Goal: Task Accomplishment & Management: Manage account settings

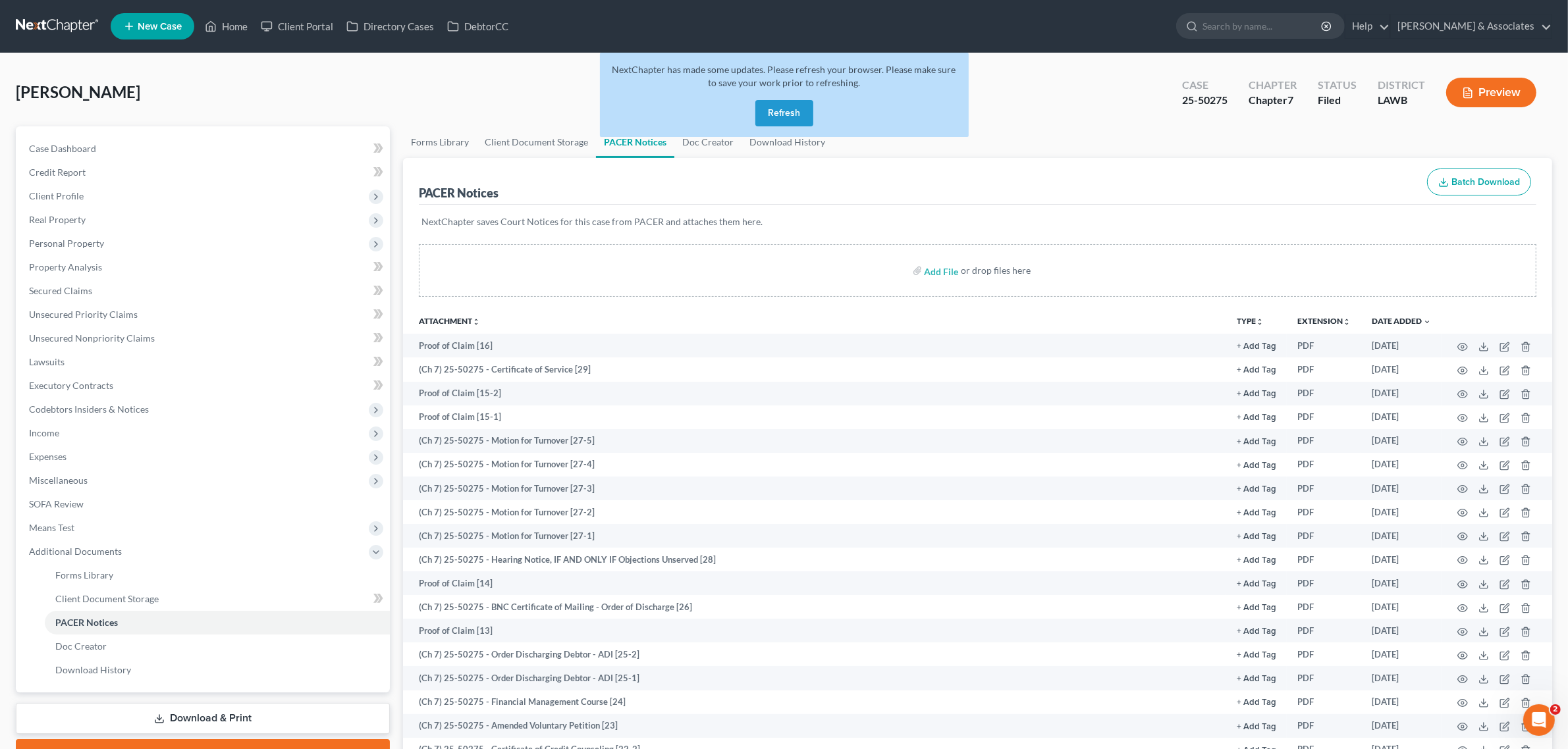
click at [782, 116] on button "Refresh" at bounding box center [784, 113] width 58 height 26
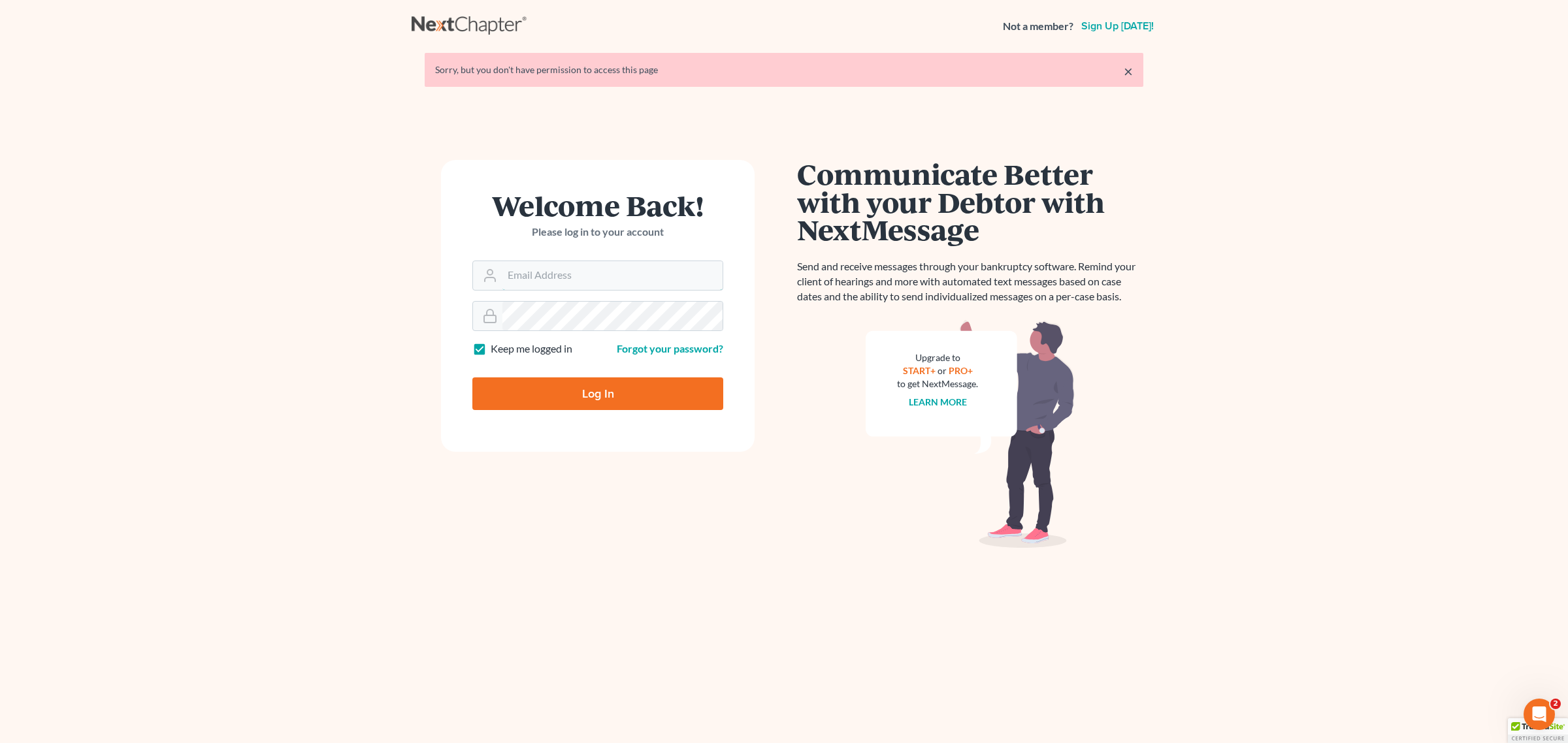
type input "DLM@dimentfirm.com"
click at [604, 394] on input "Log In" at bounding box center [597, 394] width 251 height 33
type input "Thinking..."
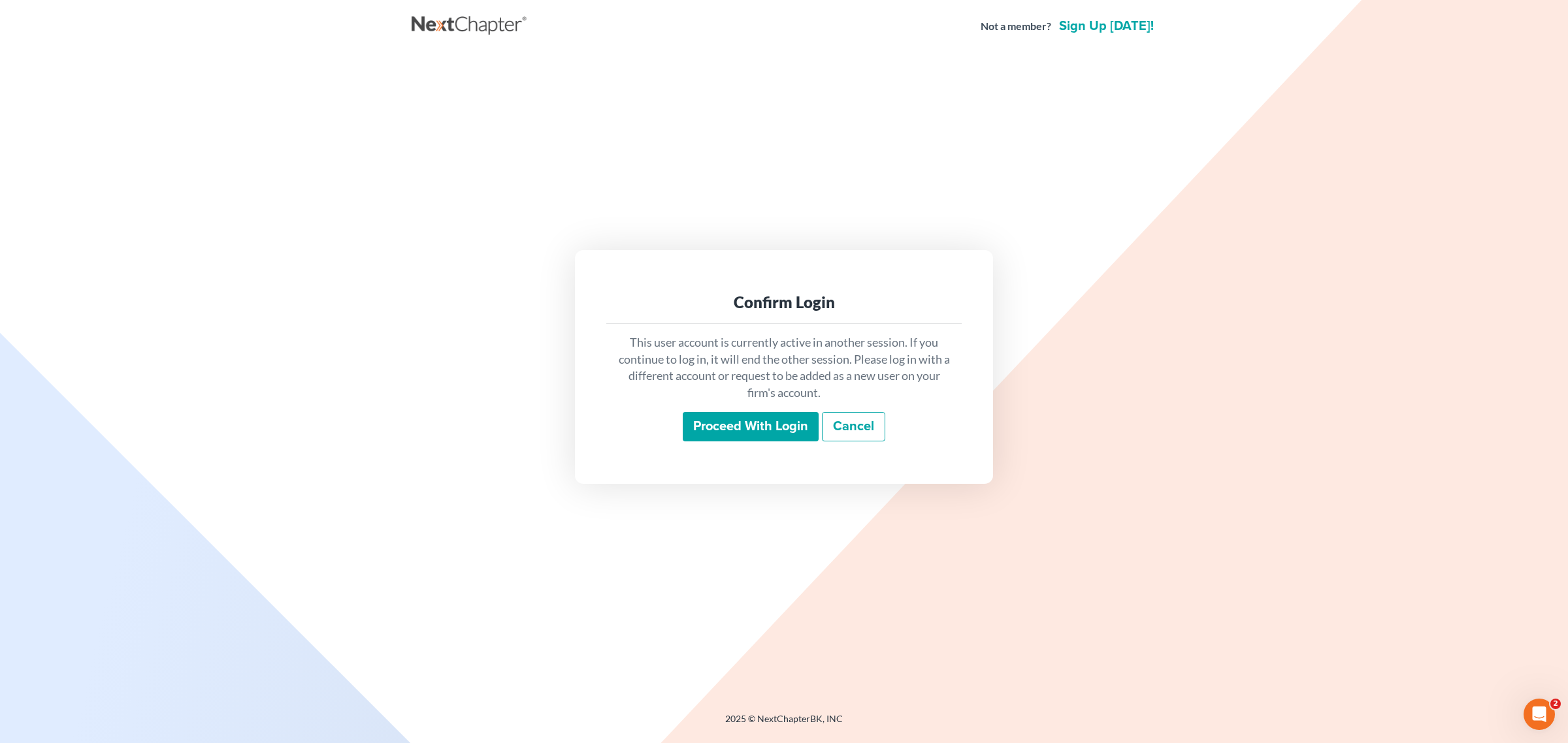
click at [730, 408] on div "This user account is currently active in another session. If you continue to lo…" at bounding box center [784, 388] width 355 height 128
click at [732, 431] on input "Proceed with login" at bounding box center [750, 427] width 136 height 30
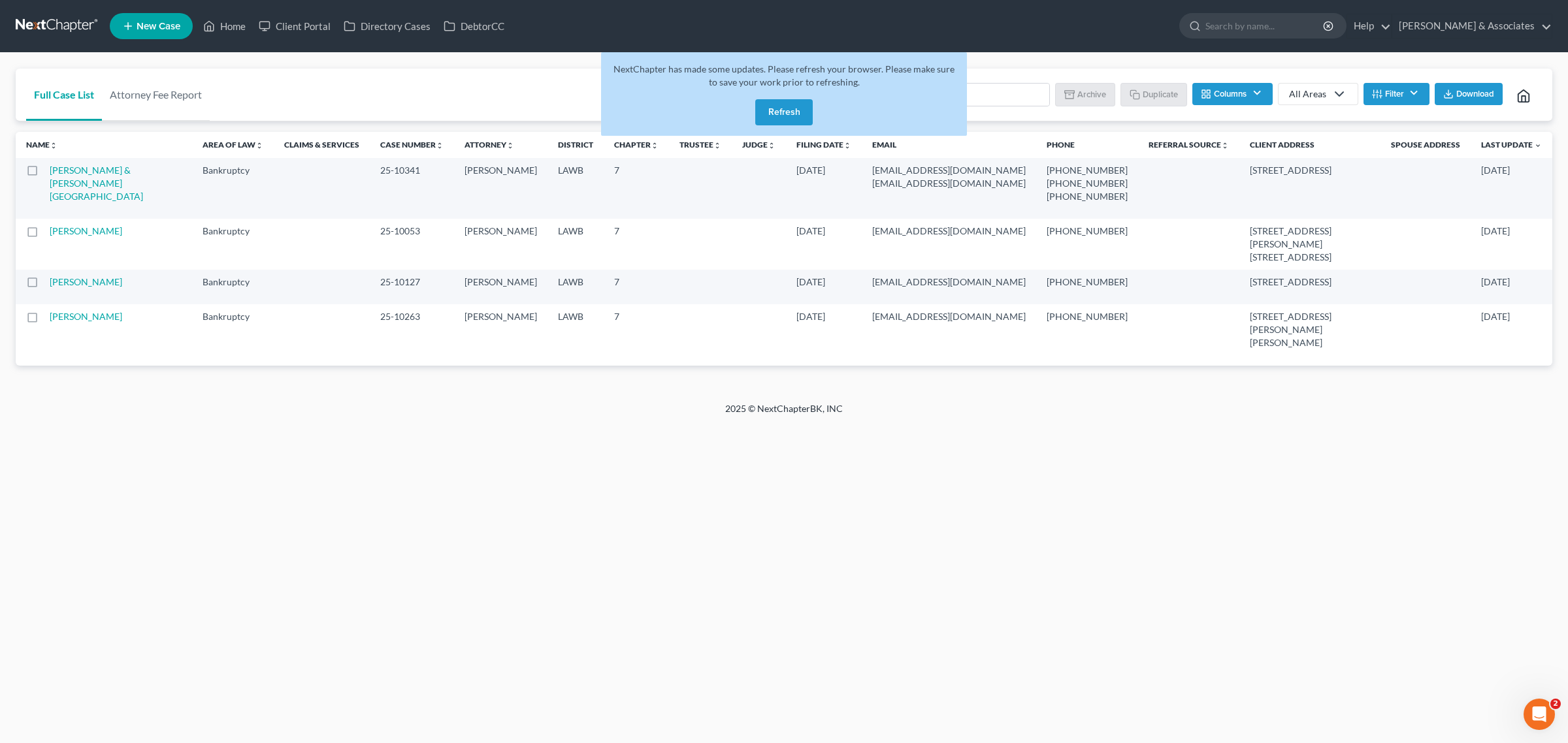
click at [772, 107] on button "Refresh" at bounding box center [784, 112] width 58 height 26
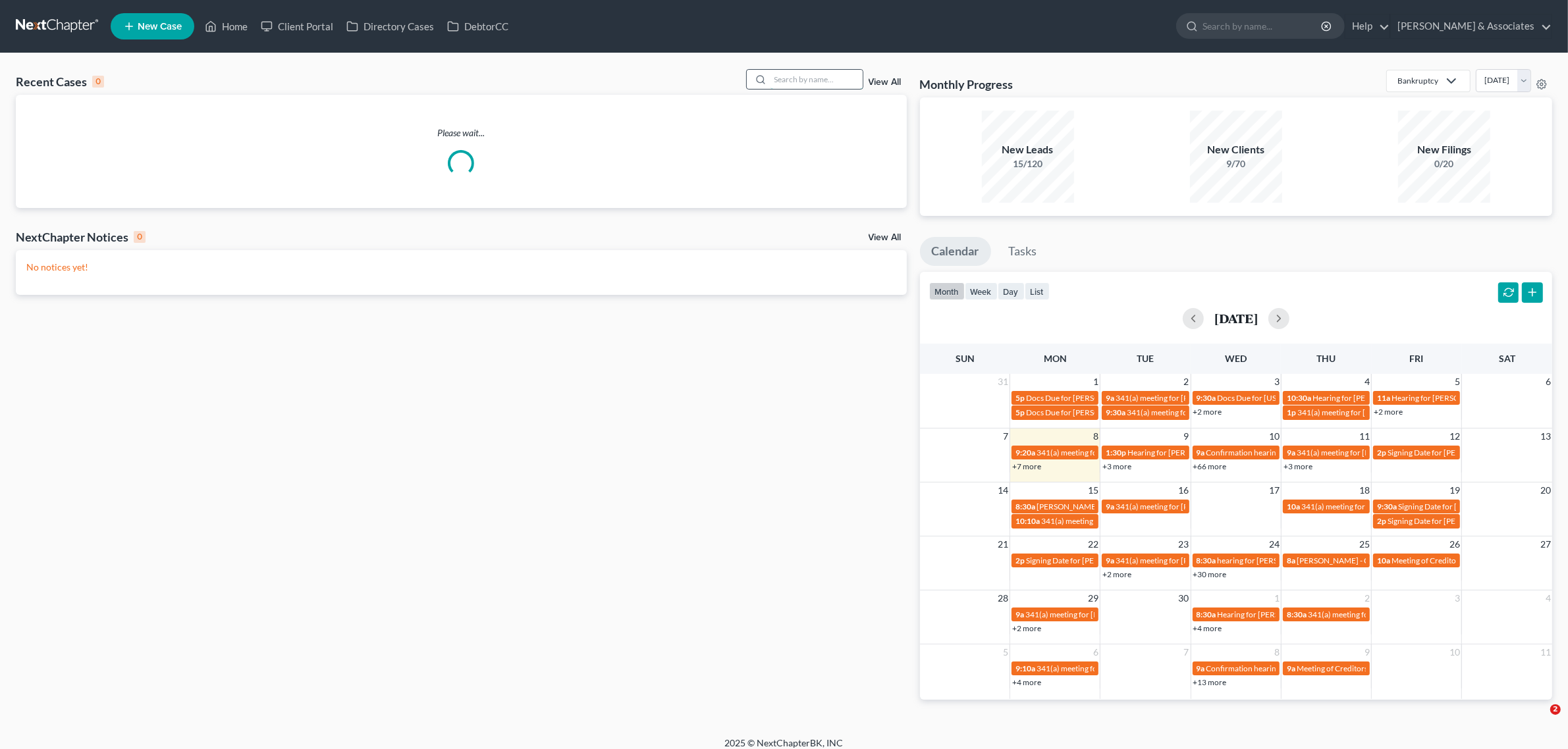
click at [779, 78] on input "search" at bounding box center [817, 79] width 93 height 19
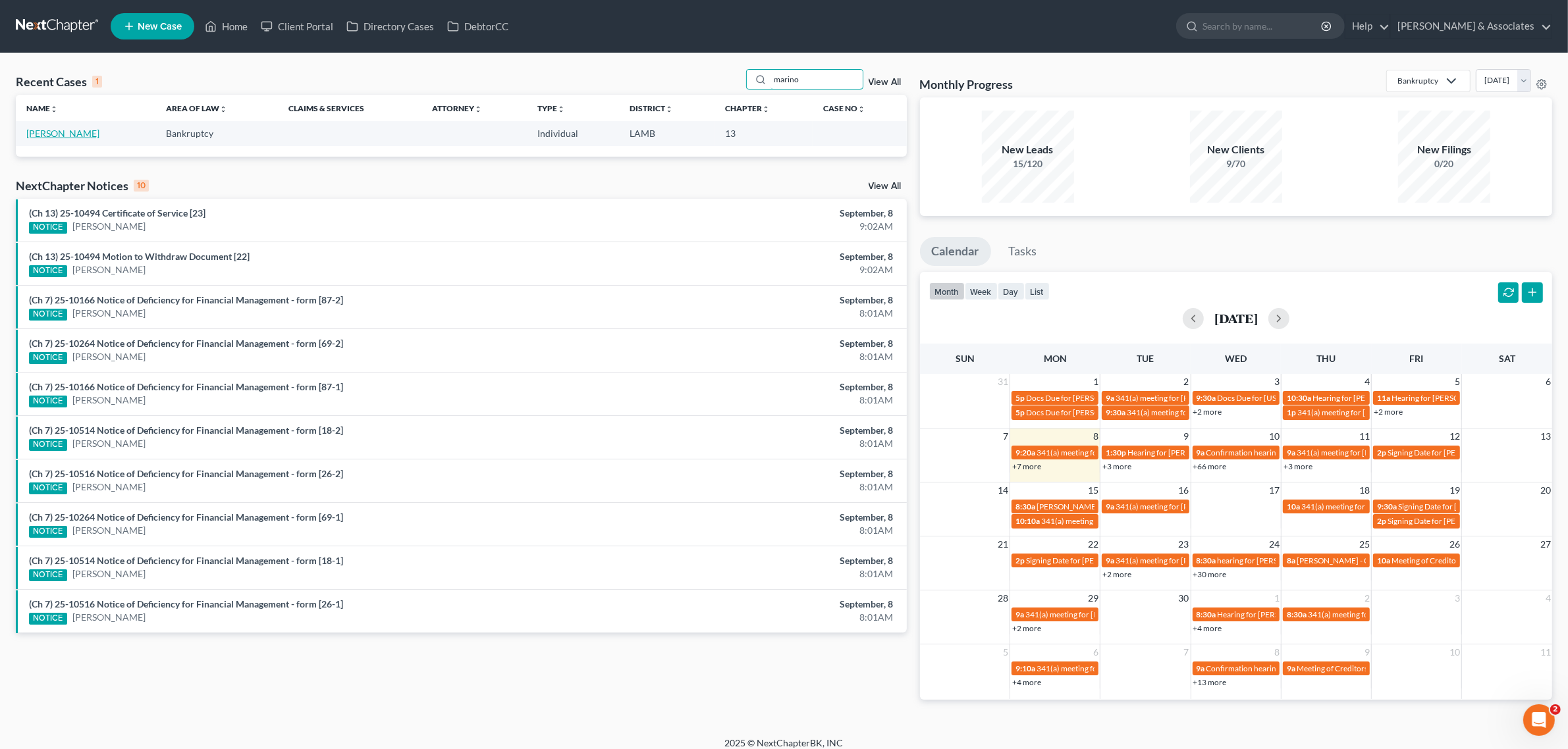
type input "marino"
click at [60, 135] on link "[PERSON_NAME]" at bounding box center [63, 133] width 73 height 11
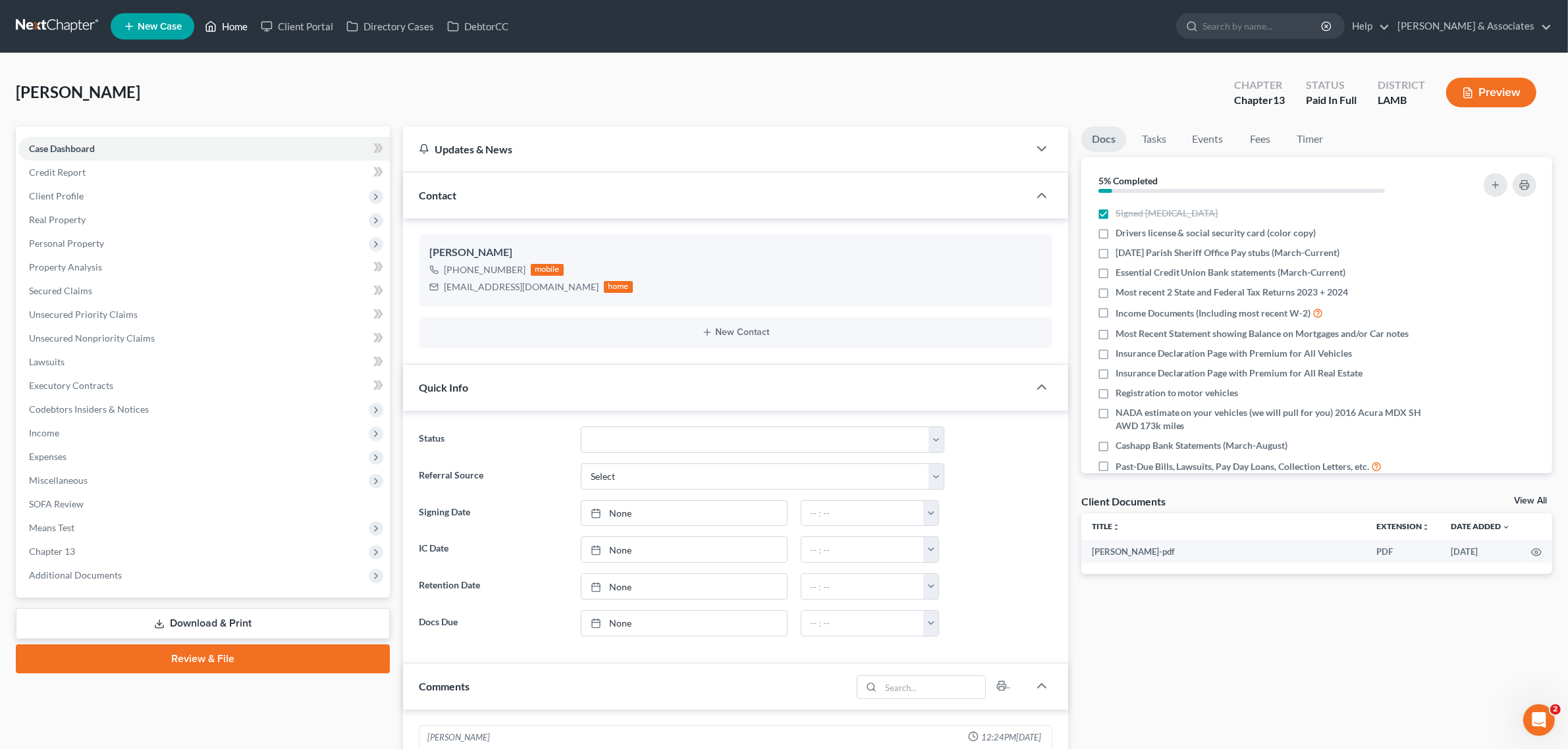
click at [225, 20] on link "Home" at bounding box center [226, 26] width 56 height 24
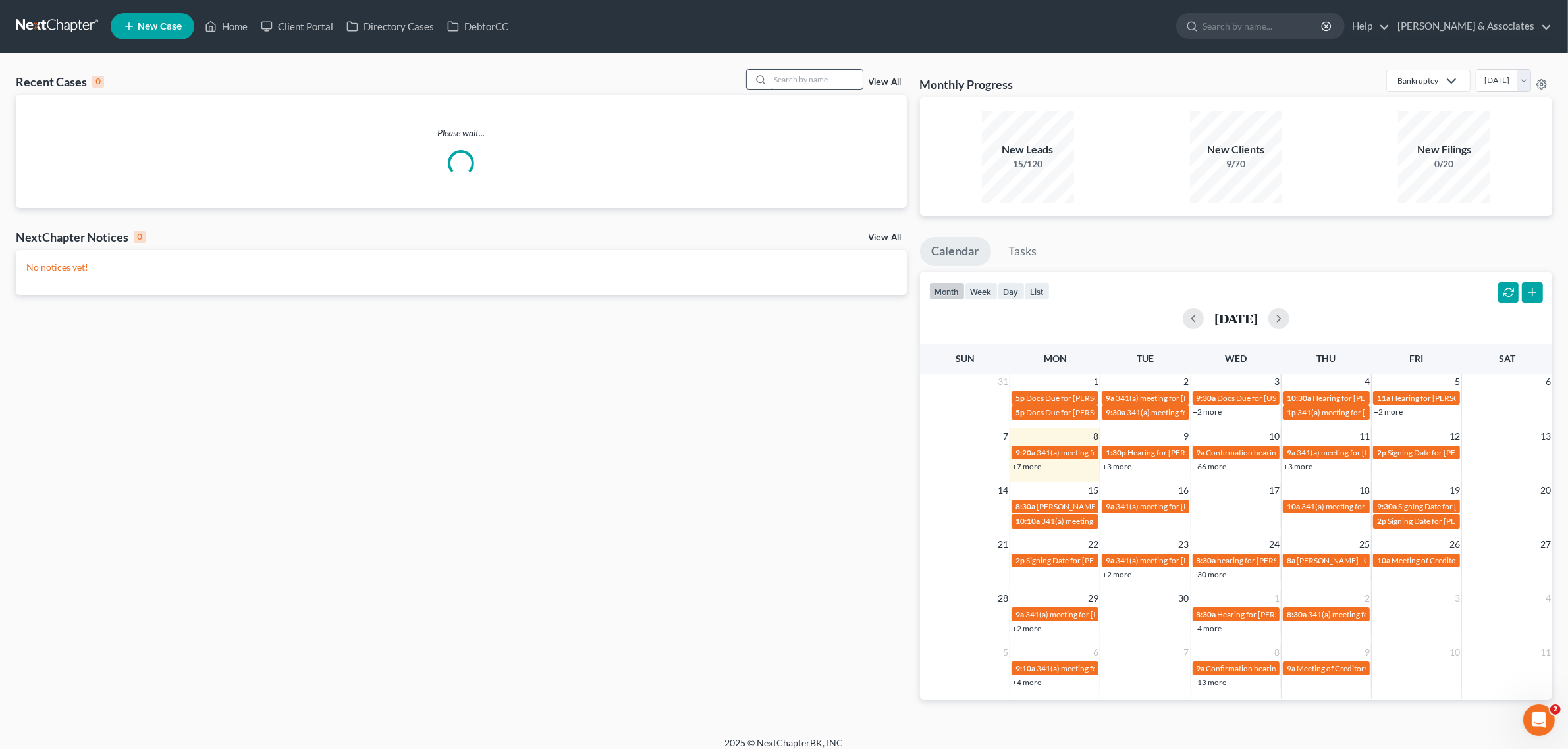
click at [820, 87] on input "search" at bounding box center [817, 79] width 93 height 19
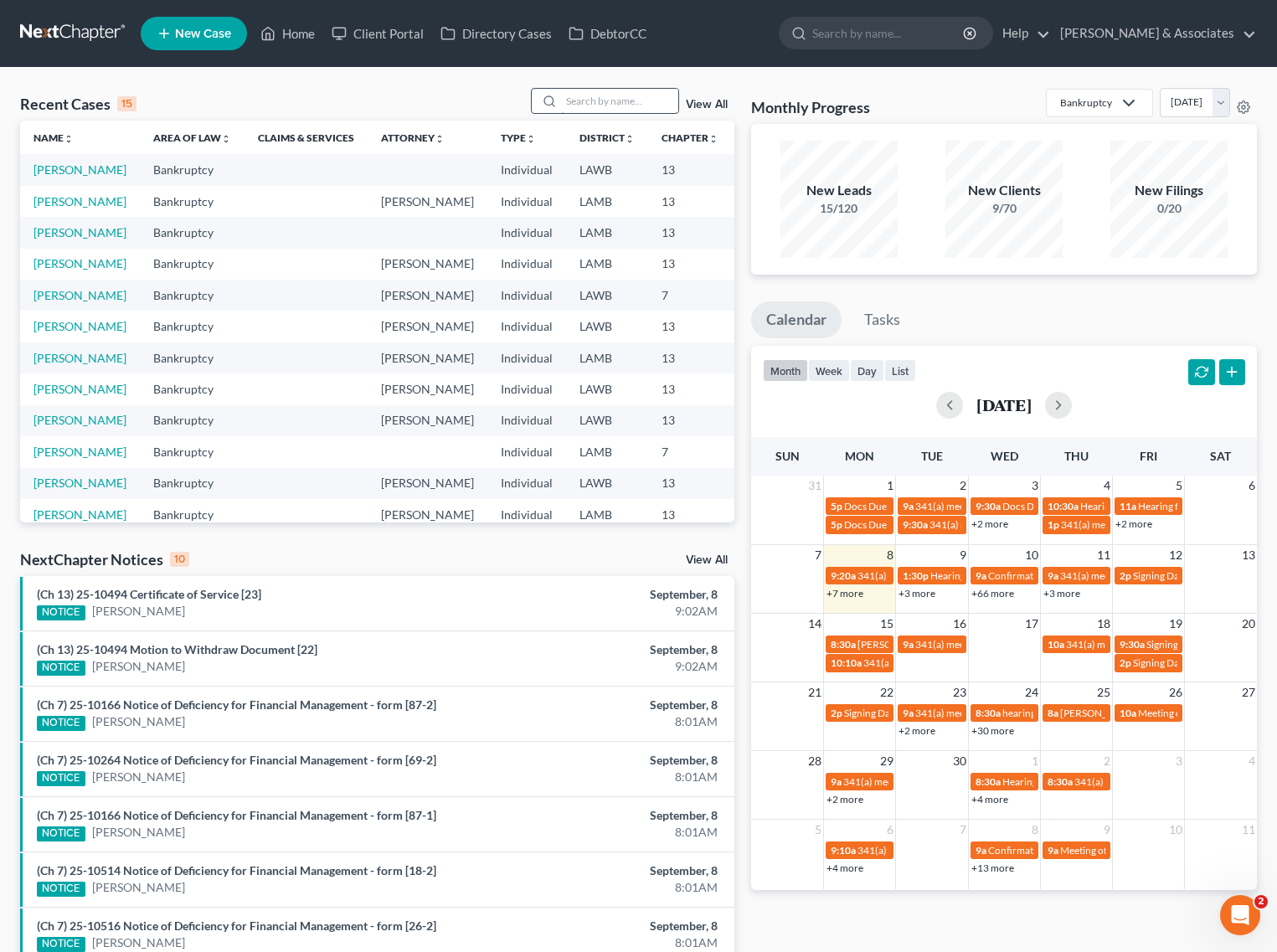
click at [589, 89] on input "search" at bounding box center [620, 101] width 118 height 24
type input "[PERSON_NAME]"
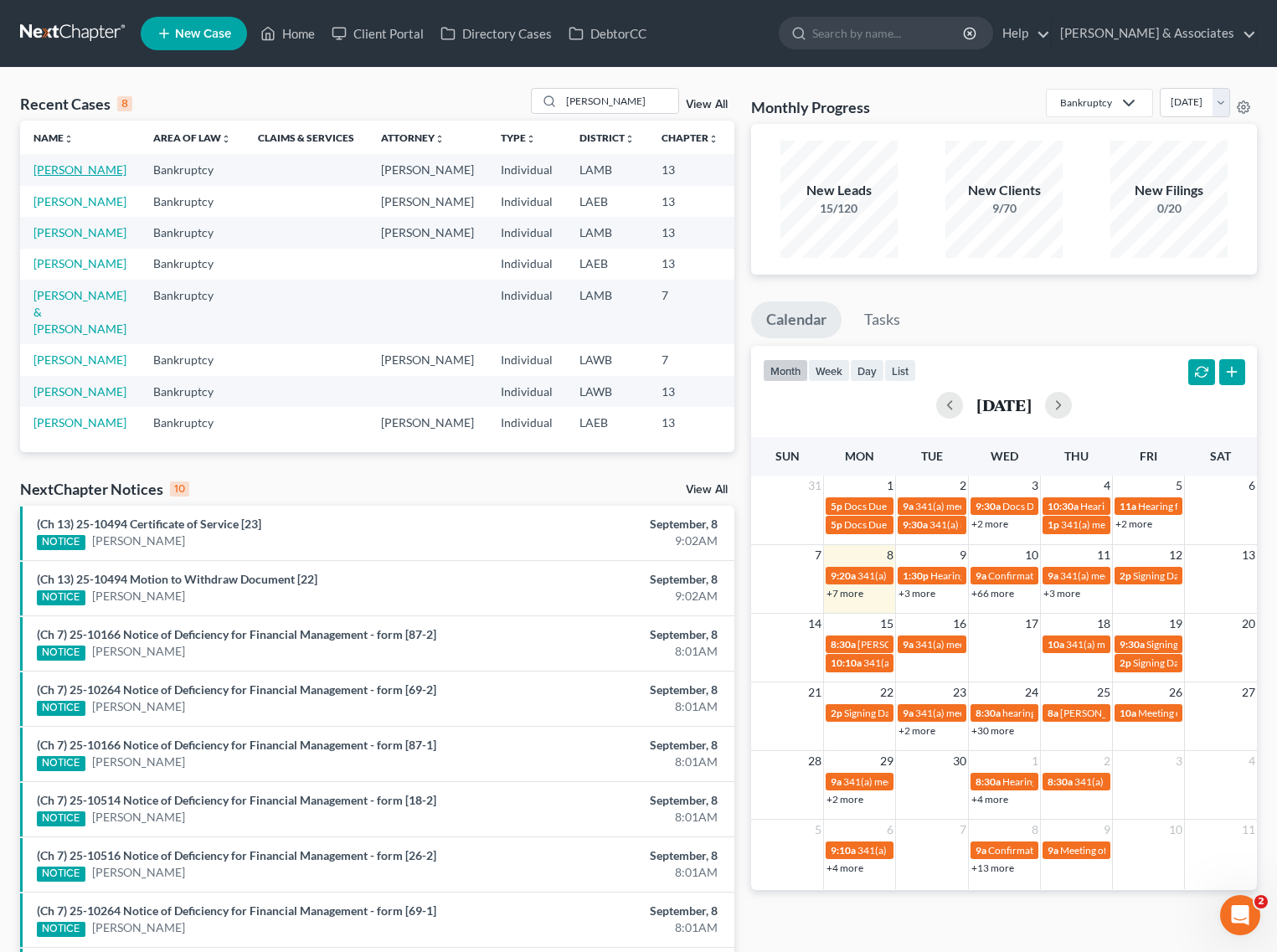
click at [39, 176] on link "[PERSON_NAME]" at bounding box center [80, 169] width 93 height 14
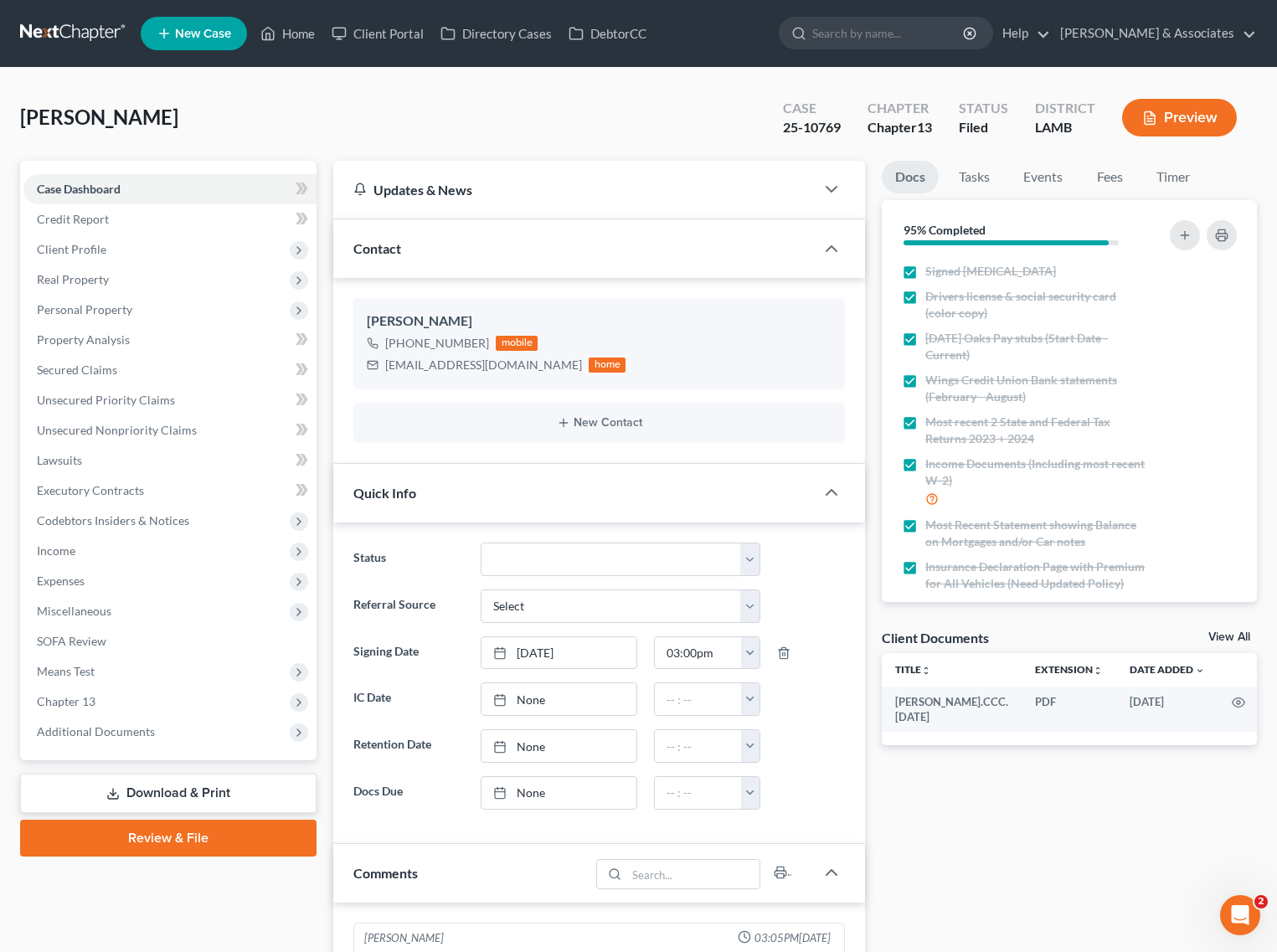
scroll to position [984, 0]
click at [63, 544] on span "Income" at bounding box center [56, 550] width 39 height 14
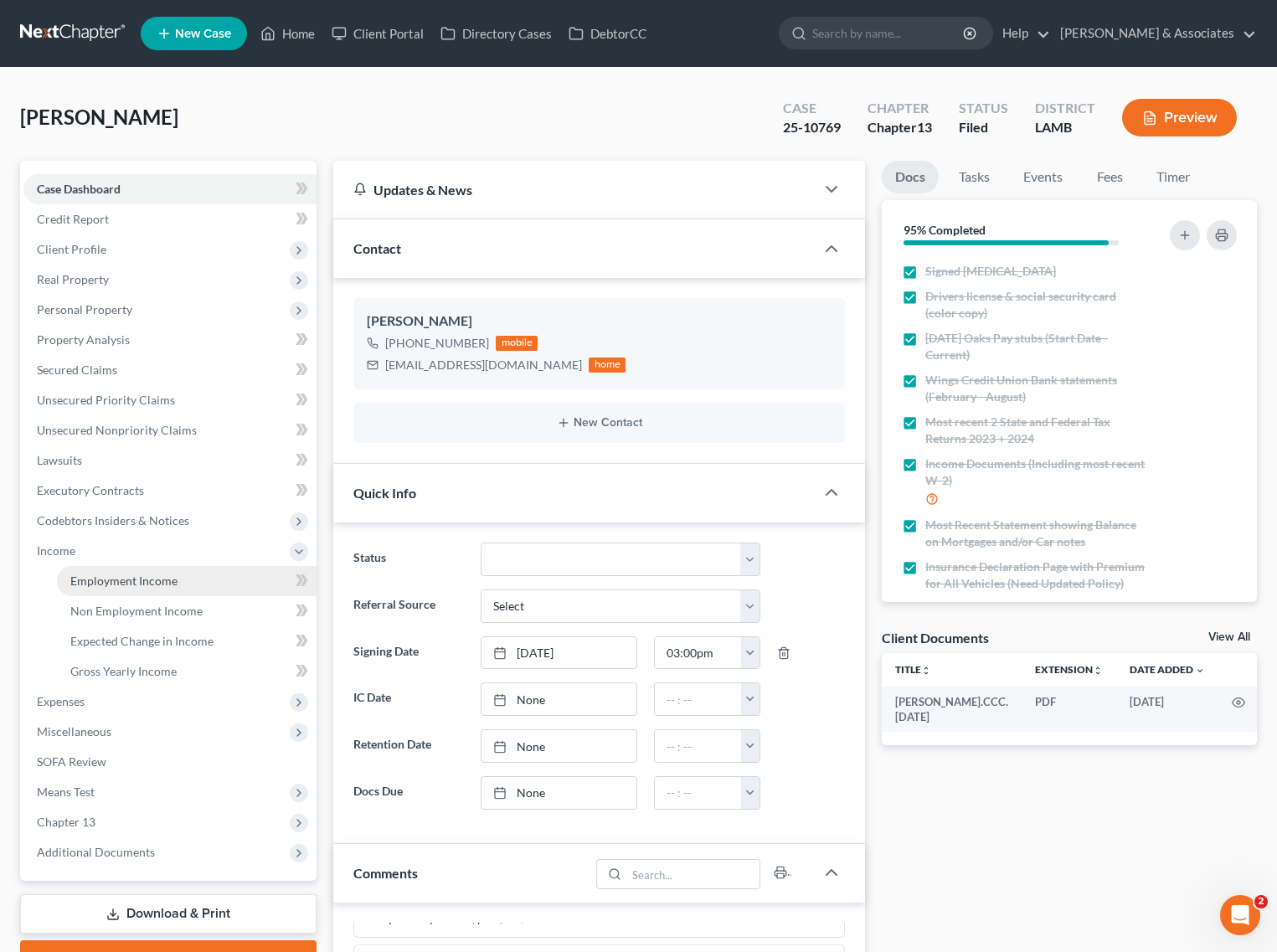
click at [145, 578] on span "Employment Income" at bounding box center [124, 581] width 108 height 14
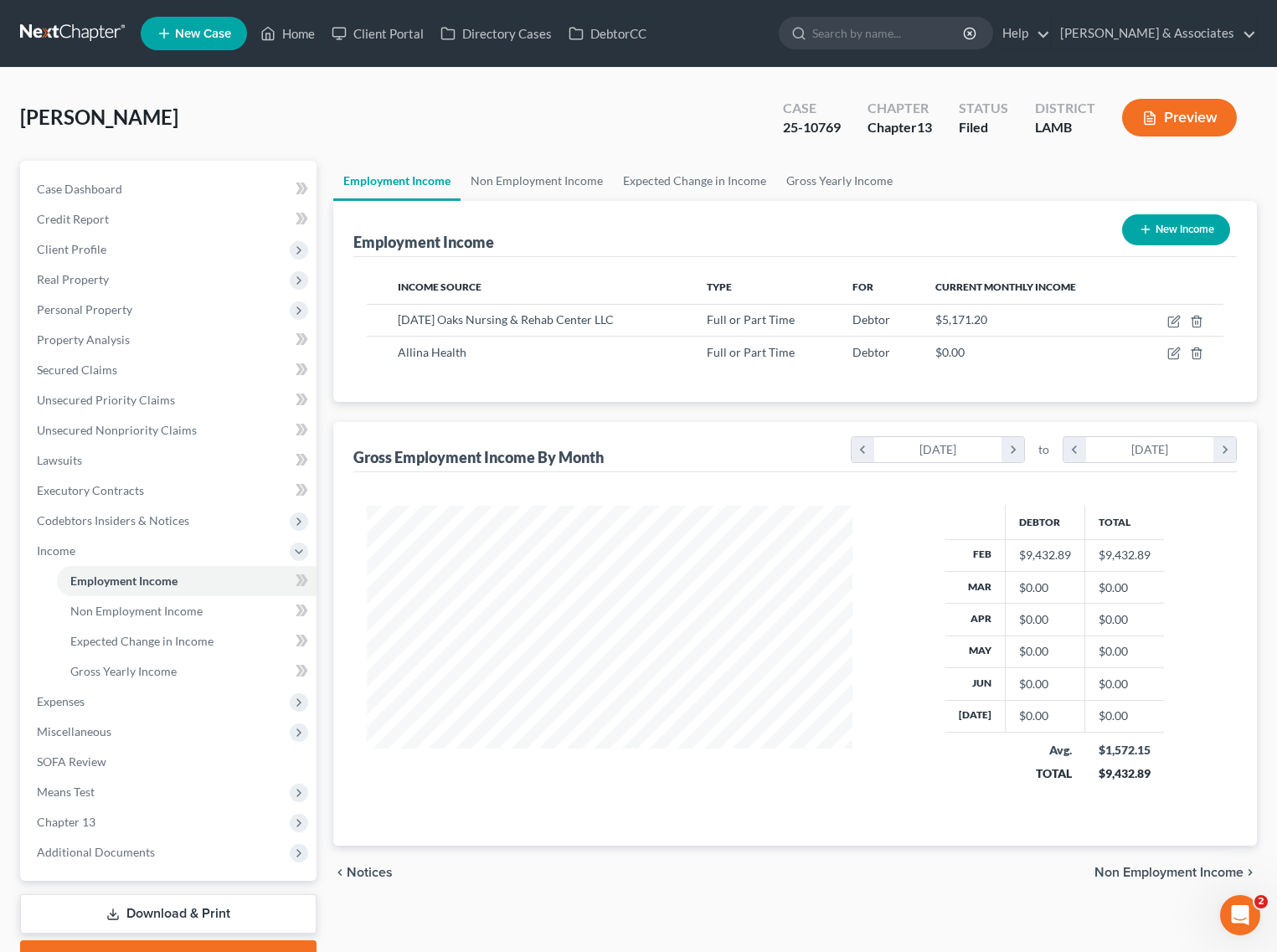
scroll to position [302, 519]
click at [94, 95] on div "Spencer, Tracey Upgraded Case 25-10769 Chapter Chapter 13 Status Filed District…" at bounding box center [638, 124] width 1237 height 73
click at [262, 34] on icon at bounding box center [268, 34] width 15 height 20
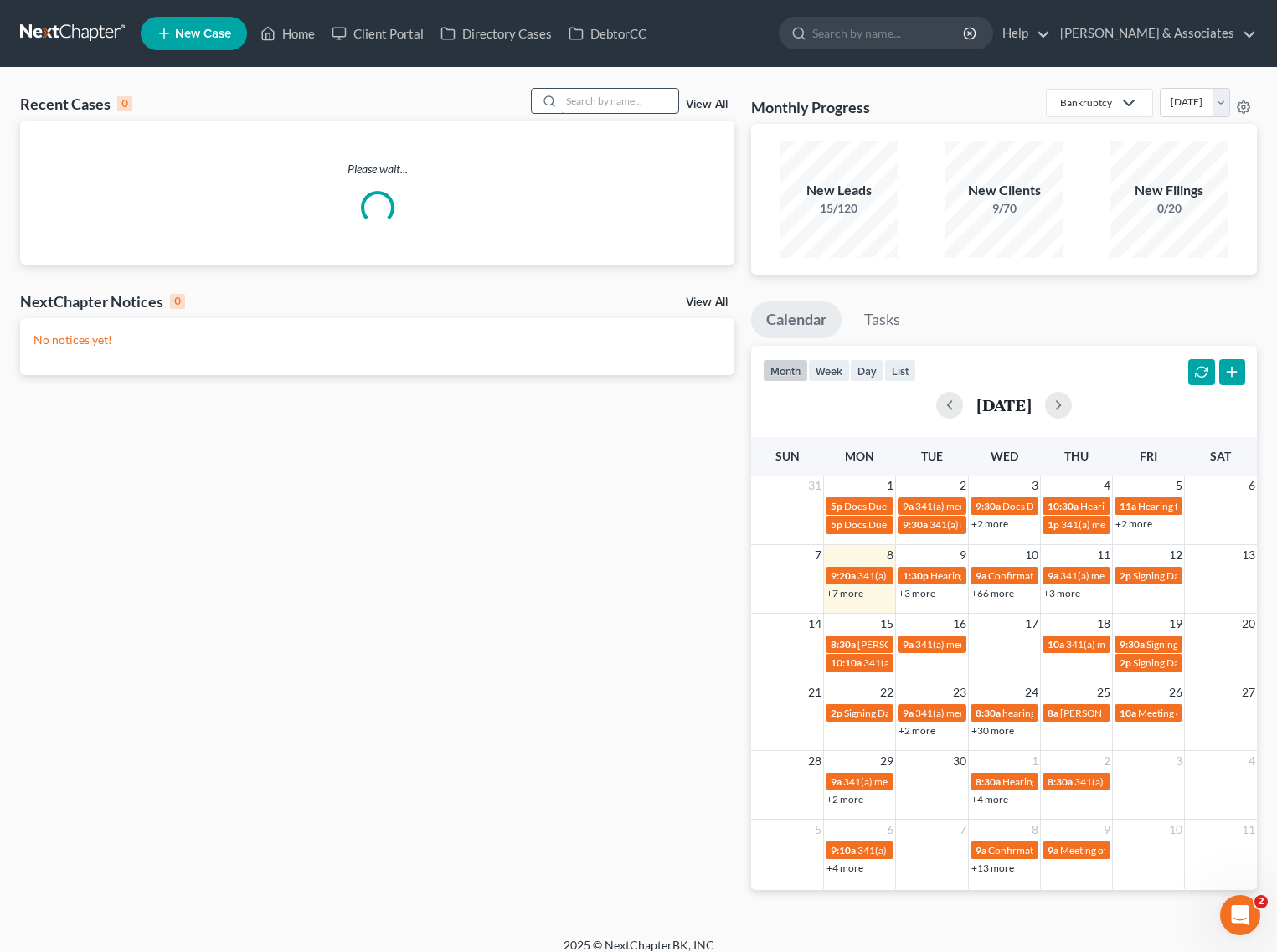
click at [592, 108] on input "search" at bounding box center [620, 101] width 118 height 24
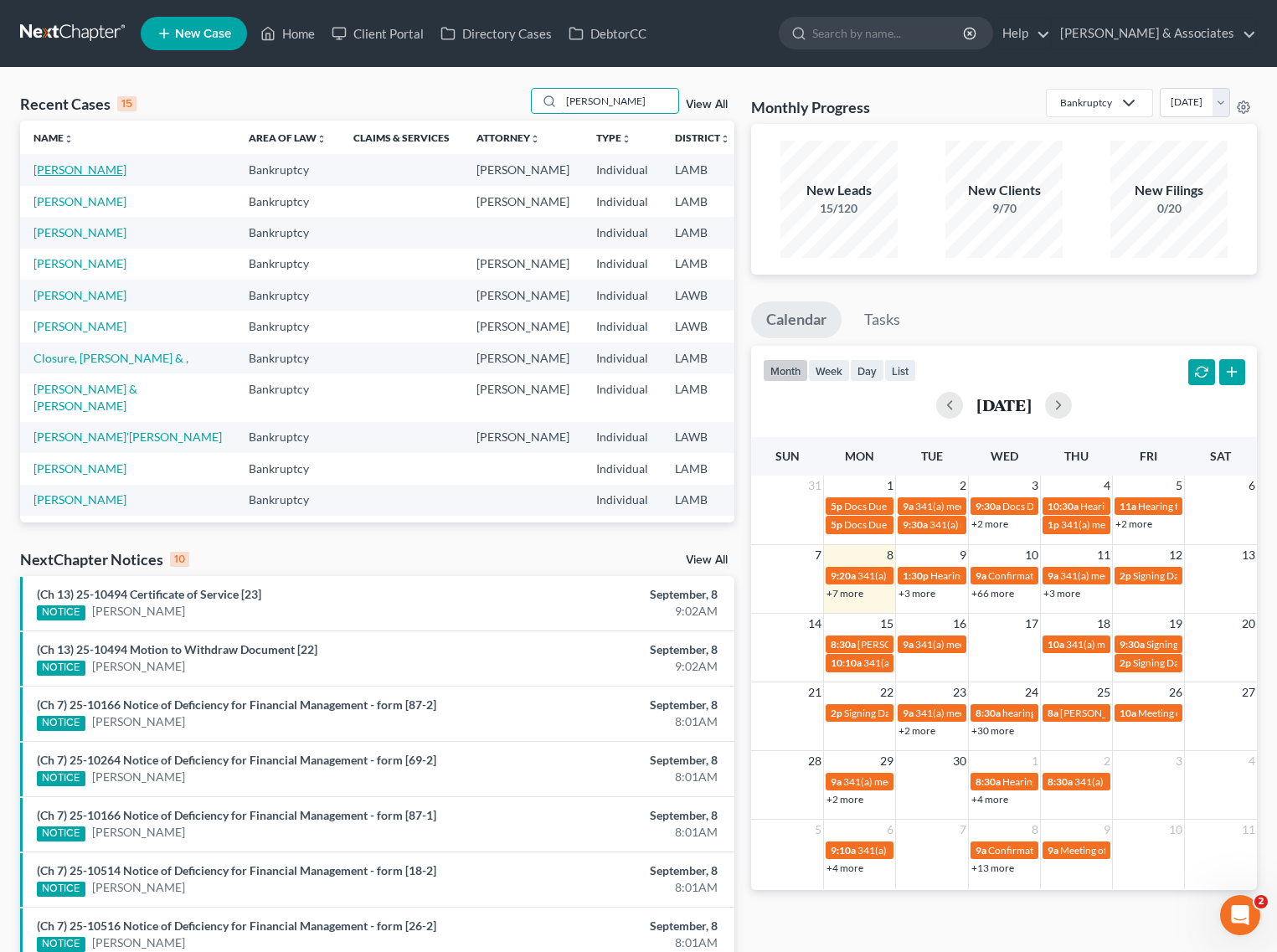
type input "lisa"
click at [52, 172] on link "[PERSON_NAME]" at bounding box center [80, 169] width 93 height 14
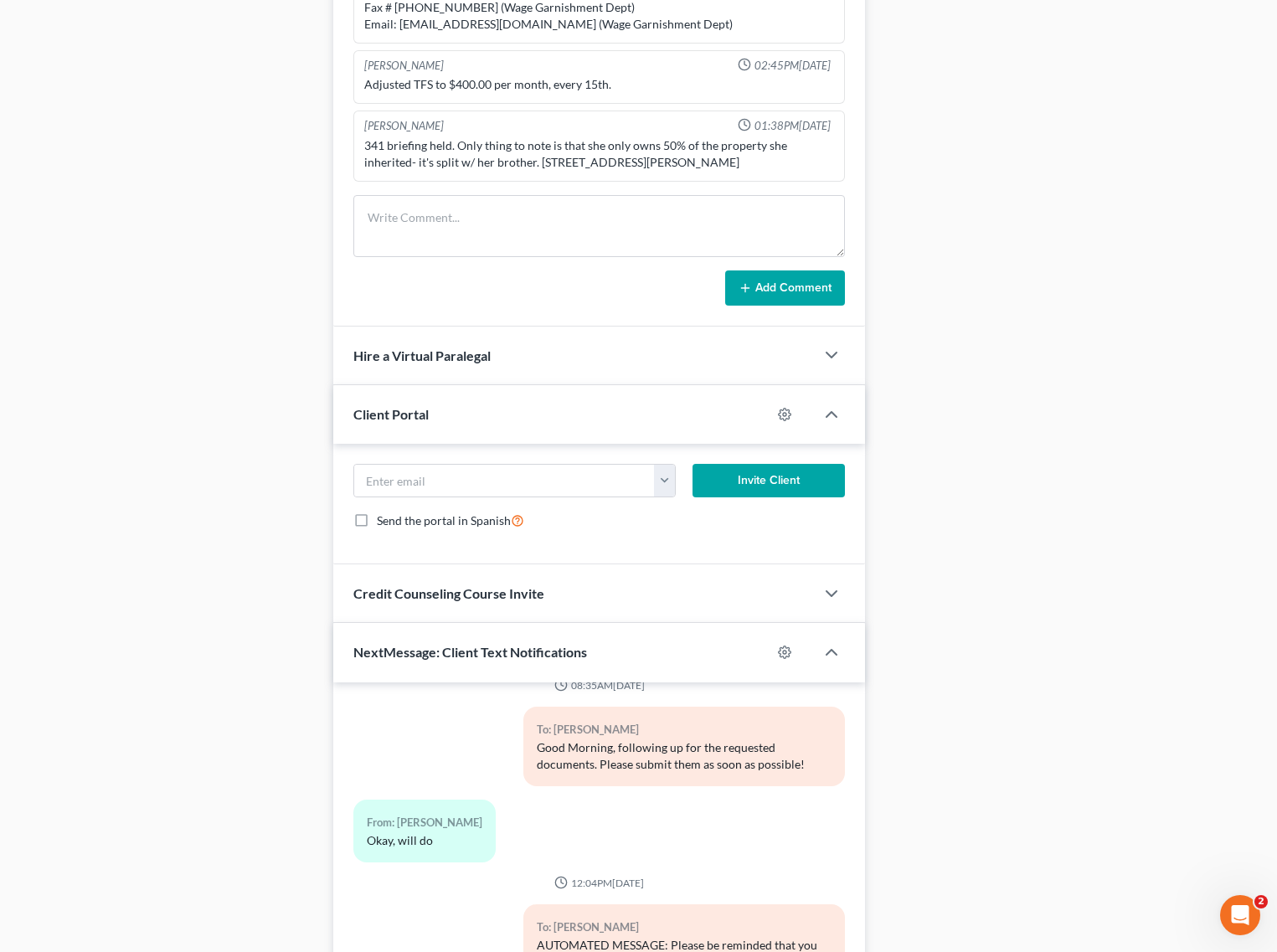
scroll to position [1181, 0]
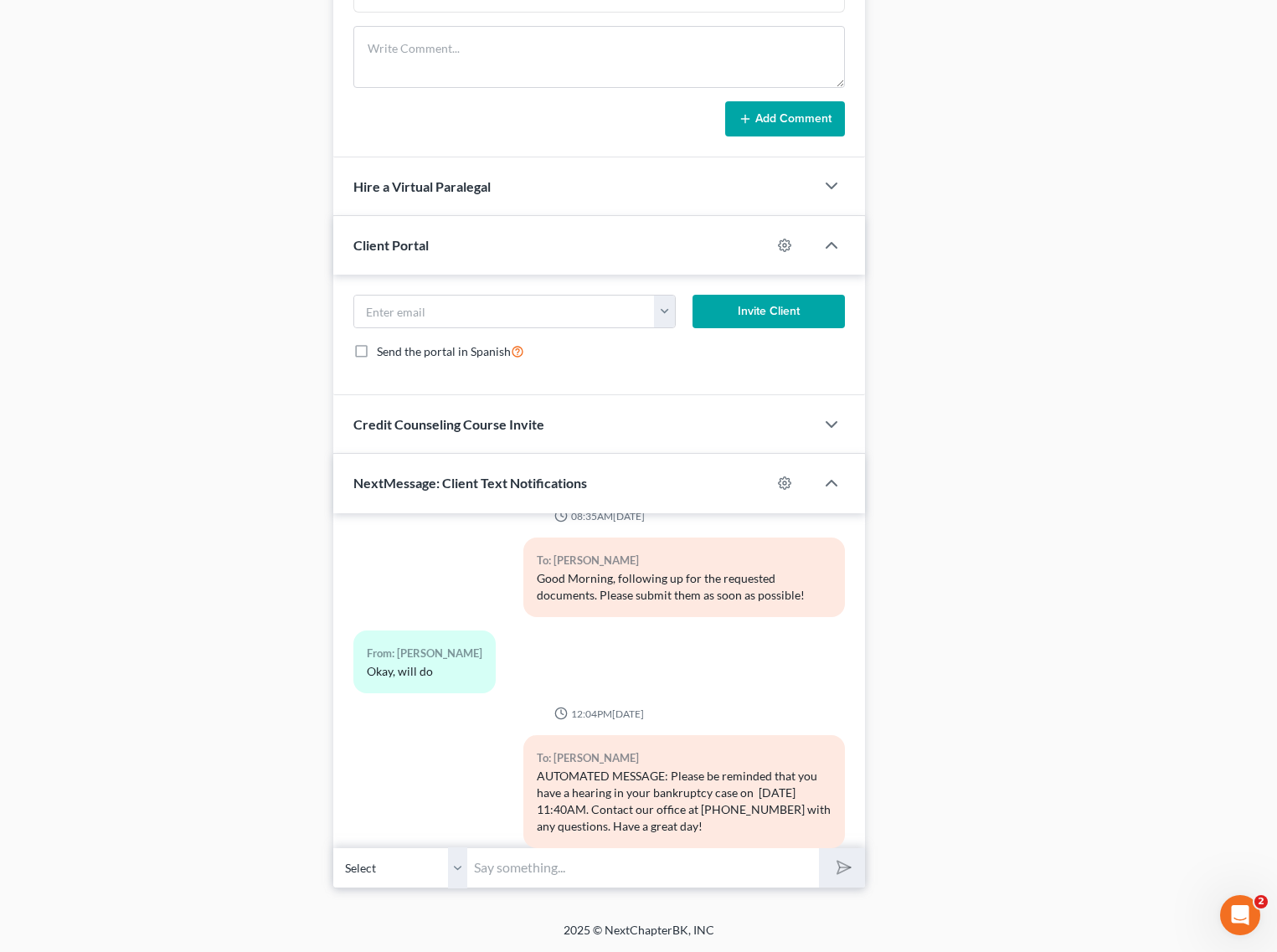
click at [561, 872] on input "text" at bounding box center [643, 867] width 352 height 41
type input "Hi! Just checked out the document you uploaded, and unfortunately that will not…"
click at [819, 848] on button "submit" at bounding box center [842, 867] width 46 height 39
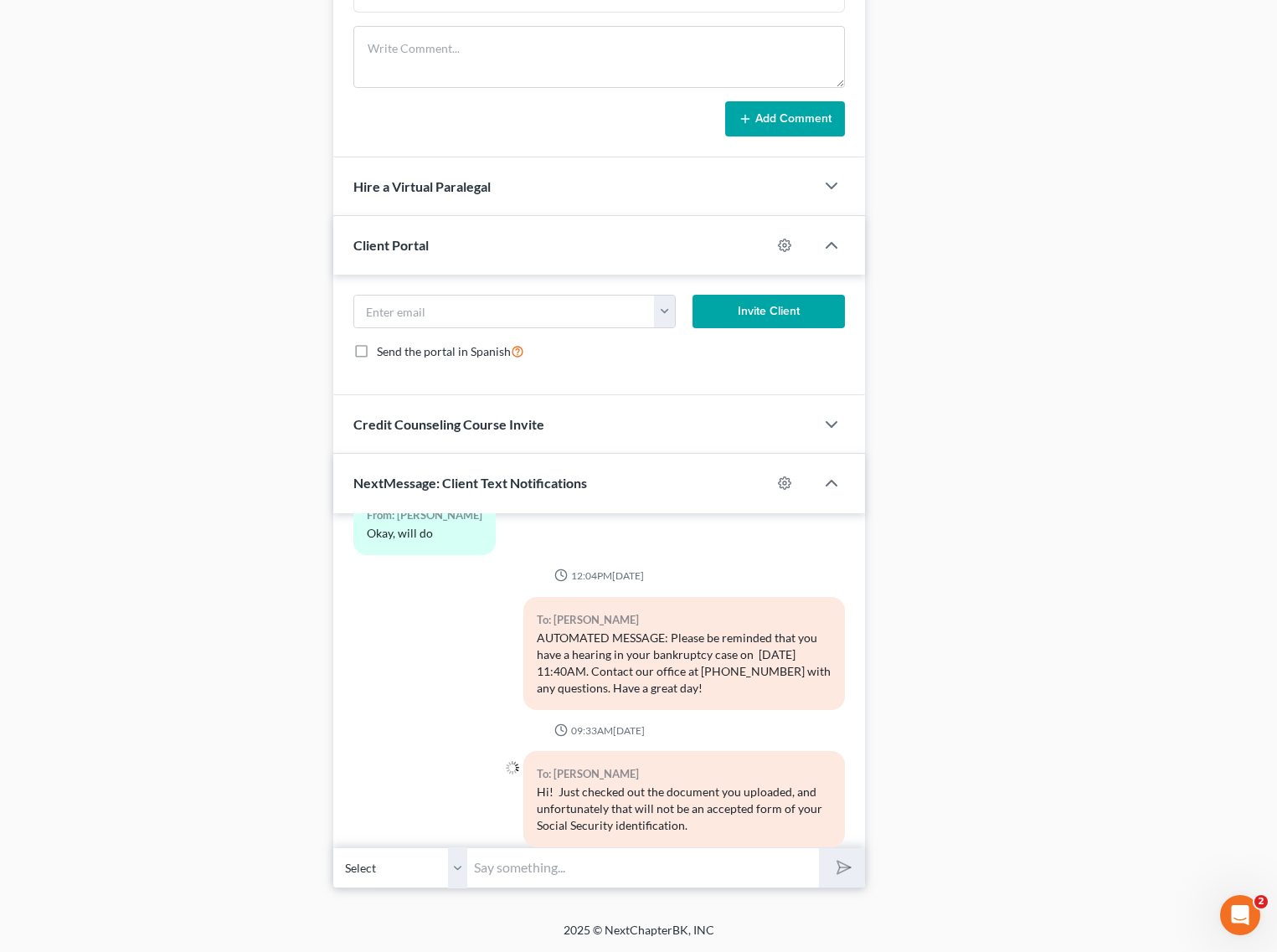
click at [597, 865] on input "text" at bounding box center [643, 867] width 352 height 41
paste input "P"
click at [597, 865] on input "text" at bounding box center [643, 867] width 352 height 41
type input "P"
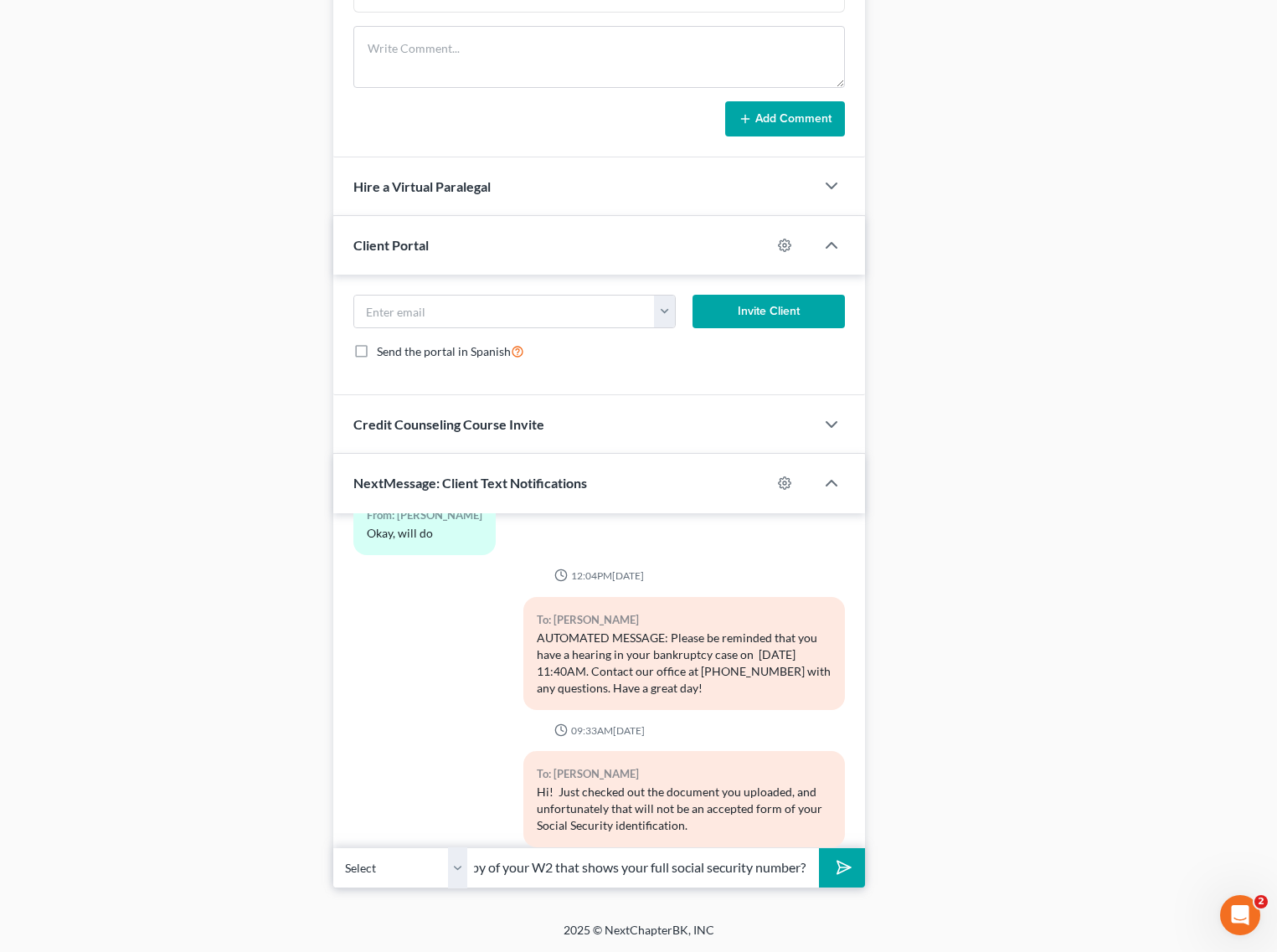
type input "Do you have a copy of your W2 that shows your full social security number?"
click at [819, 848] on button "submit" at bounding box center [842, 867] width 46 height 39
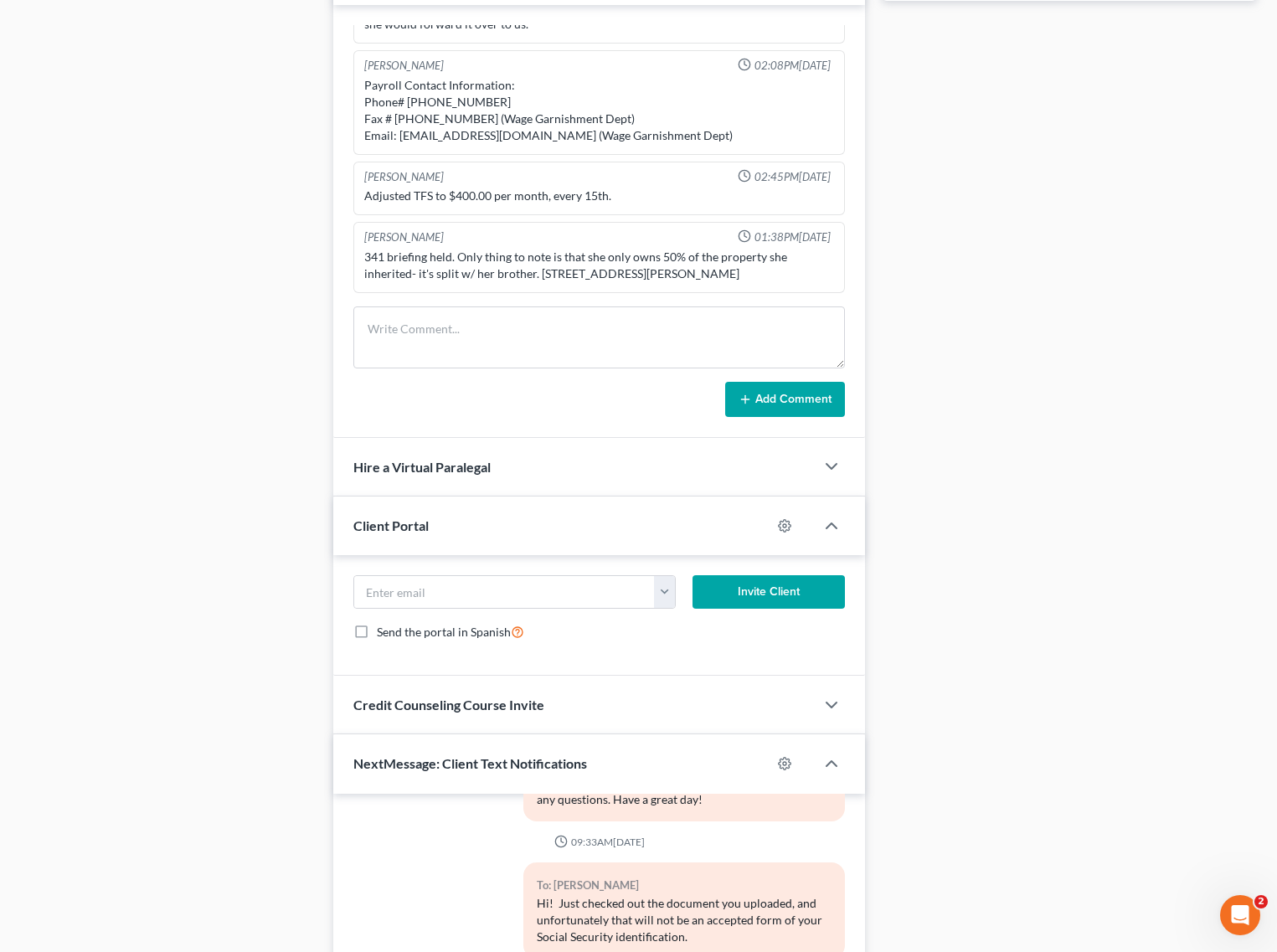
scroll to position [1181, 0]
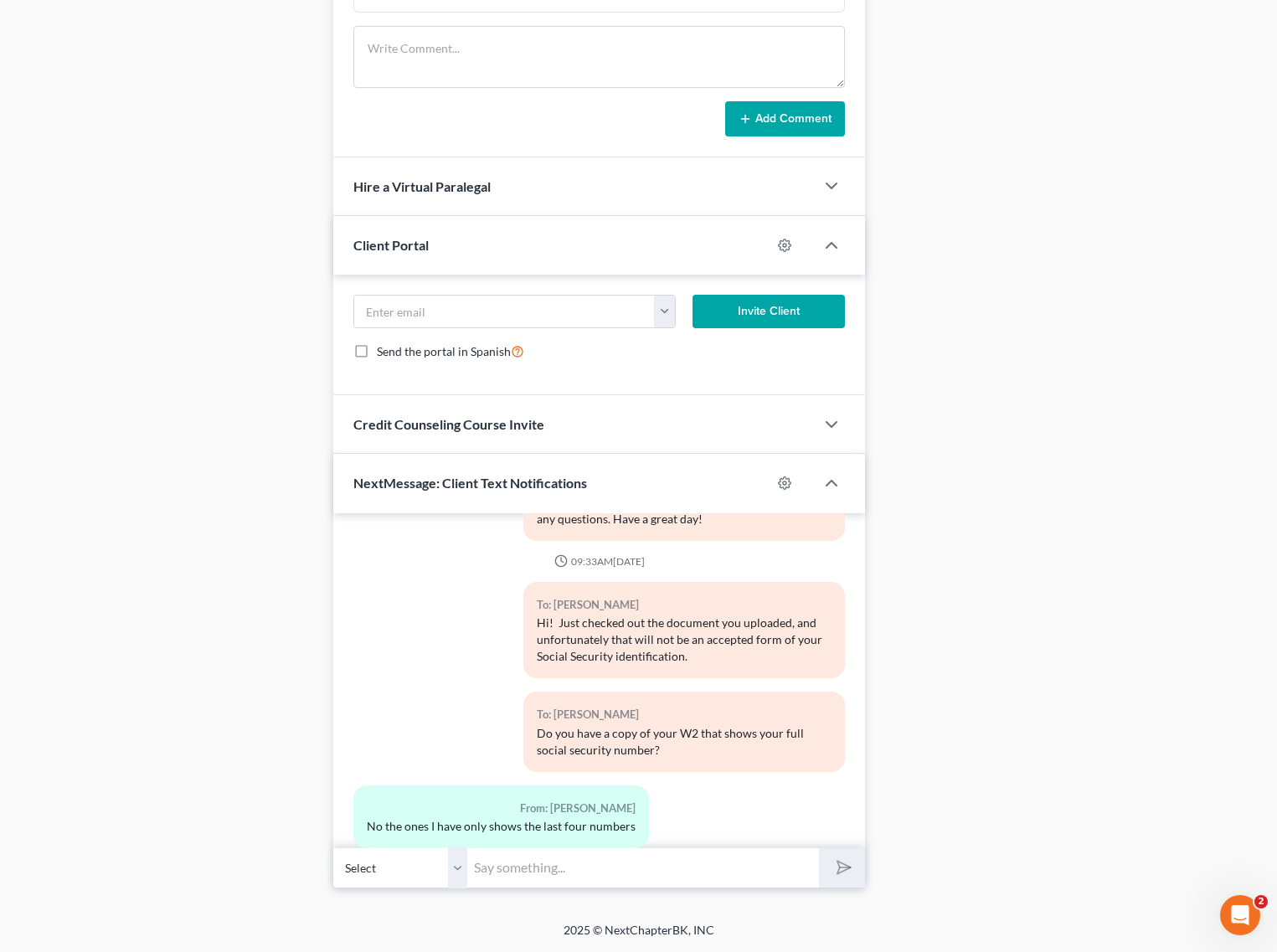
click at [595, 864] on input "text" at bounding box center [643, 867] width 352 height 41
type input "W"
click at [788, 870] on input "The trustee cannot conduct the hearing without acceptable proof of identity," at bounding box center [643, 867] width 352 height 41
drag, startPoint x: 755, startPoint y: 866, endPoint x: 766, endPoint y: 867, distance: 11.0
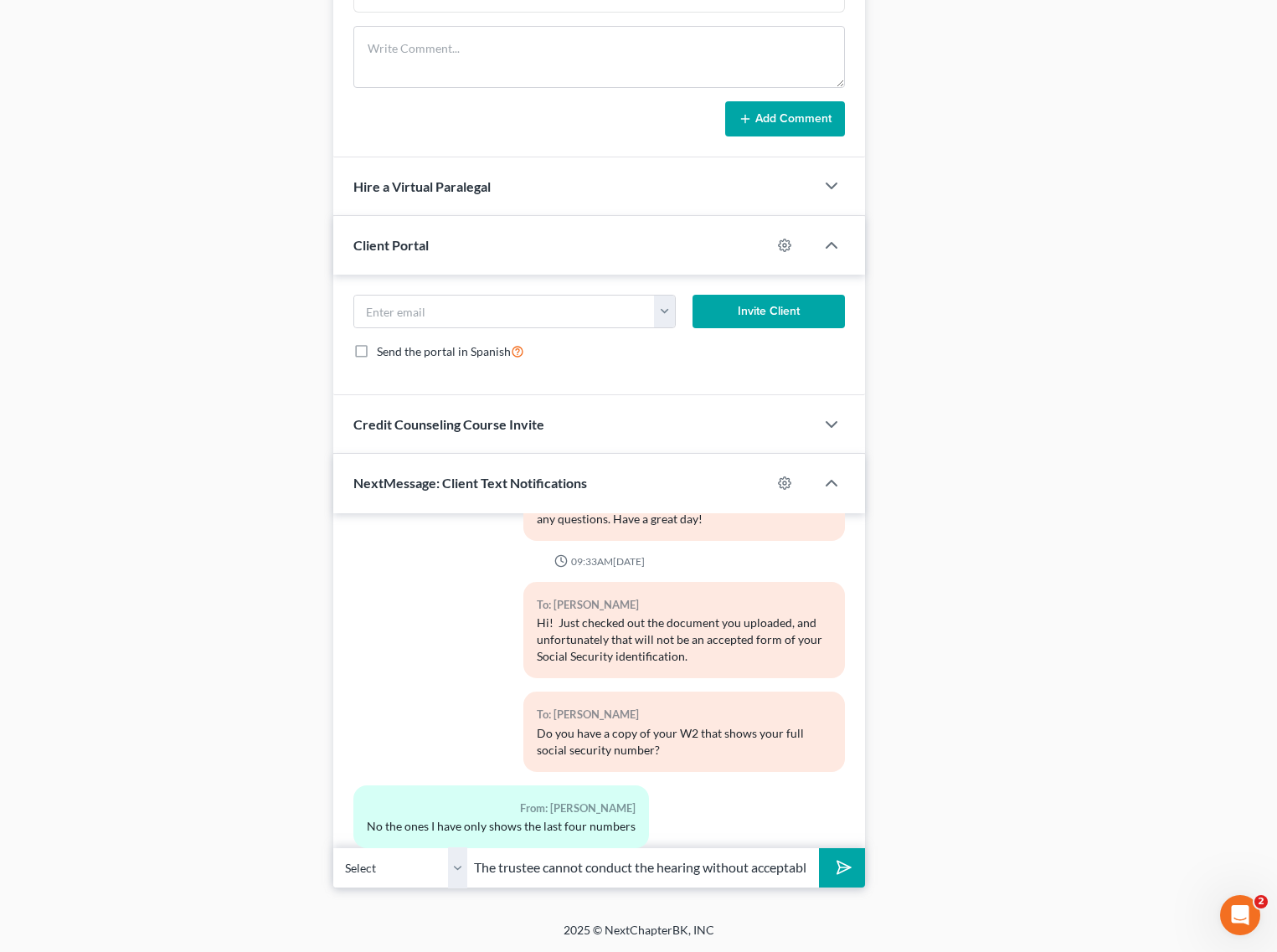
click at [755, 866] on input "The trustee cannot conduct the hearing without acceptable proof of identity, d" at bounding box center [643, 867] width 352 height 41
type input "The trustee cannot conduct the hearing without acceptable proof of identity, do…"
click at [819, 848] on button "submit" at bounding box center [842, 867] width 46 height 39
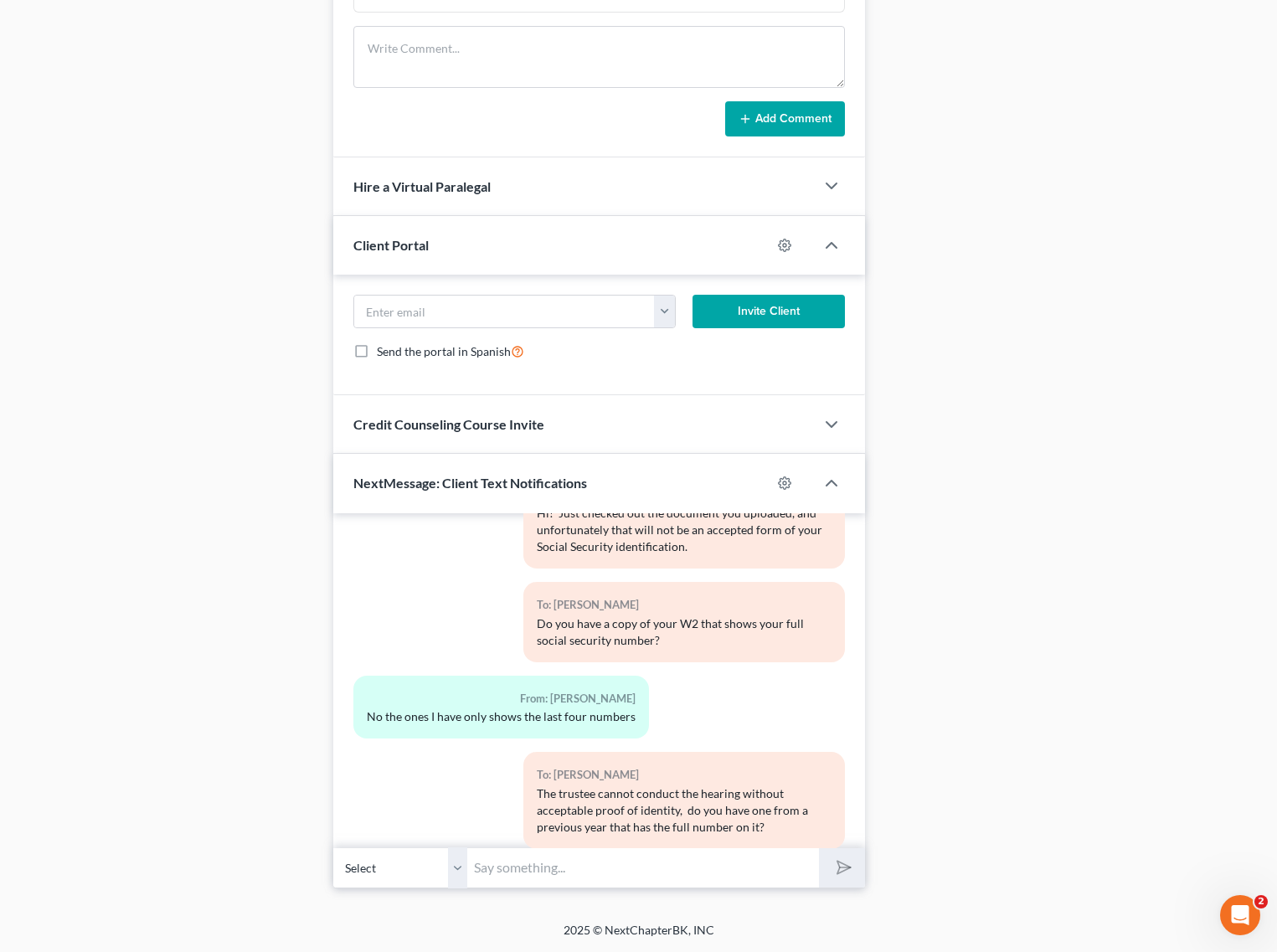
click at [662, 881] on input "text" at bounding box center [643, 867] width 352 height 41
type input "I see you uploaded an application form on the 5th; did you submit that applicat…"
click at [819, 848] on button "submit" at bounding box center [842, 867] width 46 height 39
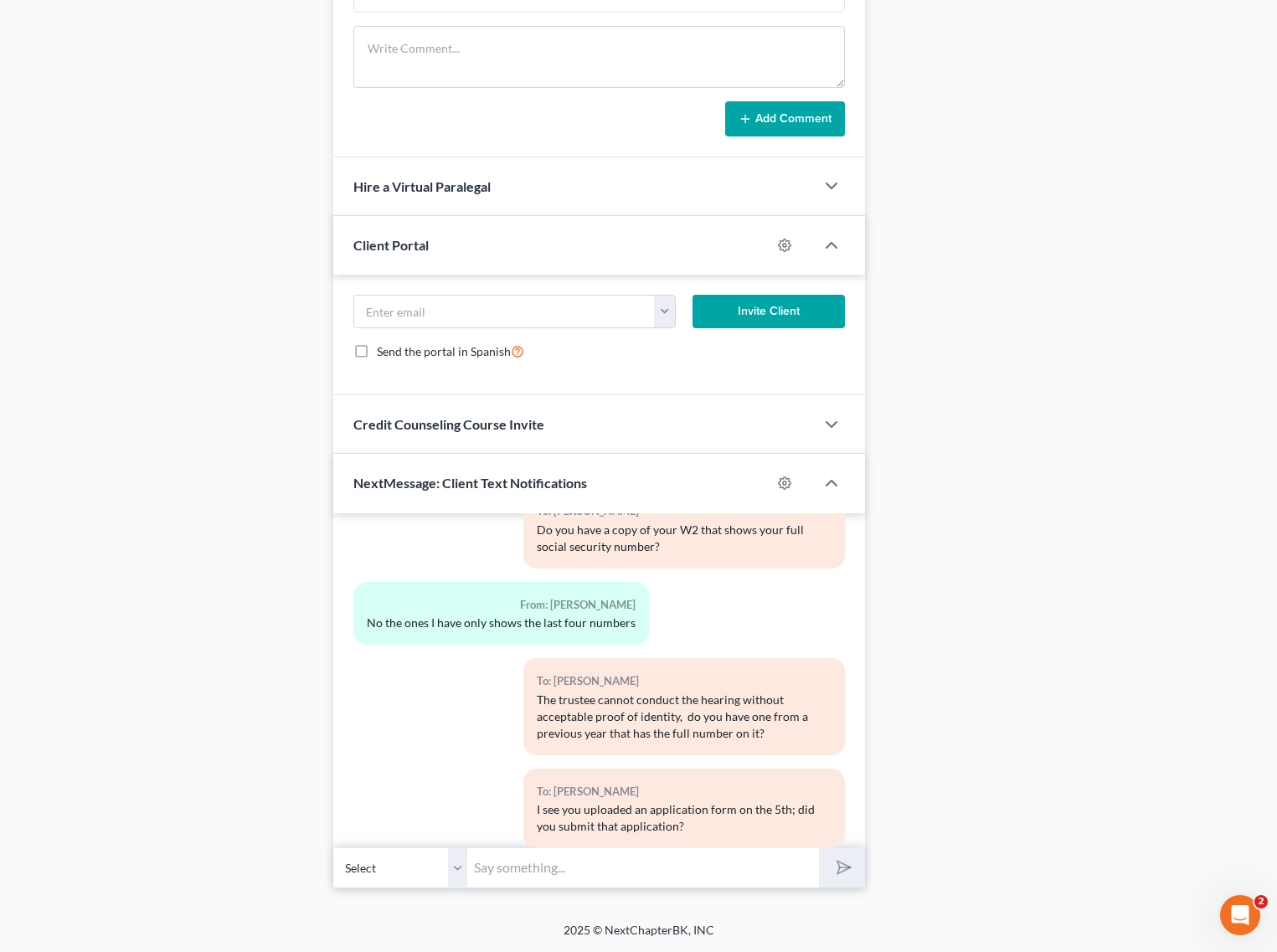
scroll to position [1563, 0]
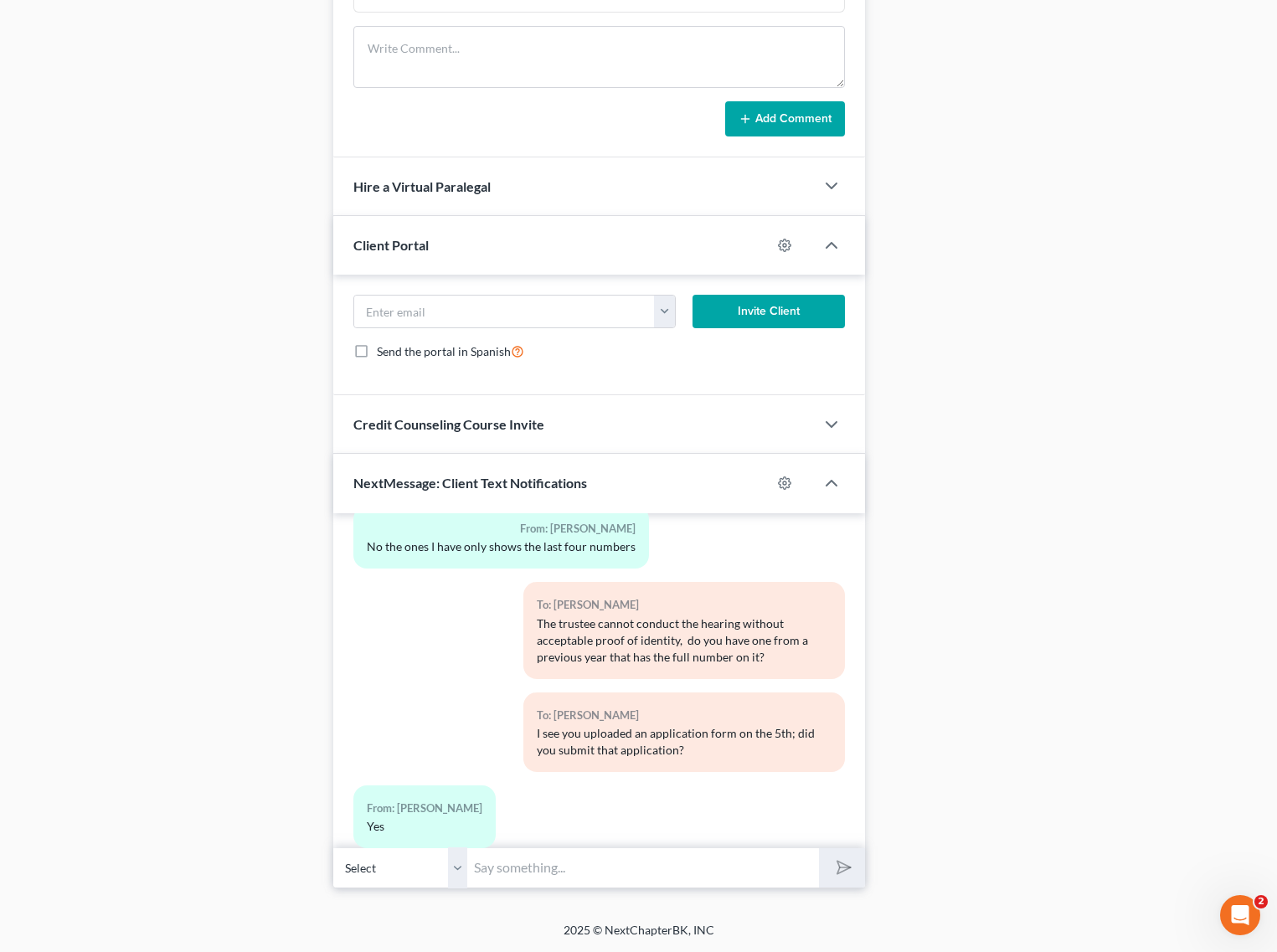
click at [661, 869] on input "text" at bounding box center [643, 867] width 352 height 41
type input "Do you know when you expect to receive the new copy?"
click at [819, 848] on button "submit" at bounding box center [842, 867] width 46 height 39
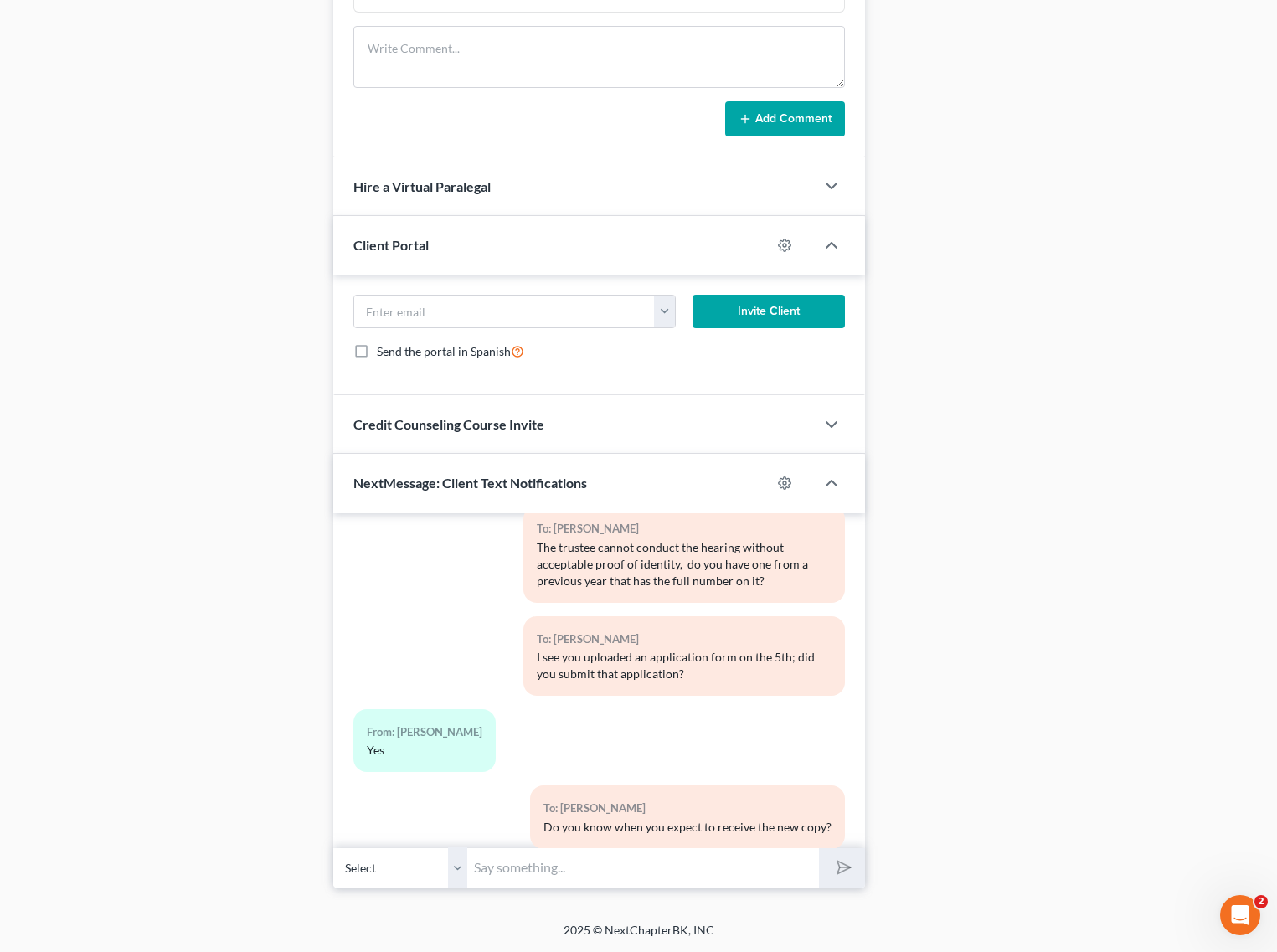
scroll to position [1749, 0]
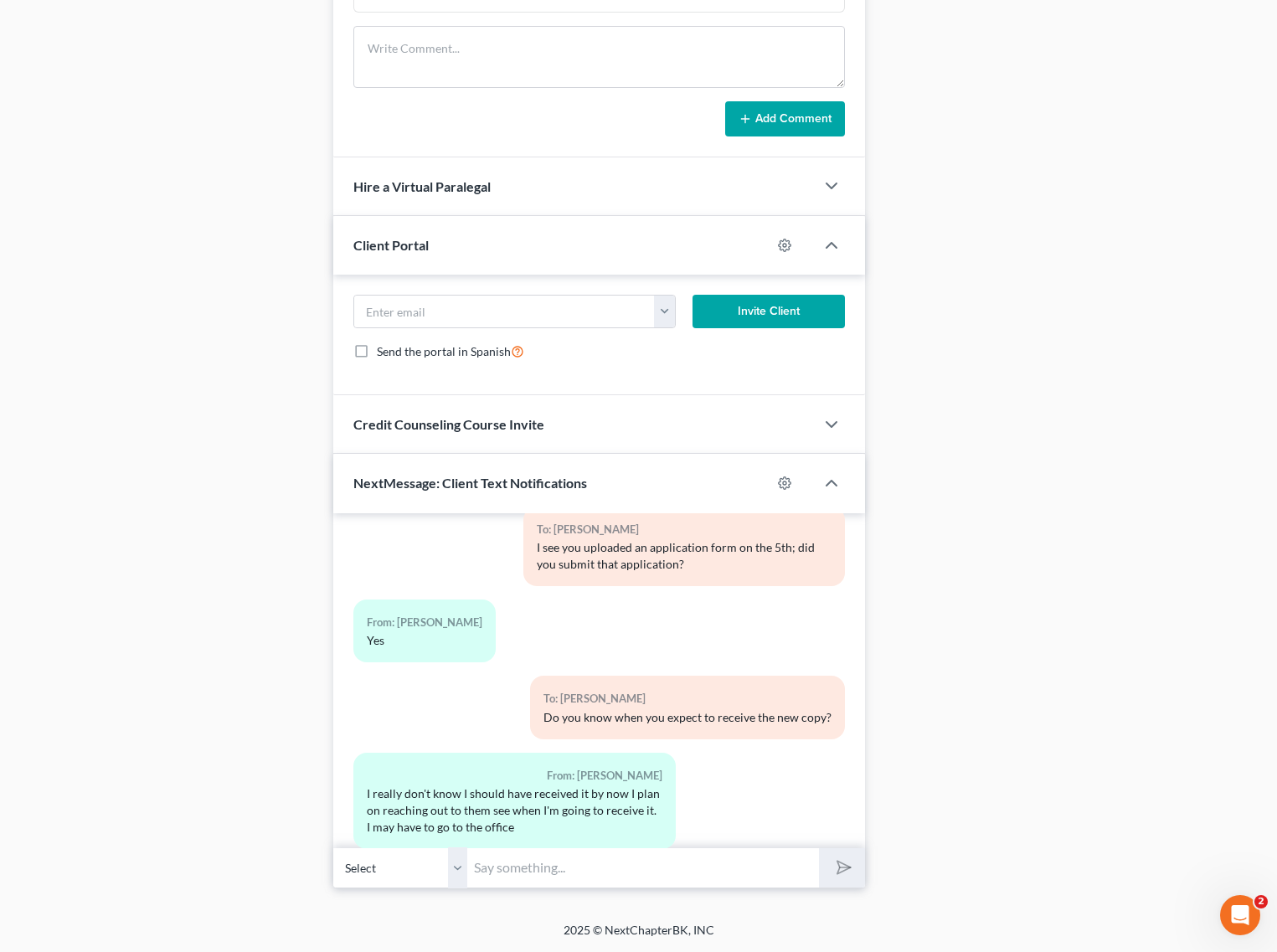
drag, startPoint x: 381, startPoint y: 765, endPoint x: 584, endPoint y: 801, distance: 206.2
click at [584, 801] on div "I really don't know I should have received it by now I plan on reaching out to …" at bounding box center [514, 811] width 296 height 50
click at [636, 794] on div "I really don't know I should have received it by now I plan on reaching out to …" at bounding box center [514, 811] width 296 height 50
click at [709, 792] on div "From: Lisa Cannady I really don't know I should have received it by now I plan …" at bounding box center [599, 807] width 508 height 110
click at [636, 863] on input "text" at bounding box center [643, 867] width 352 height 41
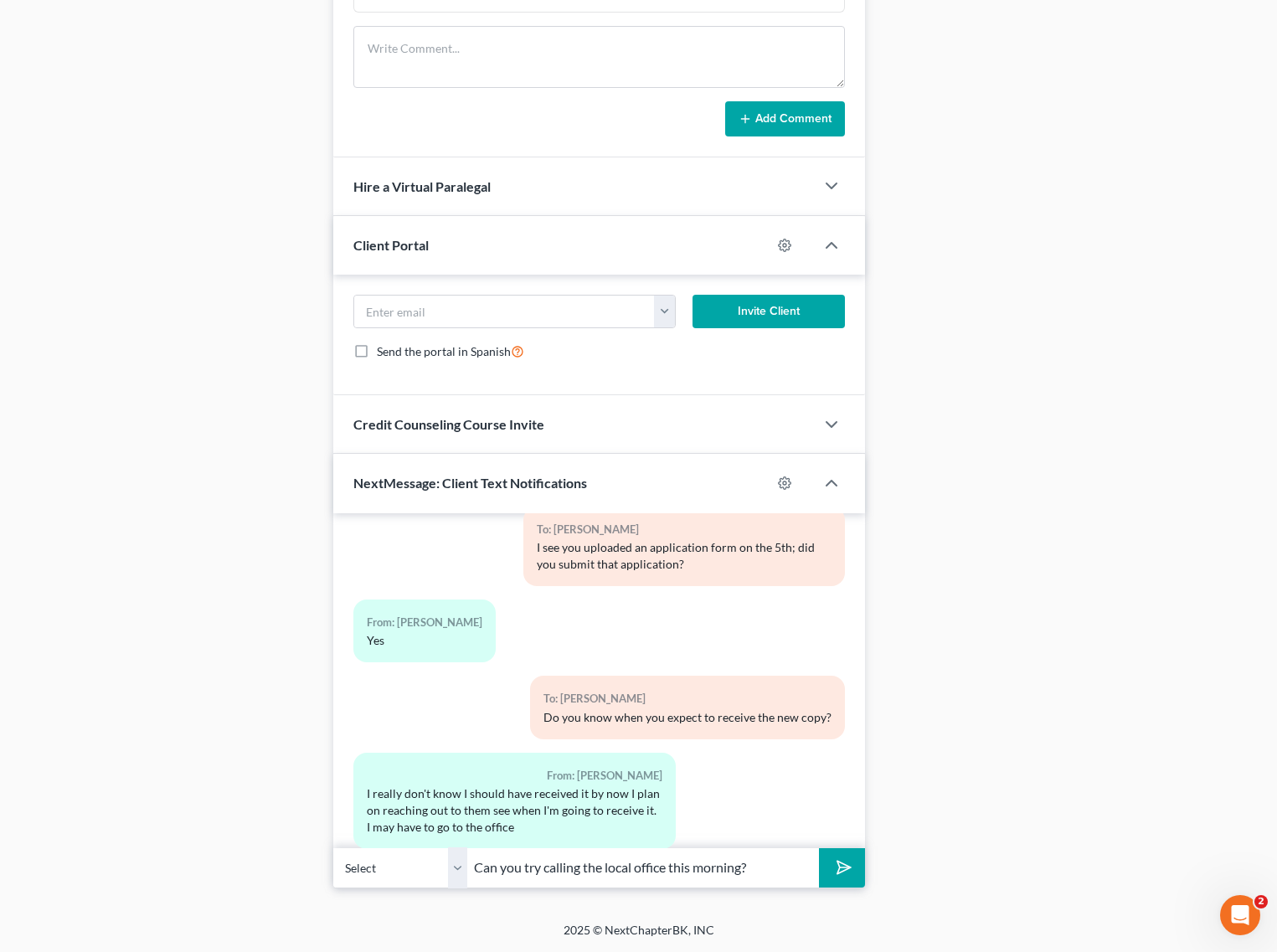
type input "Can you try calling the local office this morning?"
click at [819, 848] on button "submit" at bounding box center [842, 867] width 46 height 39
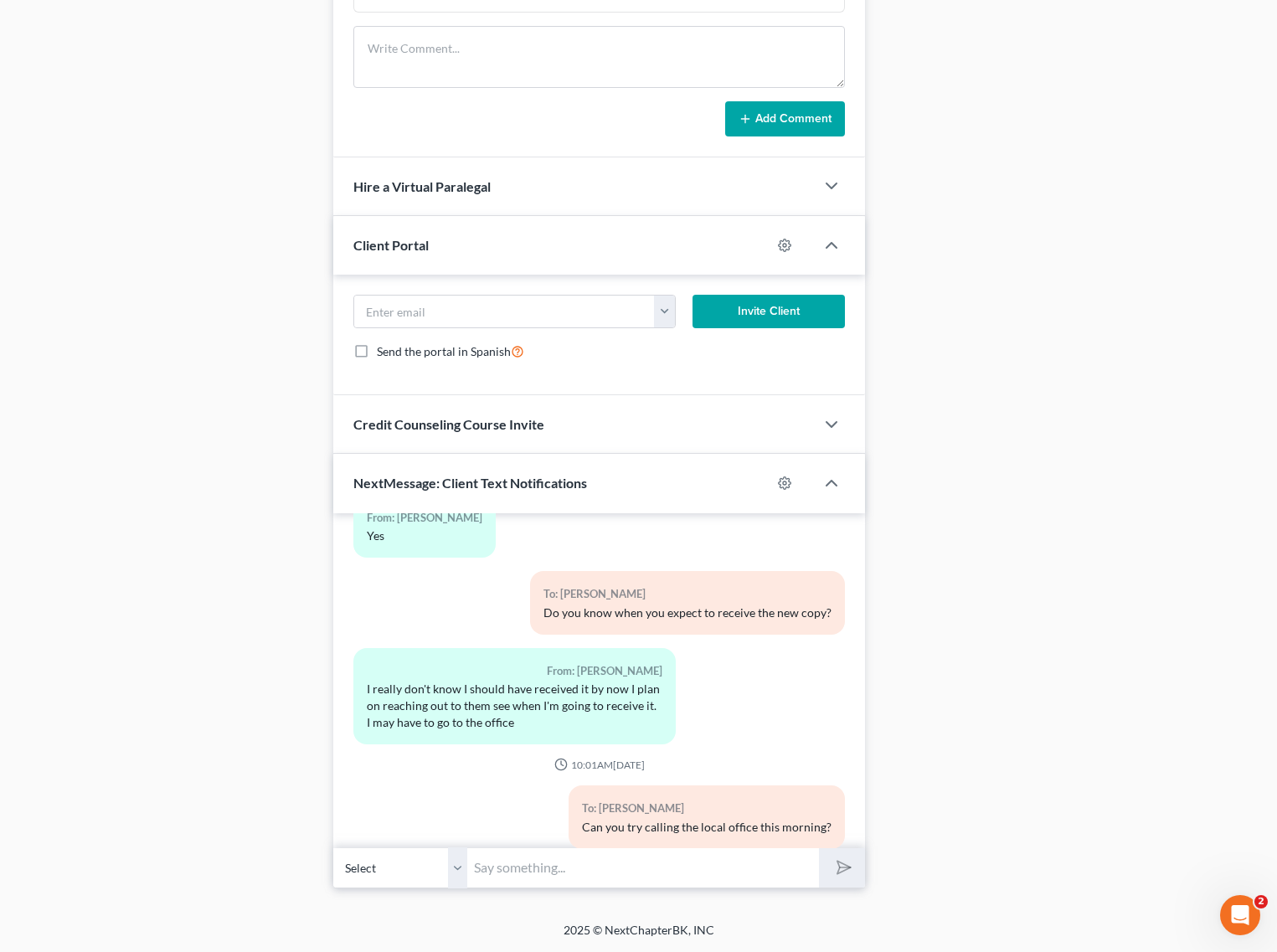
click at [649, 860] on input "text" at bounding box center [643, 867] width 352 height 41
type input "I'm not sure if you would have time to stop there on your way to the office; yo…"
click at [819, 848] on button "submit" at bounding box center [842, 867] width 46 height 39
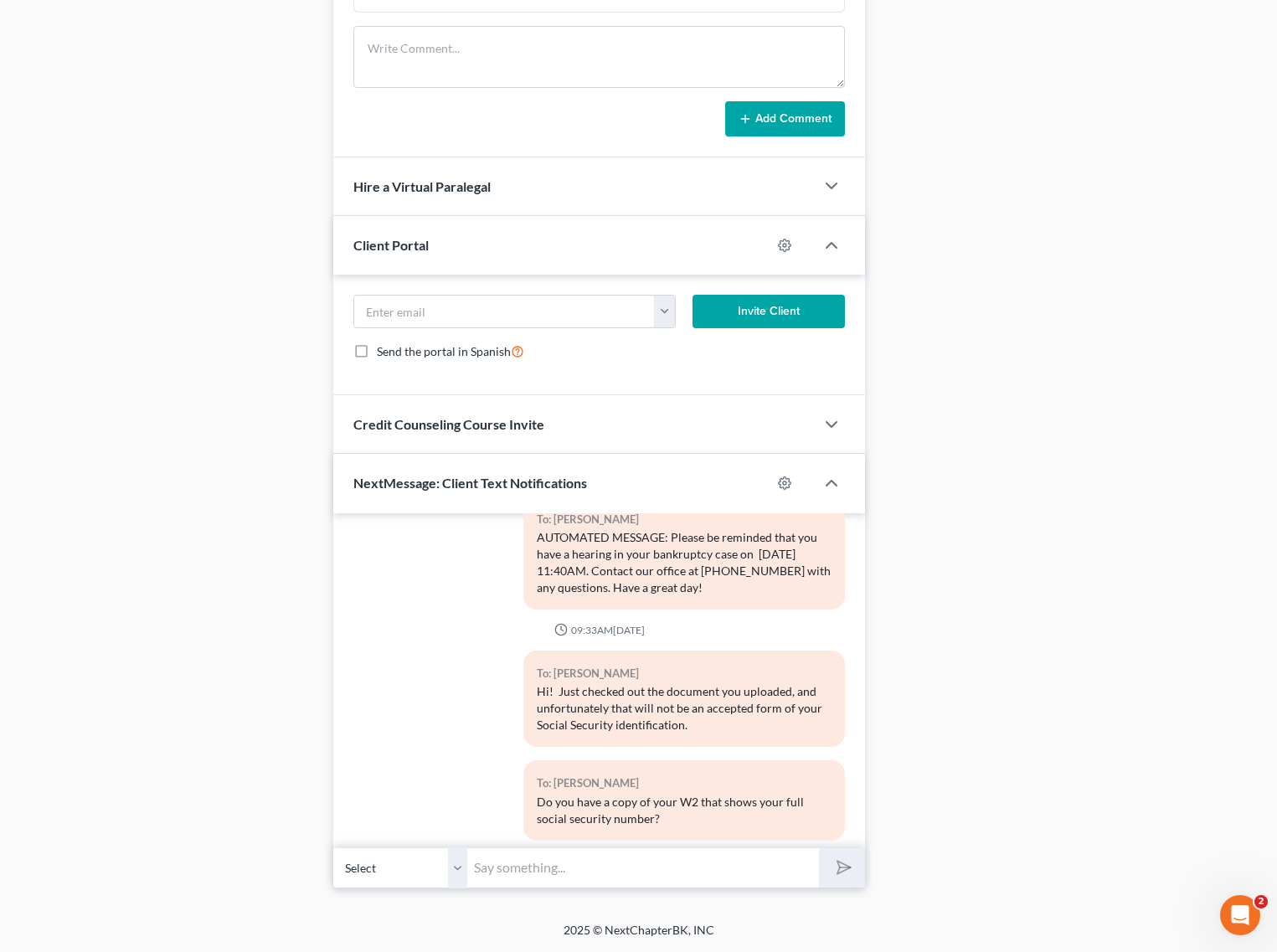
scroll to position [1947, 0]
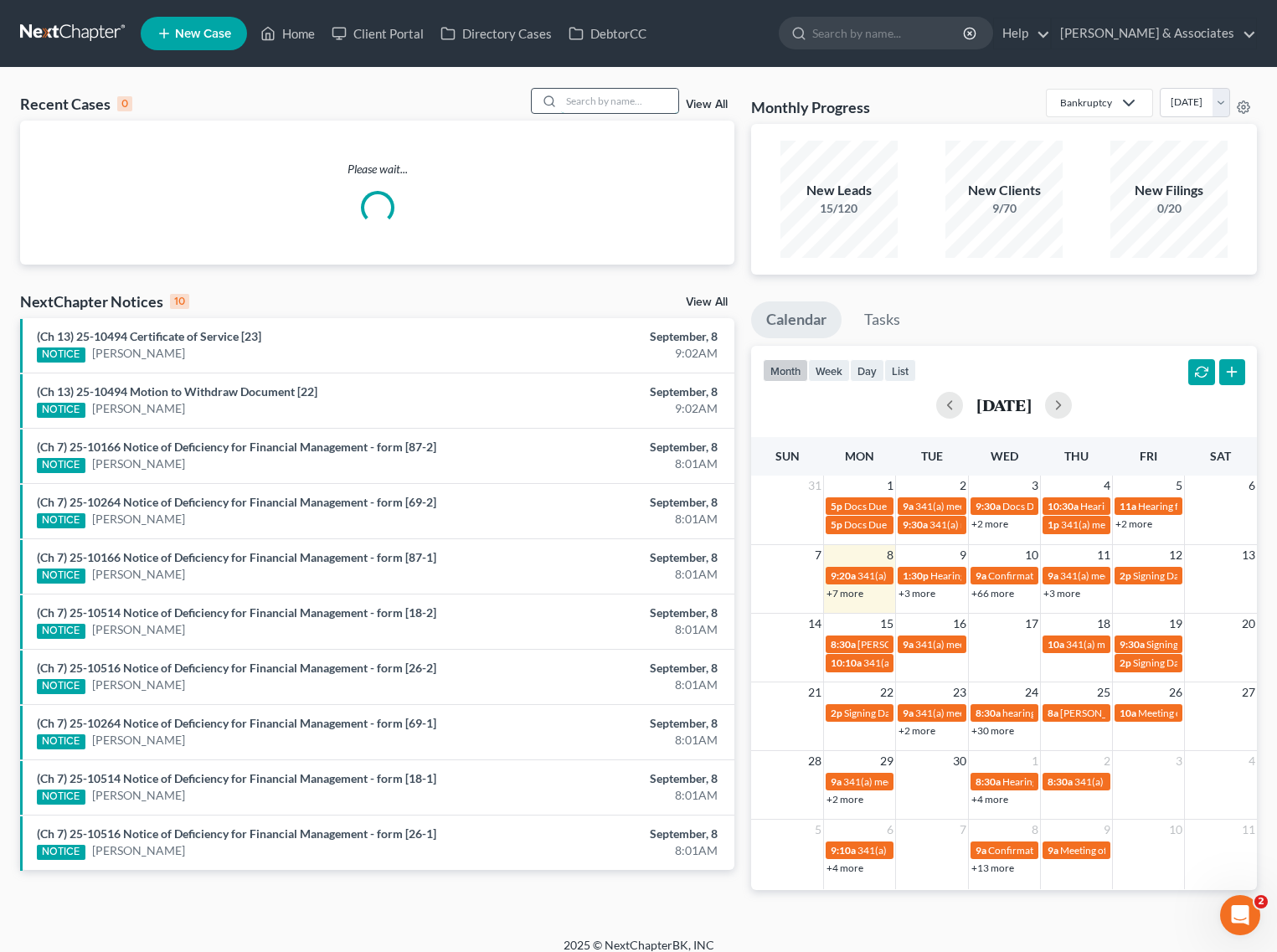
click at [649, 111] on input "search" at bounding box center [620, 101] width 118 height 24
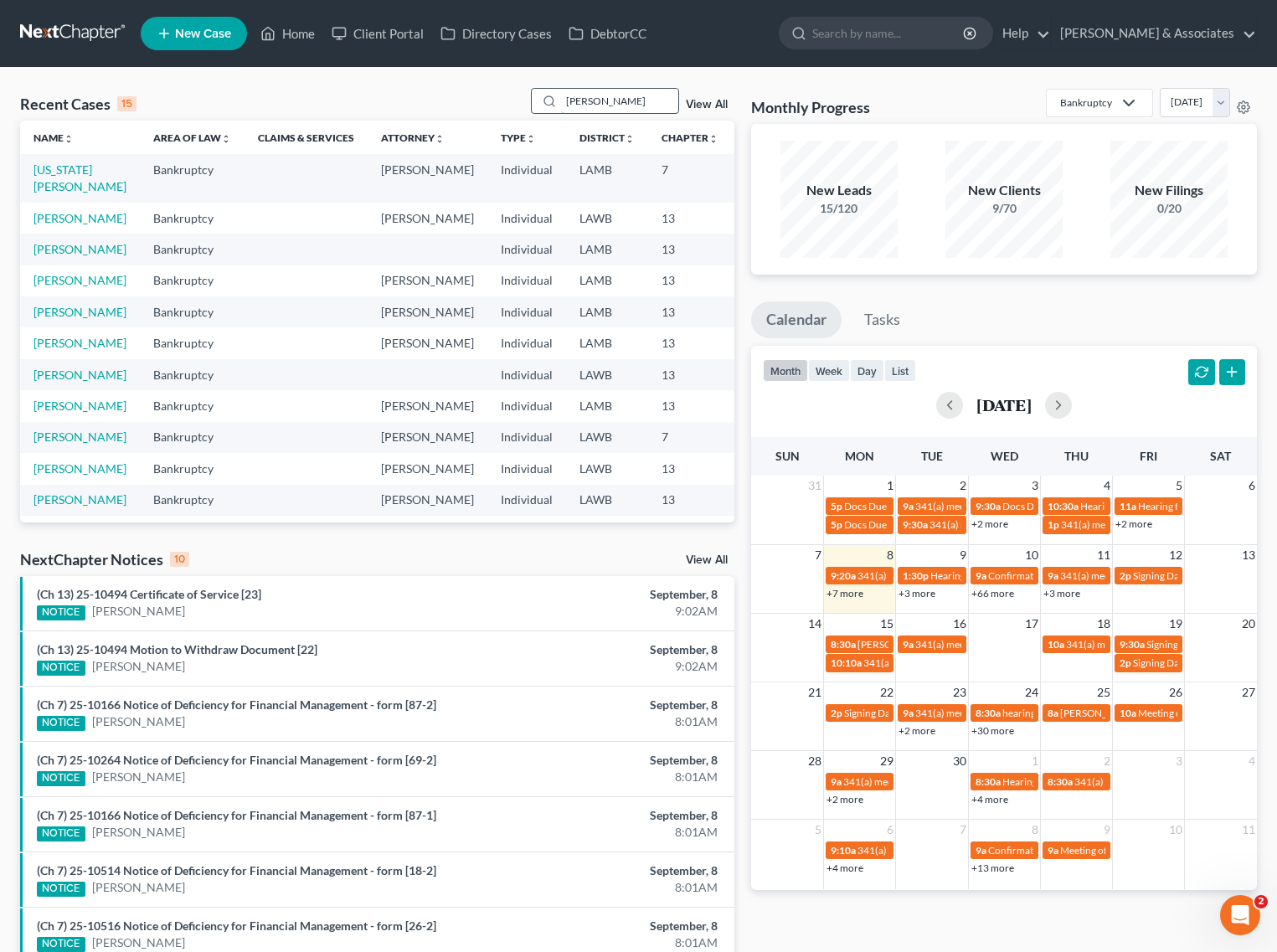
type input "[PERSON_NAME]"
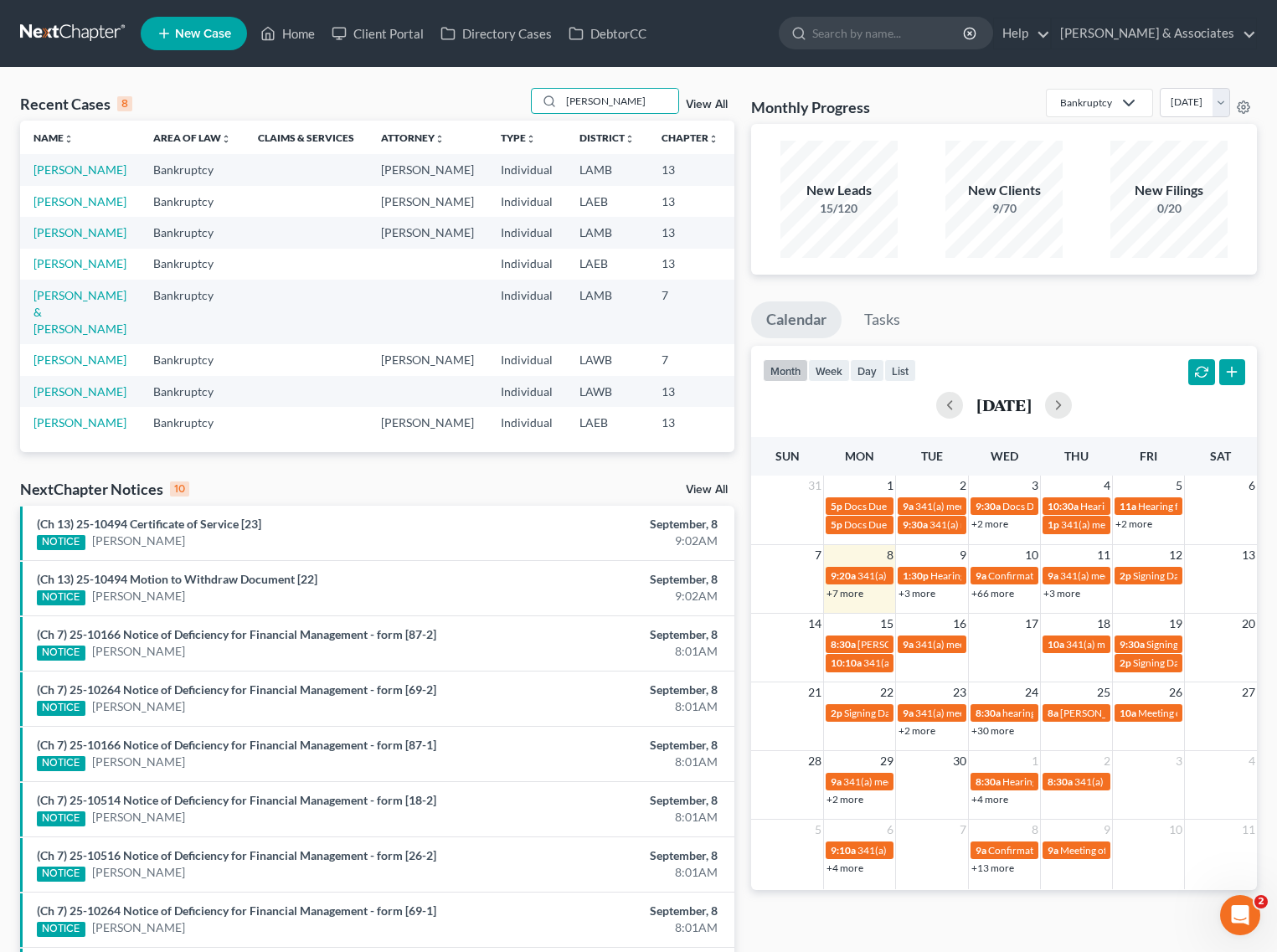
click at [59, 176] on td "[PERSON_NAME]" at bounding box center [80, 169] width 120 height 31
click at [67, 166] on link "[PERSON_NAME]" at bounding box center [80, 169] width 93 height 14
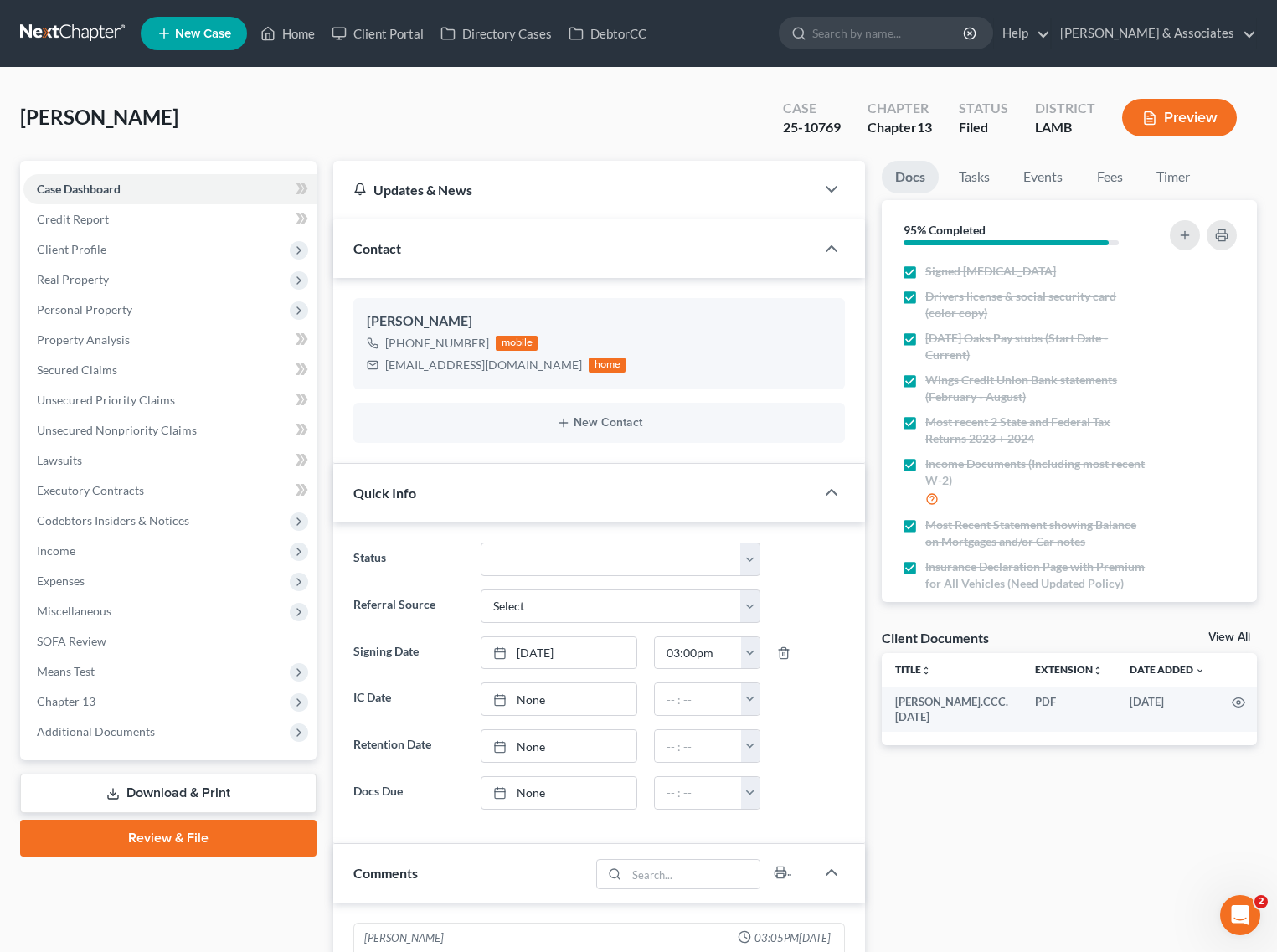
scroll to position [984, 0]
click at [286, 45] on link "Home" at bounding box center [287, 34] width 71 height 30
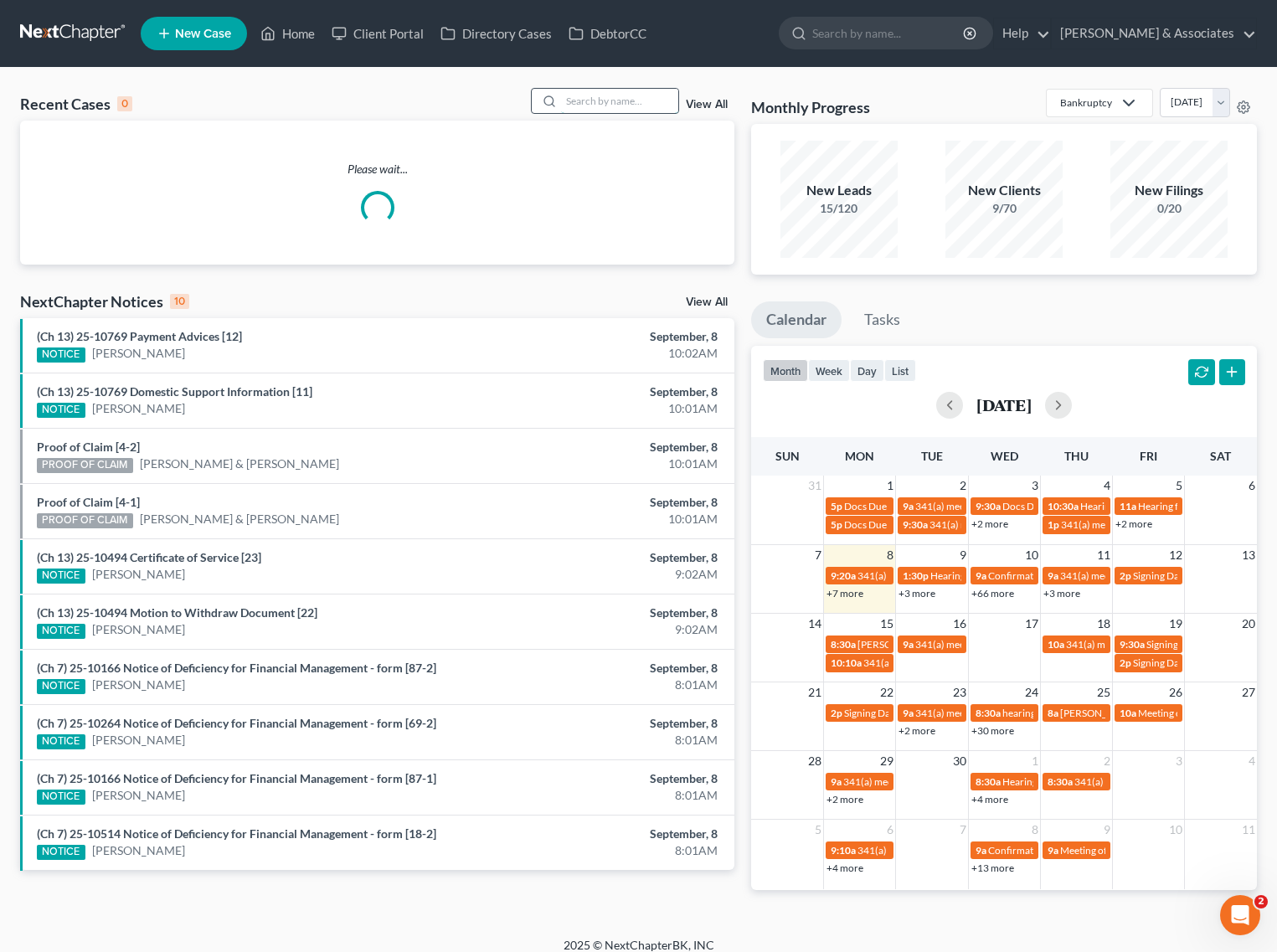
click at [620, 99] on input "search" at bounding box center [620, 101] width 118 height 24
type input "johnson"
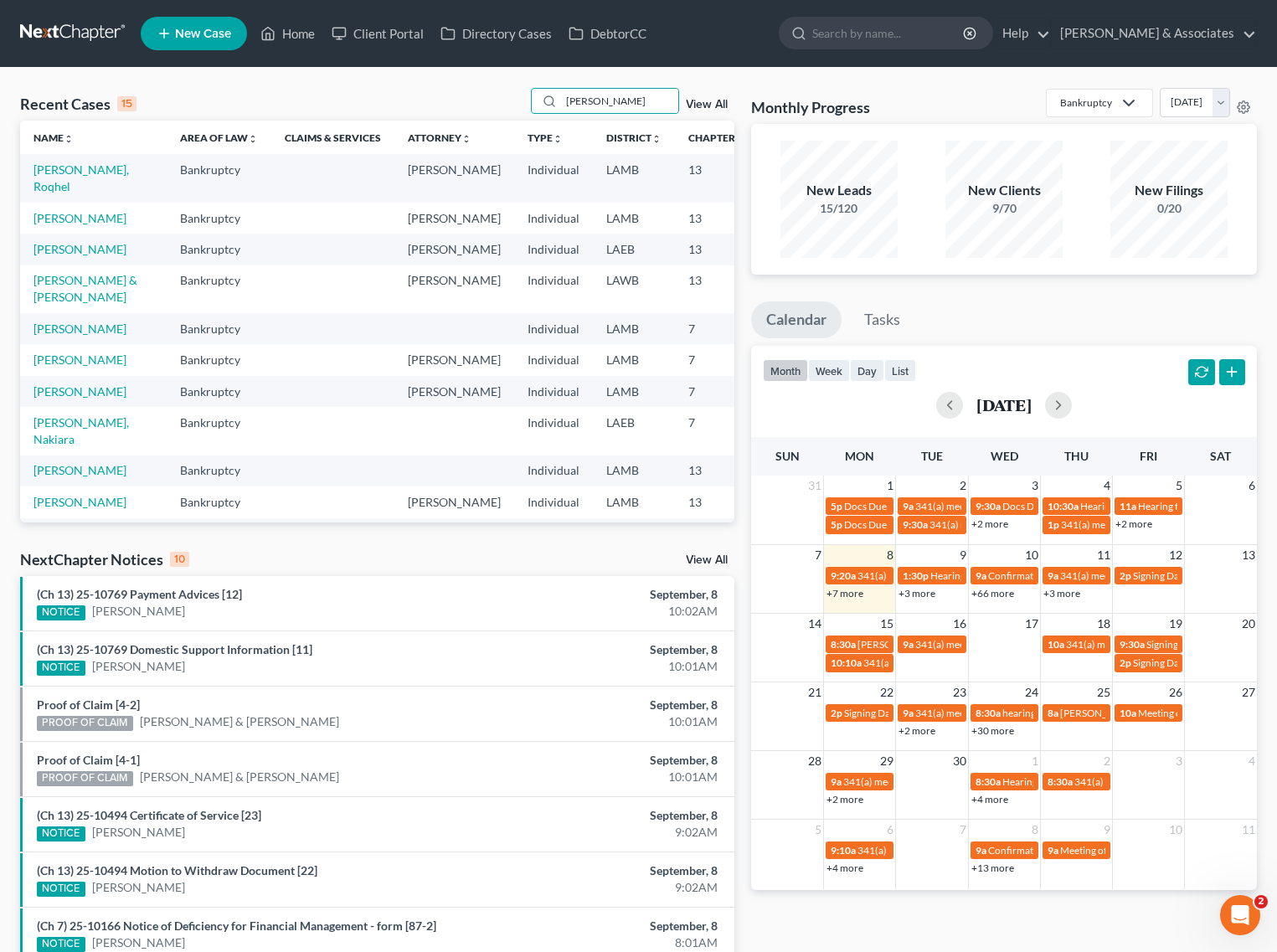
click at [49, 234] on td "[PERSON_NAME]" at bounding box center [93, 218] width 146 height 31
click at [50, 225] on link "[PERSON_NAME]" at bounding box center [80, 218] width 93 height 14
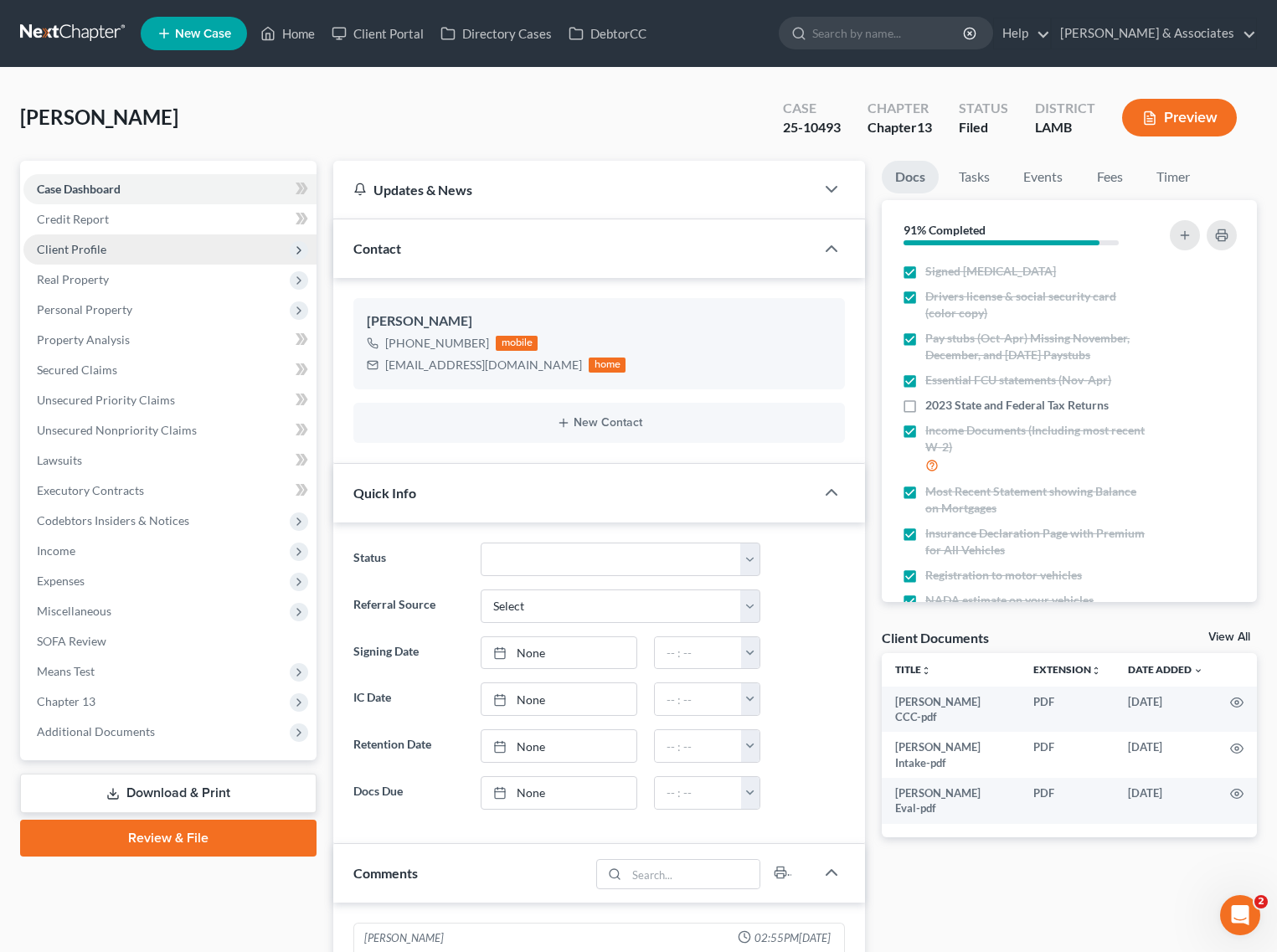
scroll to position [3903, 0]
click at [85, 242] on span "Client Profile" at bounding box center [71, 249] width 70 height 14
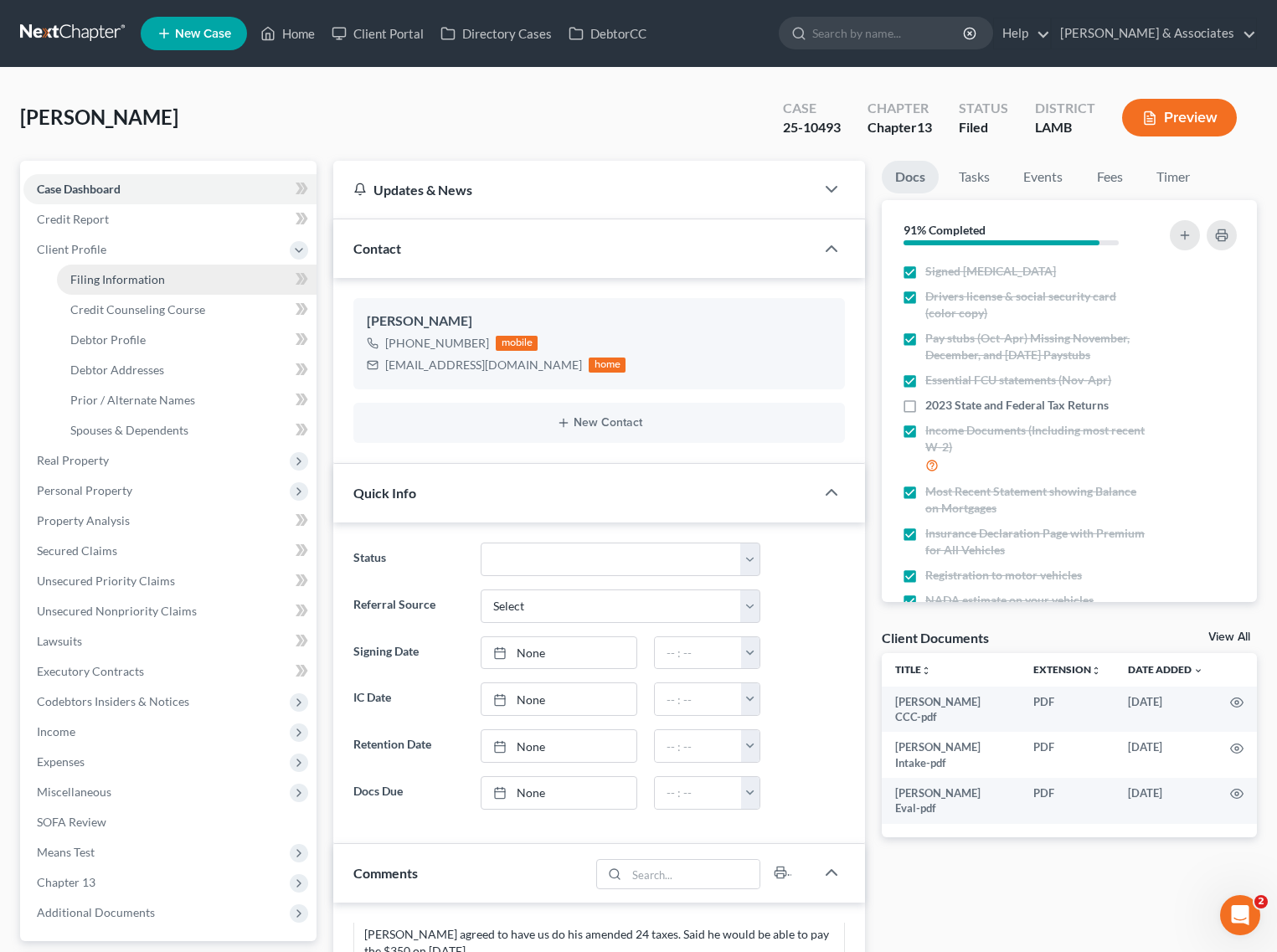
scroll to position [278, 0]
click at [153, 279] on span "Filing Information" at bounding box center [118, 279] width 95 height 14
select select "1"
select select "0"
select select "3"
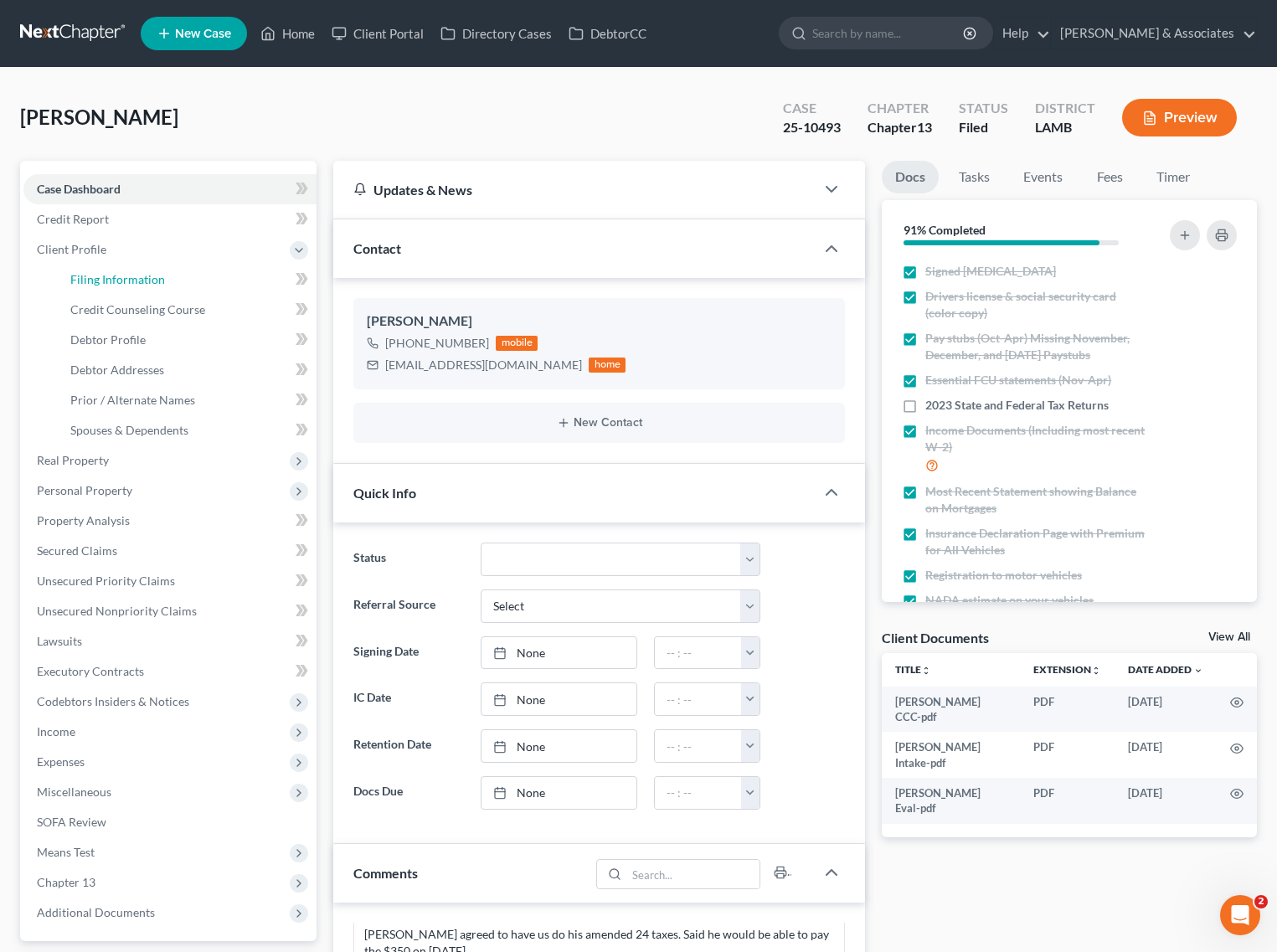
select select "19"
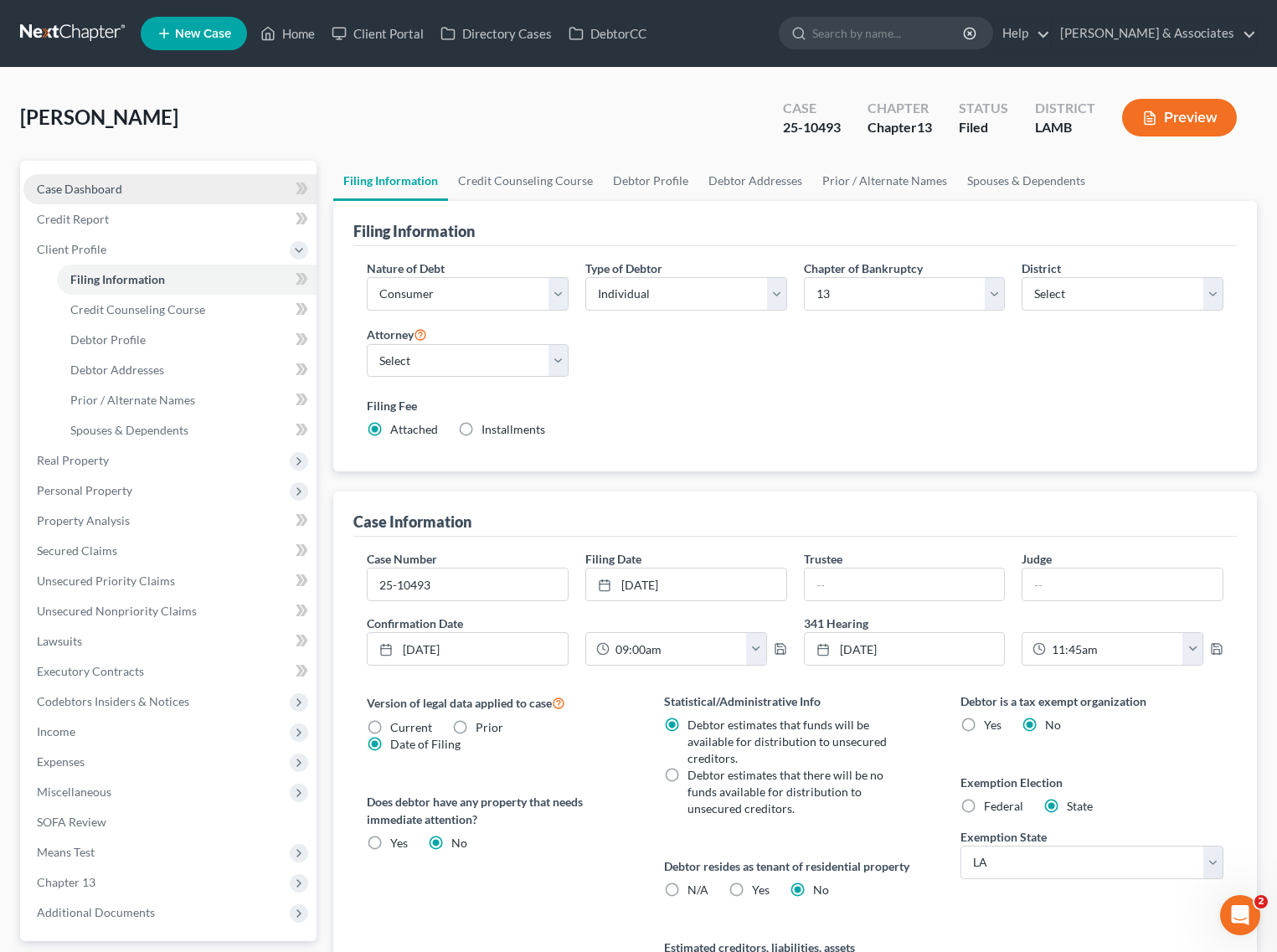
click at [119, 188] on span "Case Dashboard" at bounding box center [80, 188] width 86 height 14
select select "8"
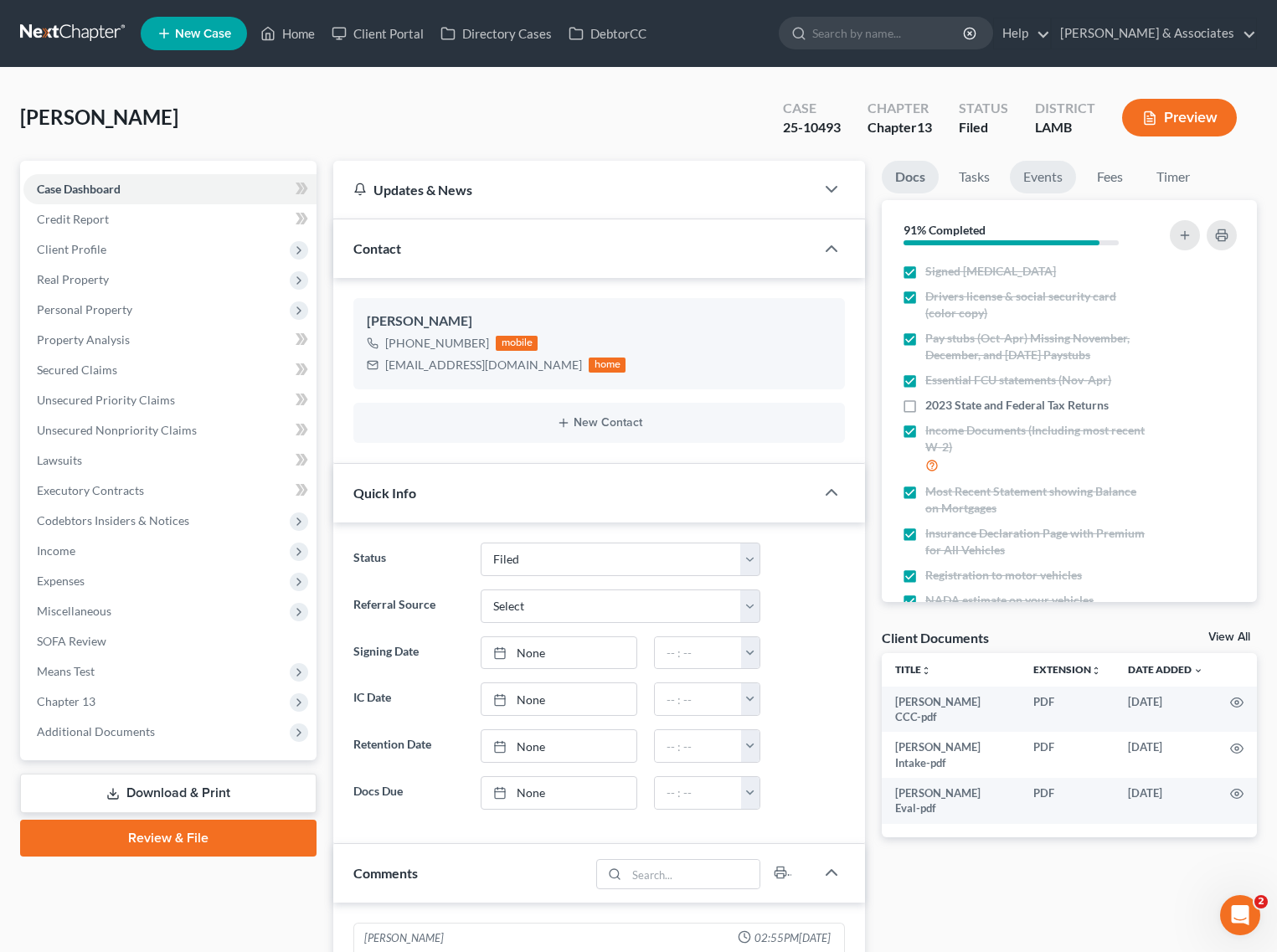
click at [1041, 169] on link "Events" at bounding box center [1043, 176] width 66 height 33
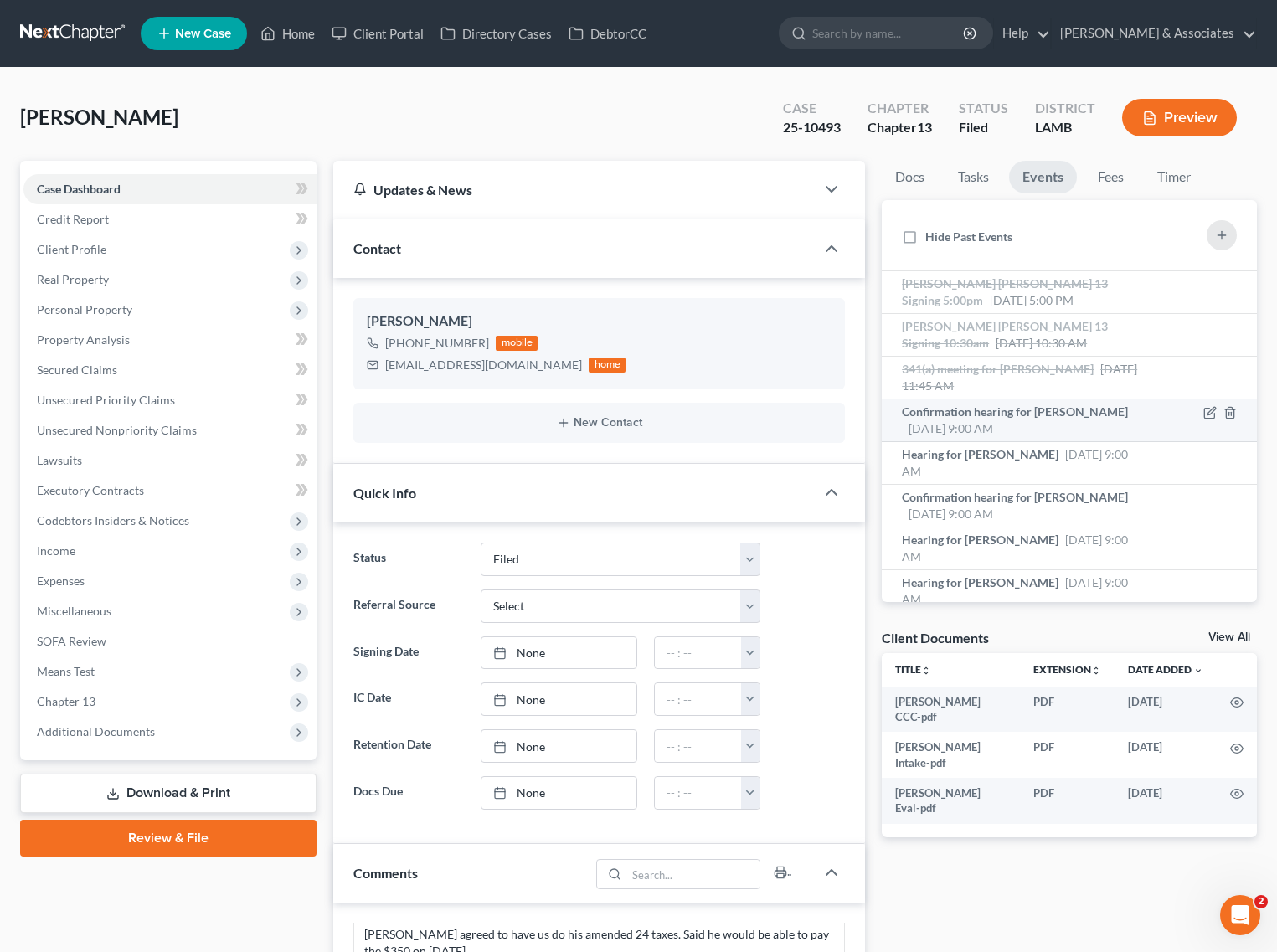
scroll to position [278, 0]
click at [297, 28] on link "Home" at bounding box center [287, 34] width 71 height 30
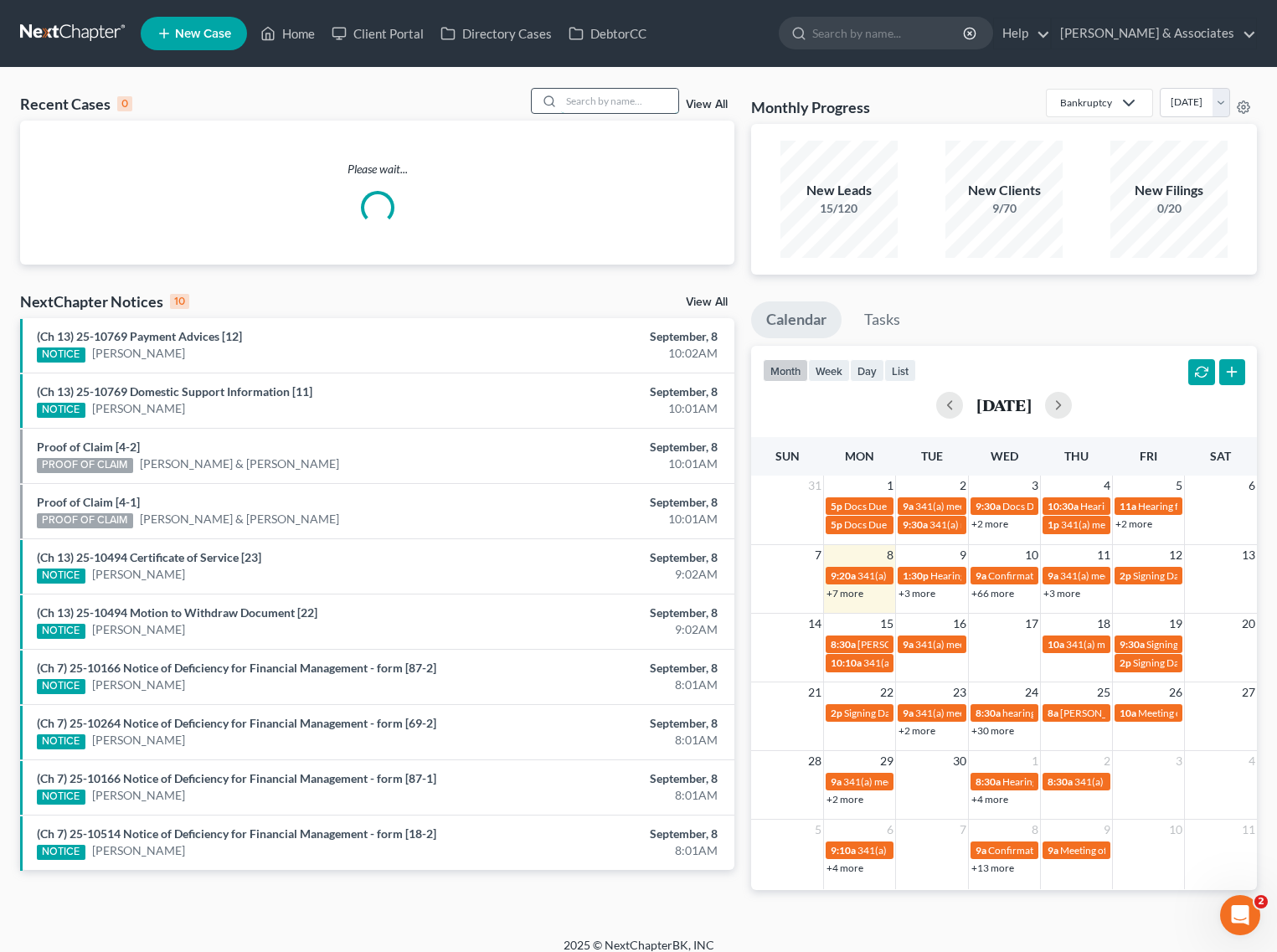
click at [588, 107] on input "search" at bounding box center [620, 101] width 118 height 24
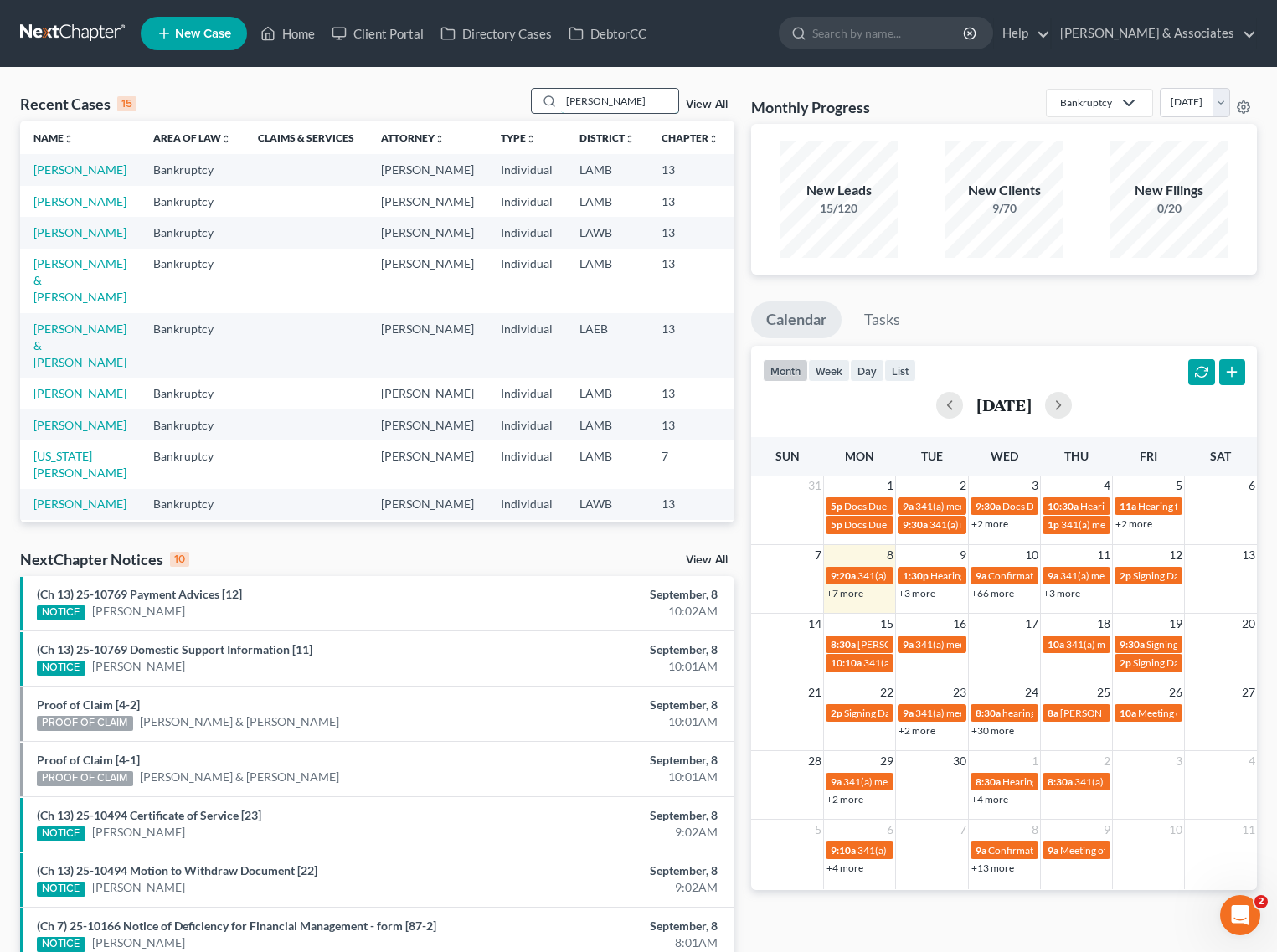
click at [654, 103] on input "henderson" at bounding box center [620, 101] width 118 height 24
type input "henderson"
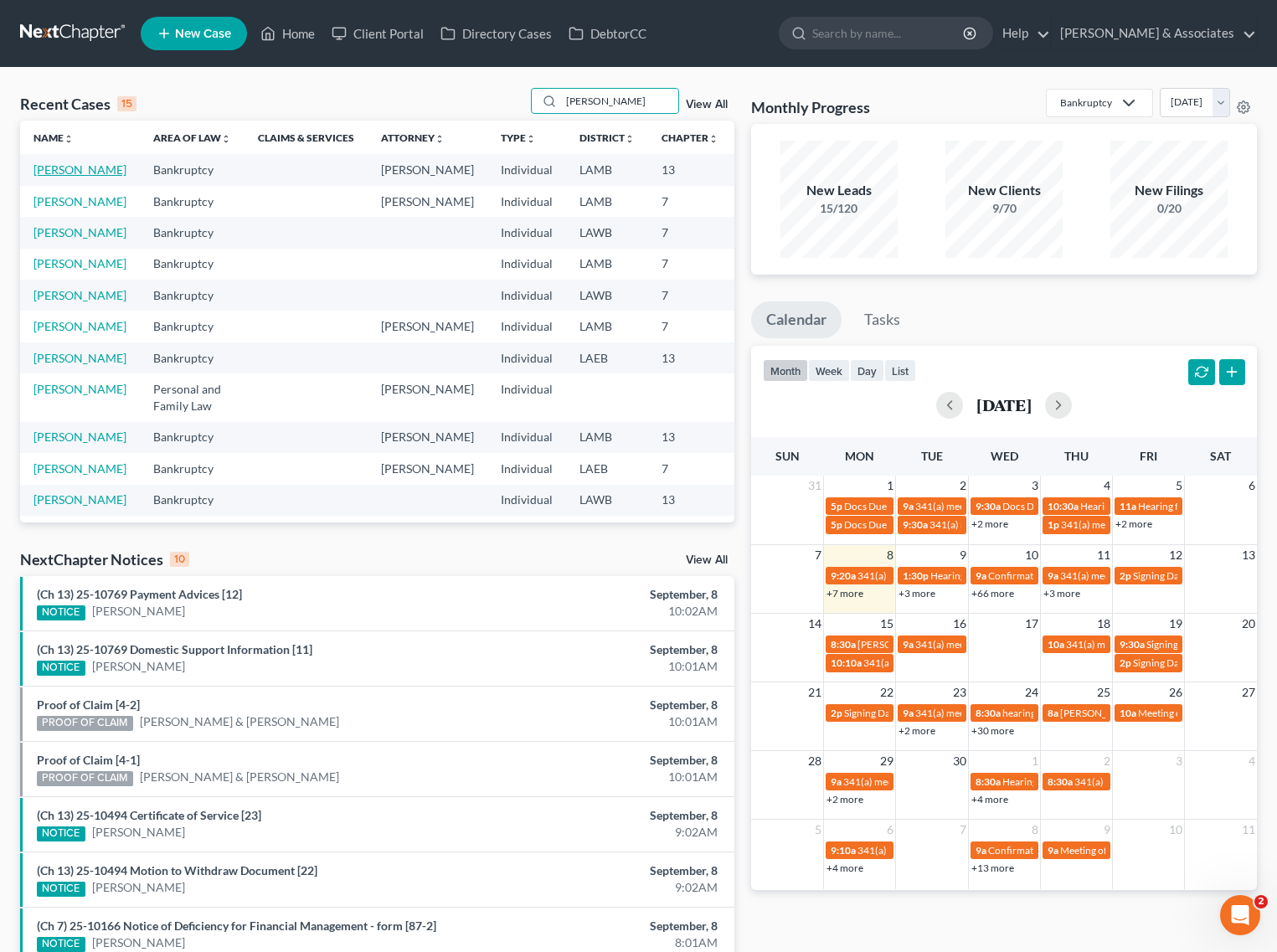
click at [57, 176] on link "[PERSON_NAME]" at bounding box center [80, 169] width 93 height 14
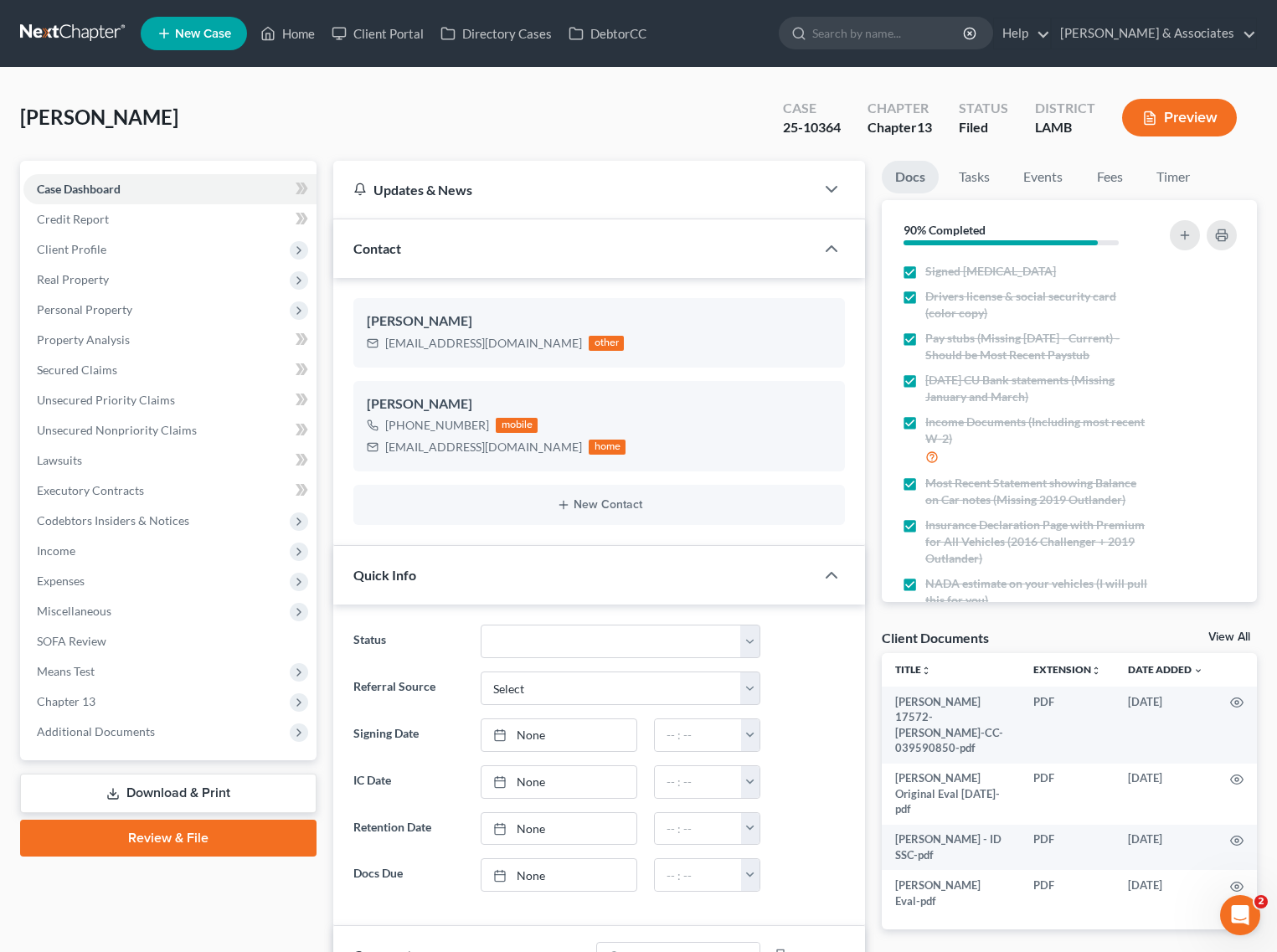
scroll to position [382, 0]
drag, startPoint x: 102, startPoint y: 258, endPoint x: 122, endPoint y: 251, distance: 21.2
click at [102, 258] on span "Client Profile" at bounding box center [170, 250] width 293 height 30
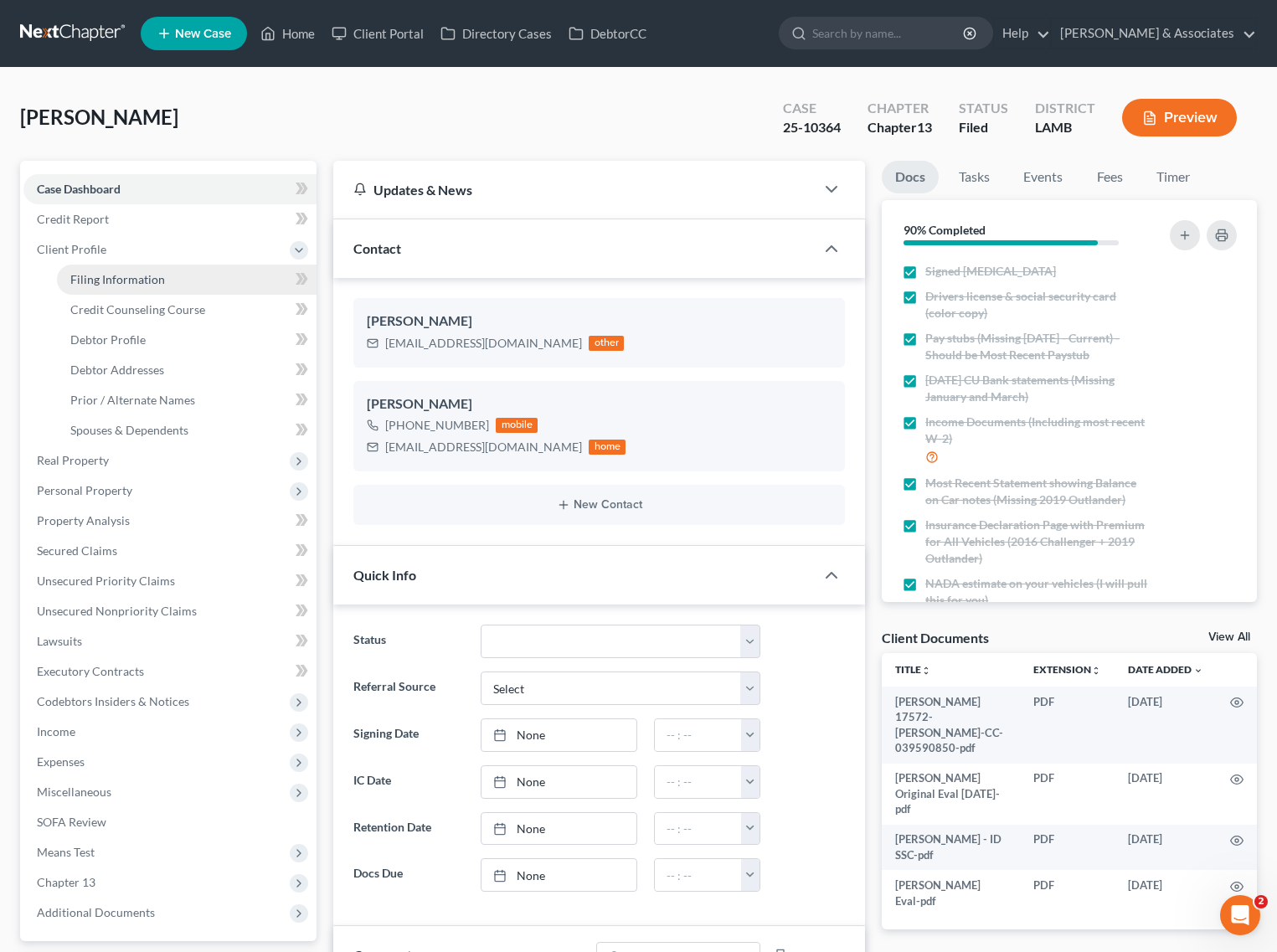
click at [170, 276] on link "Filing Information" at bounding box center [187, 280] width 260 height 30
select select "1"
select select "0"
select select "3"
select select "35"
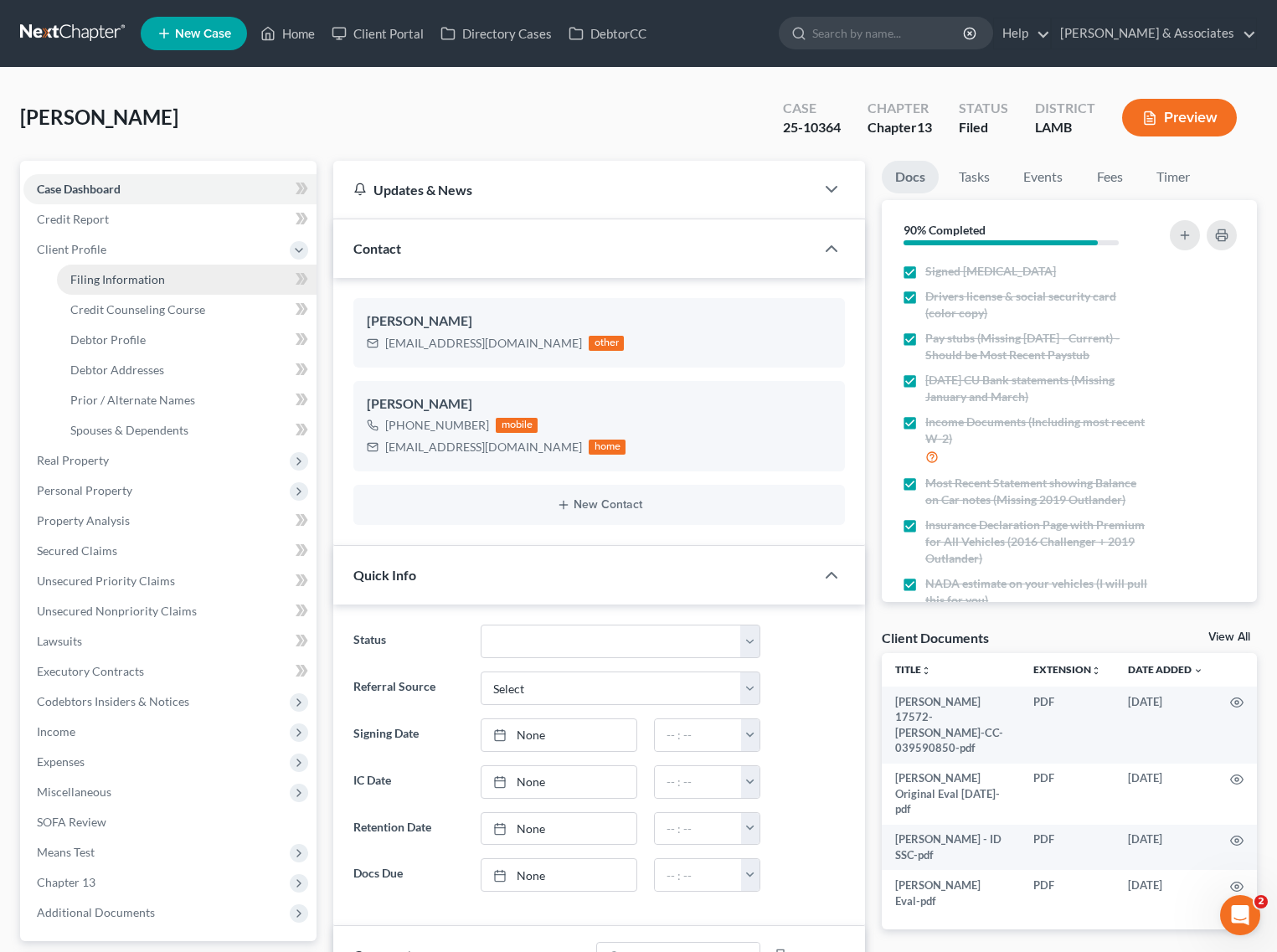
select select "0"
select select "19"
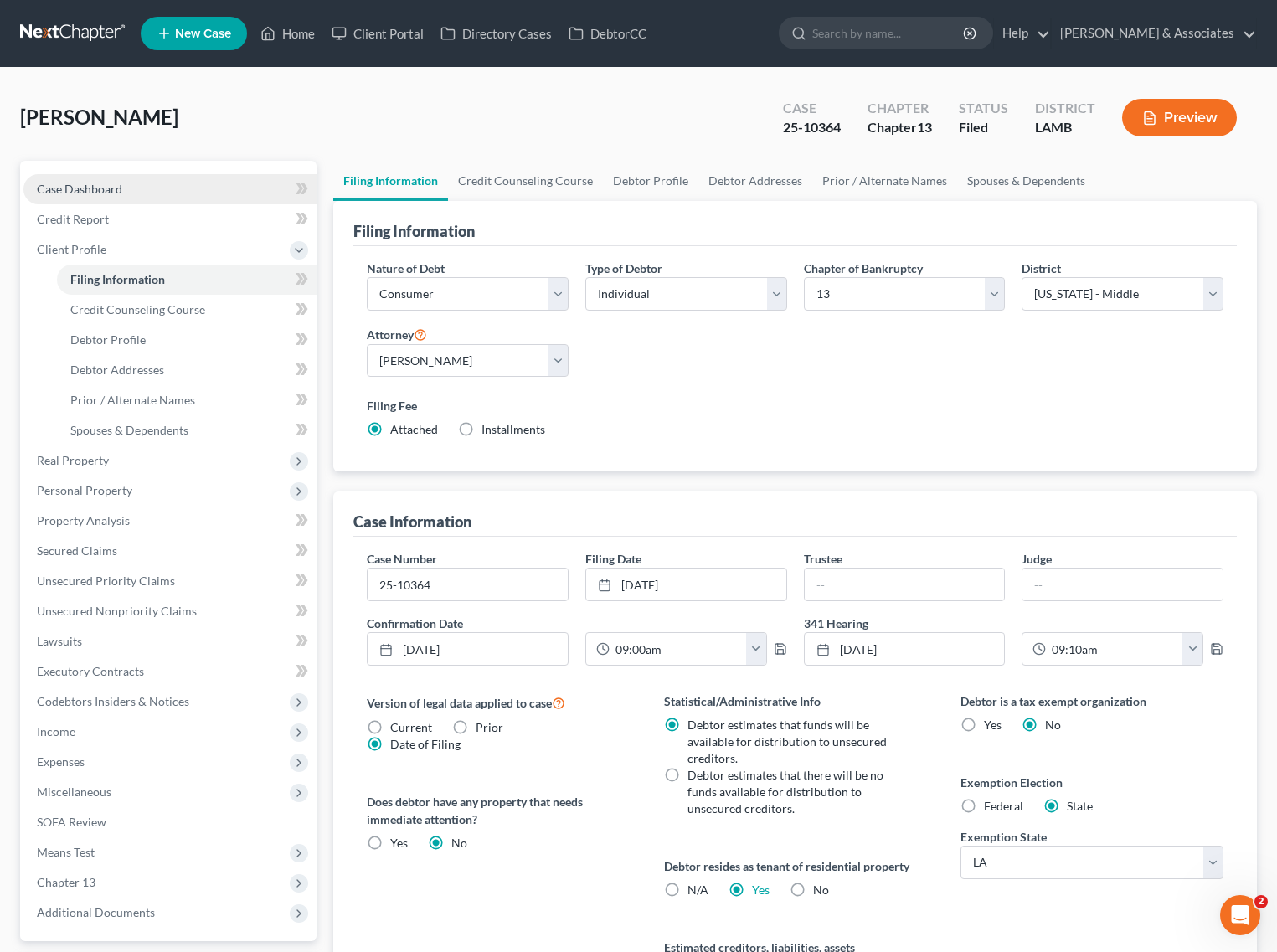
click at [111, 176] on link "Case Dashboard" at bounding box center [170, 189] width 293 height 30
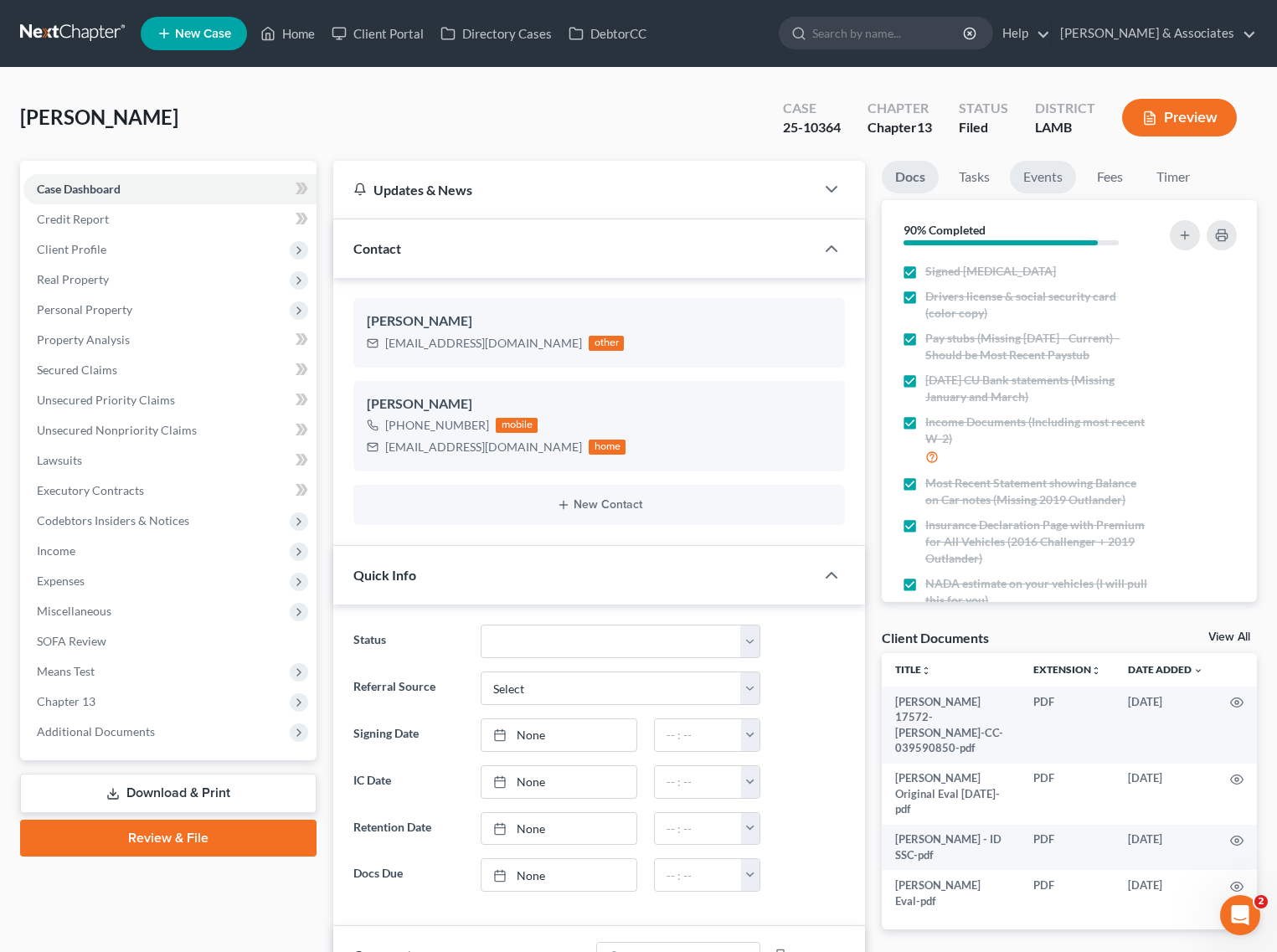
click at [1058, 177] on link "Events" at bounding box center [1043, 176] width 66 height 33
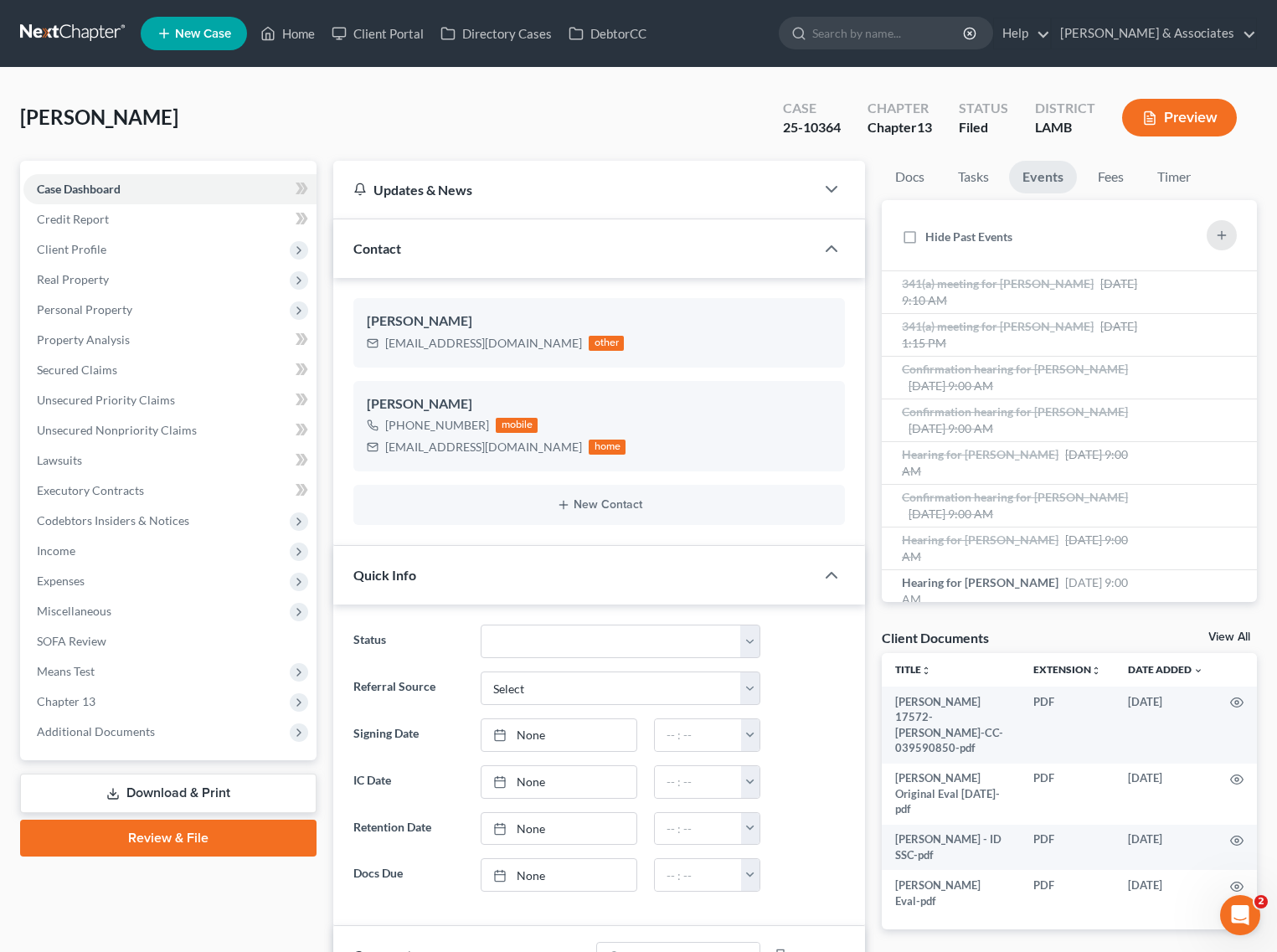
scroll to position [382, 0]
click at [307, 26] on link "Home" at bounding box center [287, 34] width 71 height 30
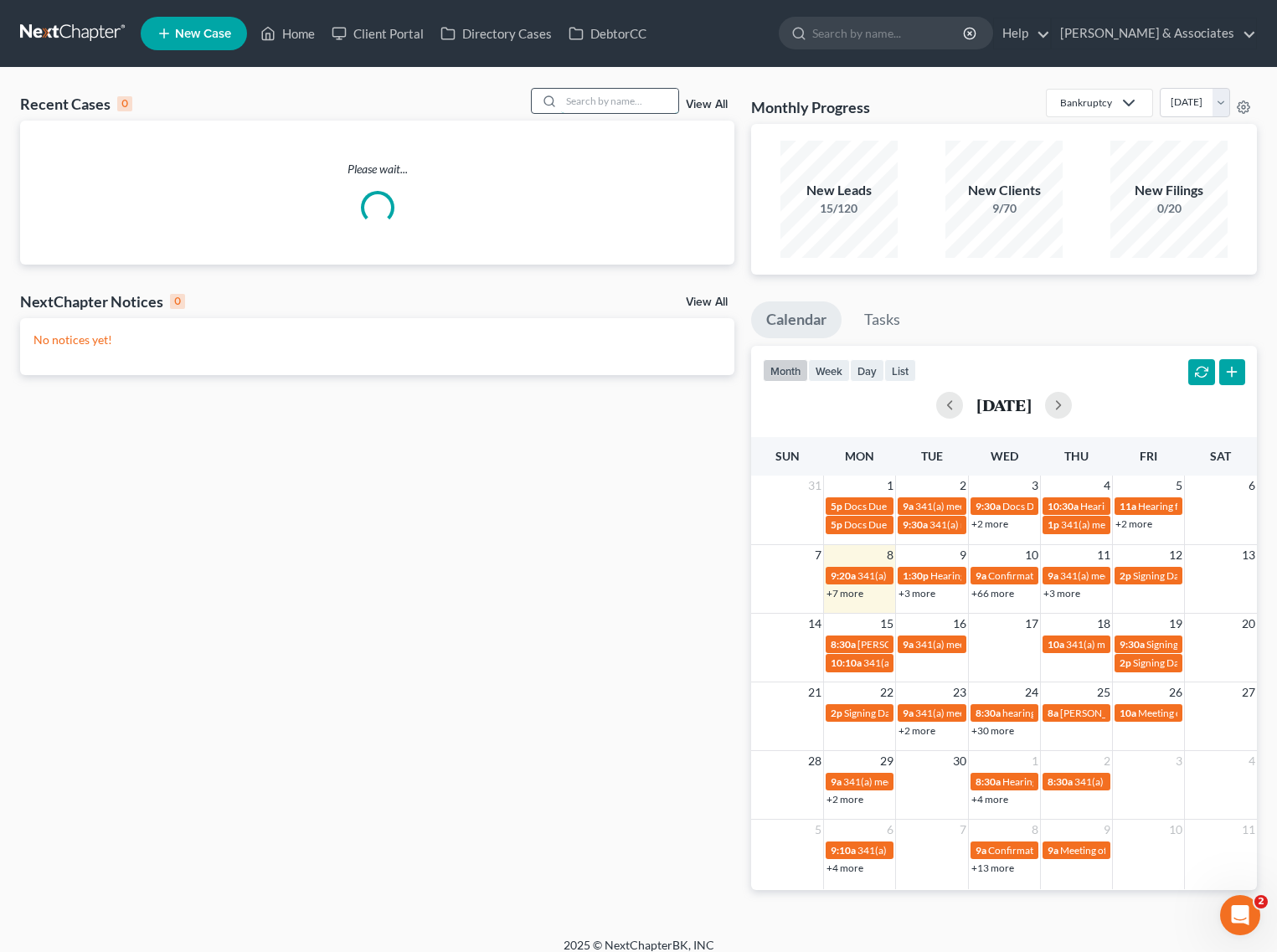
click at [599, 95] on input "search" at bounding box center [620, 101] width 118 height 24
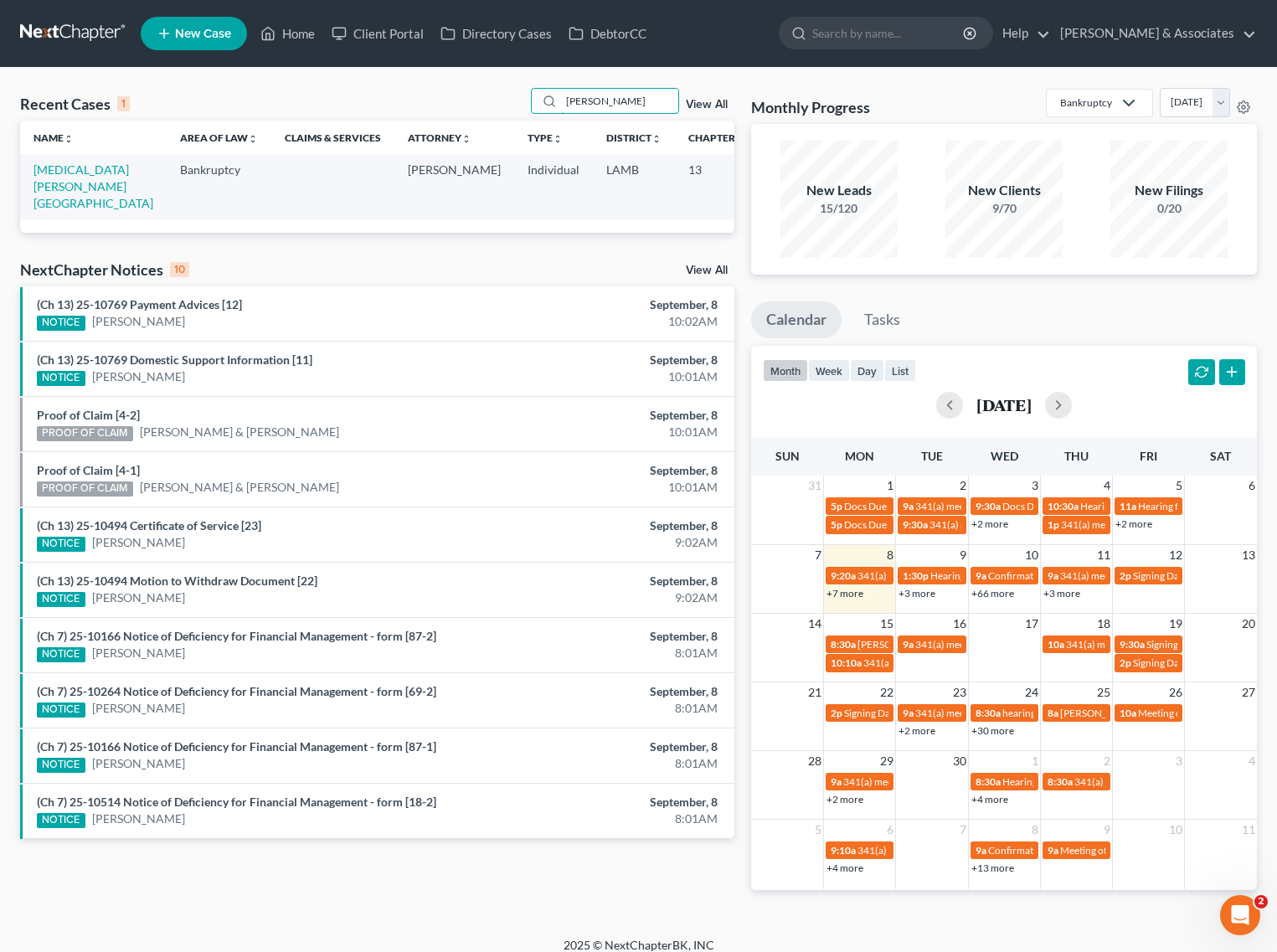
type input "linton"
click at [67, 176] on td "[MEDICAL_DATA][PERSON_NAME][GEOGRAPHIC_DATA]" at bounding box center [93, 186] width 146 height 65
click at [60, 176] on td "[MEDICAL_DATA][PERSON_NAME][GEOGRAPHIC_DATA]" at bounding box center [93, 186] width 146 height 65
click at [50, 176] on td "[MEDICAL_DATA][PERSON_NAME][GEOGRAPHIC_DATA]" at bounding box center [93, 186] width 146 height 65
click at [47, 173] on link "[MEDICAL_DATA][PERSON_NAME][GEOGRAPHIC_DATA]" at bounding box center [93, 186] width 120 height 48
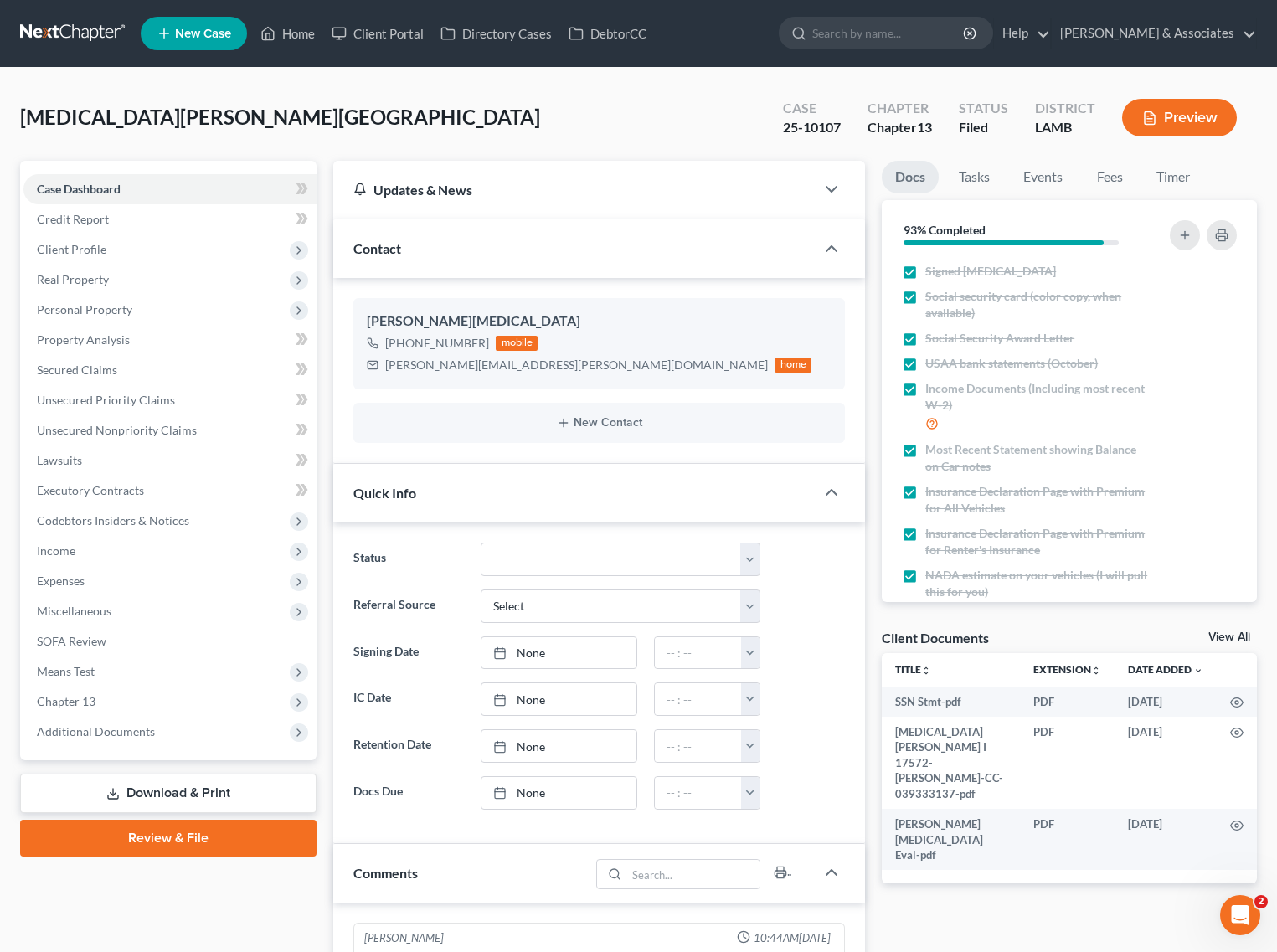
scroll to position [3159, 0]
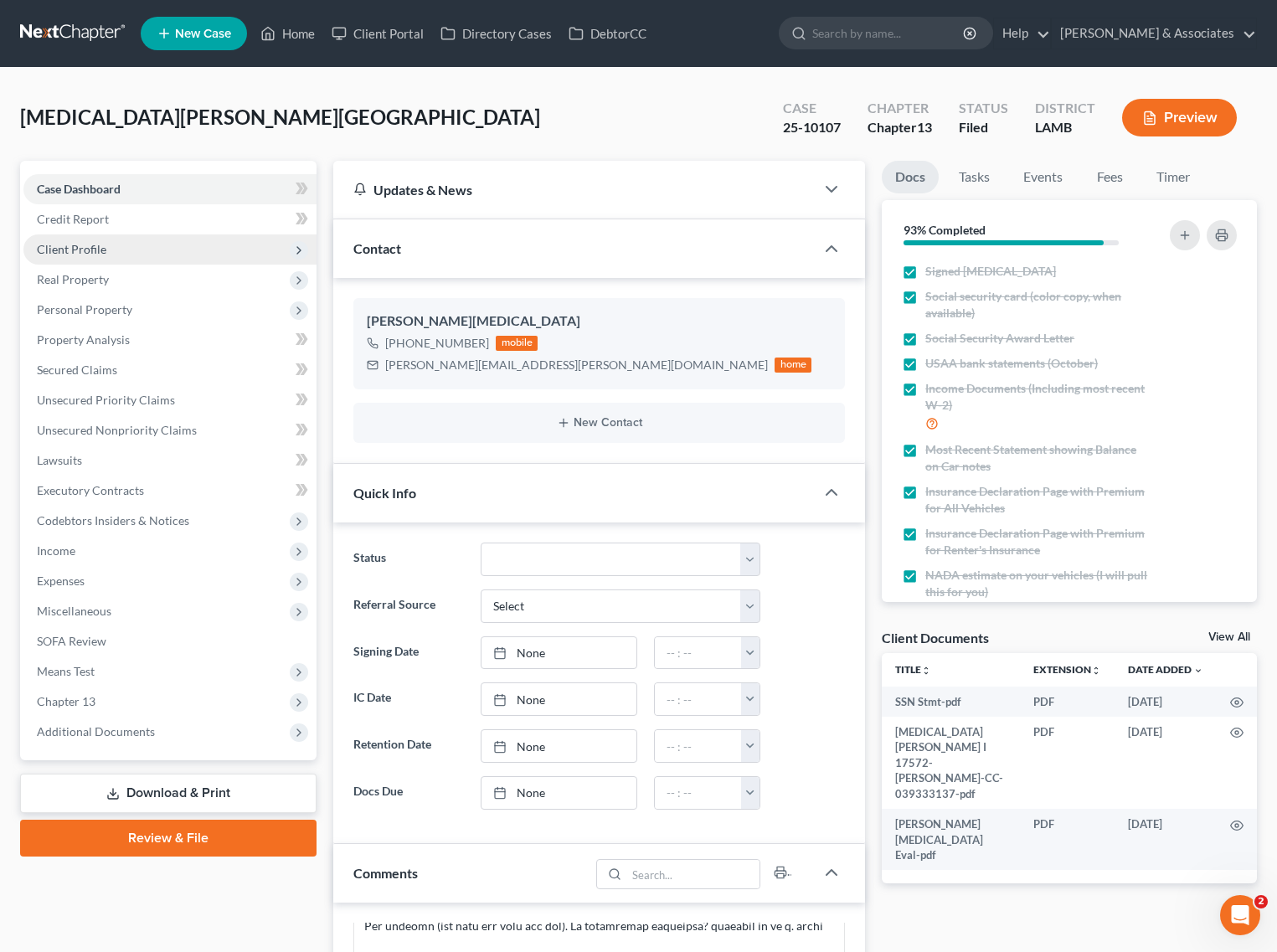
click at [109, 245] on span "Client Profile" at bounding box center [170, 250] width 293 height 30
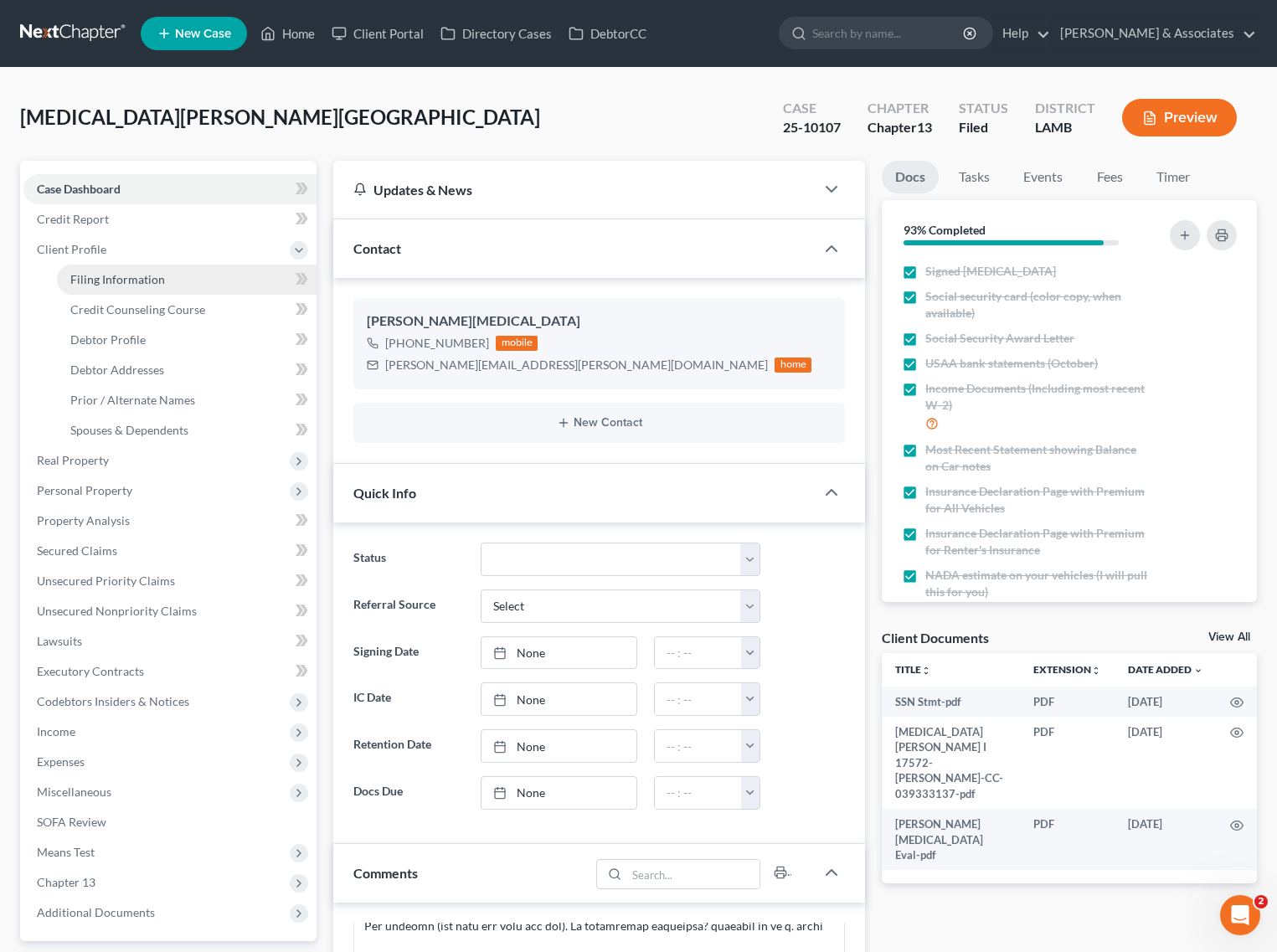
click at [107, 275] on span "Filing Information" at bounding box center [118, 279] width 95 height 14
select select "1"
select select "0"
select select "3"
select select "35"
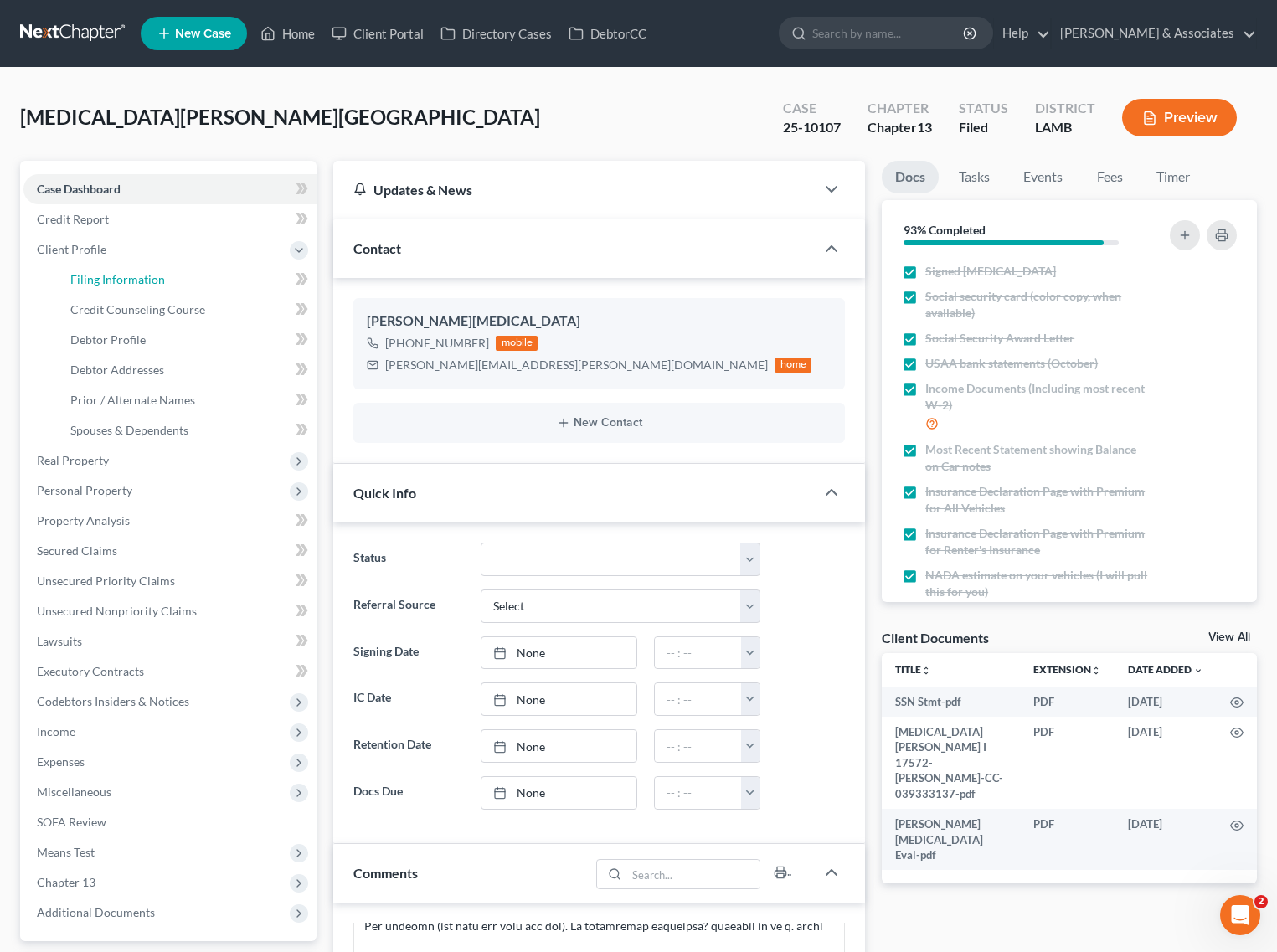
select select "0"
select select "19"
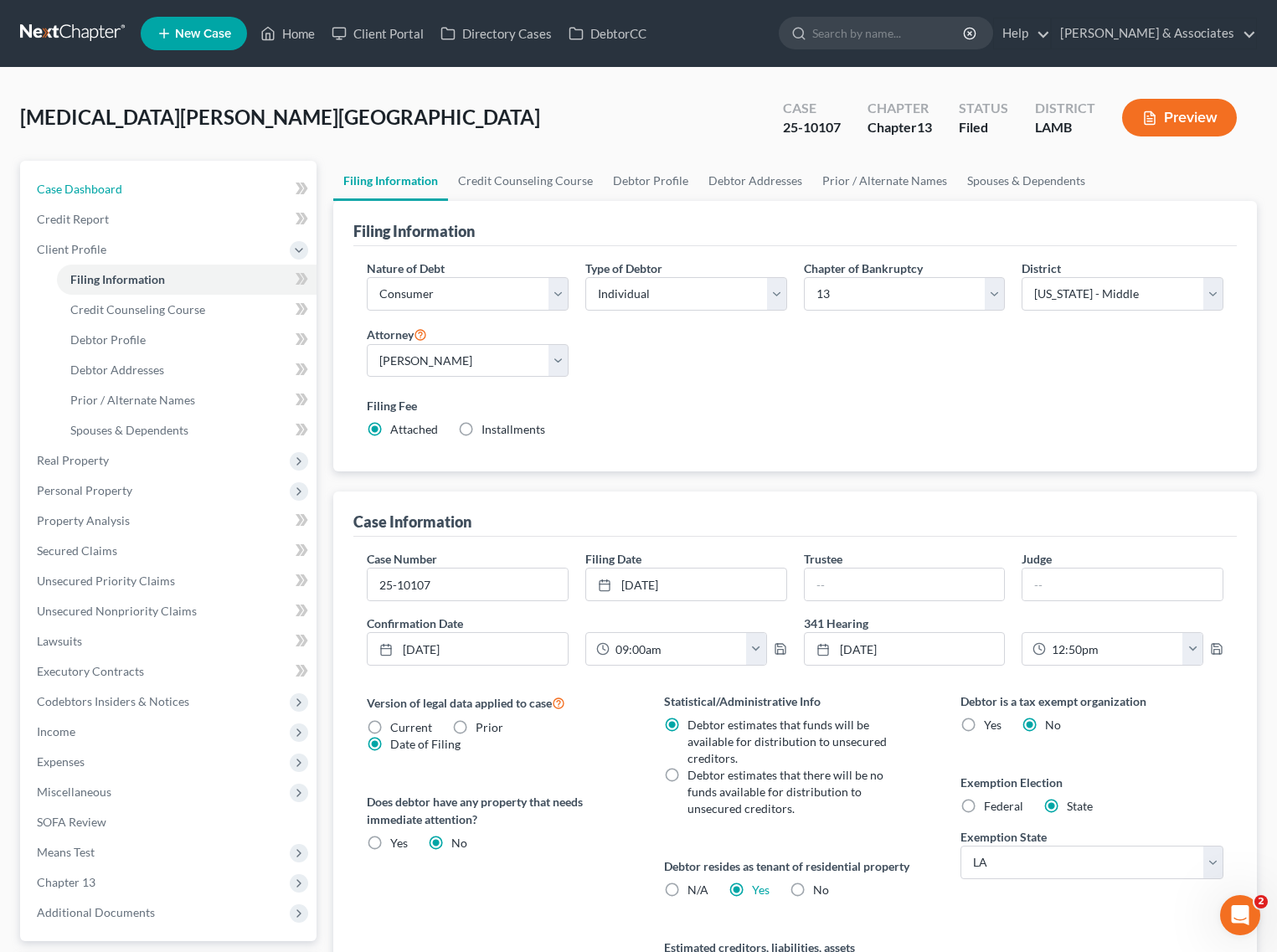
drag, startPoint x: 113, startPoint y: 192, endPoint x: 944, endPoint y: 139, distance: 832.7
click at [113, 192] on span "Case Dashboard" at bounding box center [80, 188] width 86 height 14
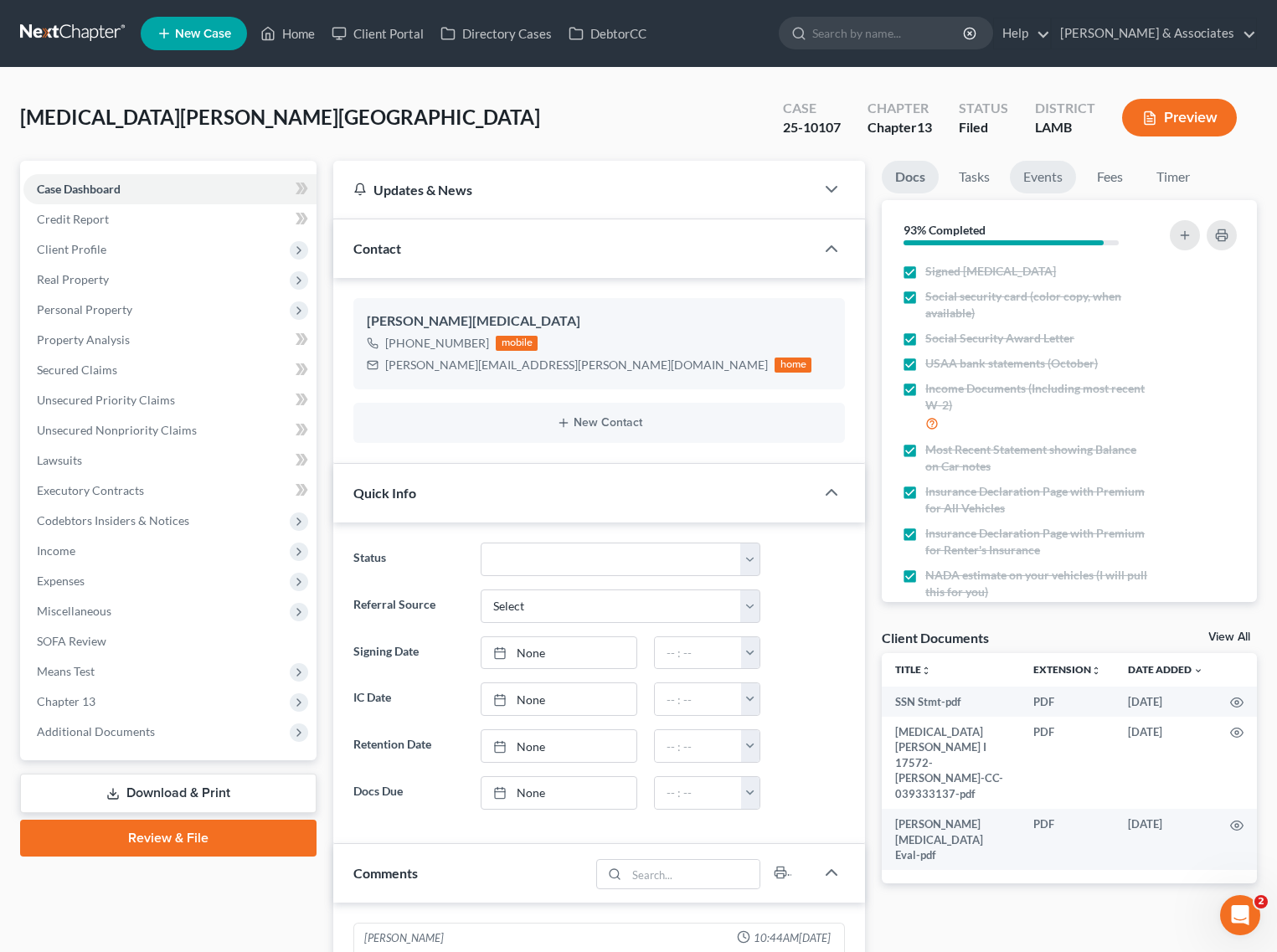
scroll to position [3159, 0]
click at [1059, 178] on link "Events" at bounding box center [1043, 176] width 66 height 33
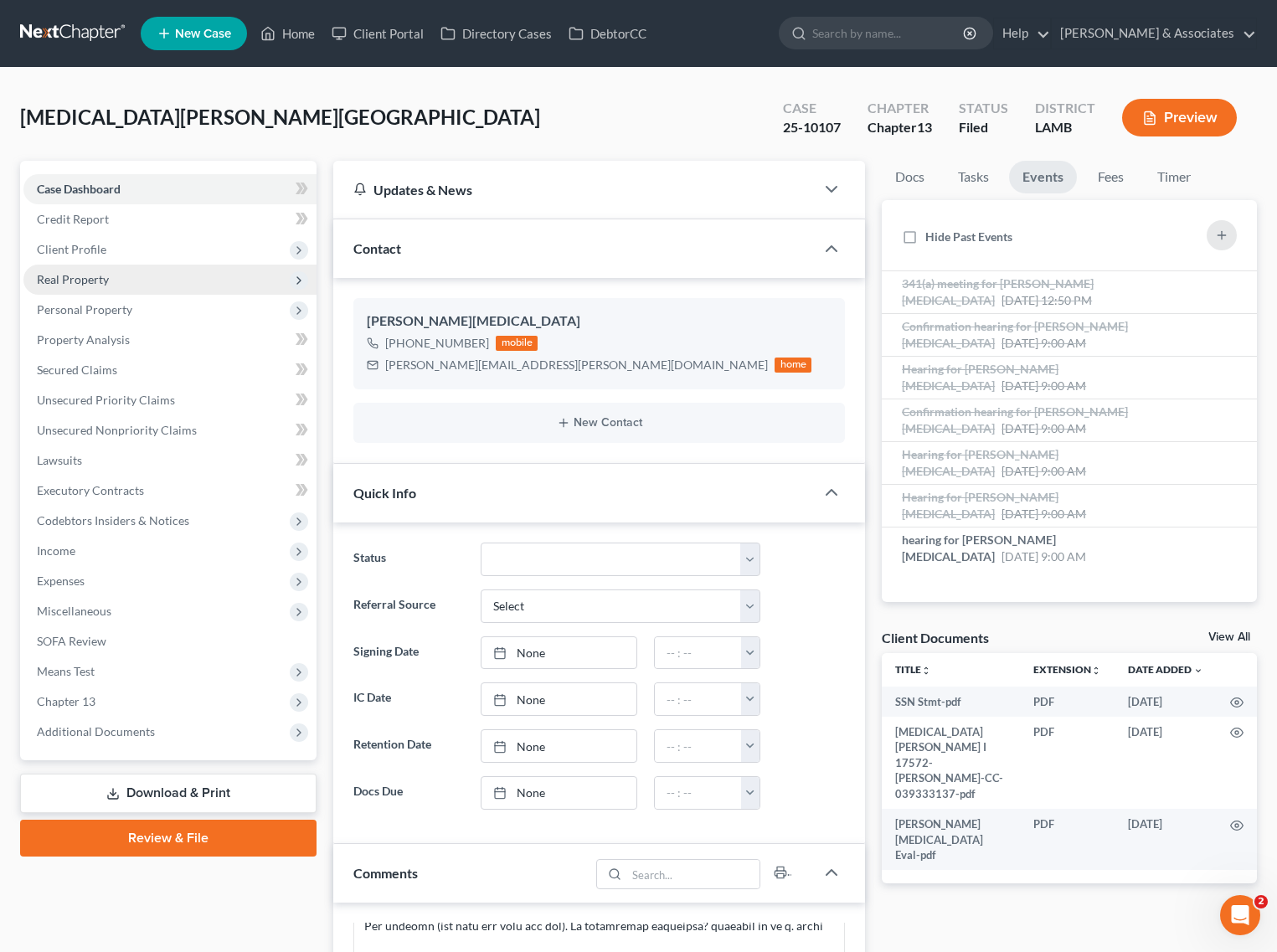
click at [115, 245] on span "Client Profile" at bounding box center [170, 250] width 293 height 30
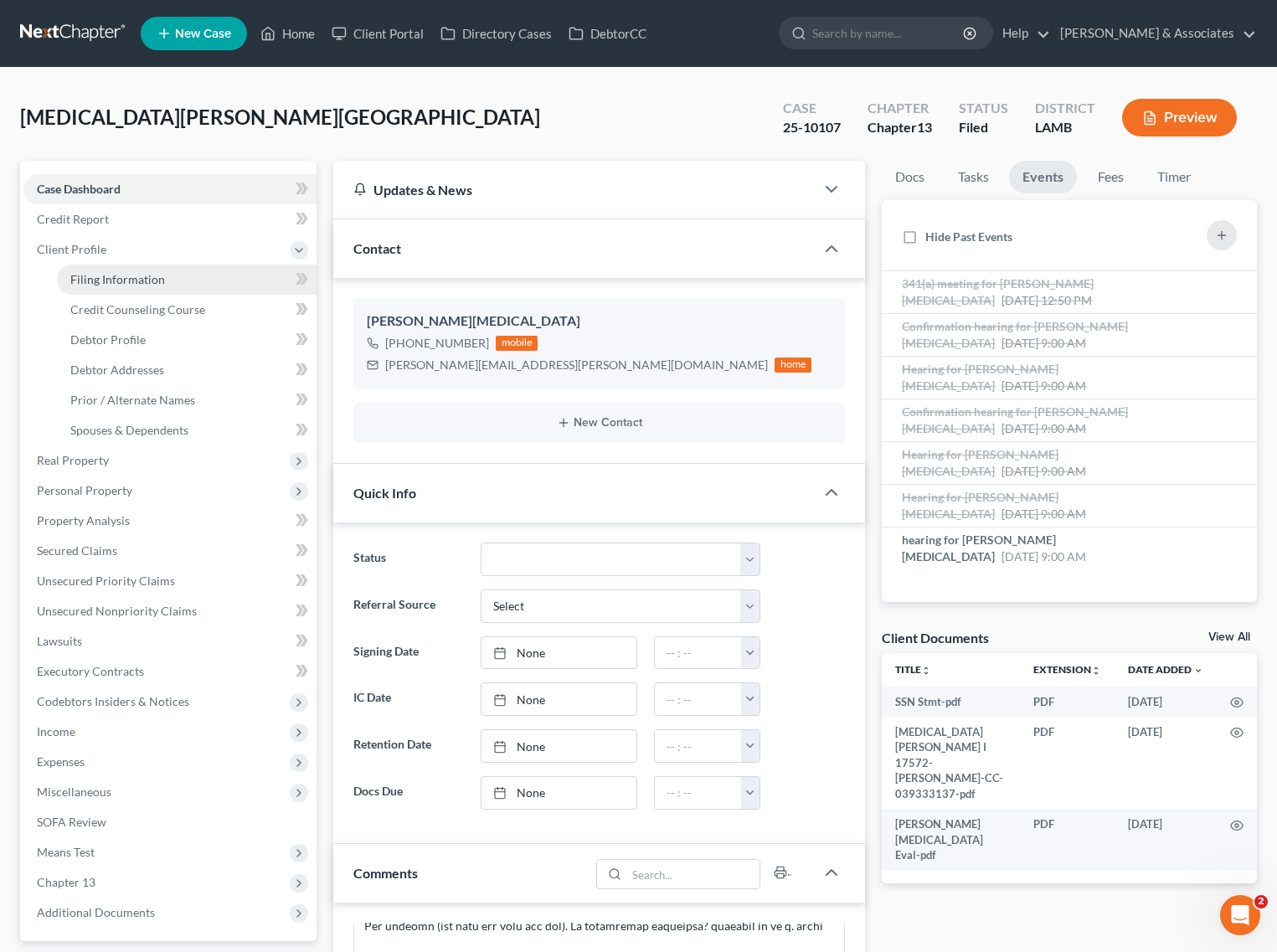
click at [147, 281] on span "Filing Information" at bounding box center [118, 279] width 95 height 14
select select "1"
select select "0"
select select "3"
select select "35"
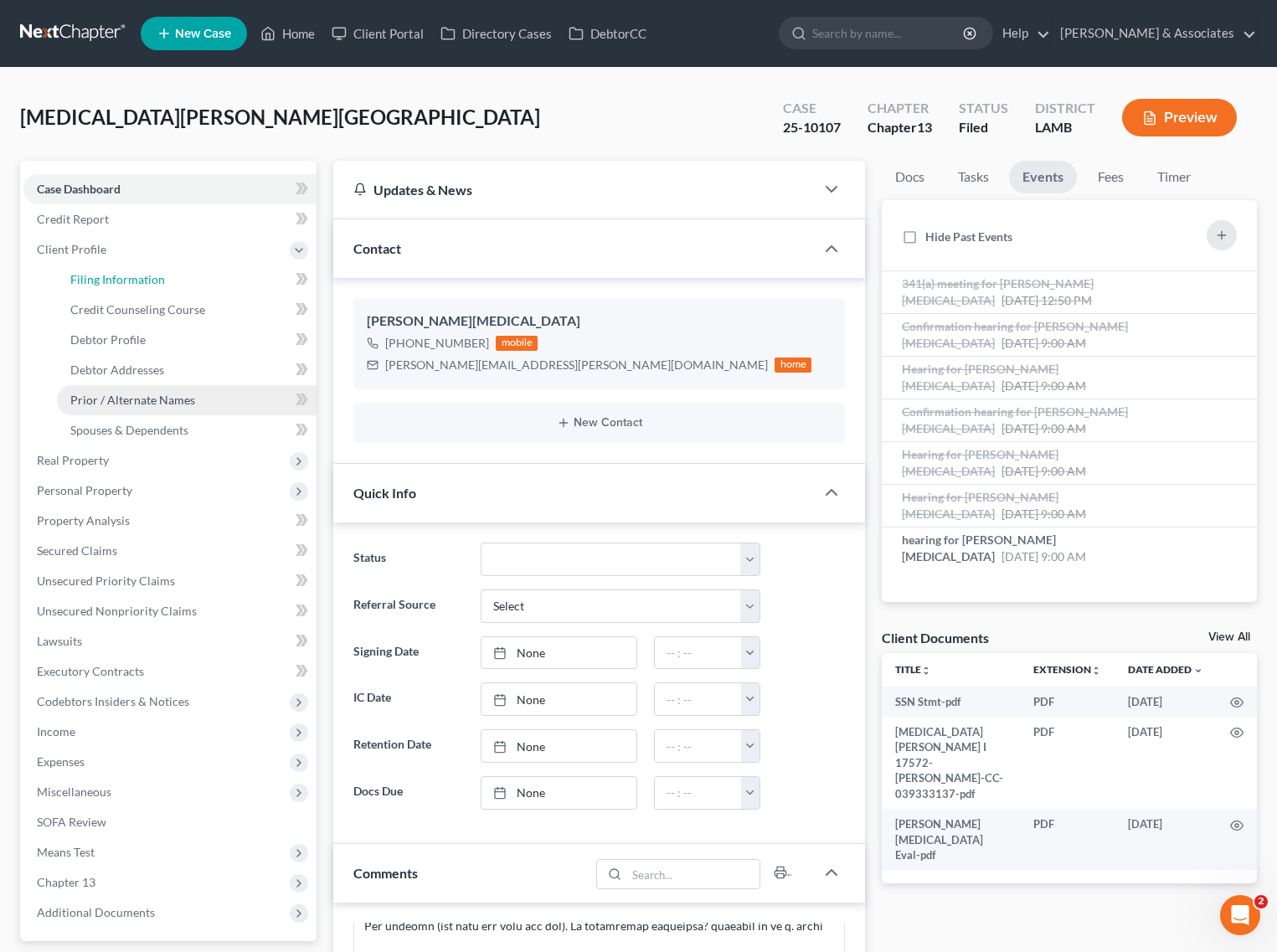
select select "0"
select select "19"
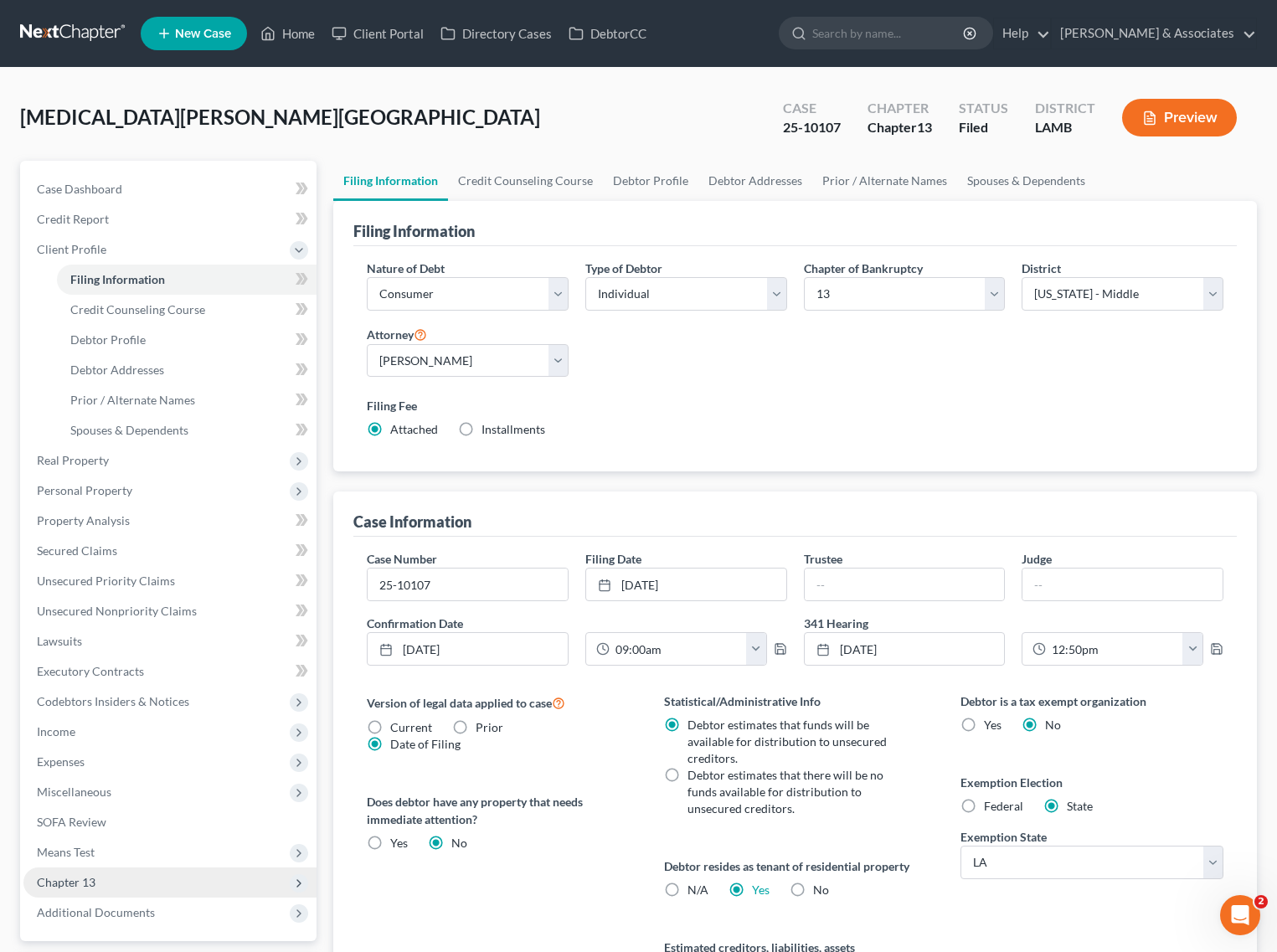
click at [110, 886] on span "Chapter 13" at bounding box center [170, 882] width 293 height 30
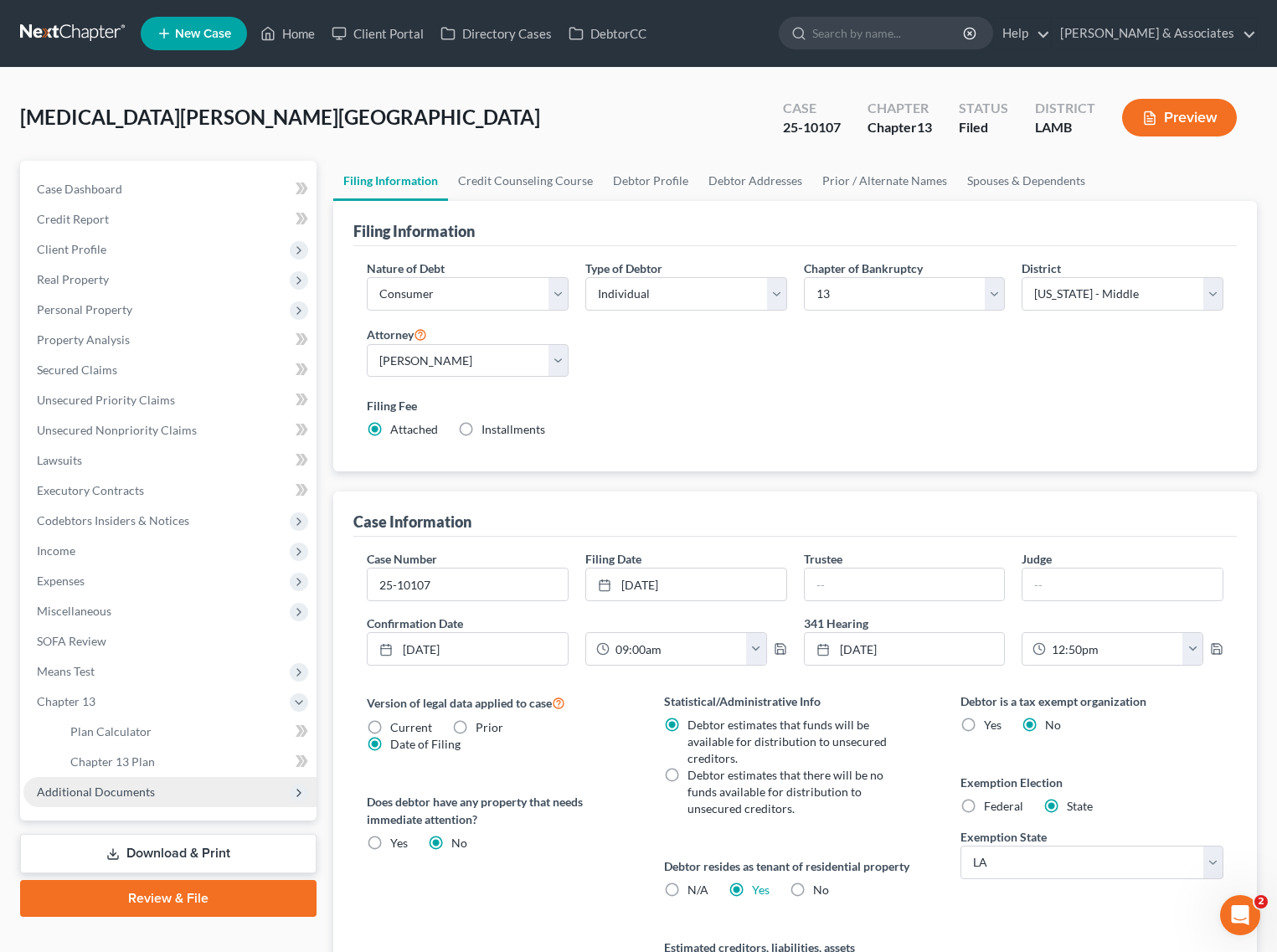
click at [134, 787] on span "Additional Documents" at bounding box center [96, 792] width 118 height 14
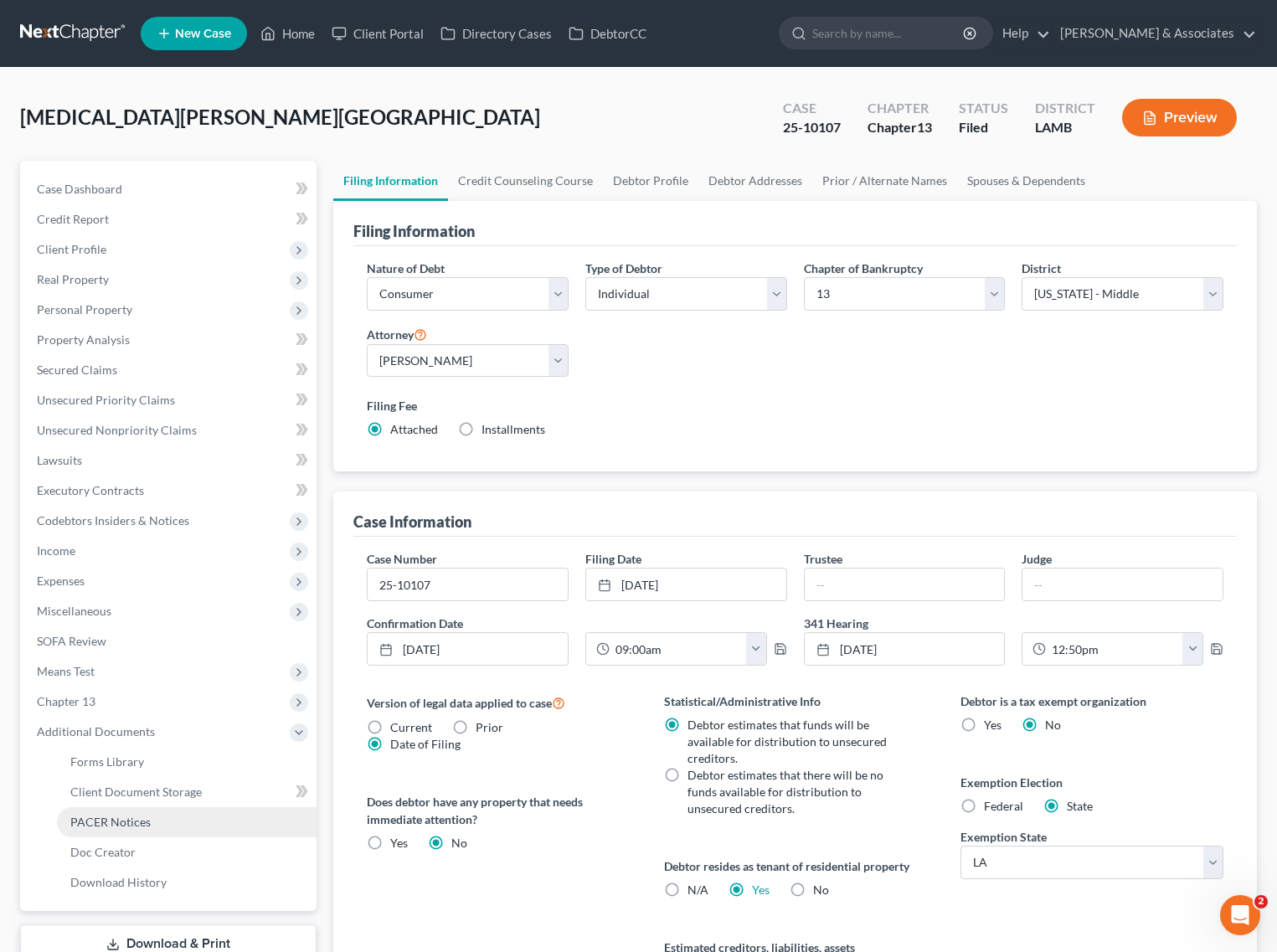
click at [123, 822] on span "PACER Notices" at bounding box center [111, 822] width 81 height 14
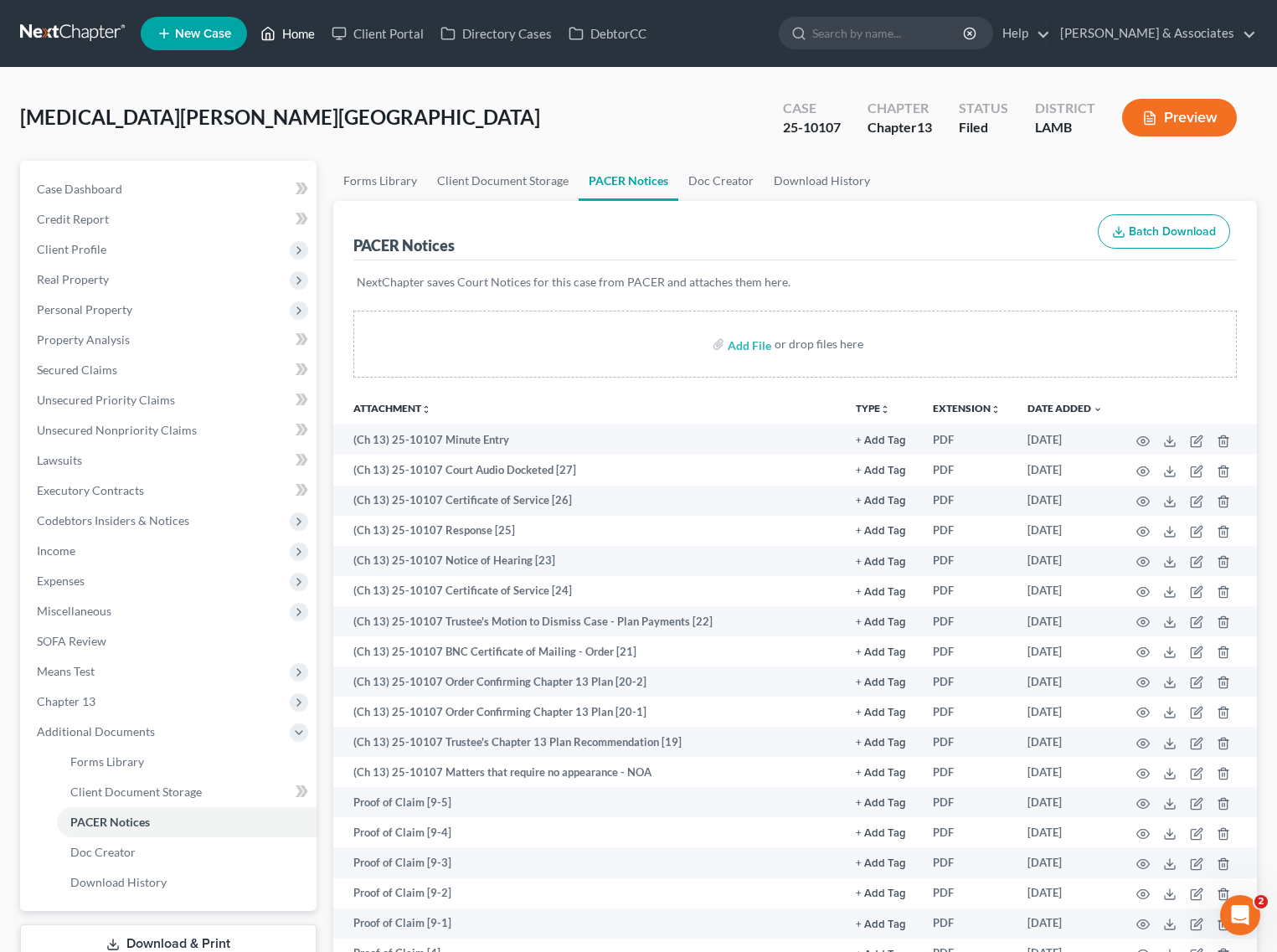
drag, startPoint x: 290, startPoint y: 32, endPoint x: 407, endPoint y: 86, distance: 128.9
click at [290, 32] on link "Home" at bounding box center [287, 34] width 71 height 30
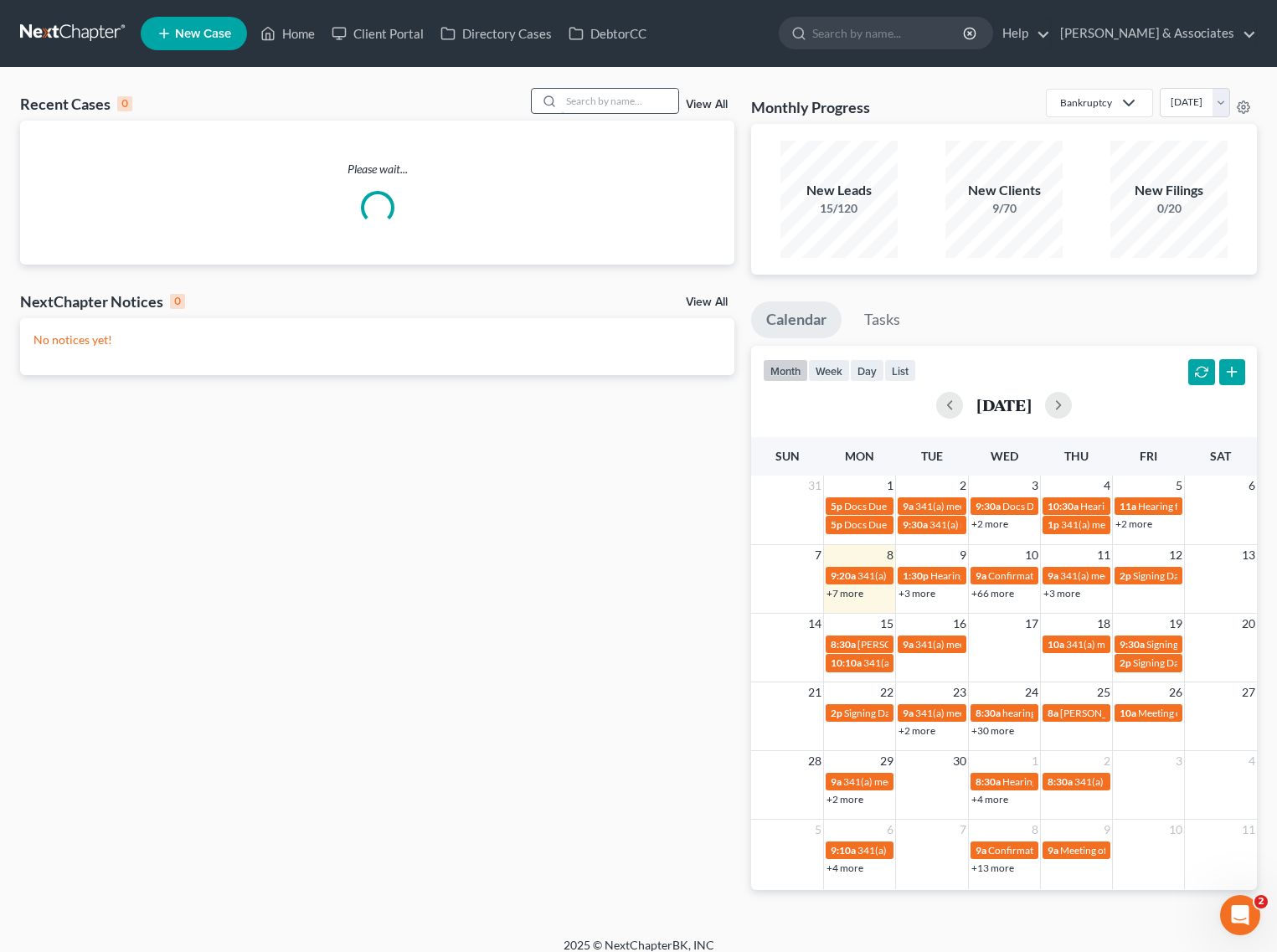
click at [597, 99] on input "search" at bounding box center [620, 101] width 118 height 24
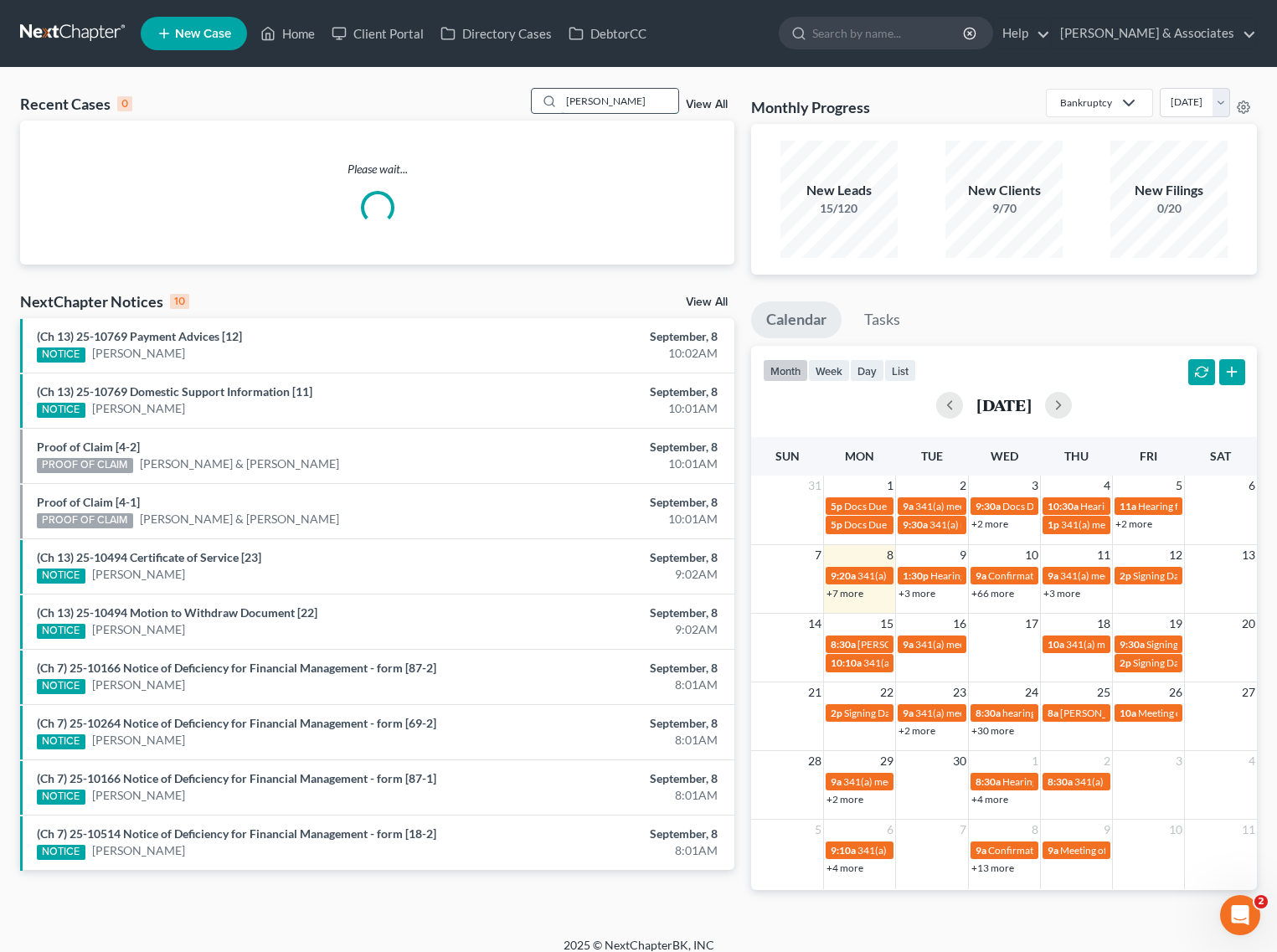
type input "jarreau"
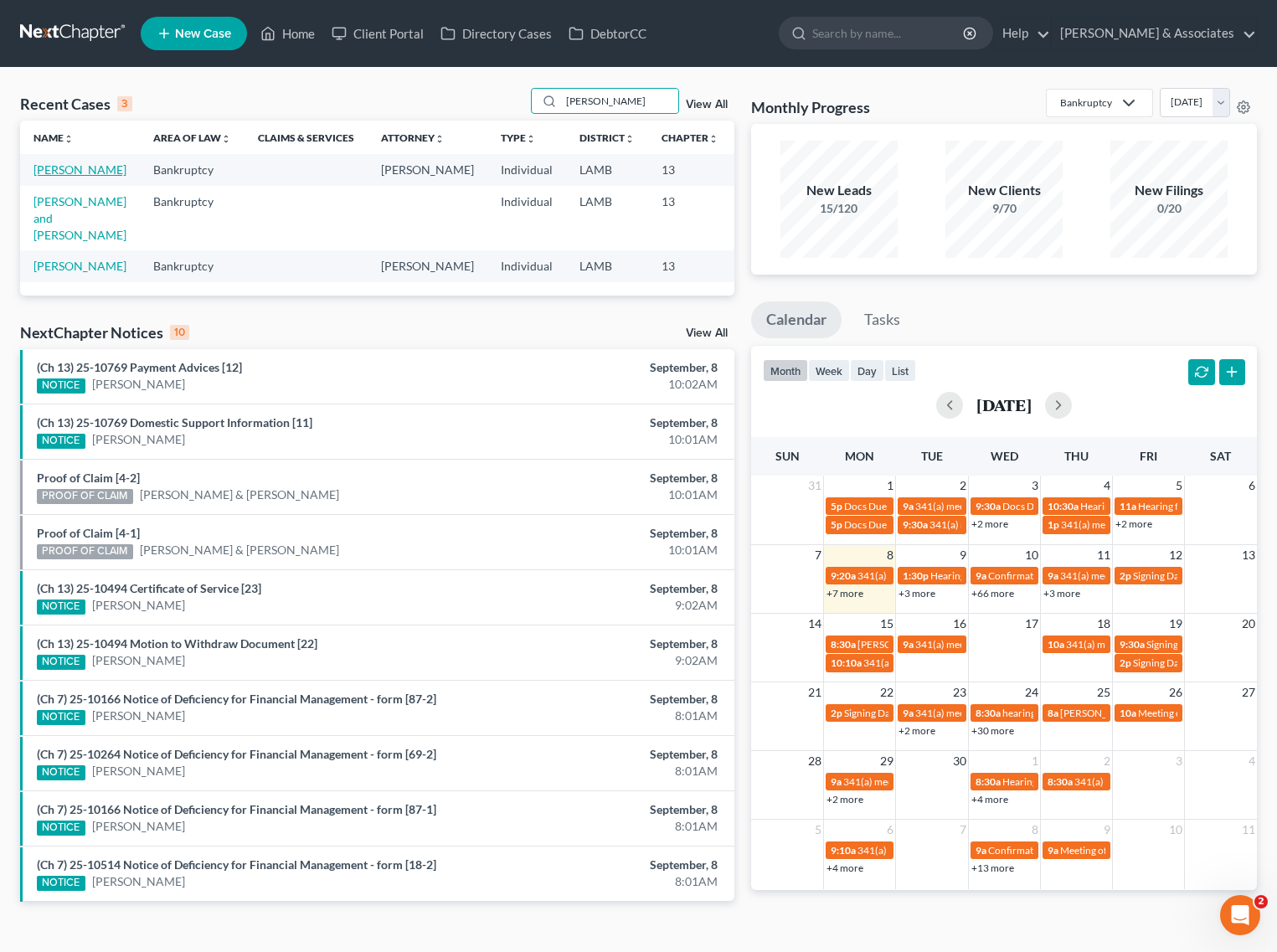
click at [55, 169] on link "Jarreau, Daryl" at bounding box center [80, 169] width 93 height 14
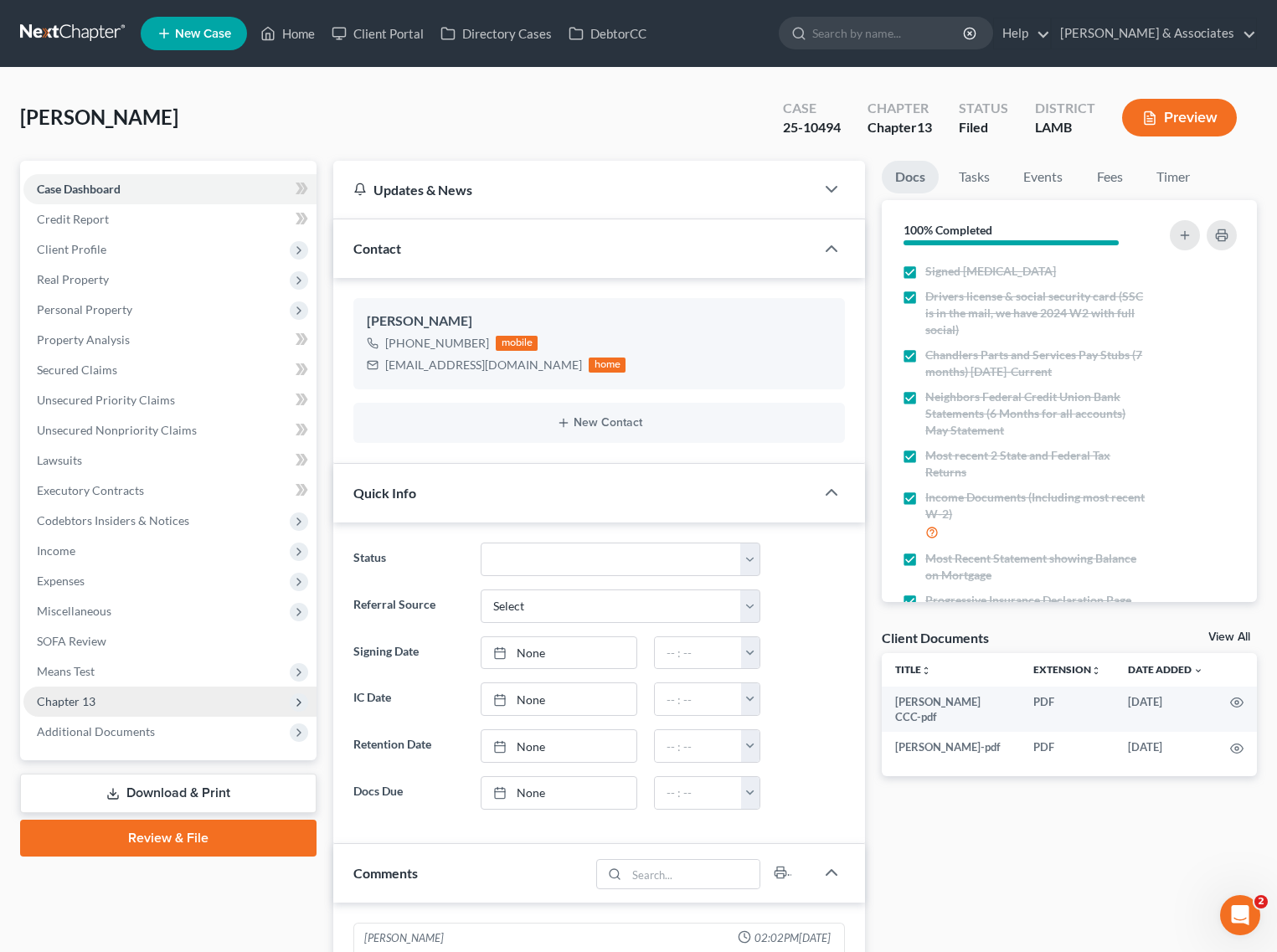
click at [70, 697] on span "Chapter 13" at bounding box center [66, 701] width 59 height 14
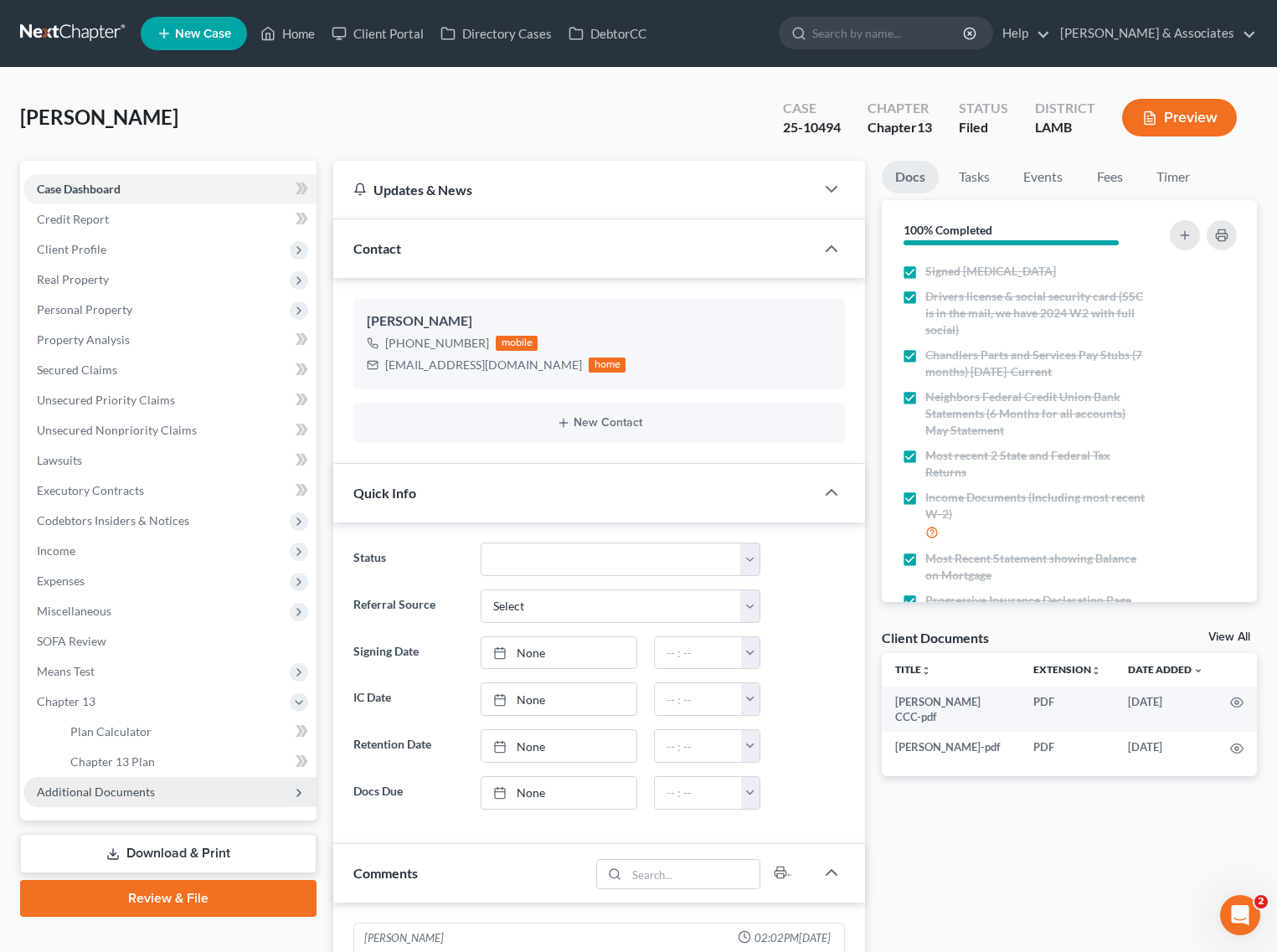
scroll to position [4817, 0]
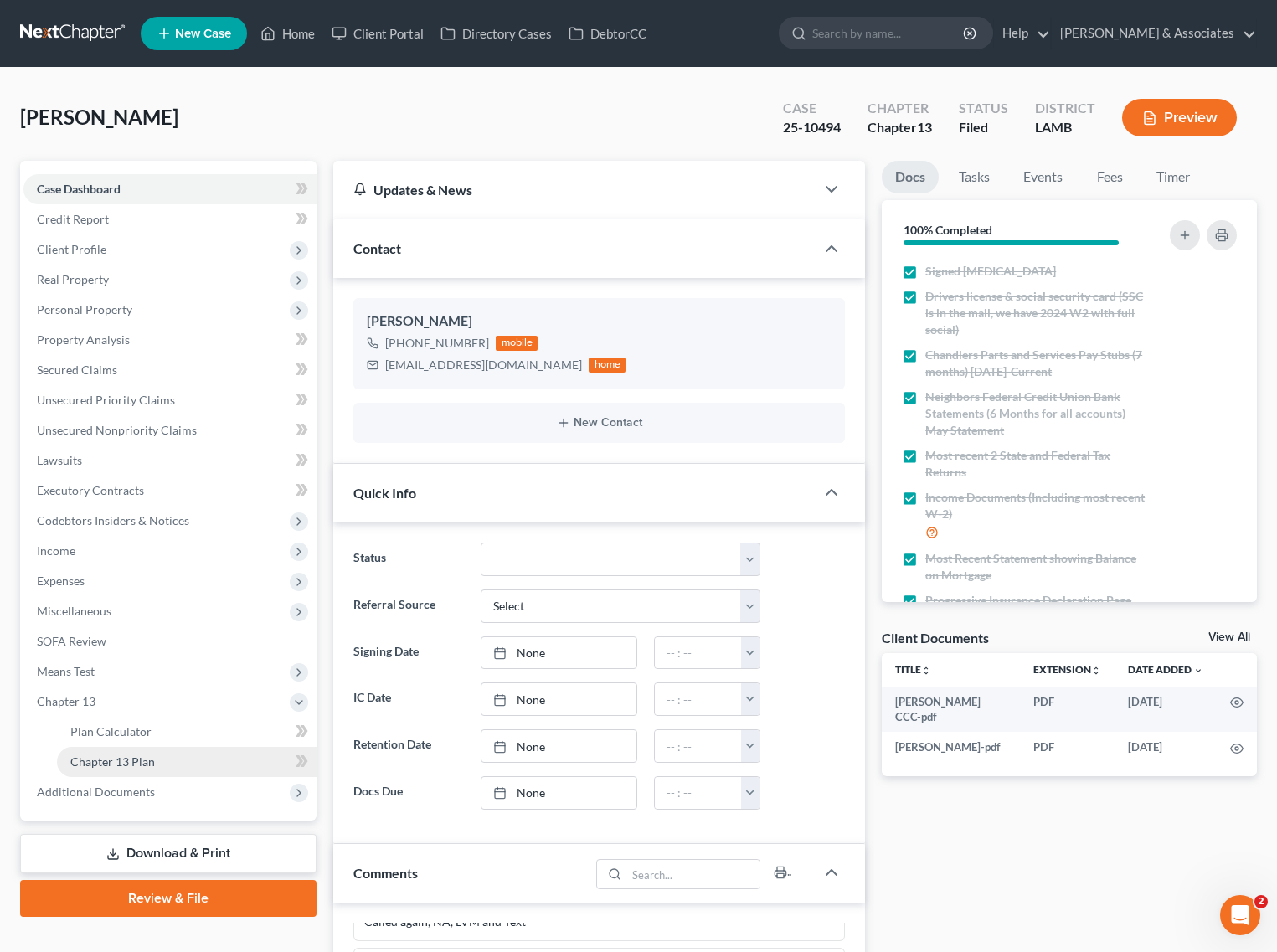
click at [91, 765] on span "Chapter 13 Plan" at bounding box center [113, 761] width 85 height 14
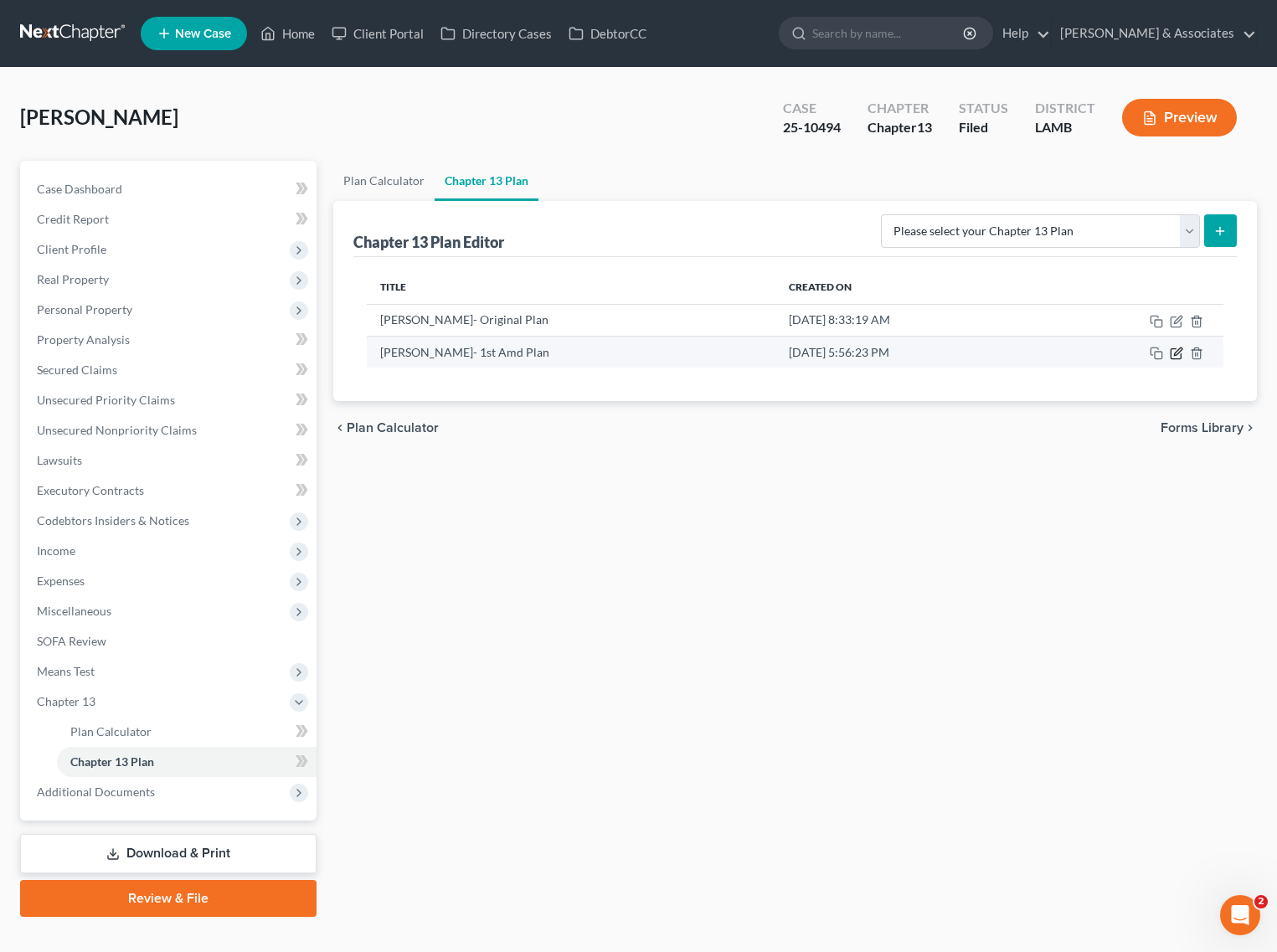
click at [1174, 349] on icon "button" at bounding box center [1176, 354] width 13 height 13
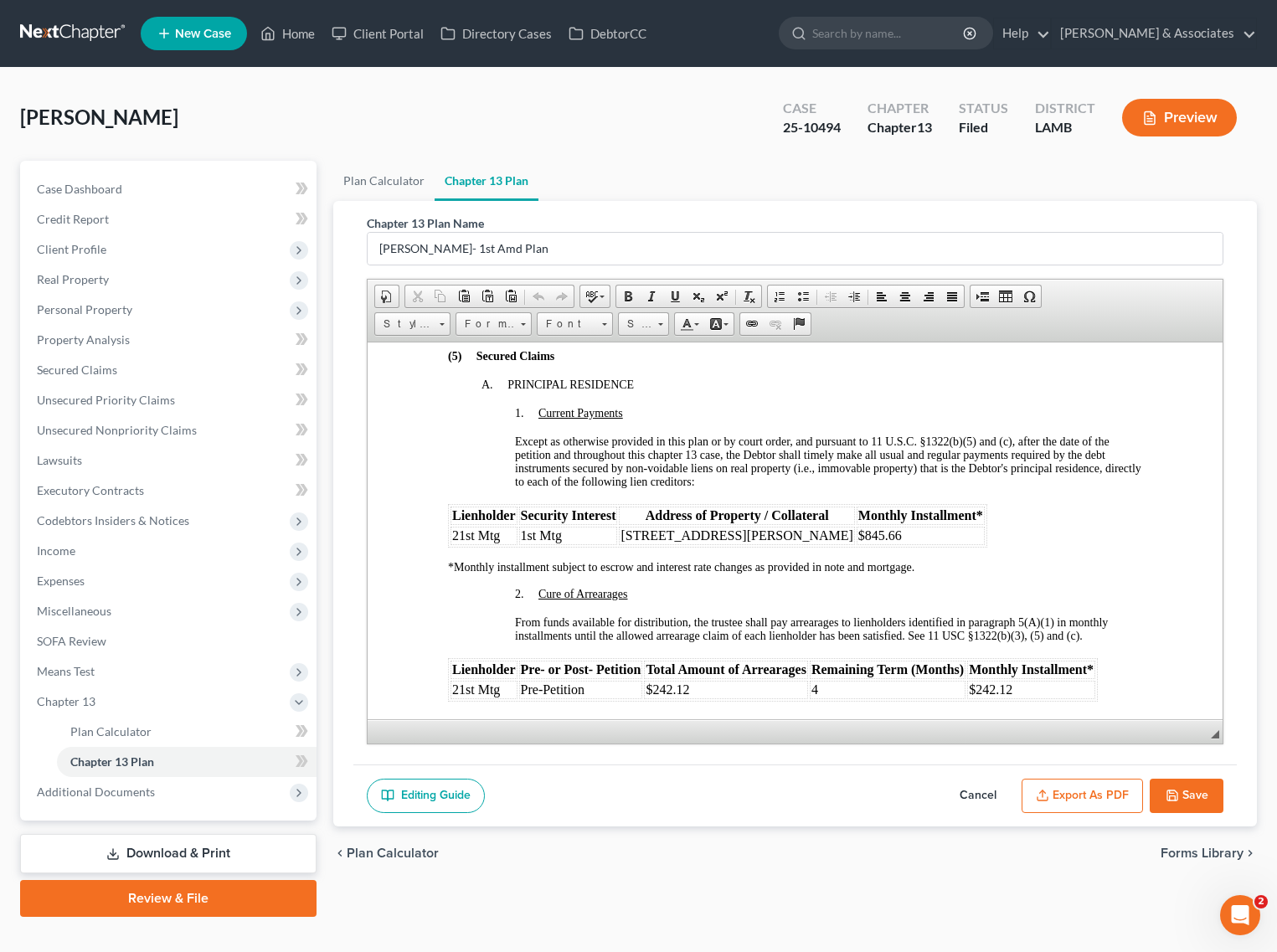
scroll to position [1570, 0]
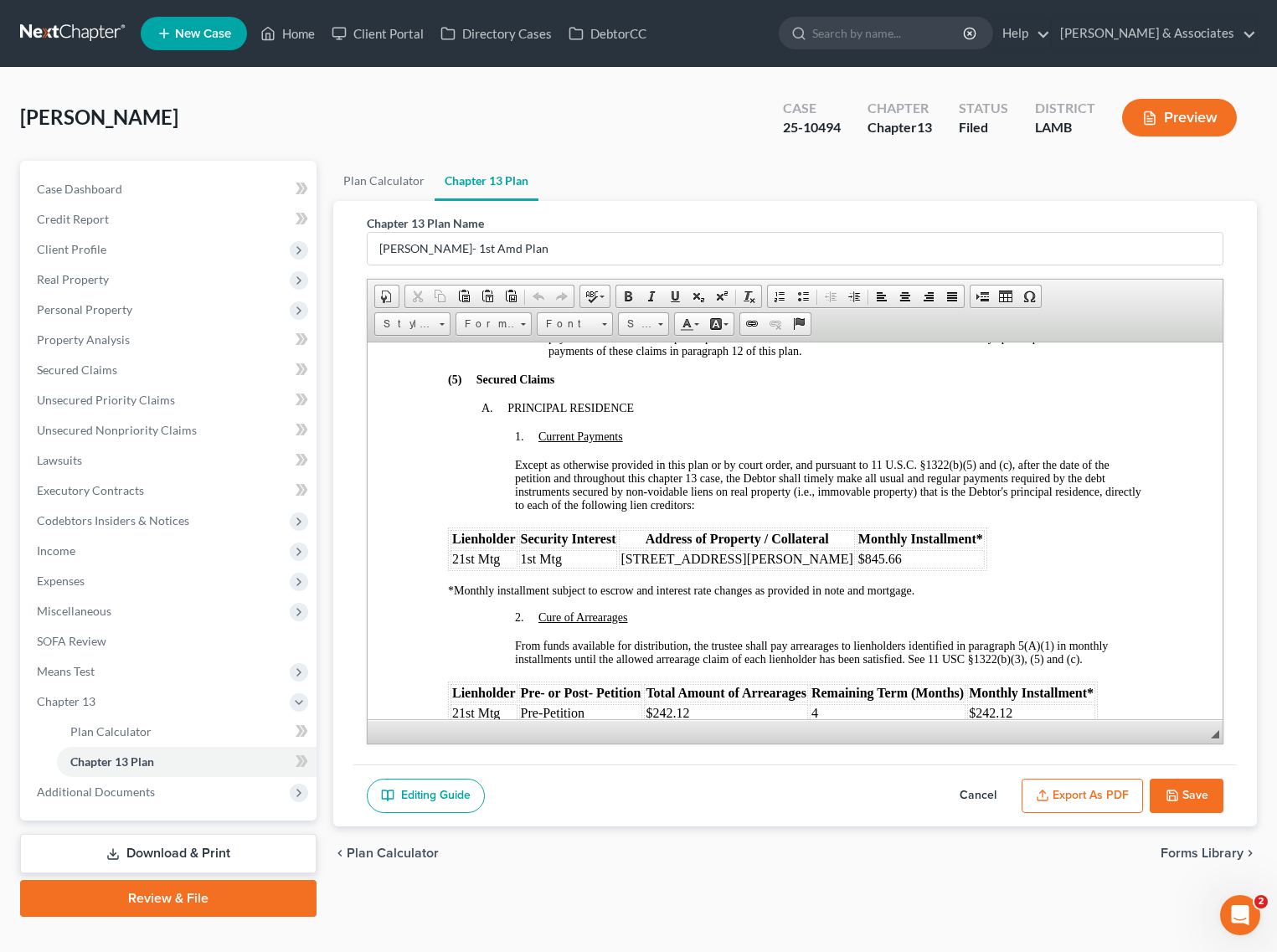
click at [980, 794] on button "Cancel" at bounding box center [978, 797] width 74 height 35
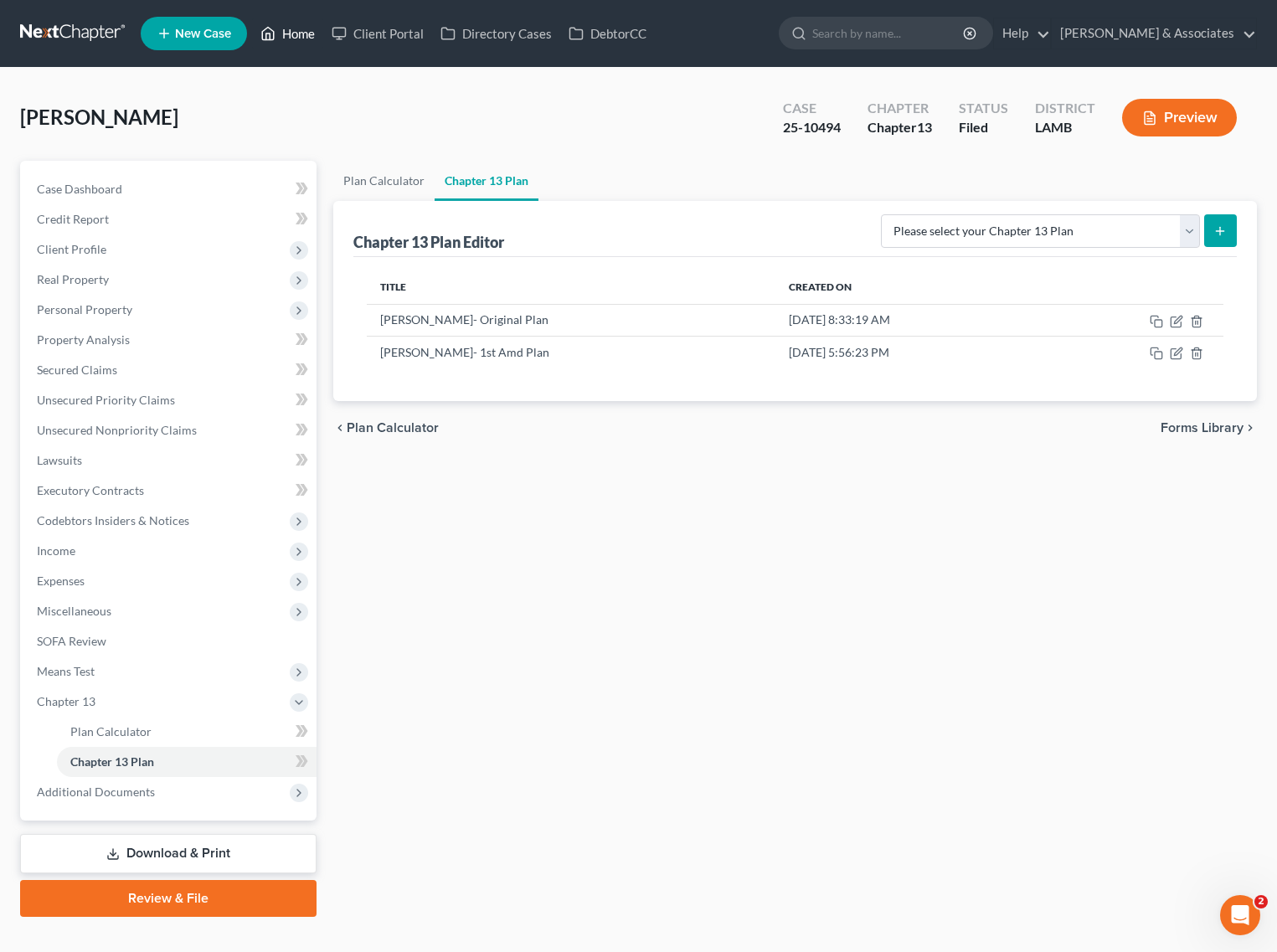
click at [264, 34] on icon at bounding box center [269, 34] width 12 height 13
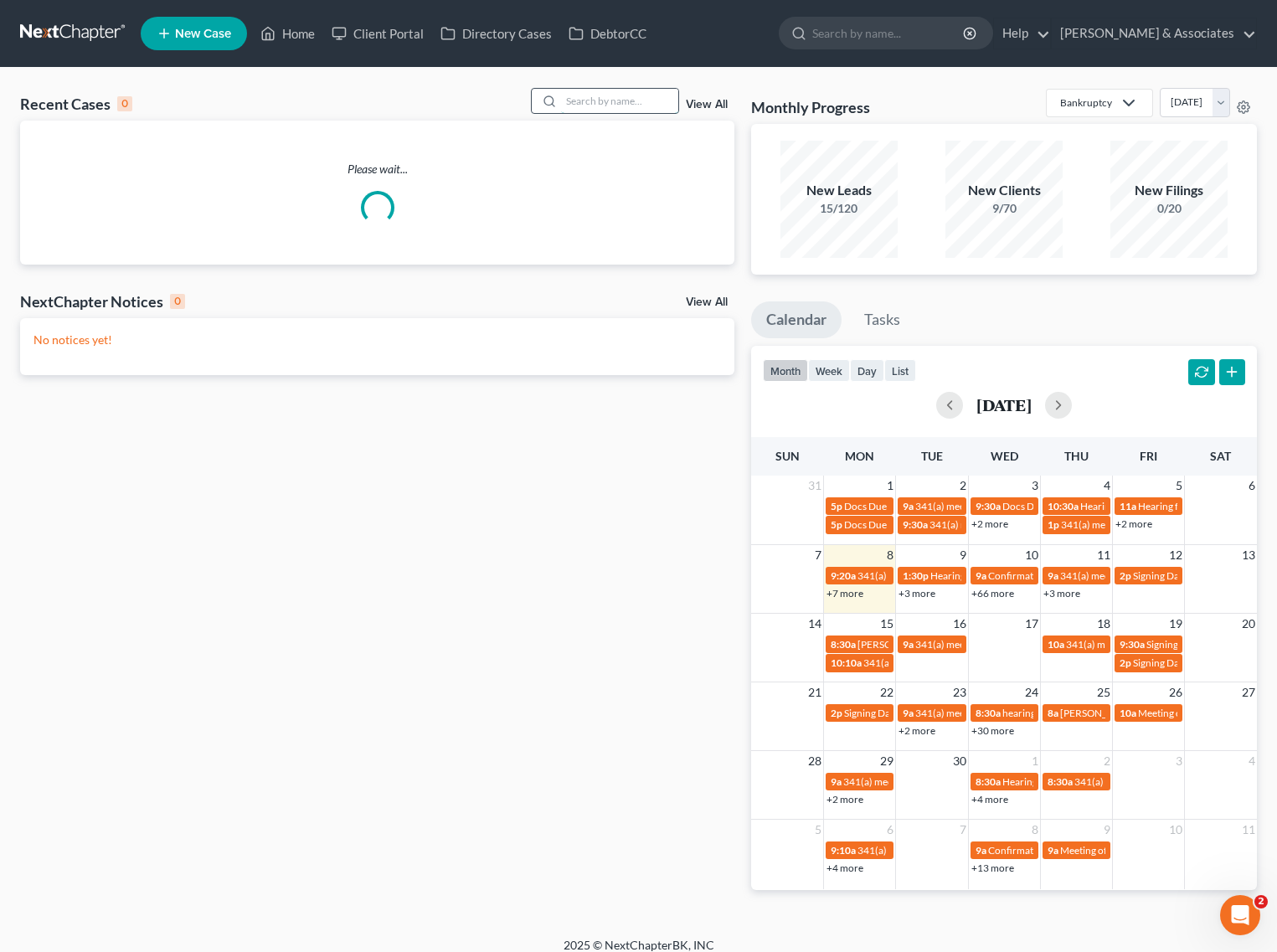
click at [636, 99] on input "search" at bounding box center [620, 101] width 118 height 24
type input "guerin"
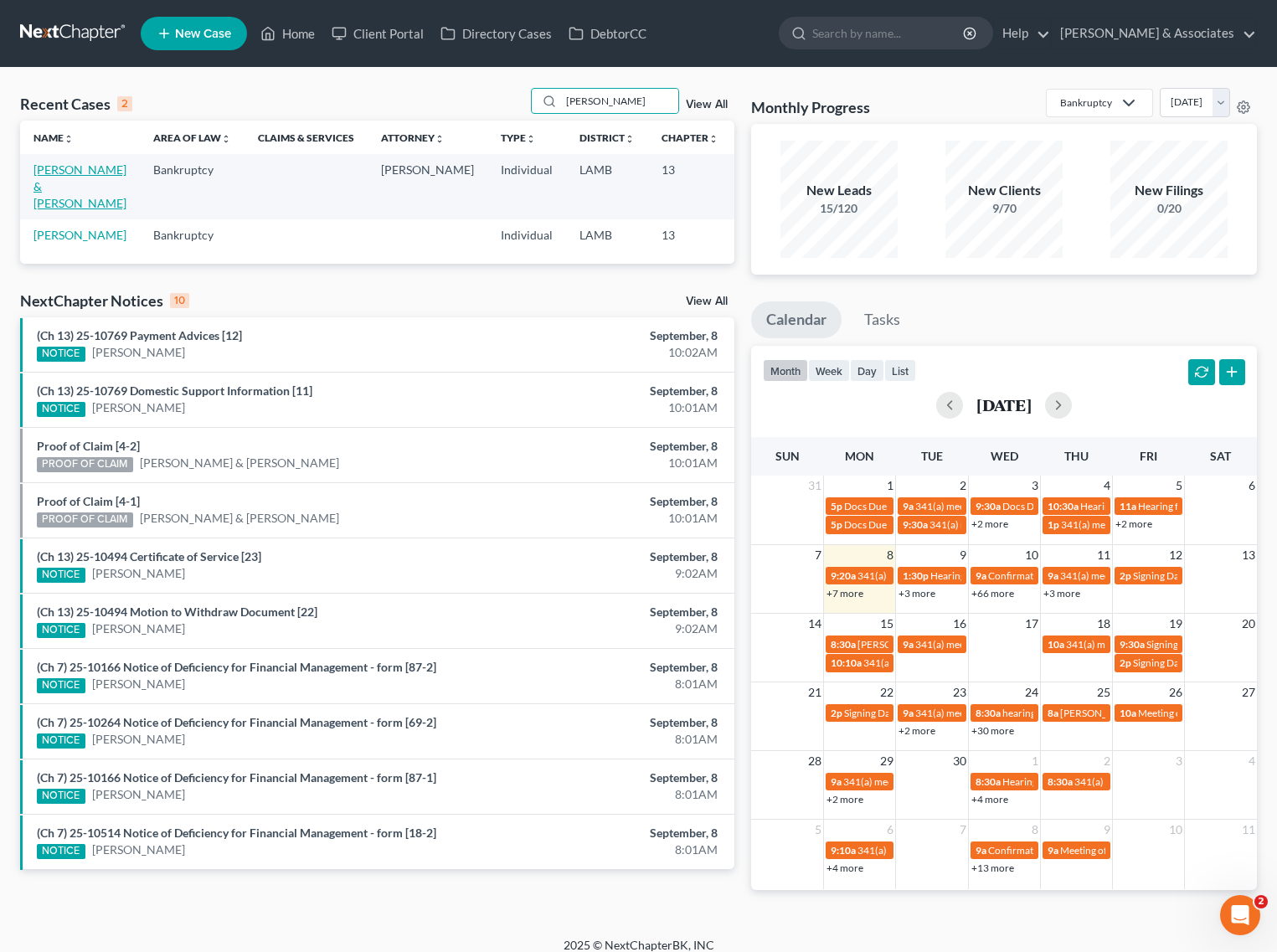
click at [39, 173] on link "Guerin, Randle & Annie" at bounding box center [80, 186] width 93 height 48
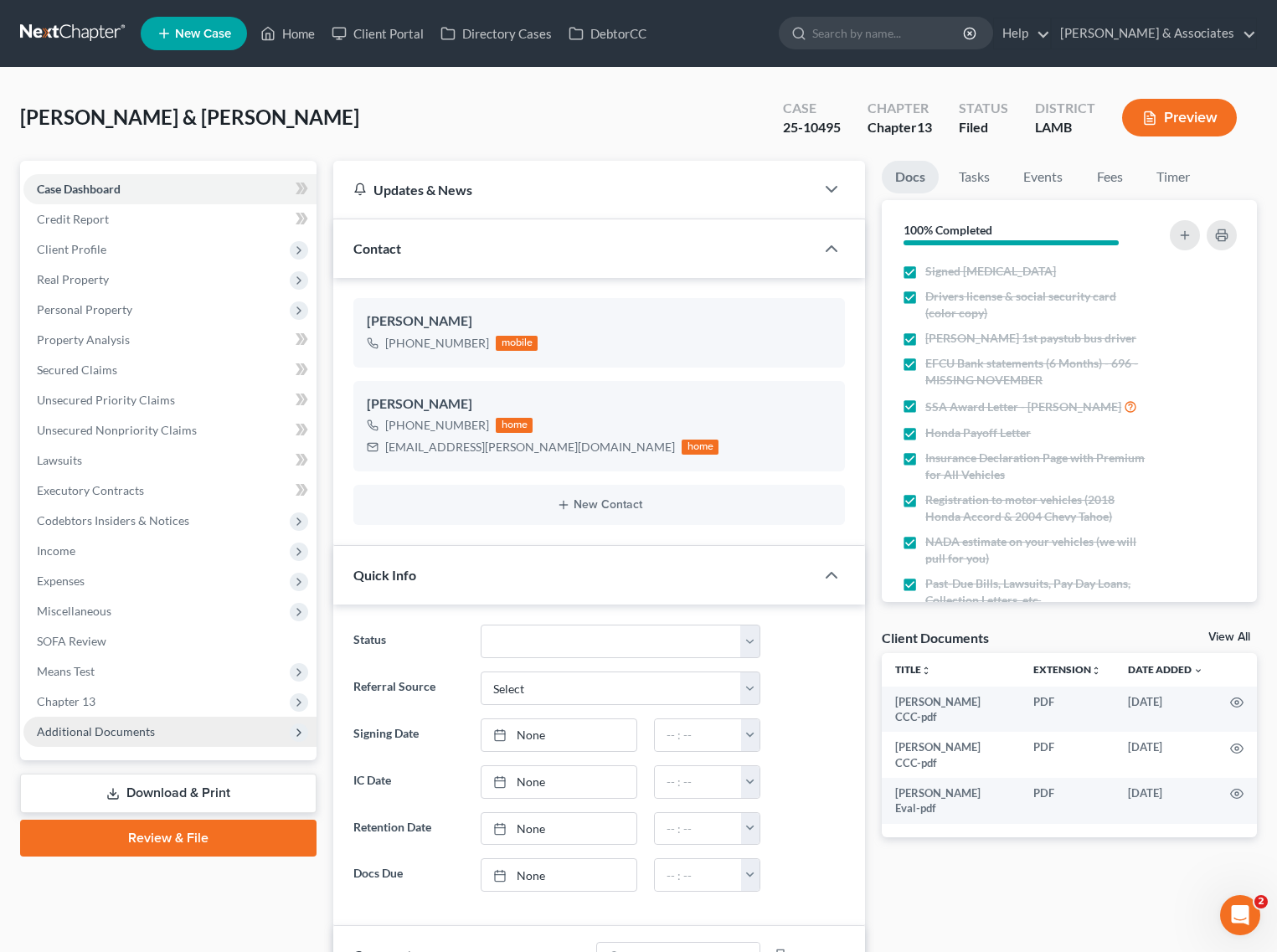
click at [98, 725] on span "Additional Documents" at bounding box center [96, 731] width 118 height 14
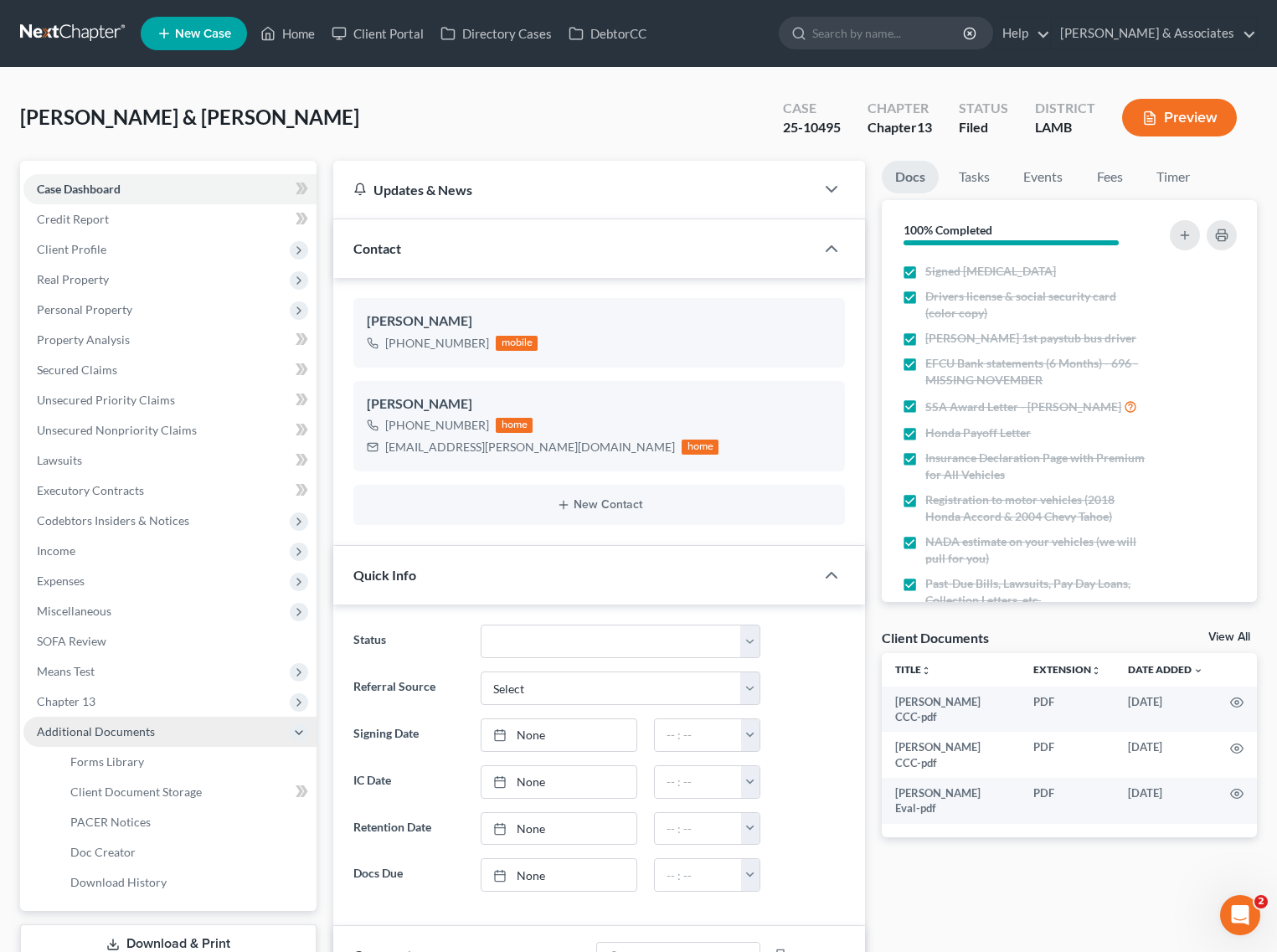
scroll to position [1105, 0]
click at [99, 695] on span "Chapter 13" at bounding box center [170, 702] width 293 height 30
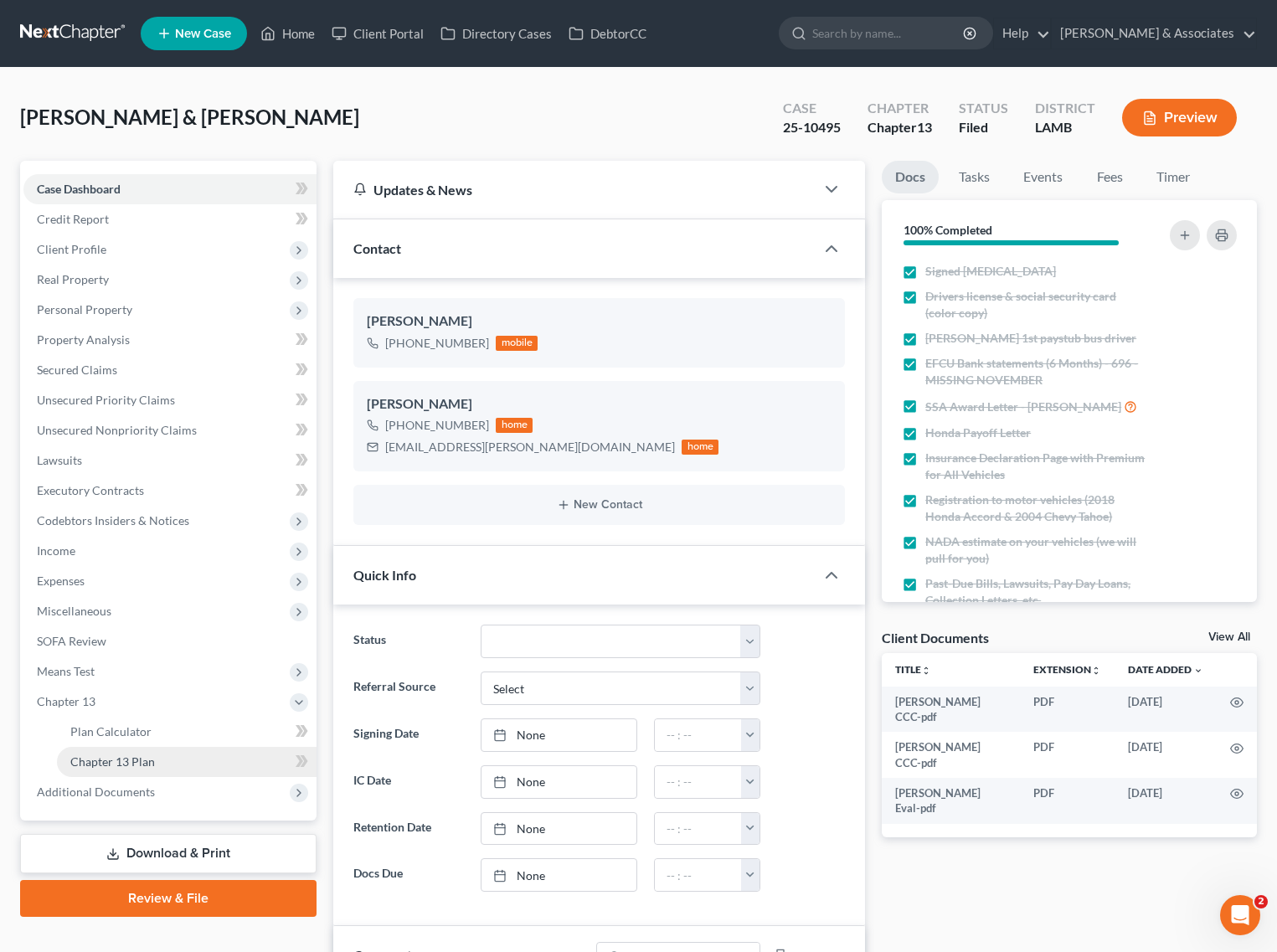
click at [120, 755] on span "Chapter 13 Plan" at bounding box center [113, 761] width 85 height 14
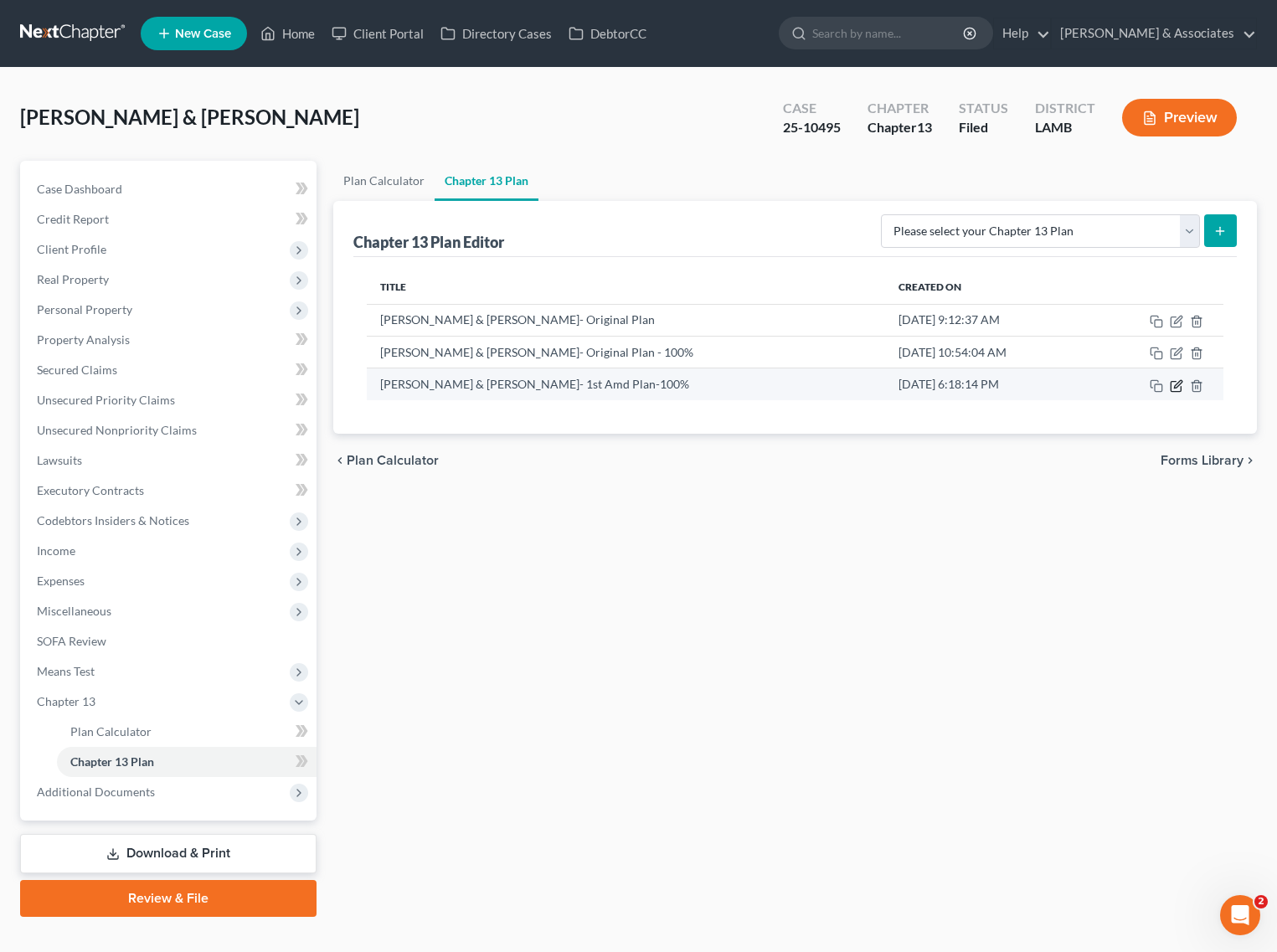
click at [1176, 381] on icon "button" at bounding box center [1176, 386] width 13 height 13
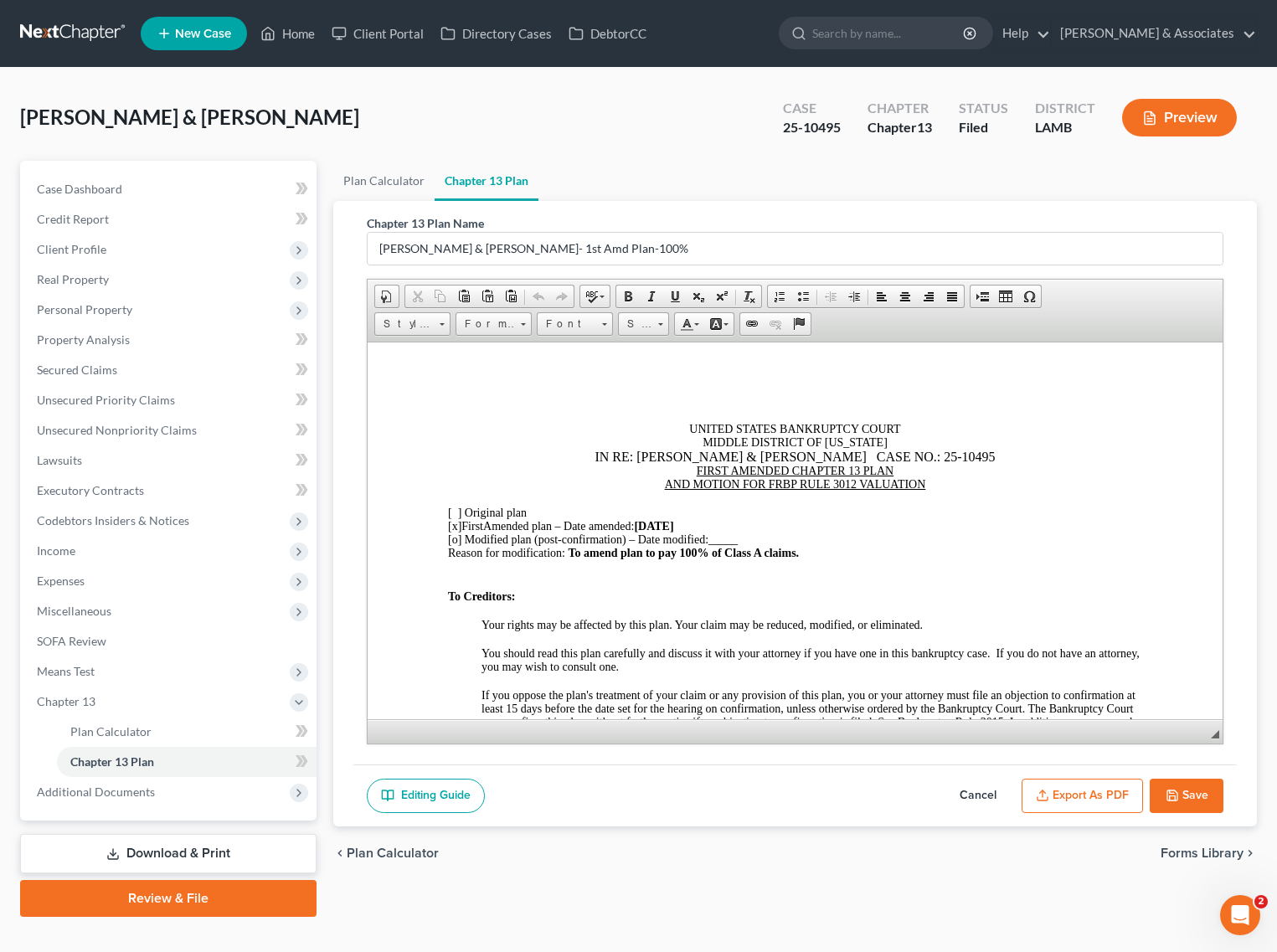
click at [972, 792] on button "Cancel" at bounding box center [978, 797] width 74 height 35
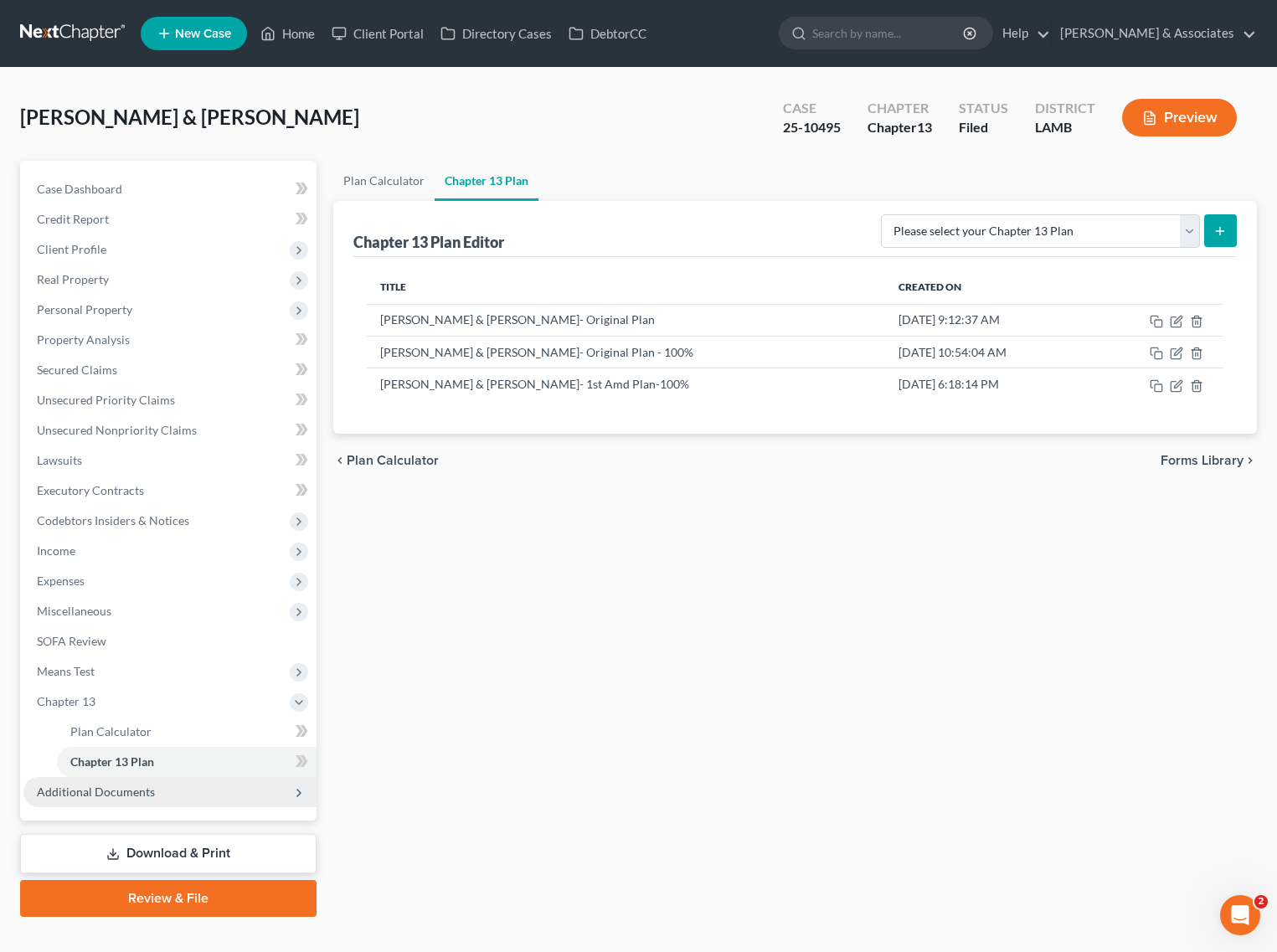
click at [87, 792] on span "Additional Documents" at bounding box center [96, 792] width 118 height 14
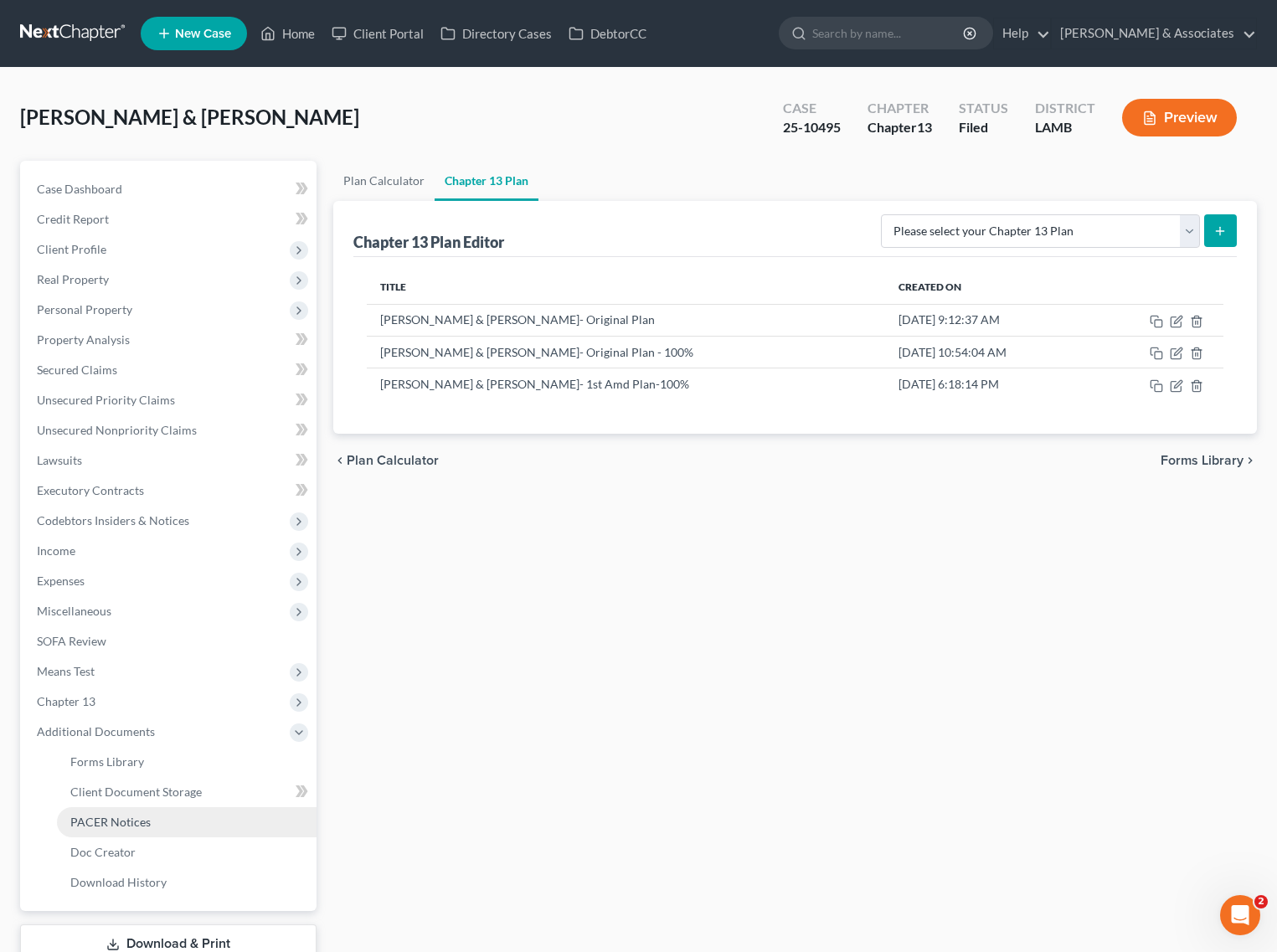
click at [87, 815] on span "PACER Notices" at bounding box center [111, 822] width 81 height 14
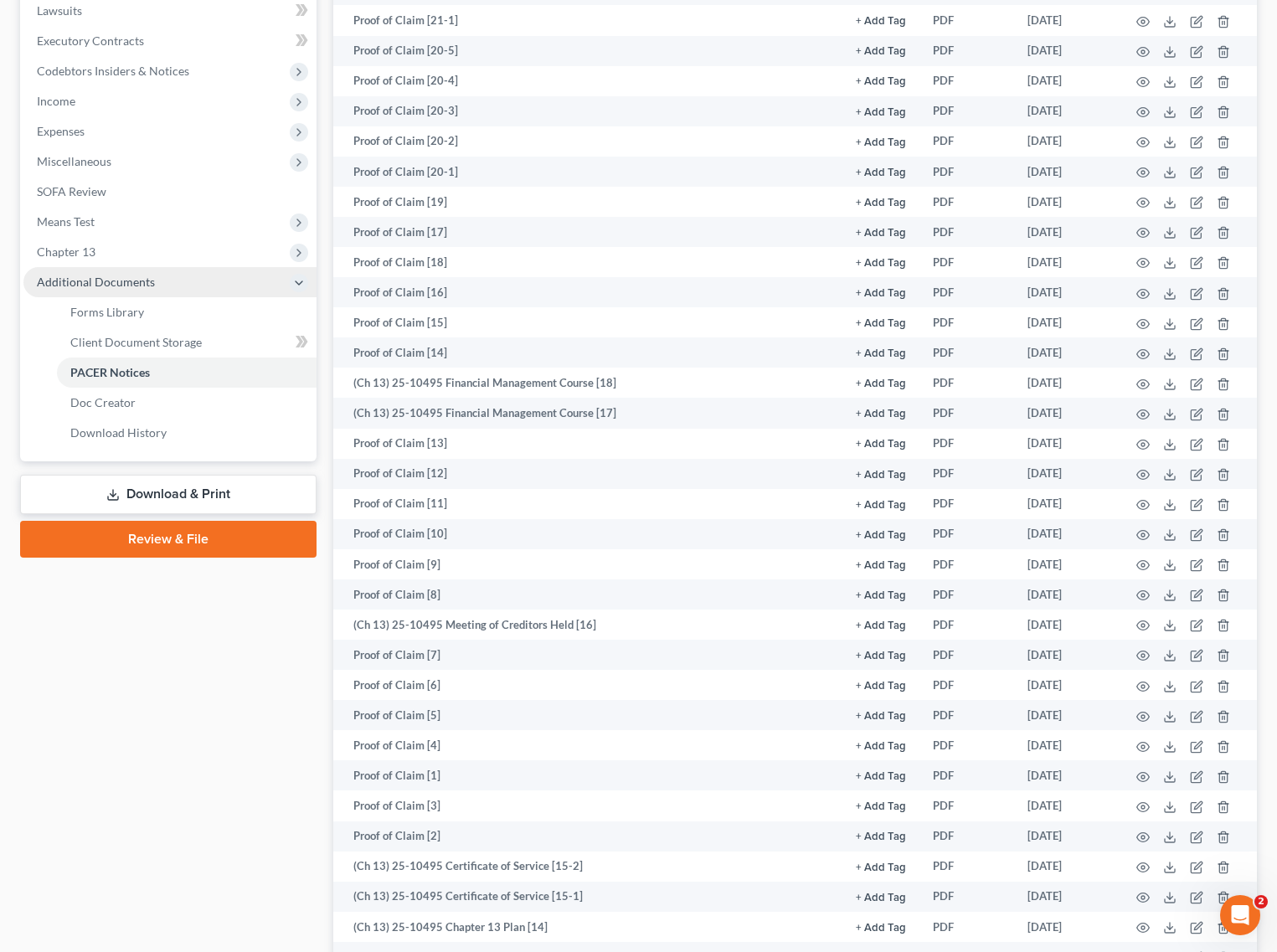
scroll to position [418, 0]
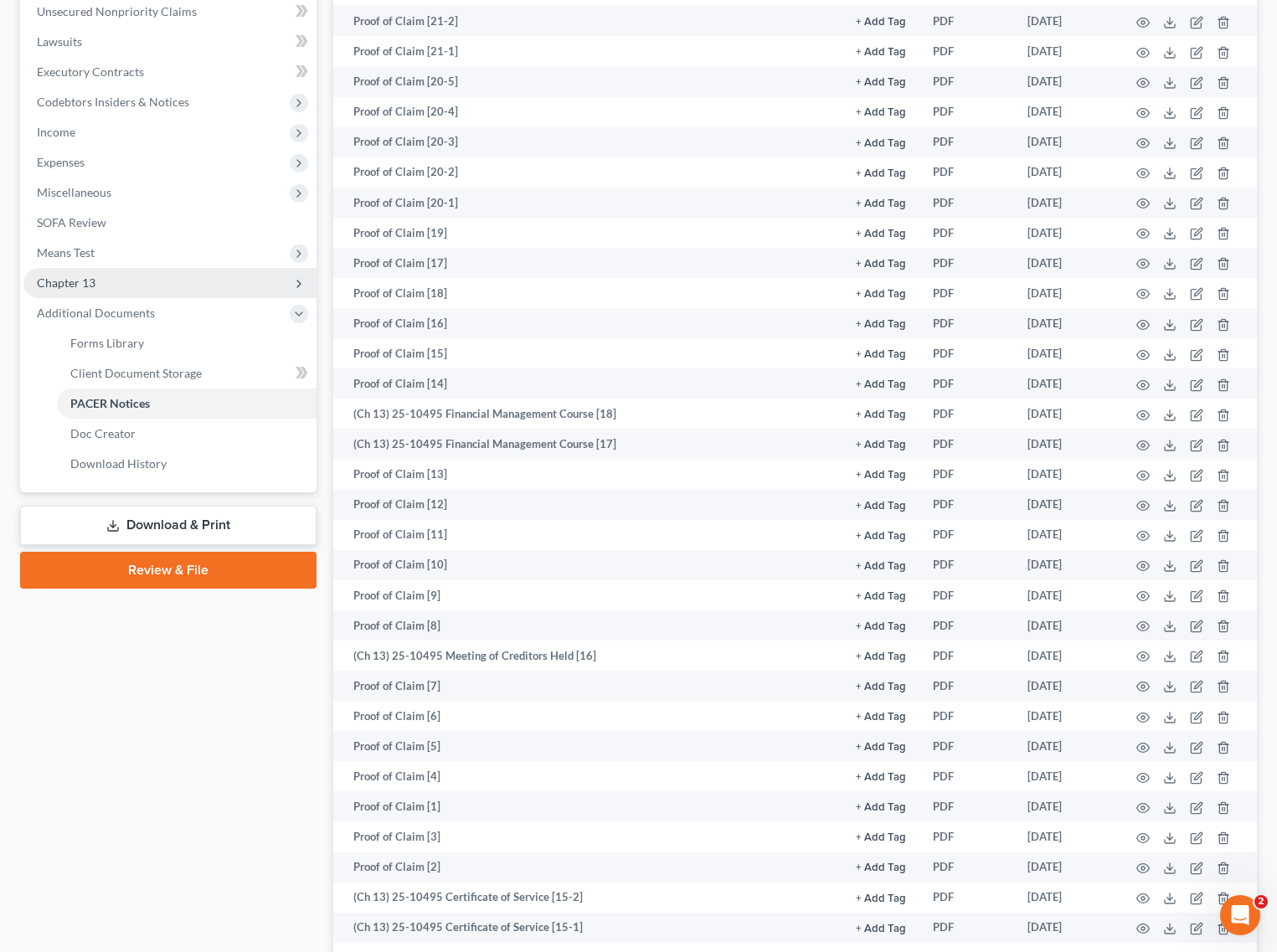
click at [140, 287] on span "Chapter 13" at bounding box center [170, 283] width 293 height 30
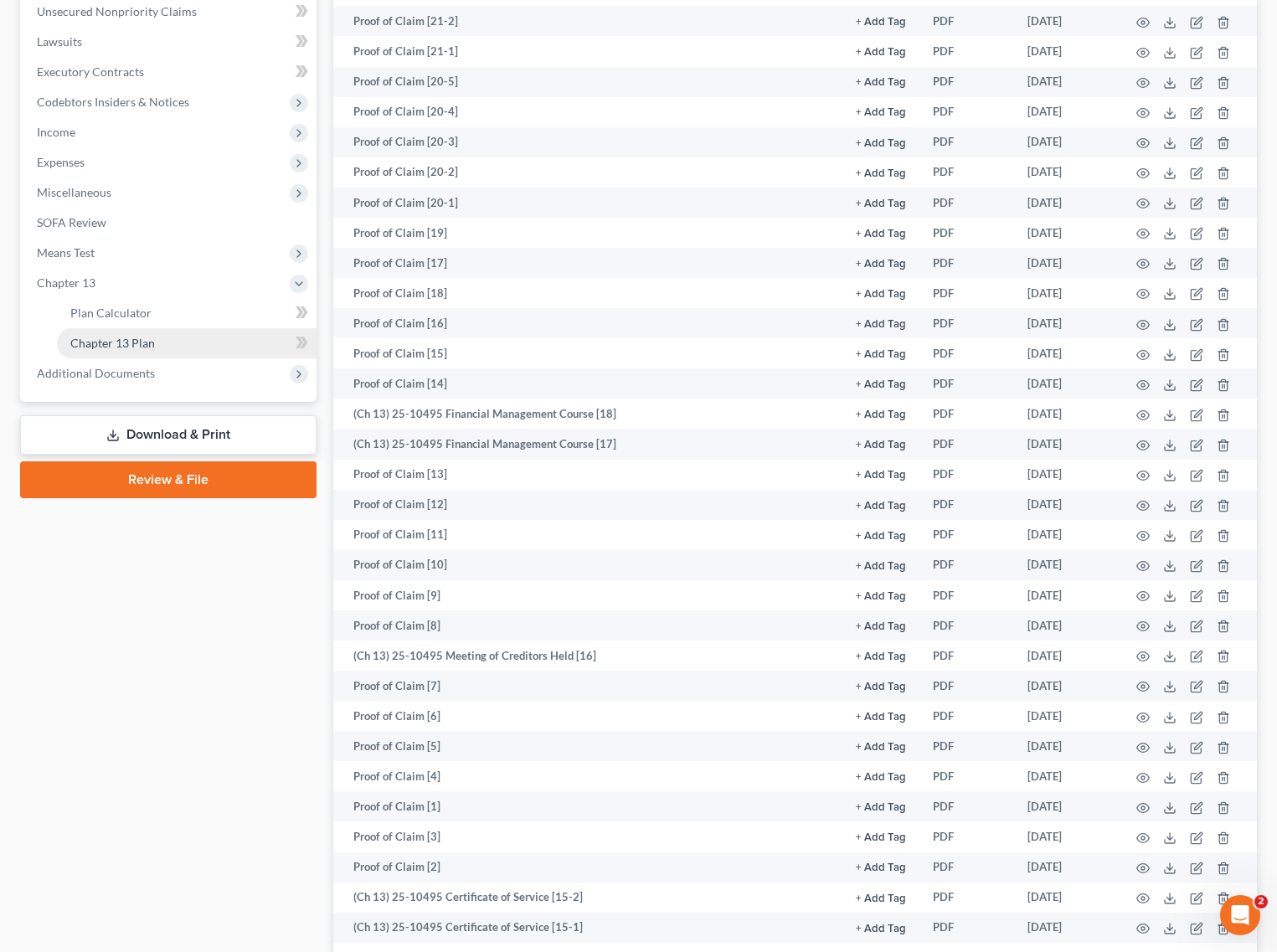
click at [130, 338] on span "Chapter 13 Plan" at bounding box center [113, 343] width 85 height 14
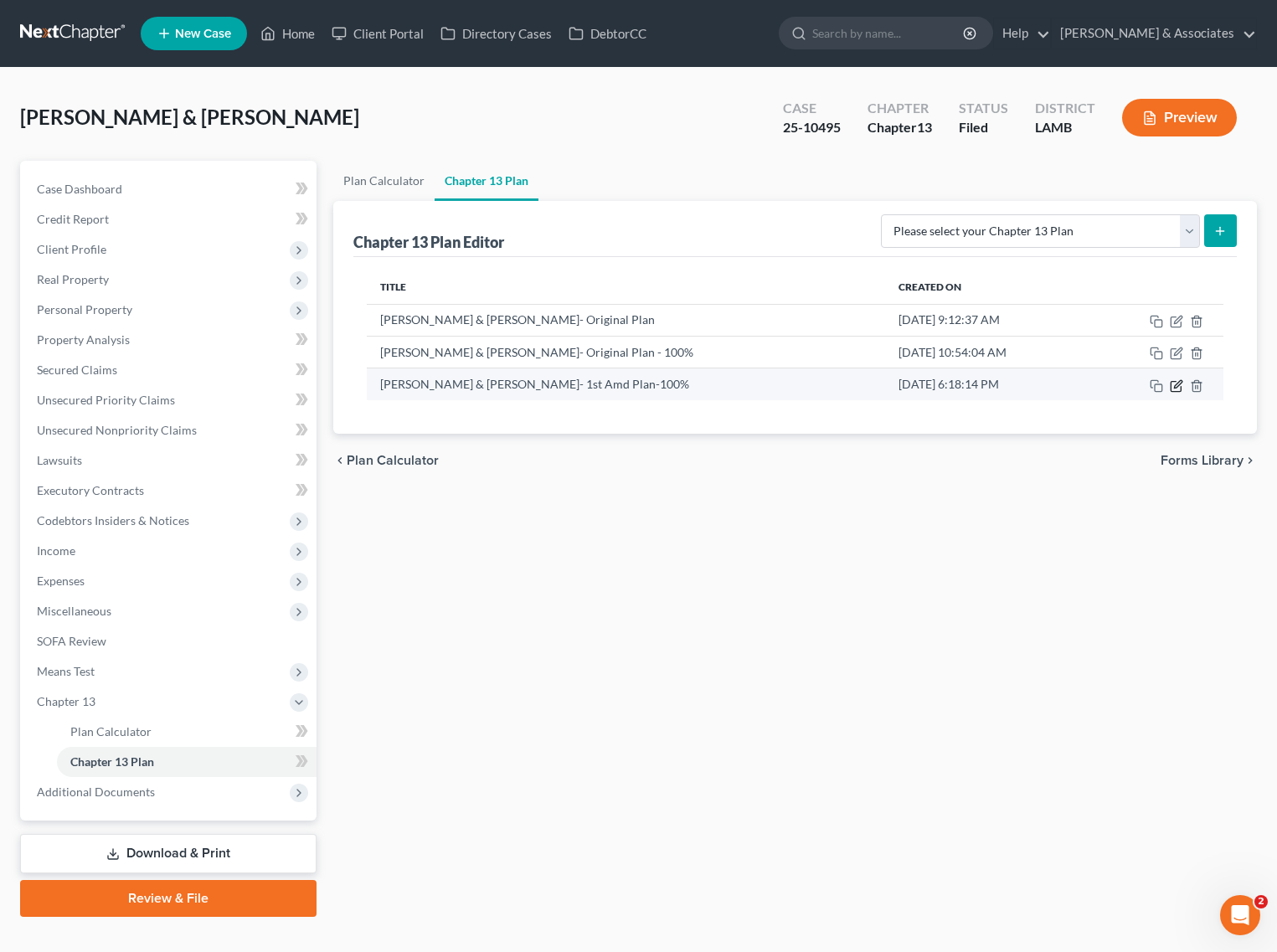
click at [1181, 385] on icon "button" at bounding box center [1176, 386] width 13 height 13
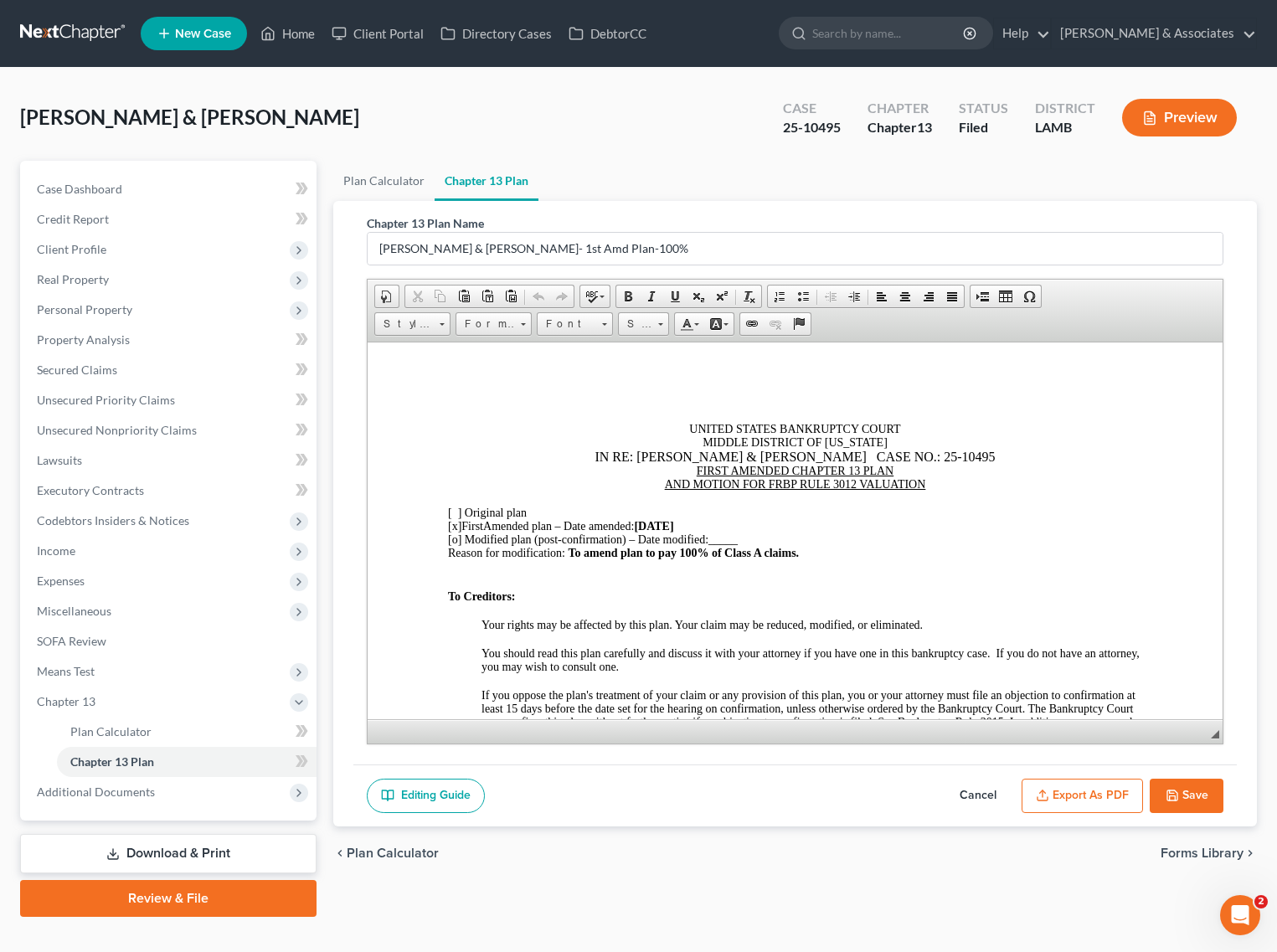
click at [964, 796] on button "Cancel" at bounding box center [978, 797] width 74 height 35
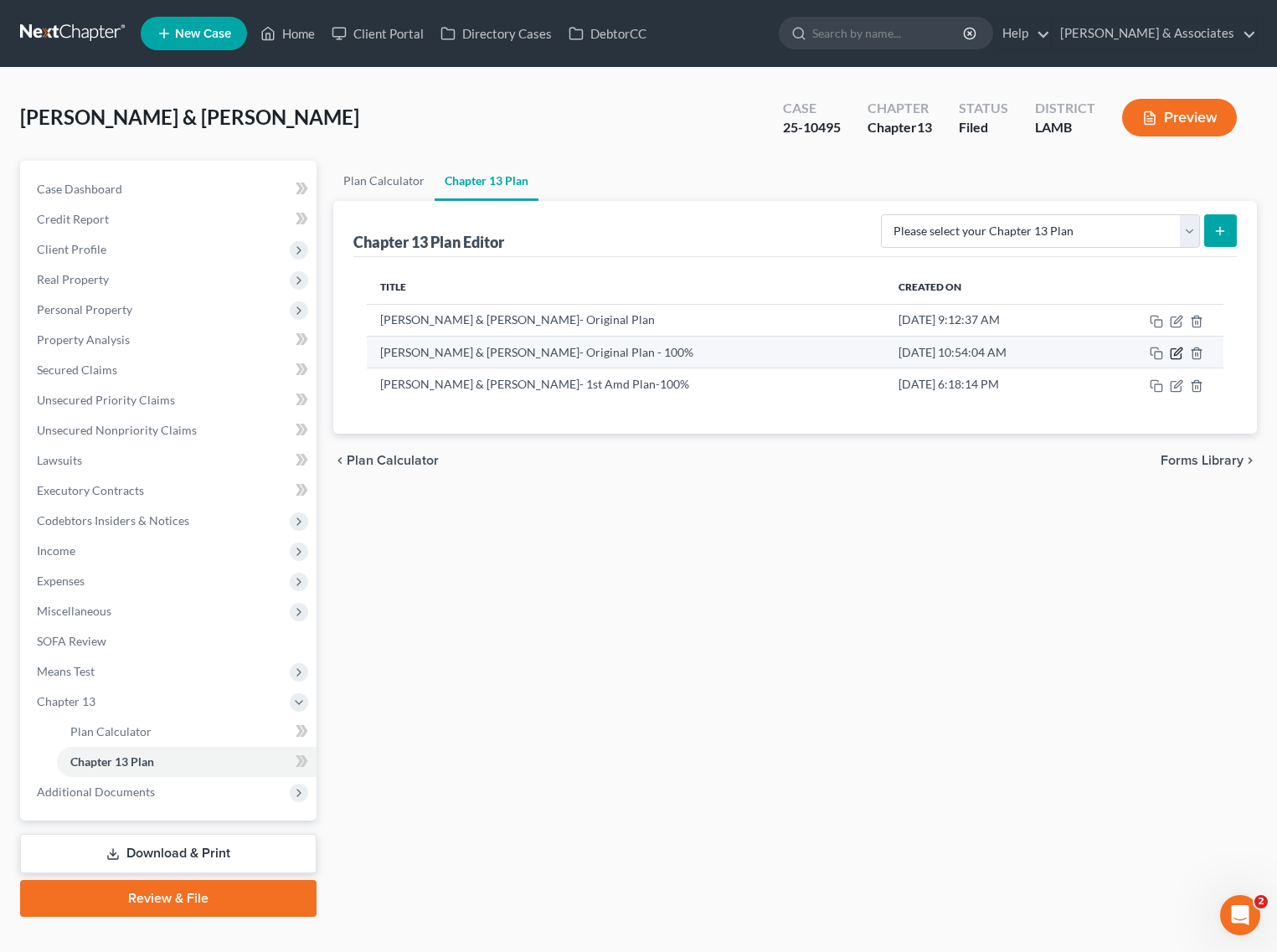
click at [1178, 349] on icon "button" at bounding box center [1176, 354] width 13 height 13
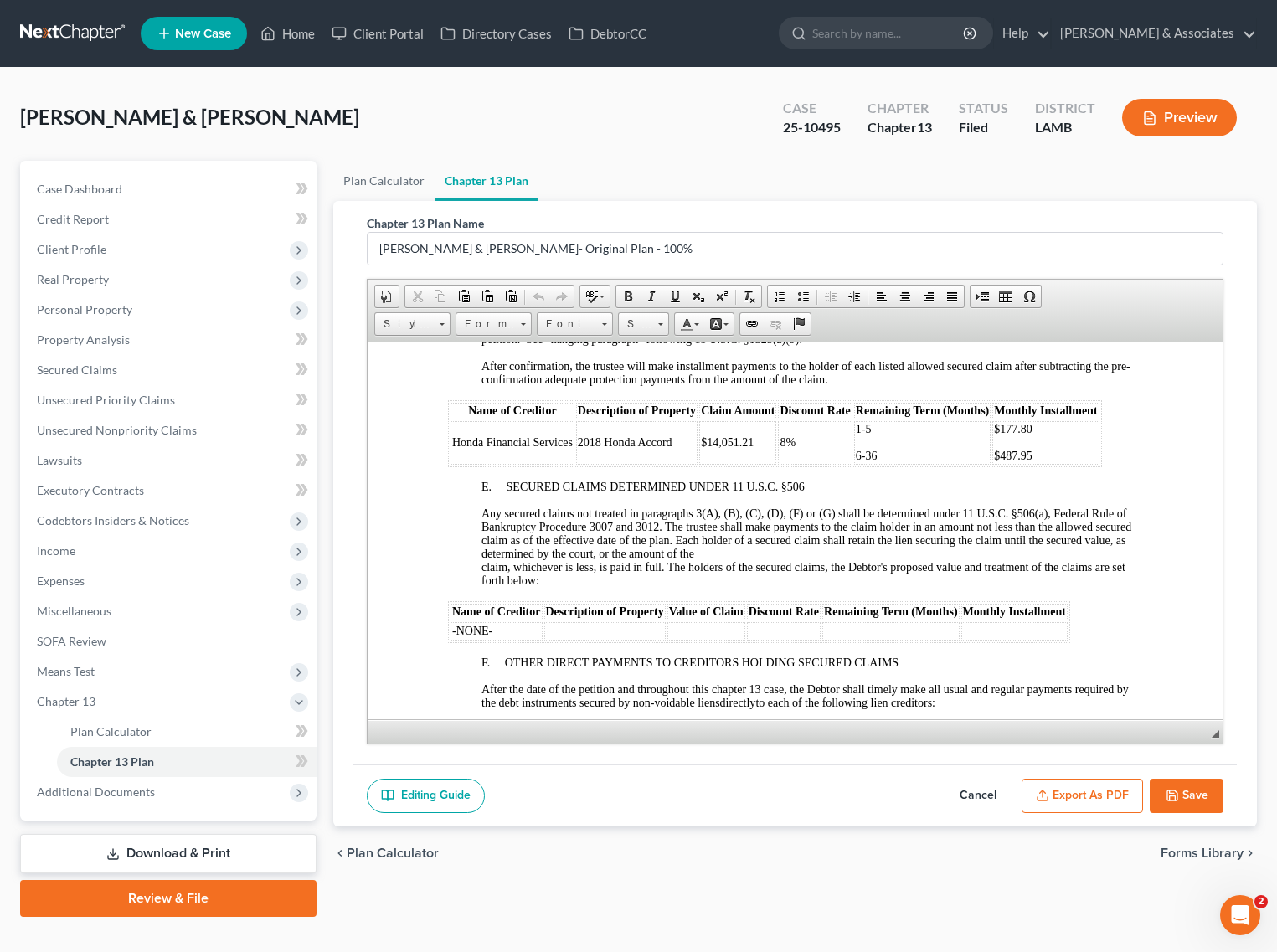
scroll to position [2302, 0]
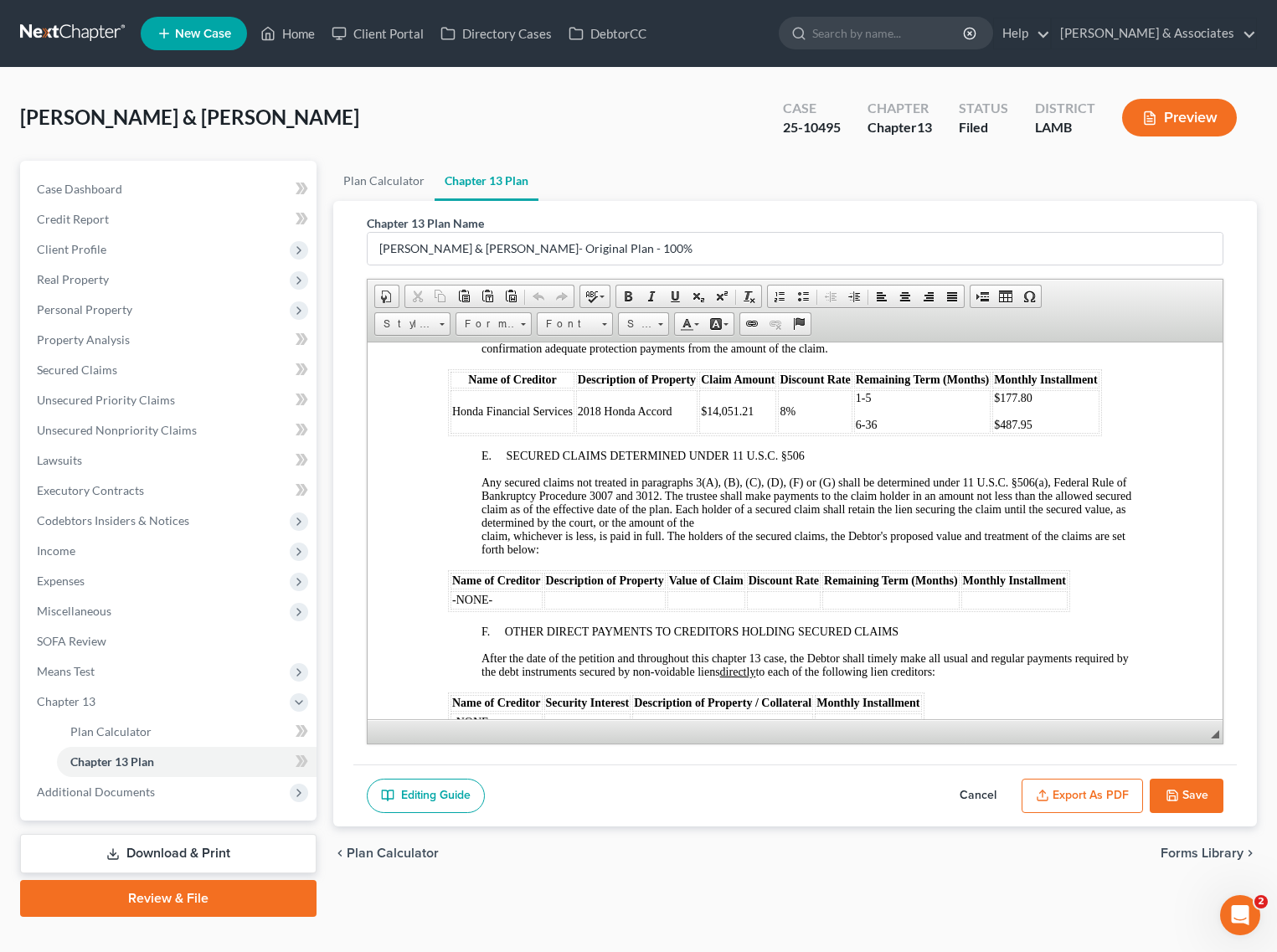
click at [959, 790] on button "Cancel" at bounding box center [978, 797] width 74 height 35
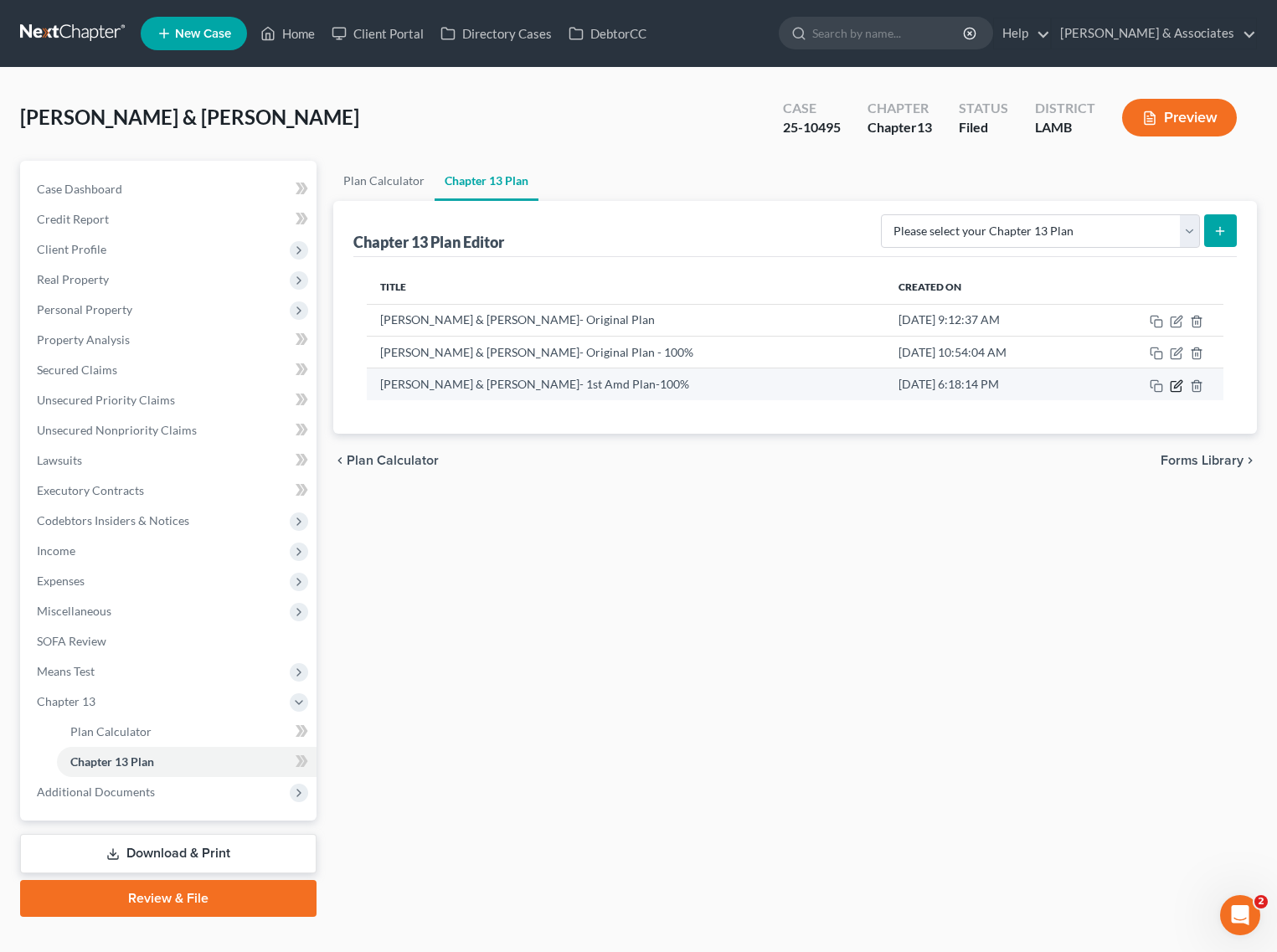
click at [1177, 382] on icon "button" at bounding box center [1177, 383] width 8 height 8
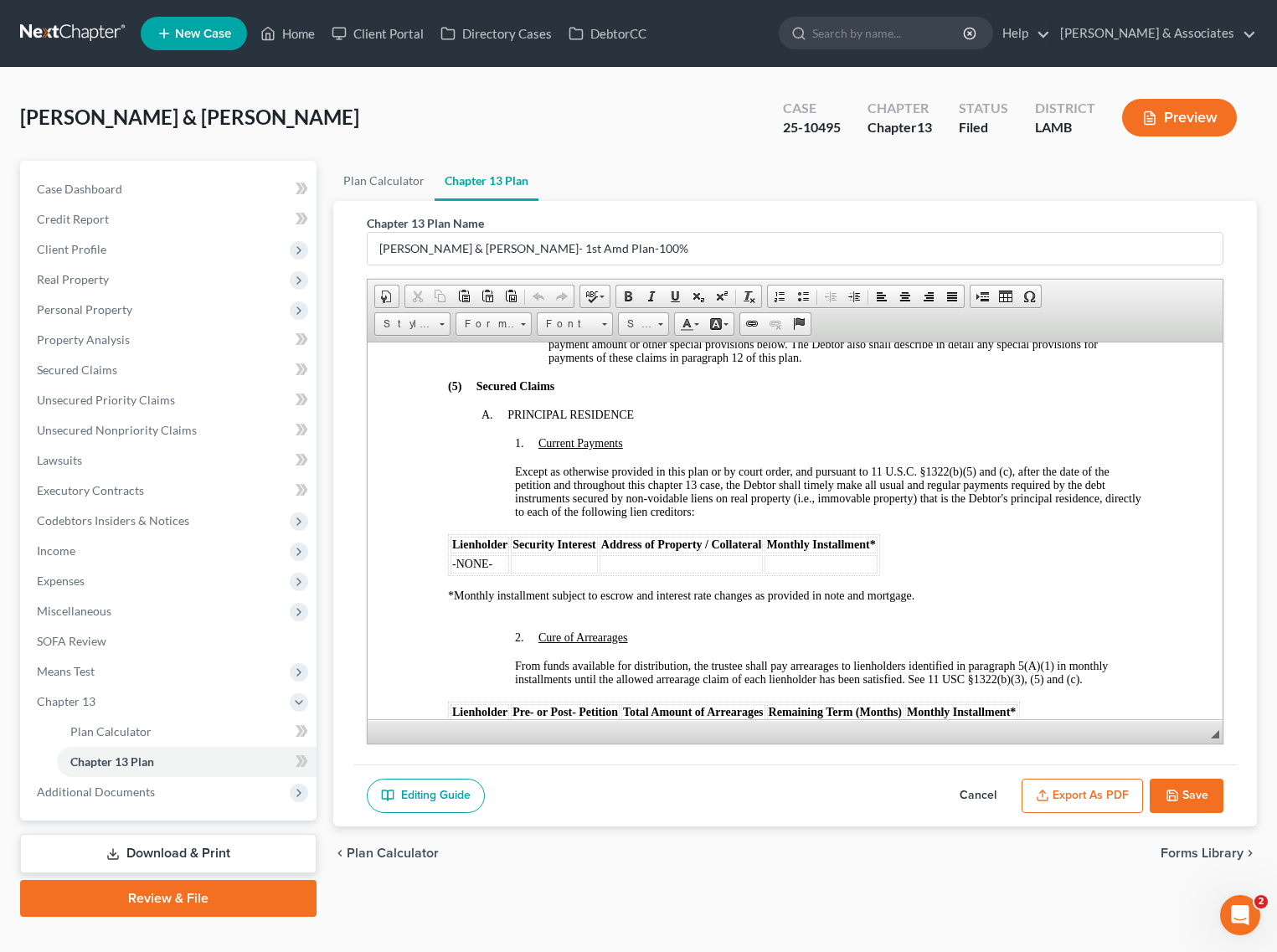
scroll to position [1465, 0]
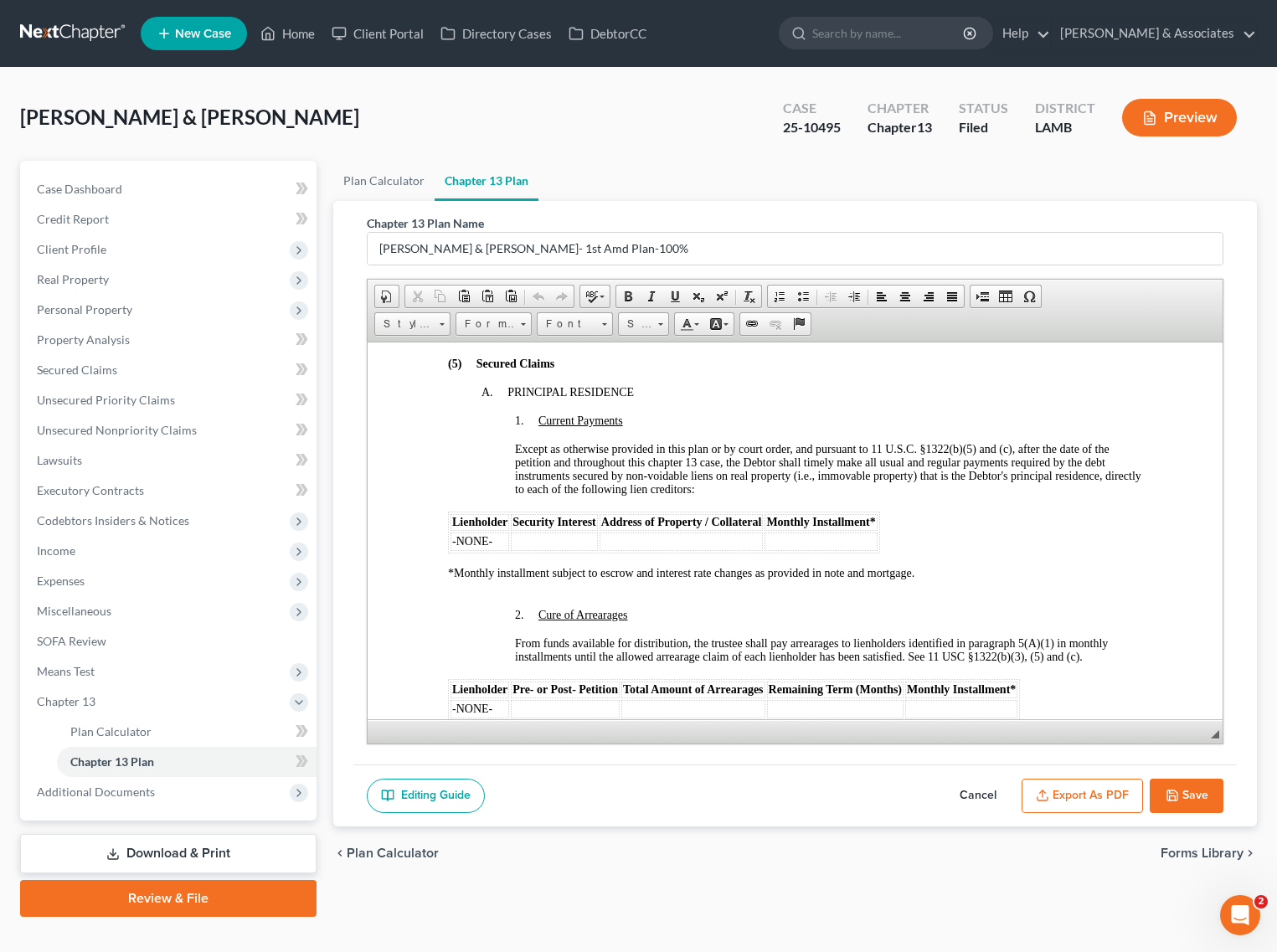
click at [967, 790] on button "Cancel" at bounding box center [978, 797] width 74 height 35
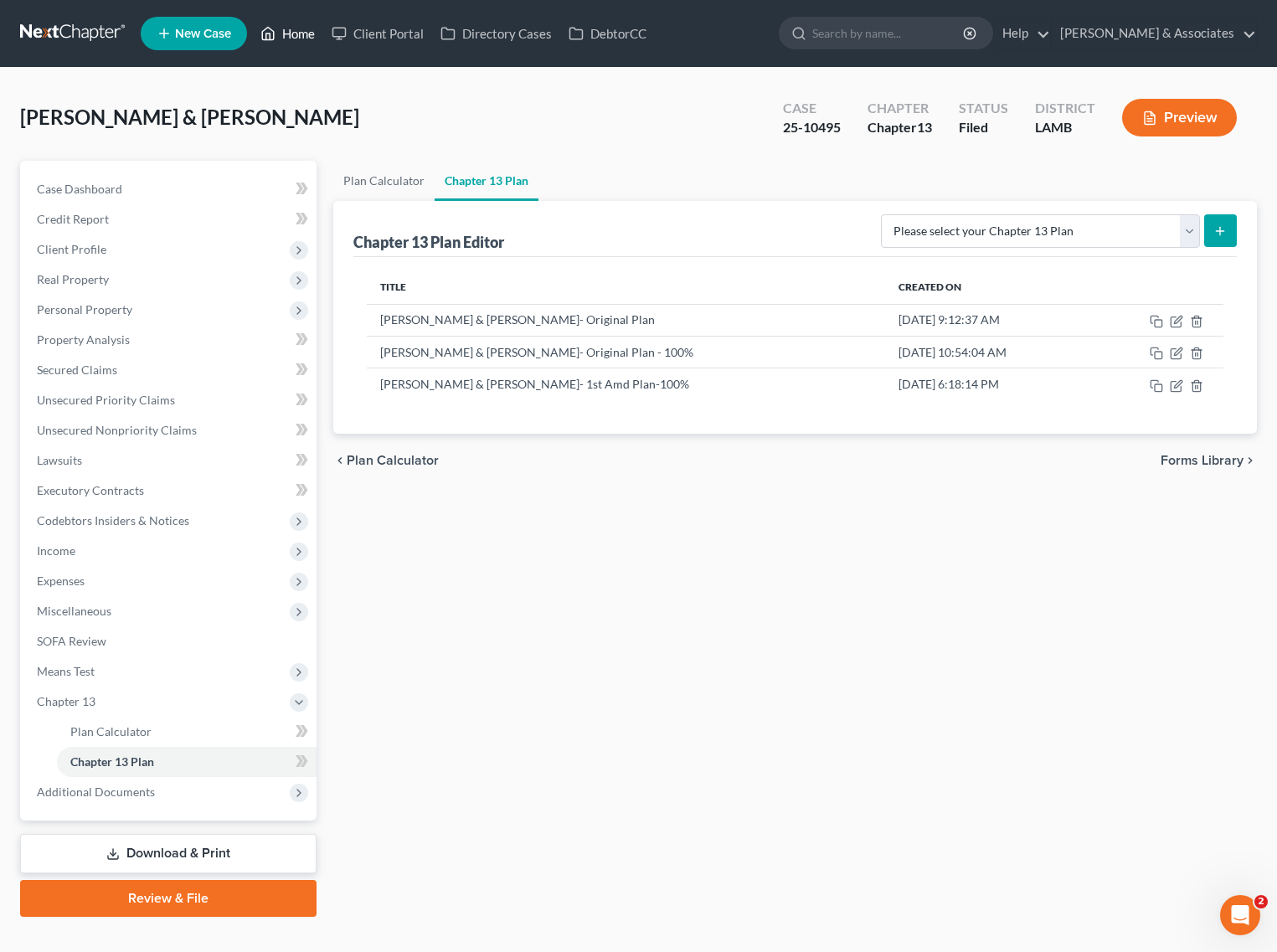
click at [286, 32] on link "Home" at bounding box center [287, 34] width 71 height 30
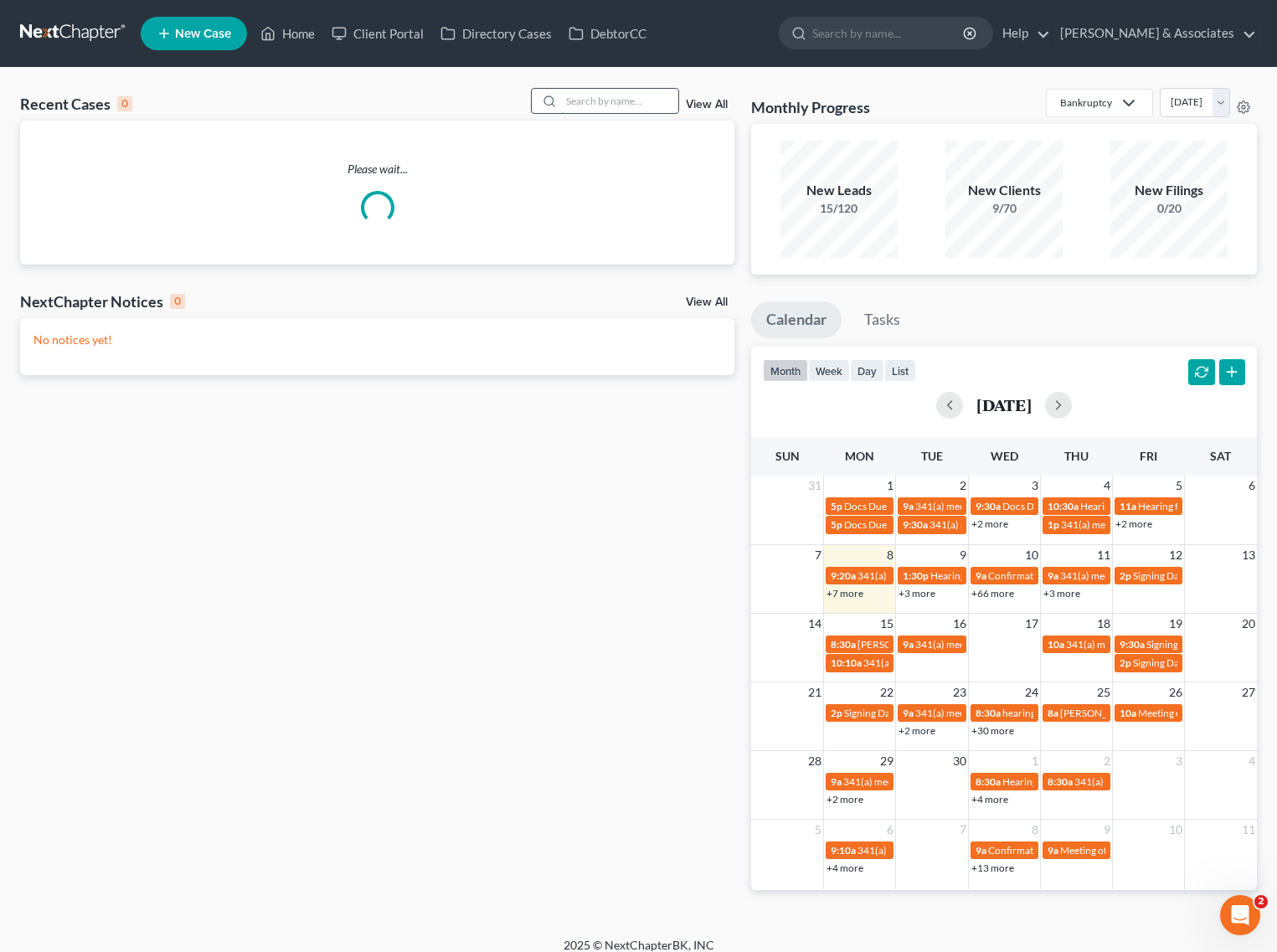
click at [595, 107] on input "search" at bounding box center [620, 101] width 118 height 24
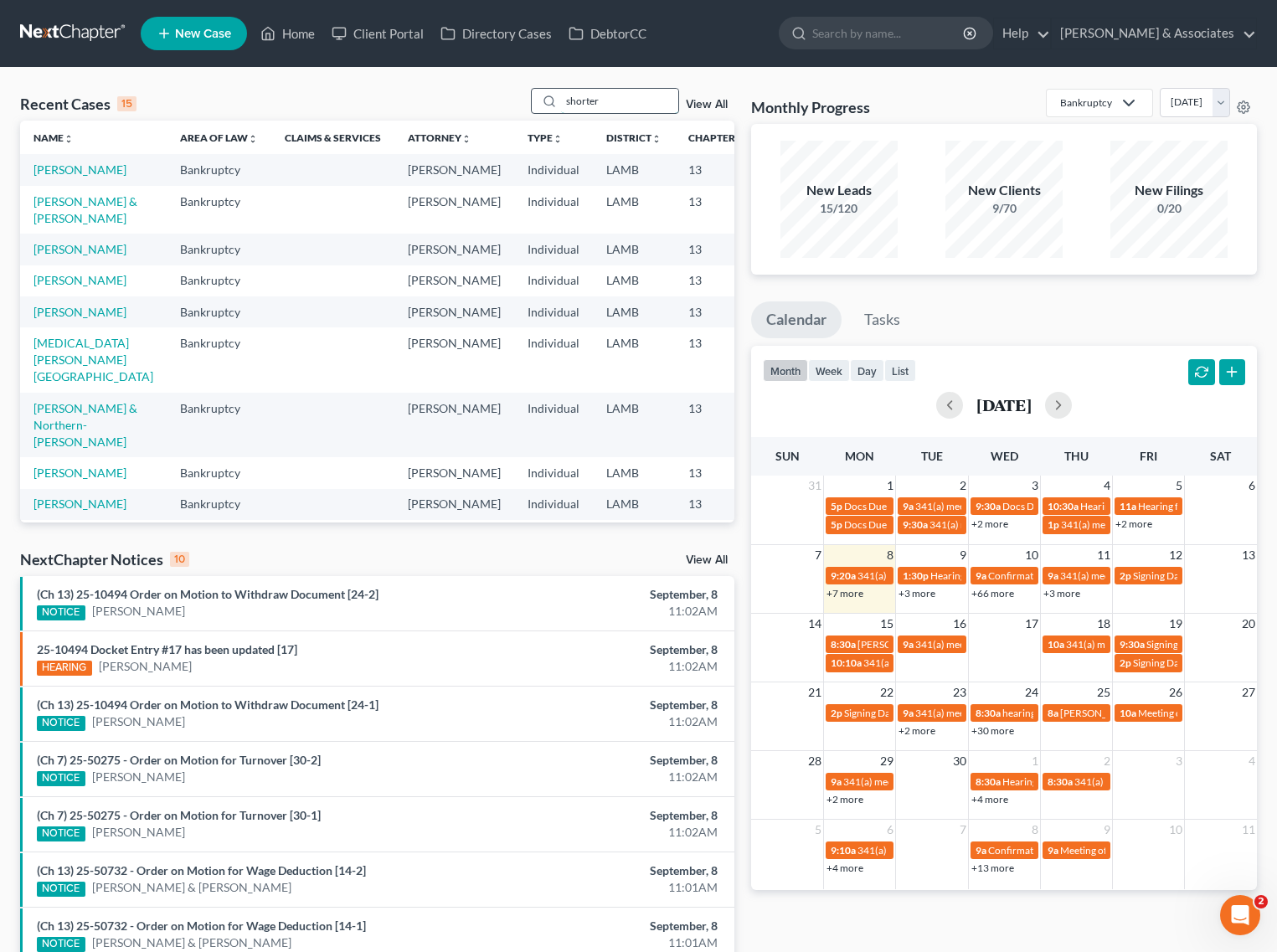
type input "shorter"
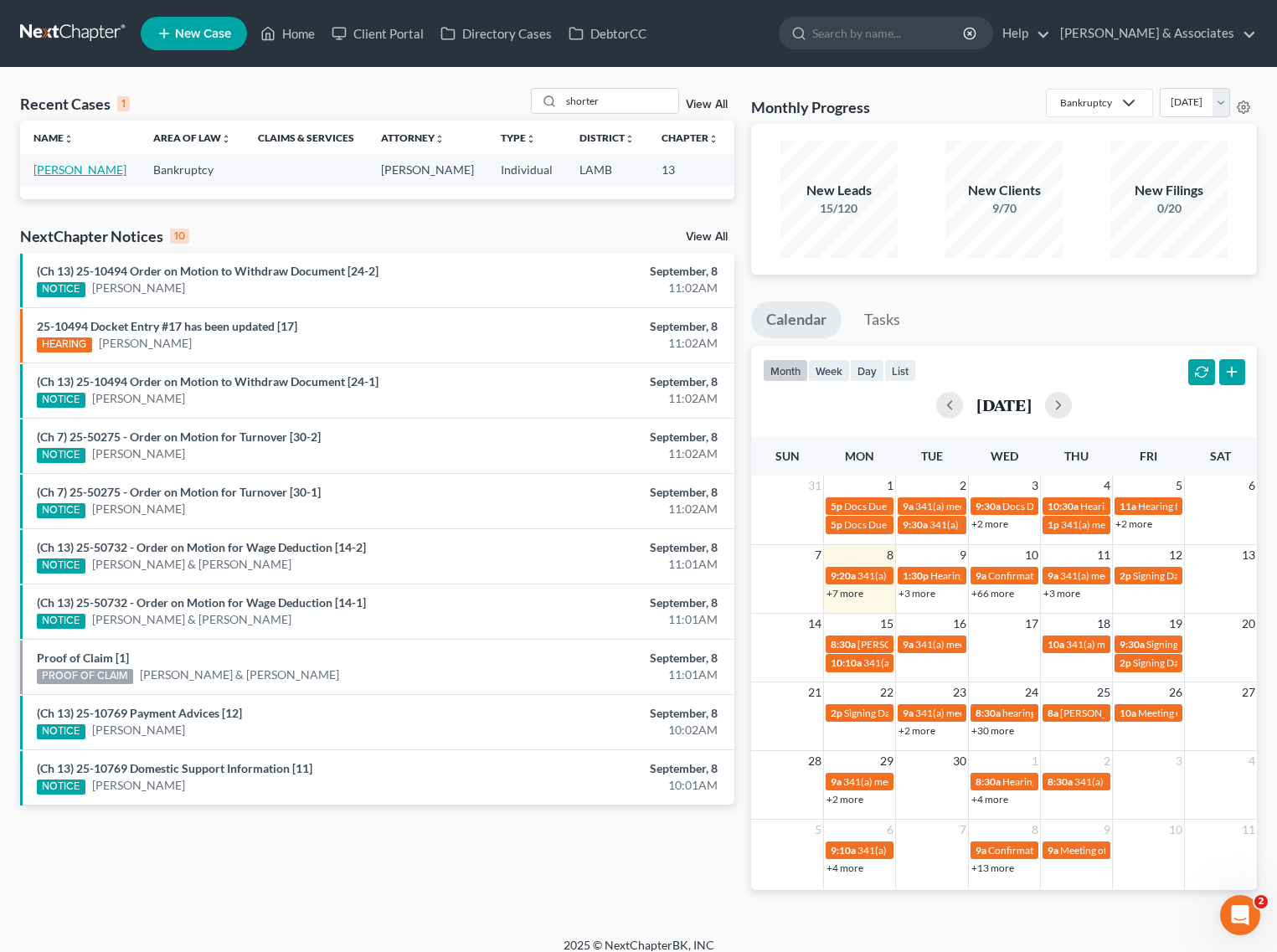
click at [46, 164] on link "Shorter, Angela" at bounding box center [80, 169] width 93 height 14
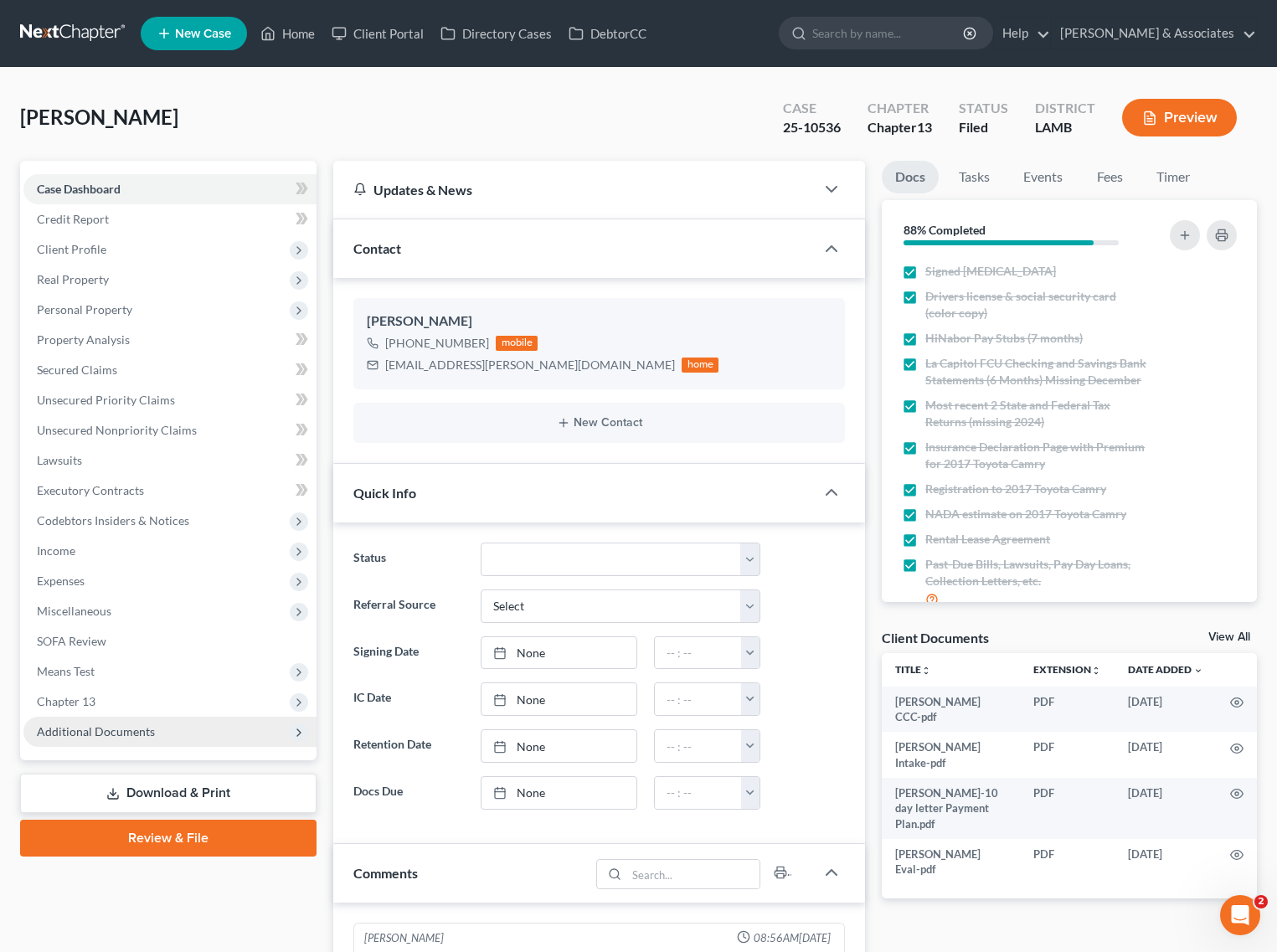
click at [67, 733] on span "Additional Documents" at bounding box center [96, 731] width 118 height 14
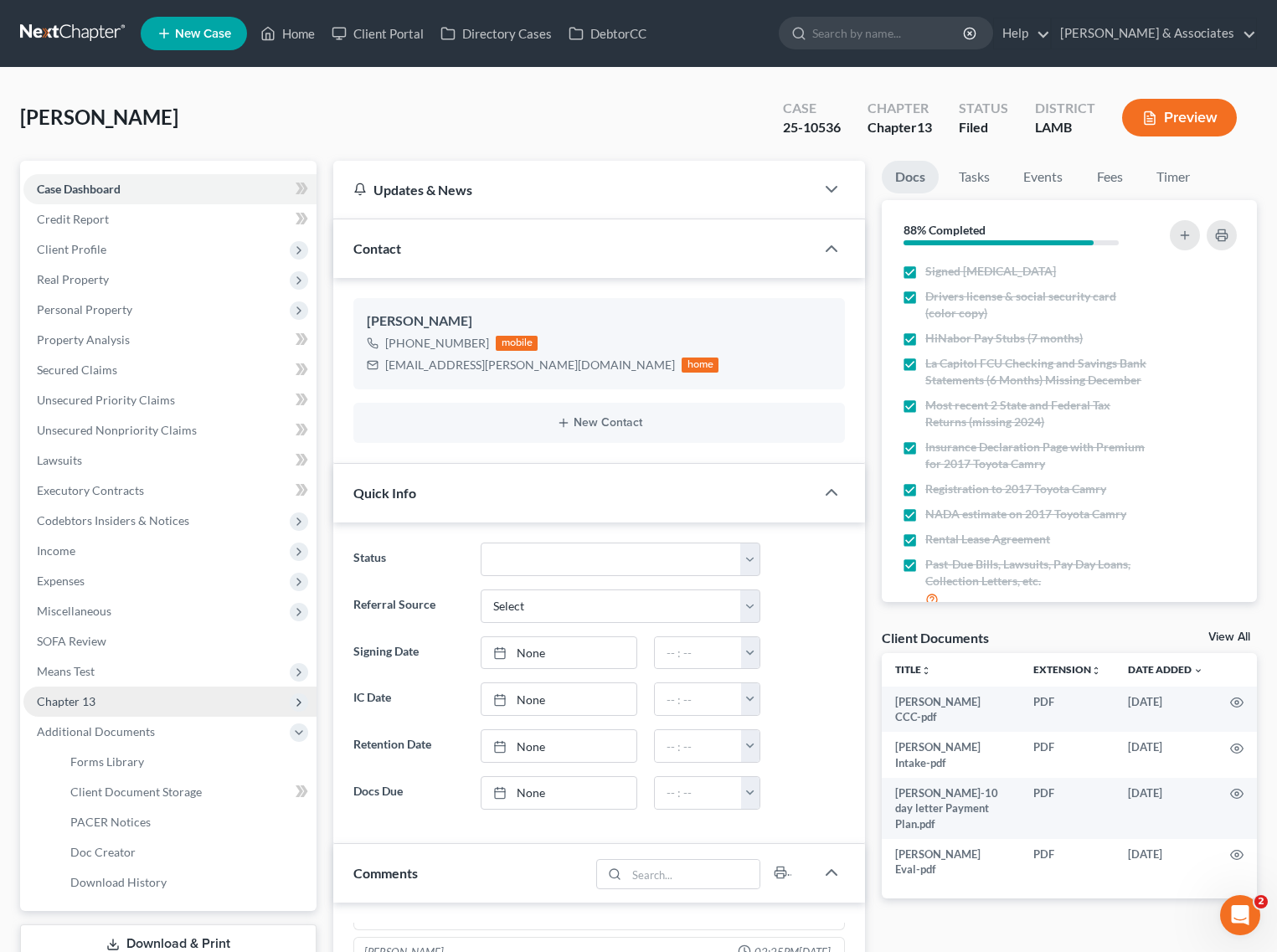
scroll to position [1214, 0]
click at [78, 694] on span "Chapter 13" at bounding box center [66, 701] width 59 height 14
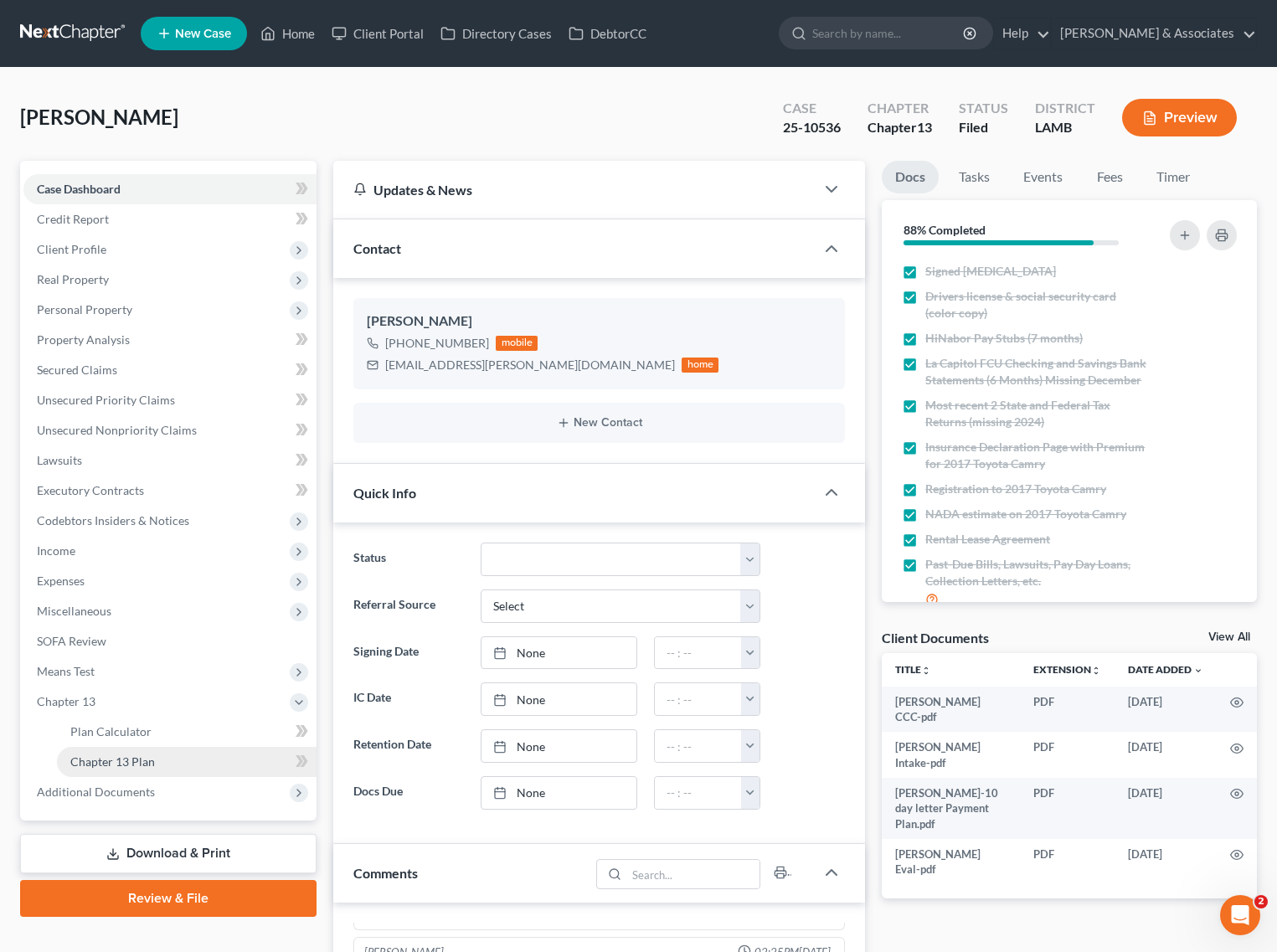
click at [87, 765] on span "Chapter 13 Plan" at bounding box center [113, 761] width 85 height 14
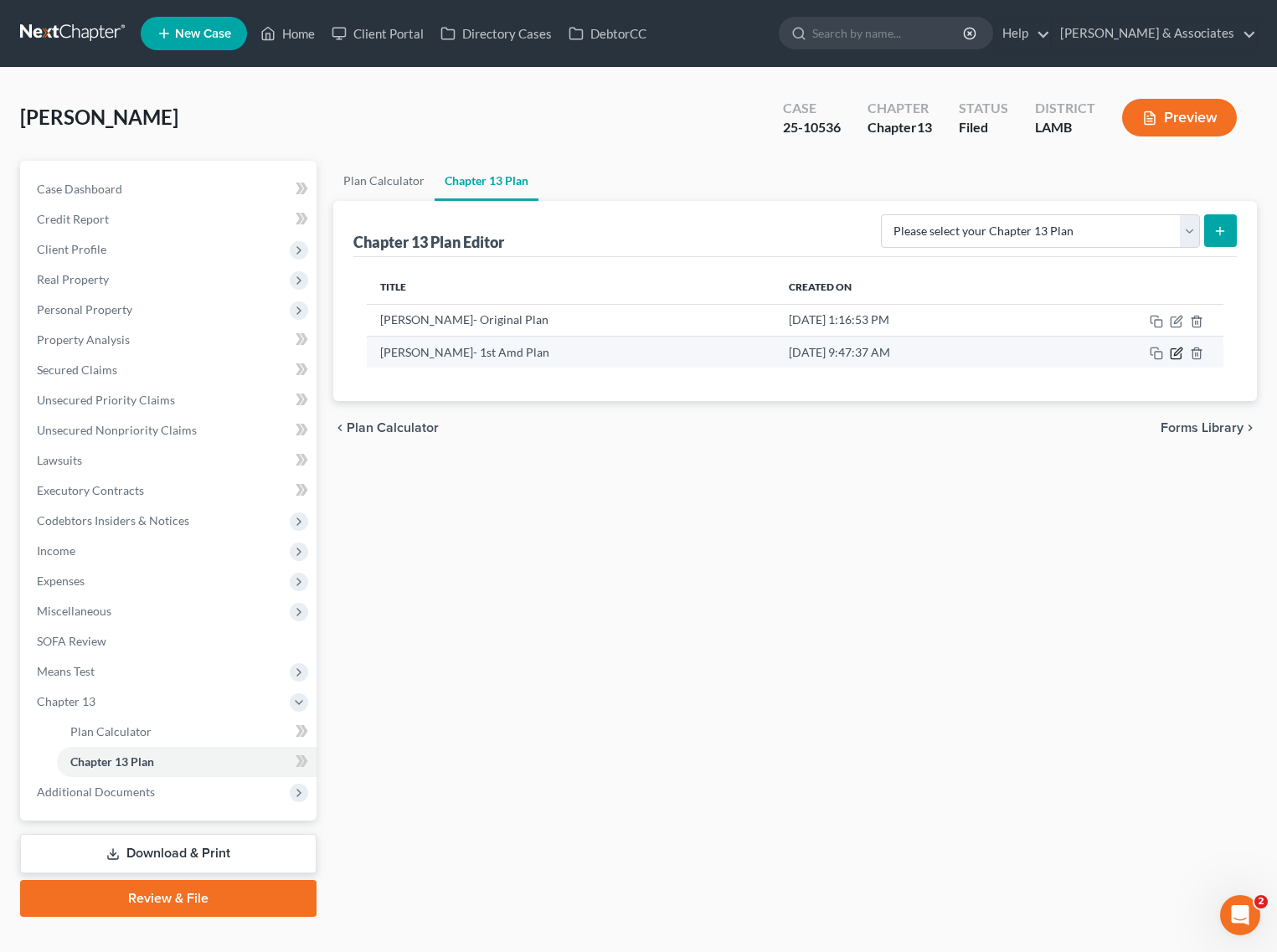
click at [1180, 354] on icon "button" at bounding box center [1175, 355] width 10 height 10
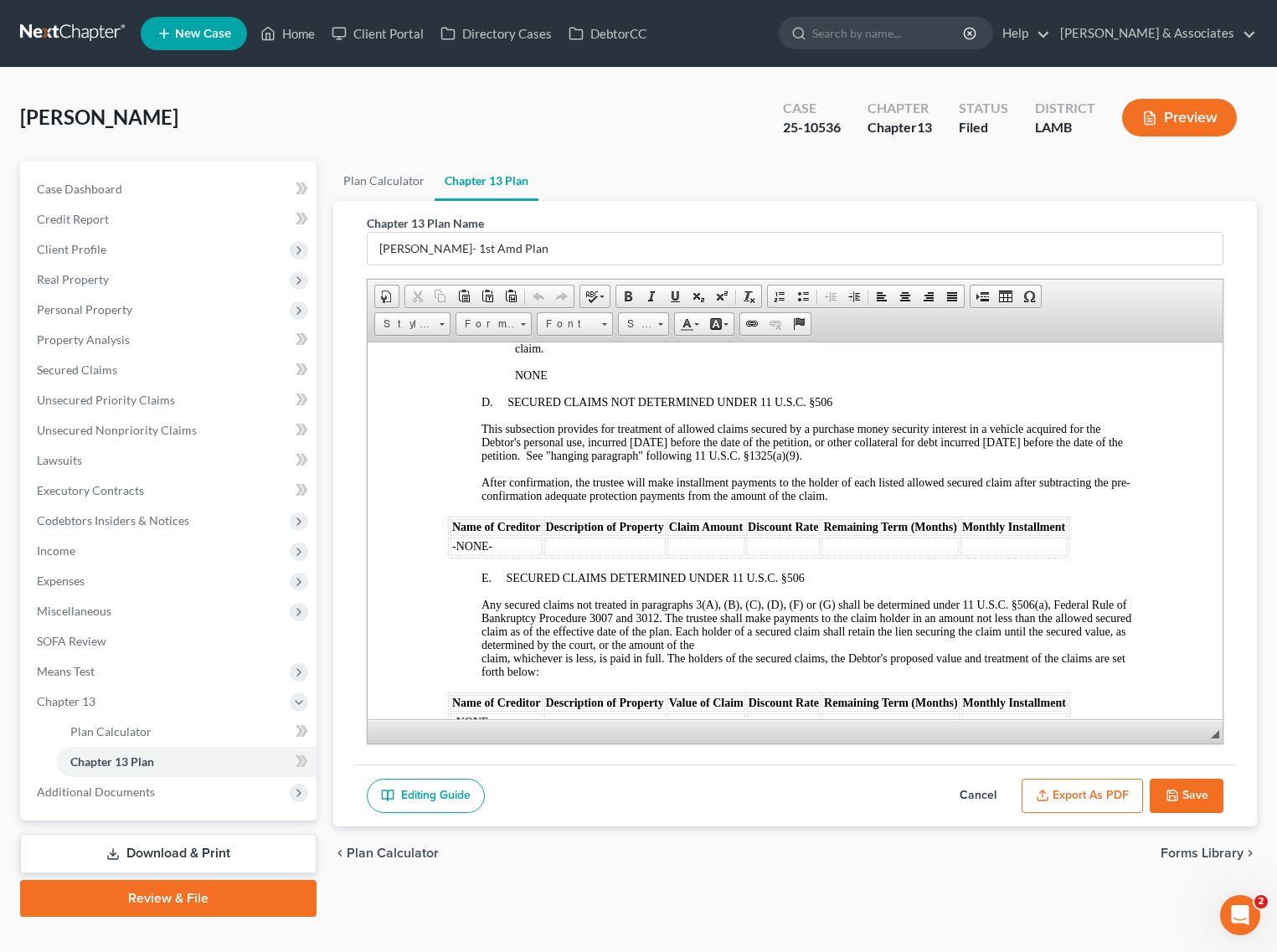
scroll to position [2512, 0]
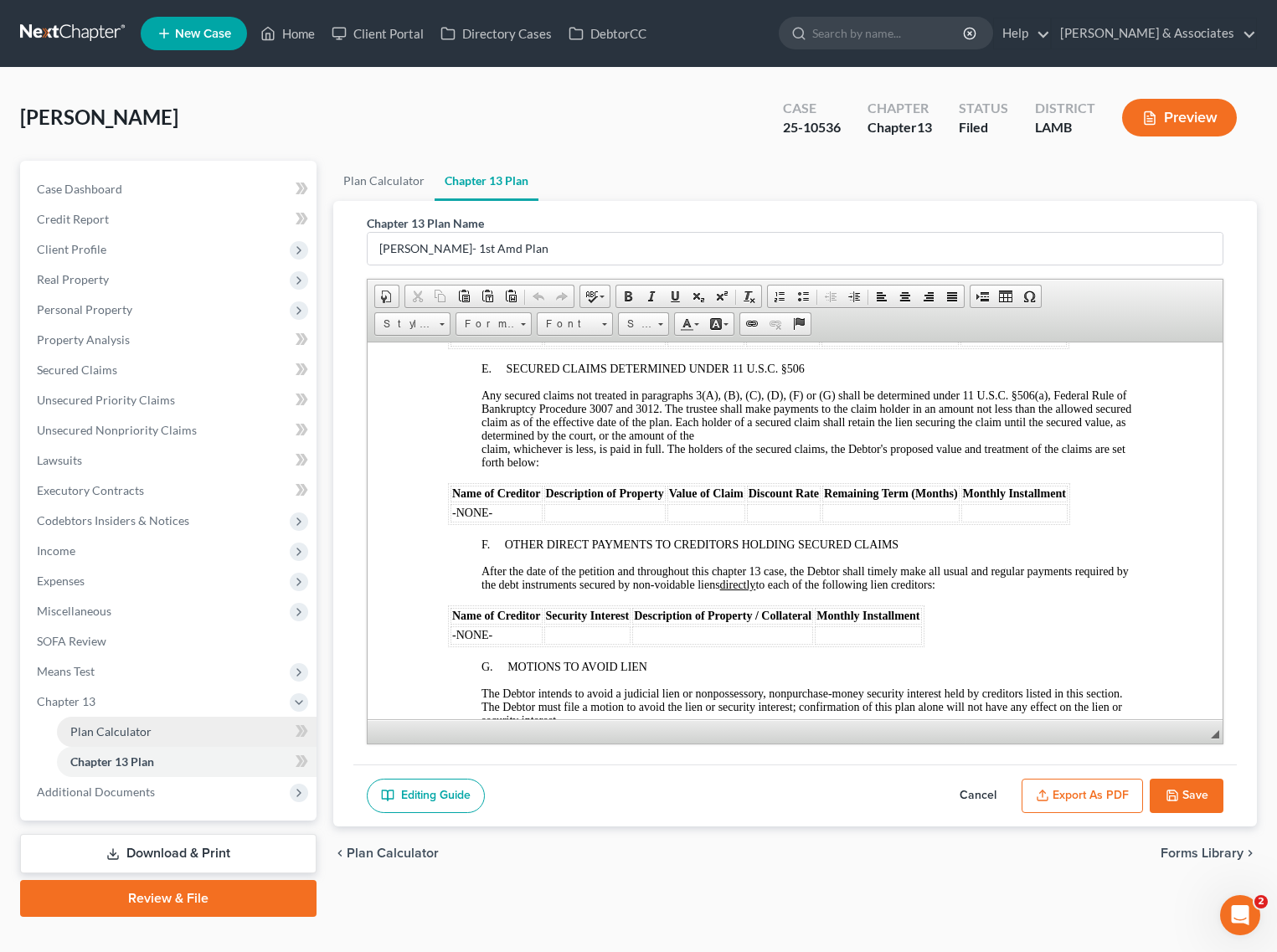
click at [139, 725] on span "Plan Calculator" at bounding box center [111, 731] width 81 height 14
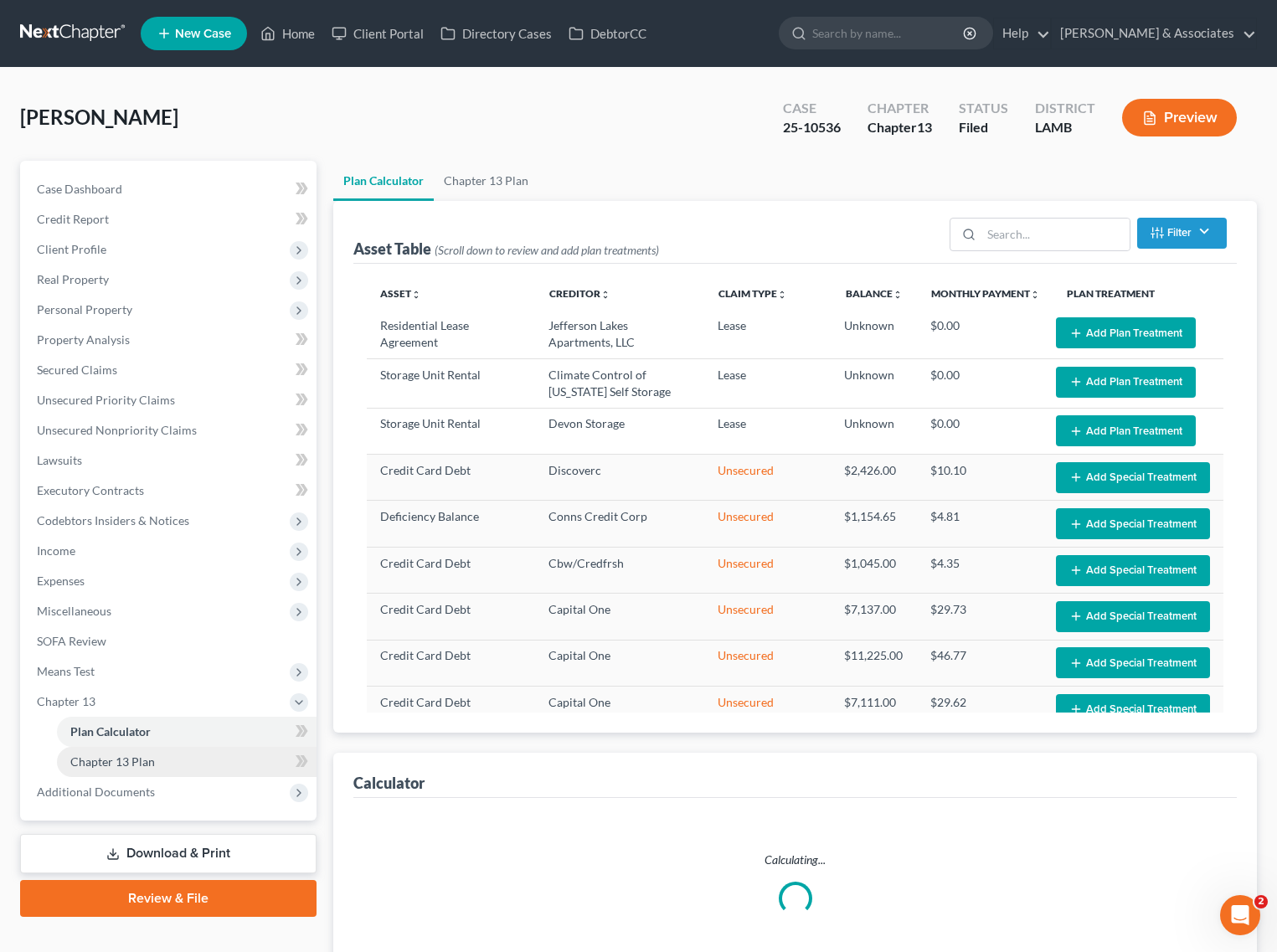
click at [129, 765] on span "Chapter 13 Plan" at bounding box center [113, 761] width 85 height 14
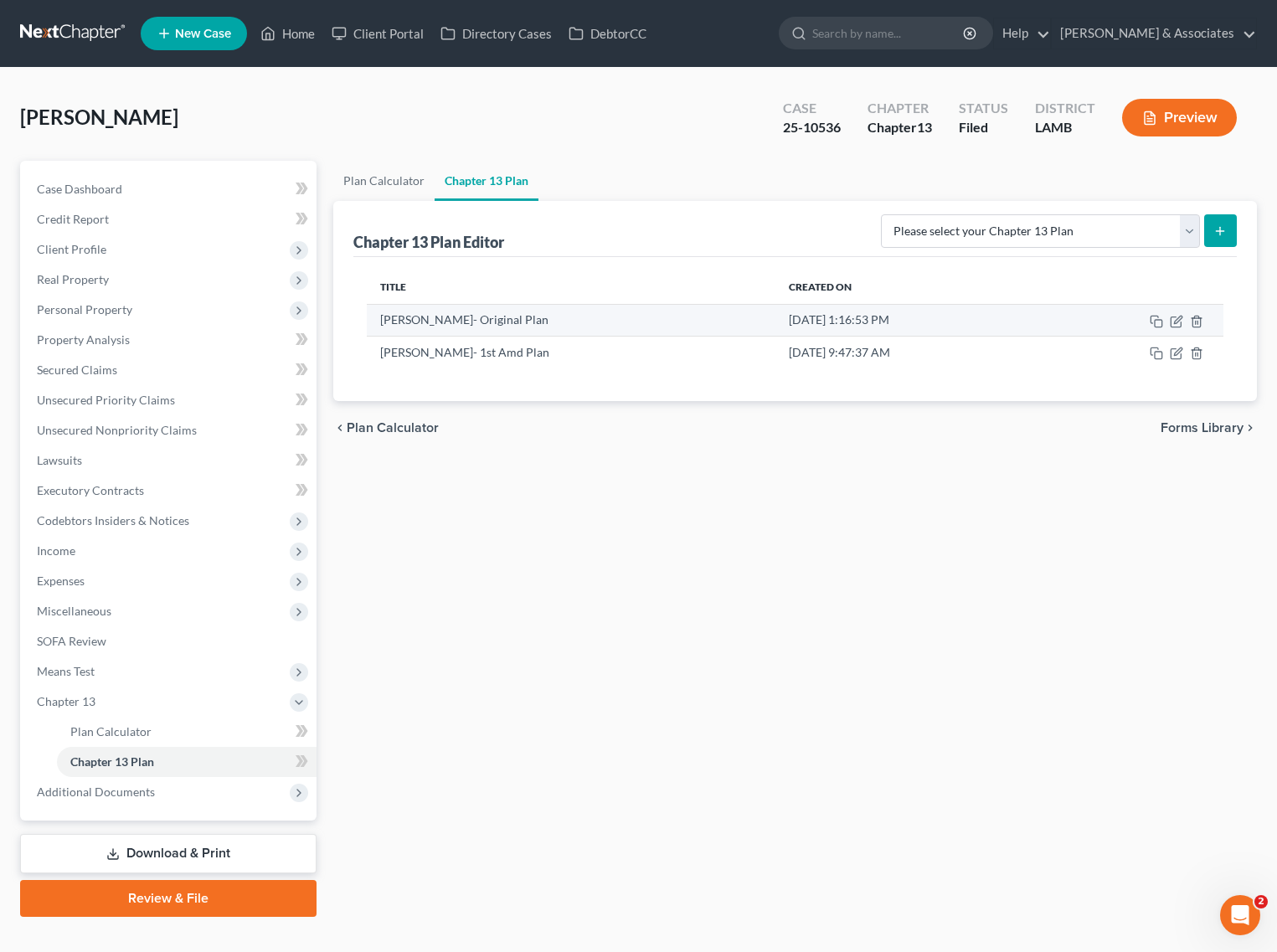
click at [1165, 319] on td at bounding box center [1132, 320] width 181 height 32
click at [1174, 319] on icon "button" at bounding box center [1176, 322] width 13 height 13
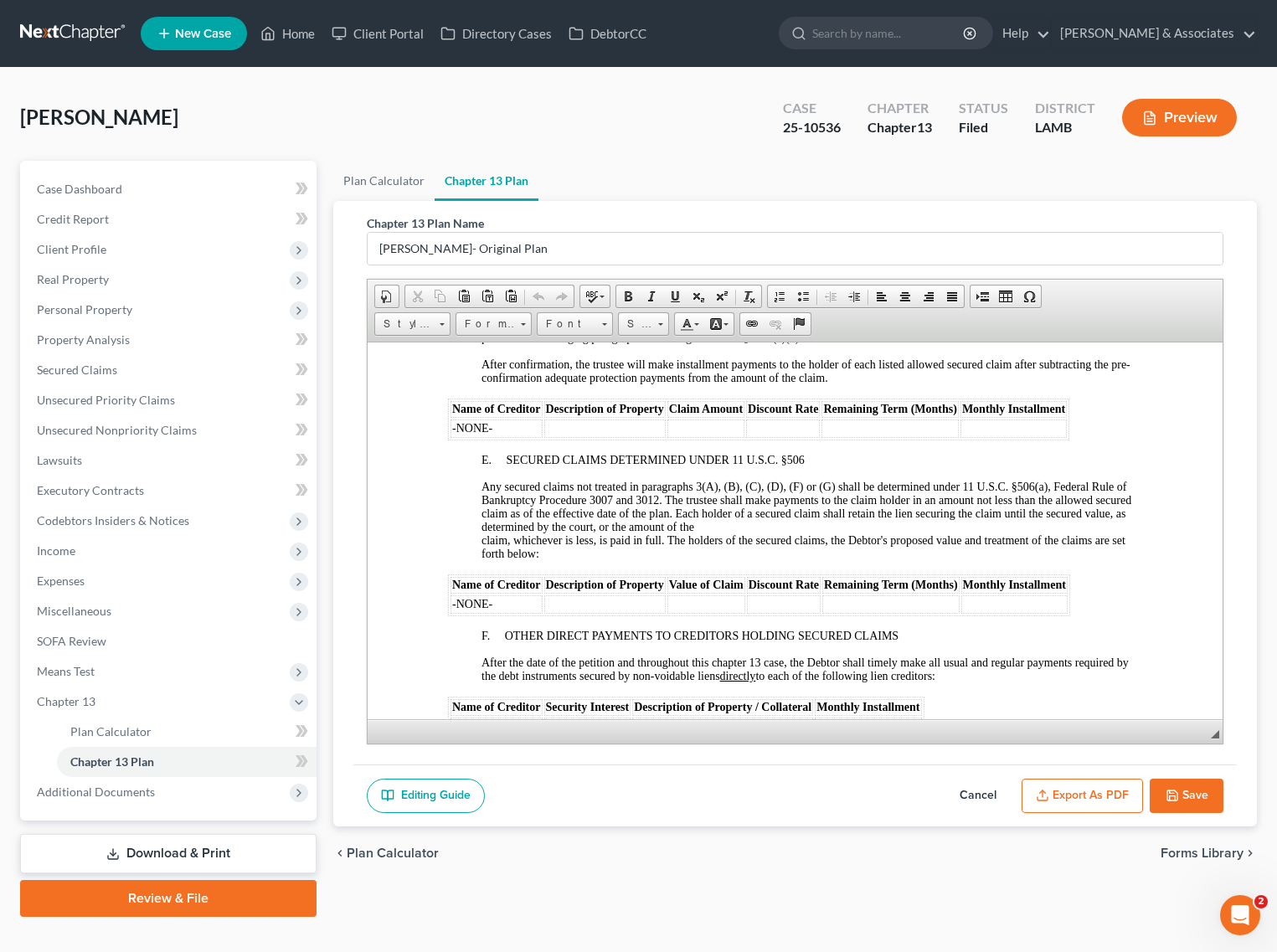
scroll to position [2617, 0]
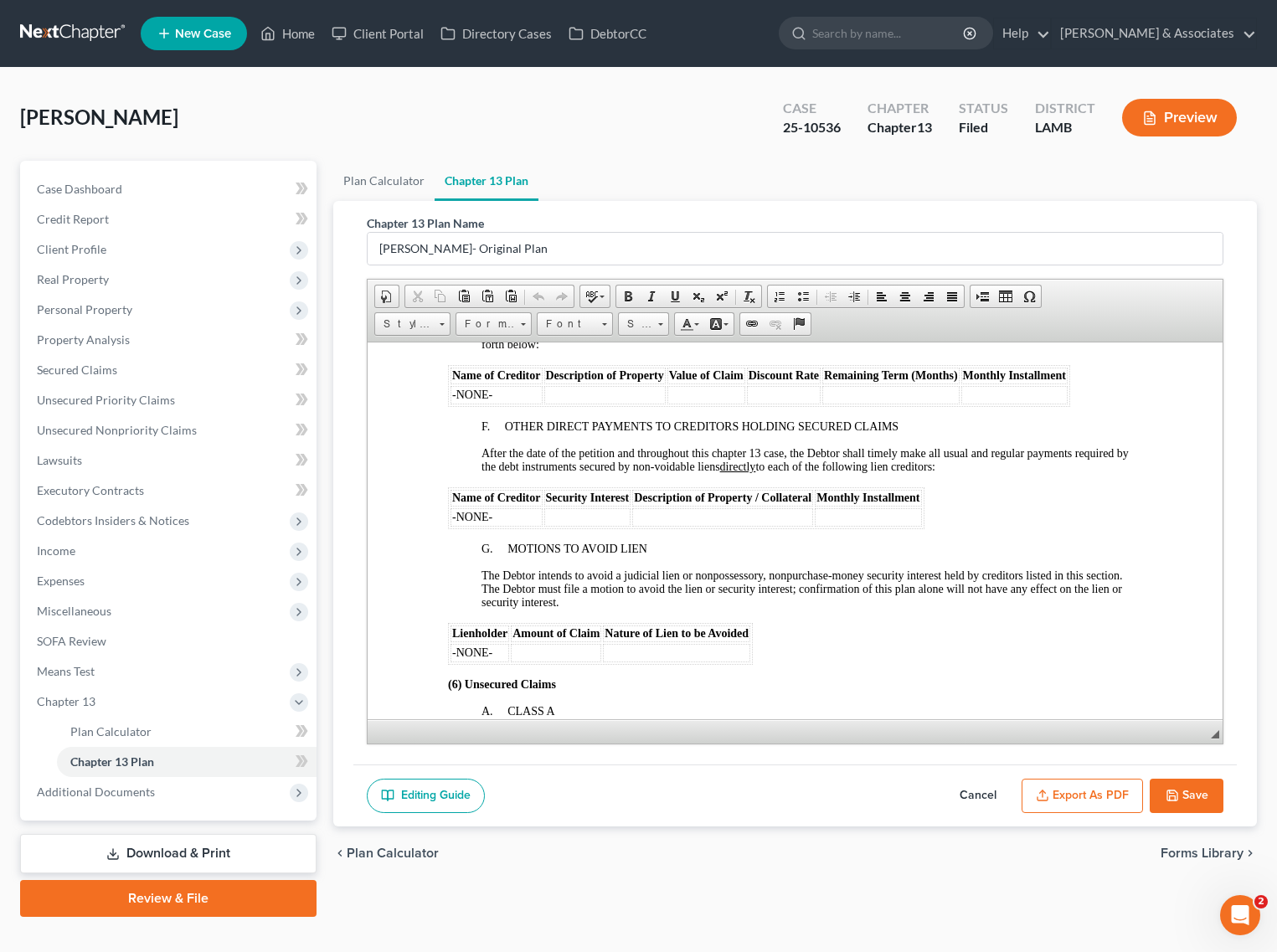
click at [952, 793] on button "Cancel" at bounding box center [978, 797] width 74 height 35
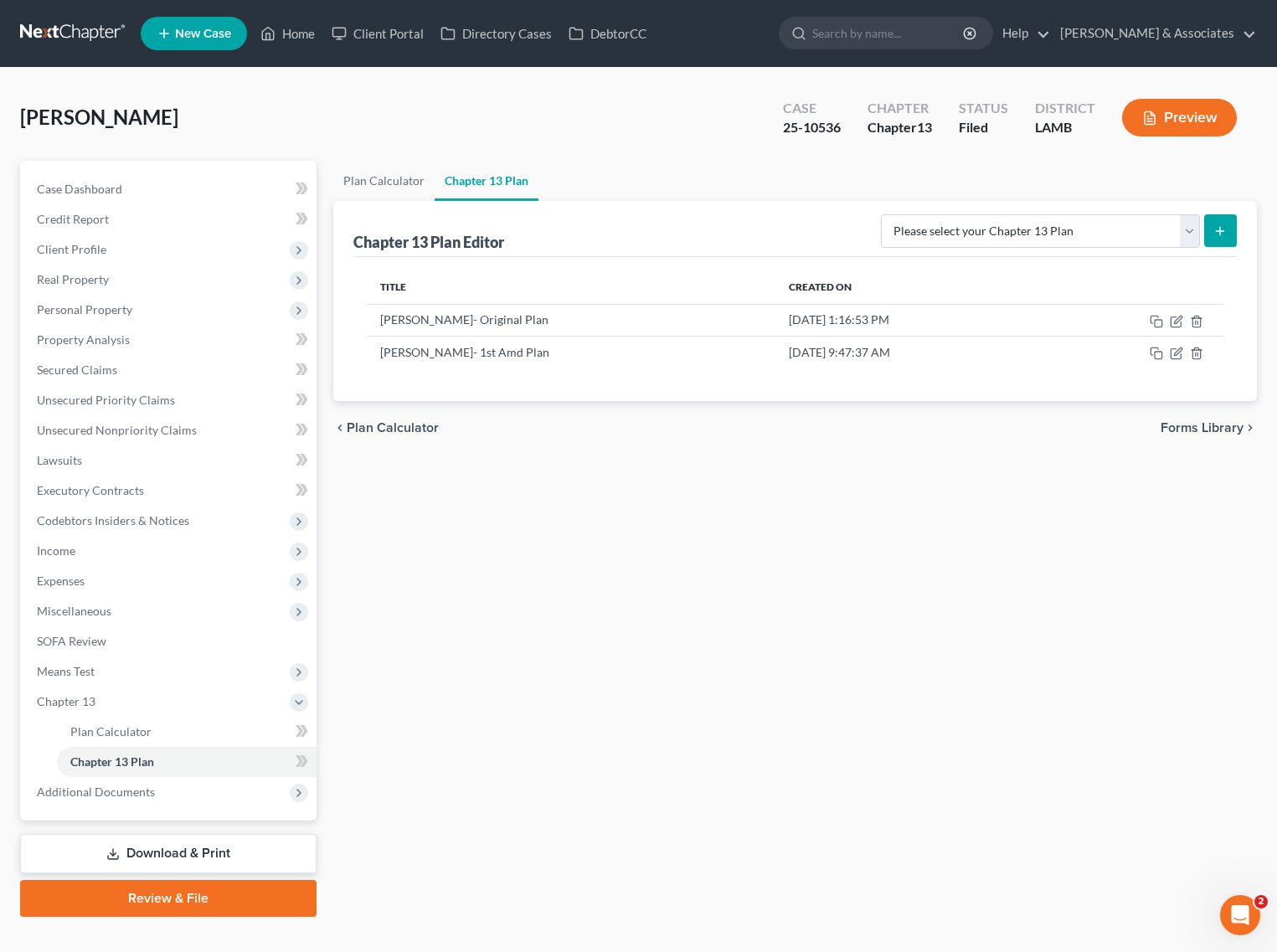
click at [971, 792] on div "Plan Calculator Chapter 13 Plan Chapter 13 Plan Editor Please select your Chapt…" at bounding box center [795, 539] width 940 height 756
click at [126, 804] on span "Additional Documents" at bounding box center [170, 792] width 293 height 30
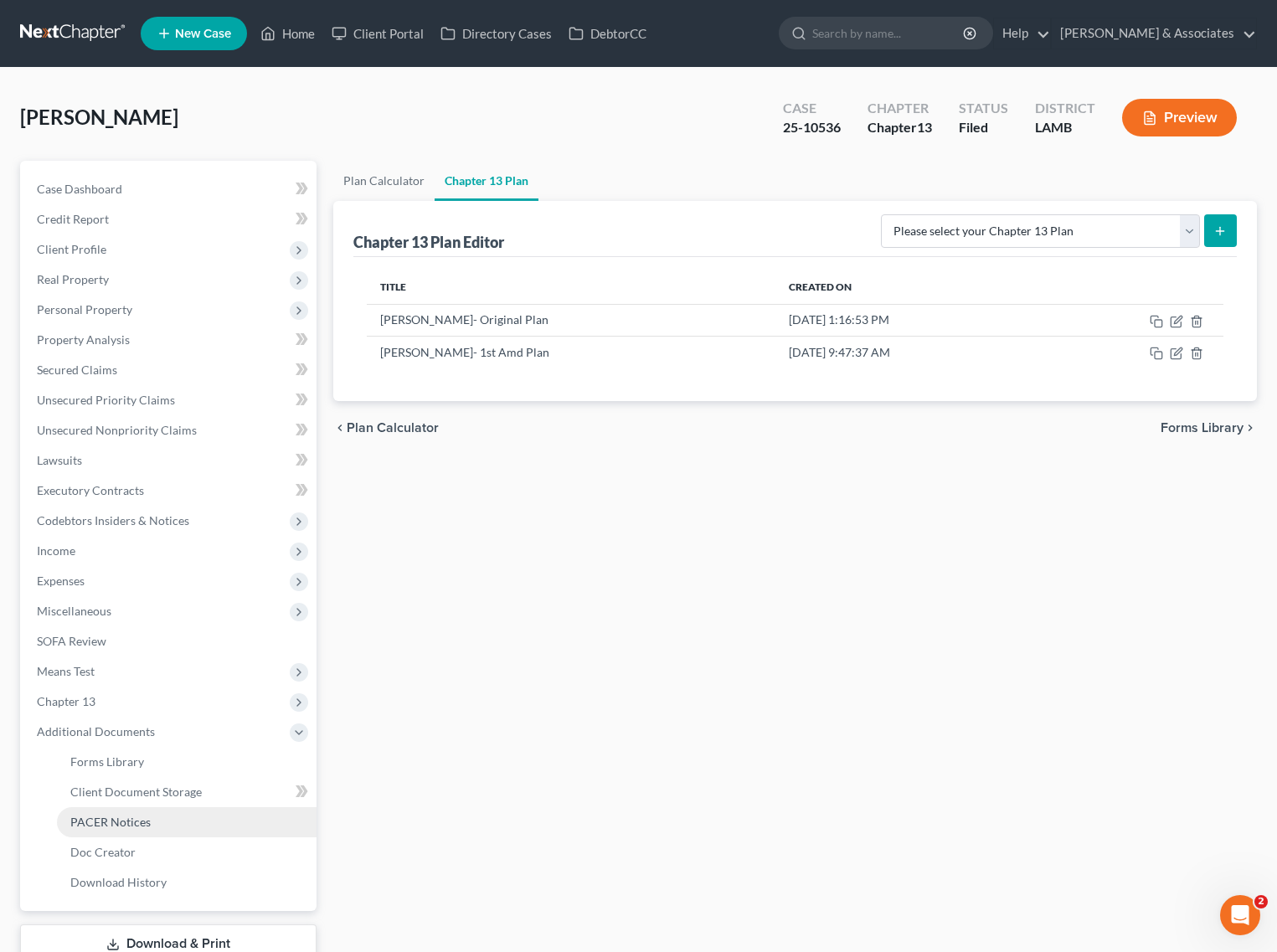
click at [142, 831] on link "PACER Notices" at bounding box center [187, 823] width 260 height 30
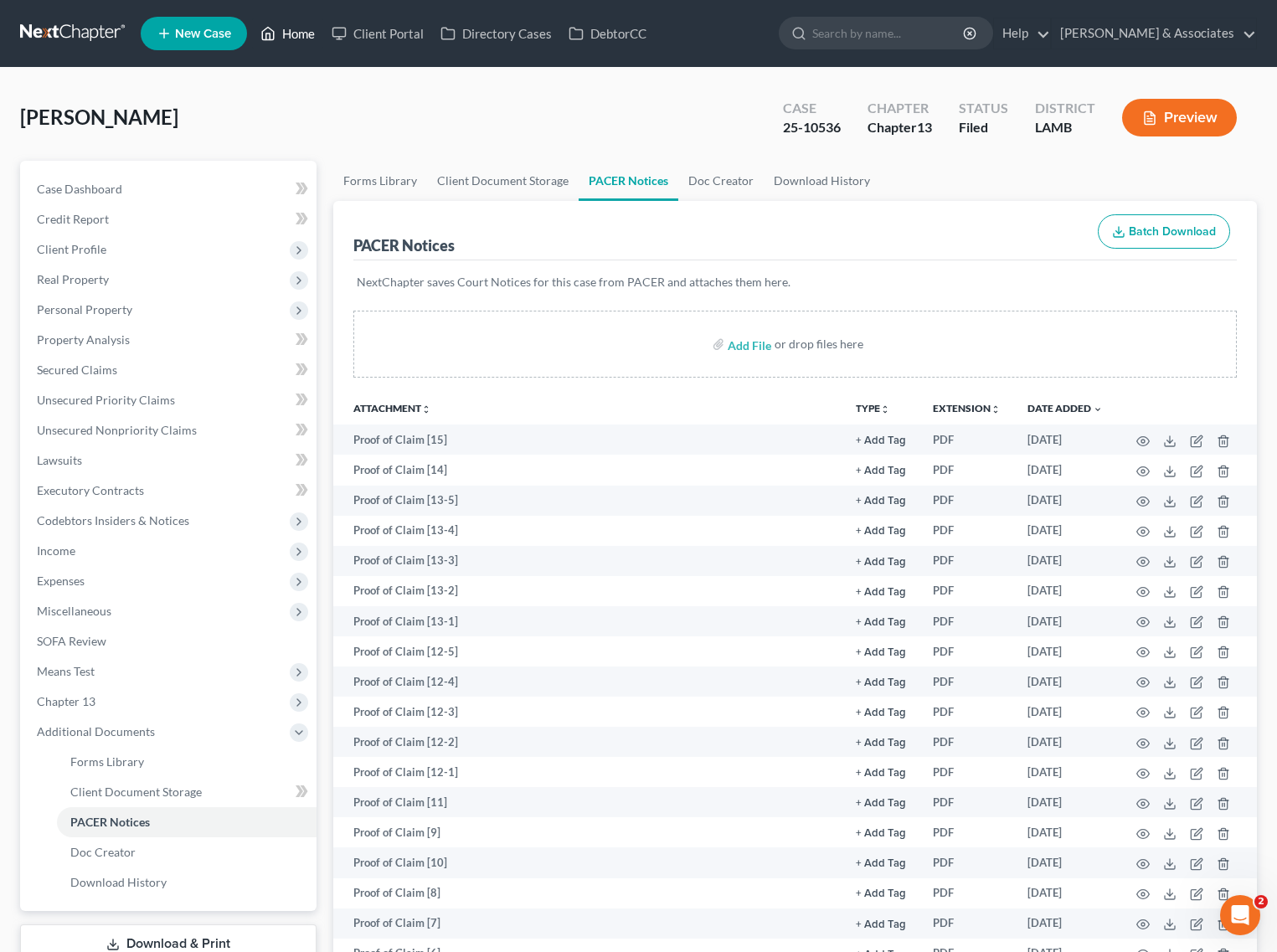
drag, startPoint x: 283, startPoint y: 26, endPoint x: 528, endPoint y: 76, distance: 250.0
click at [283, 26] on link "Home" at bounding box center [287, 34] width 71 height 30
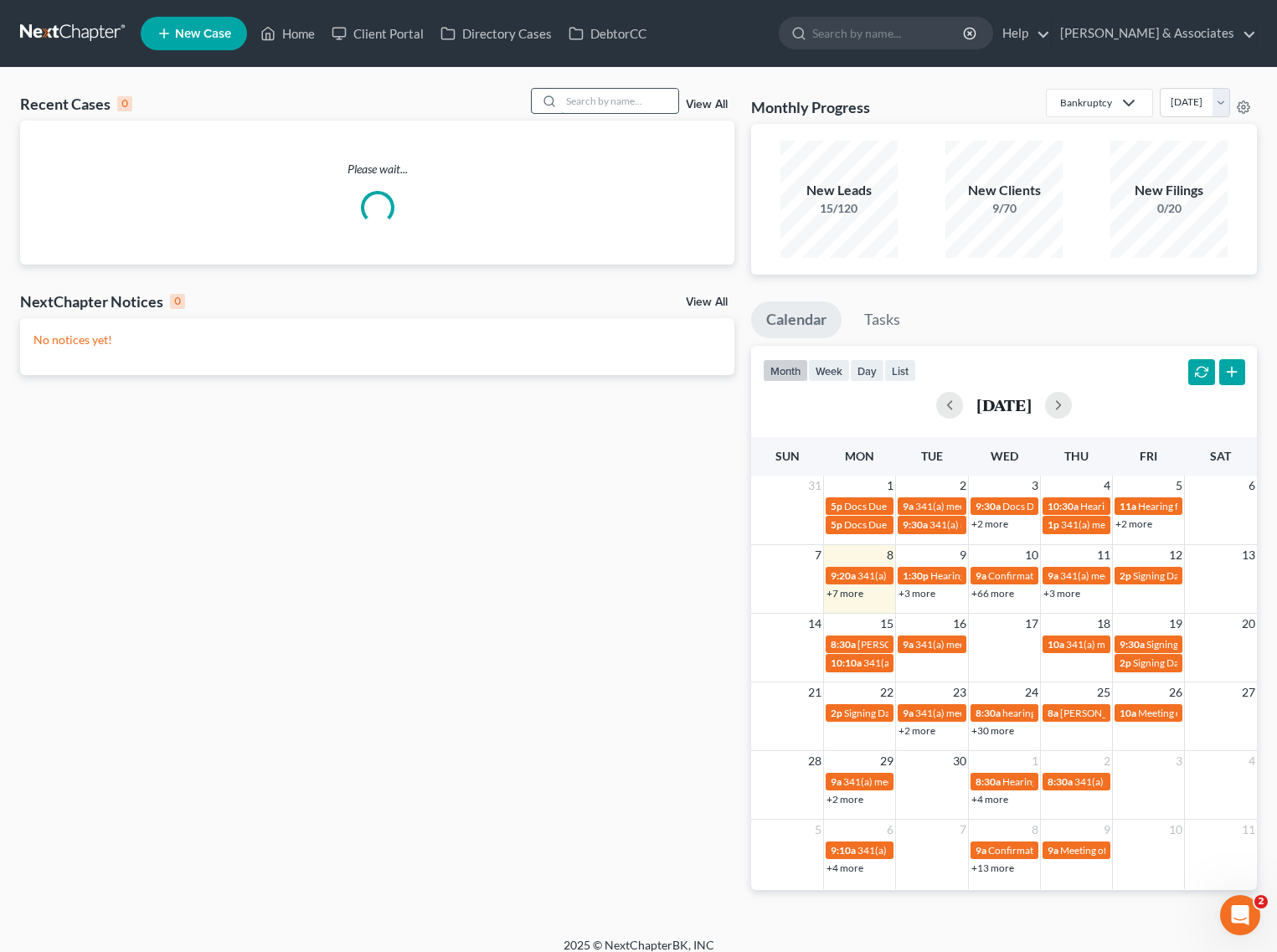
click at [621, 93] on input "search" at bounding box center [620, 101] width 118 height 24
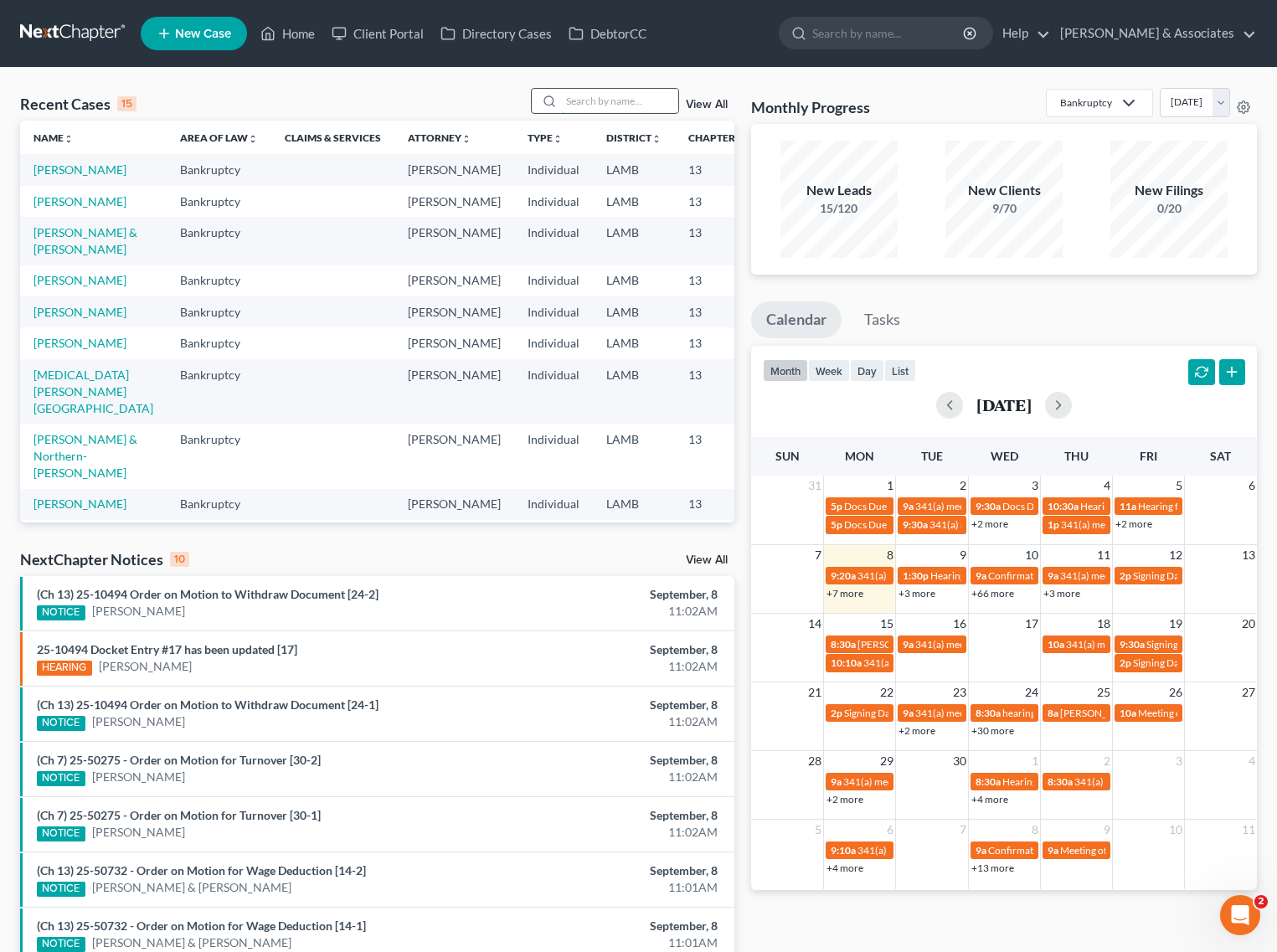
click at [628, 101] on input "search" at bounding box center [620, 101] width 118 height 24
click at [609, 102] on input "search" at bounding box center [620, 101] width 118 height 24
type input "guillory"
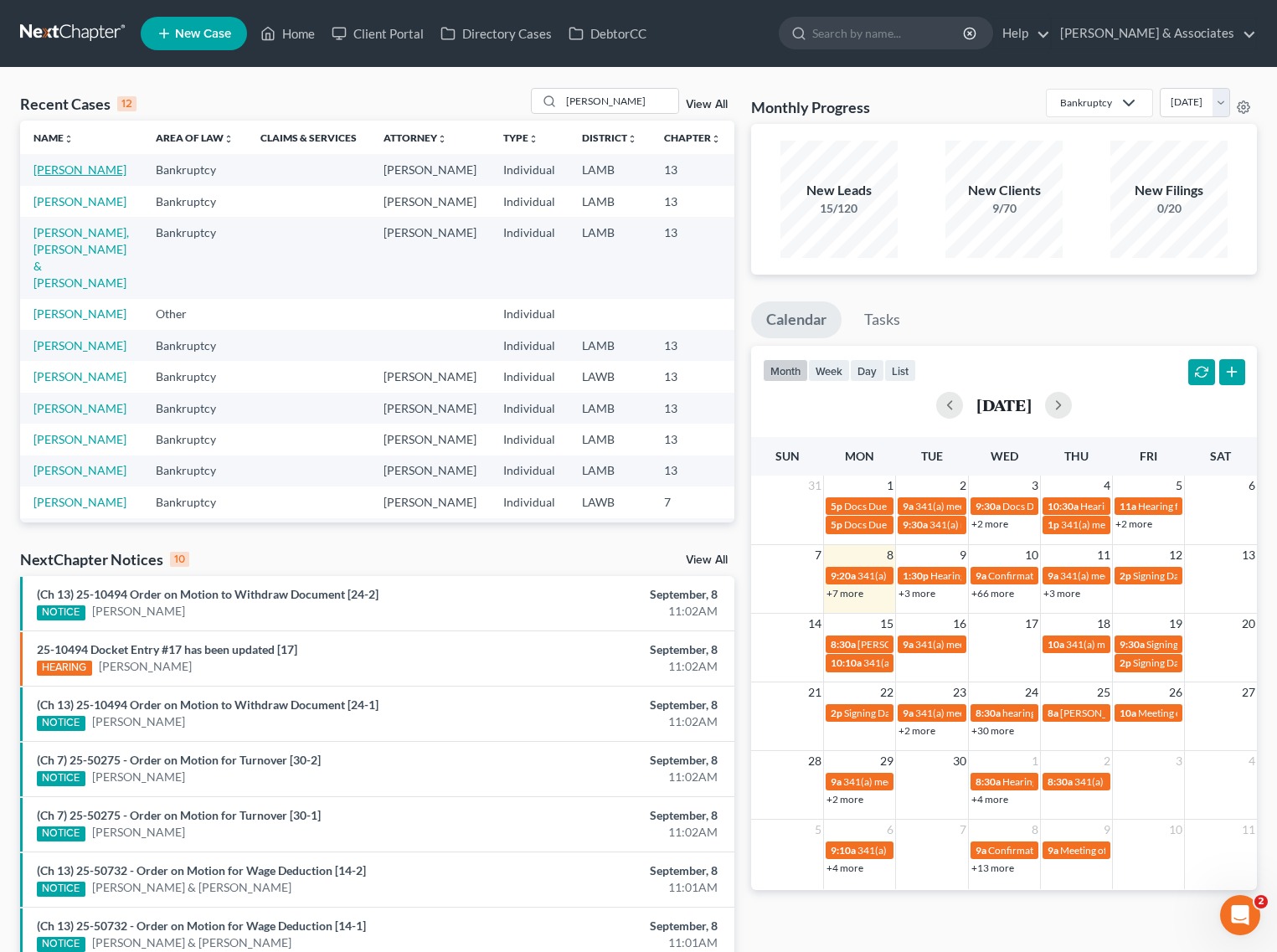
drag, startPoint x: 49, startPoint y: 171, endPoint x: 108, endPoint y: 197, distance: 64.5
click at [50, 171] on link "Guillory, Starr" at bounding box center [80, 169] width 93 height 14
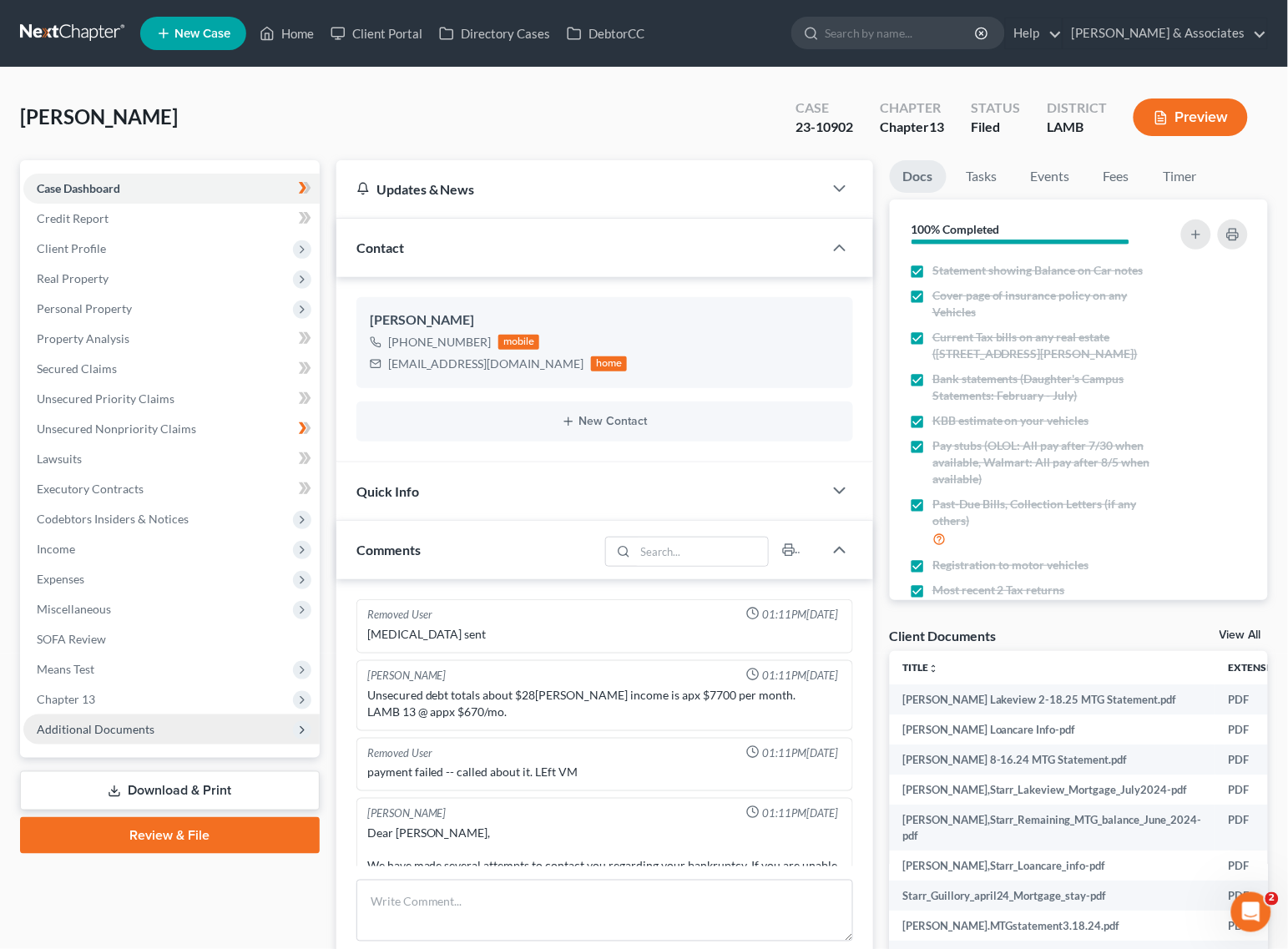
click at [77, 726] on span "Additional Documents" at bounding box center [95, 729] width 118 height 14
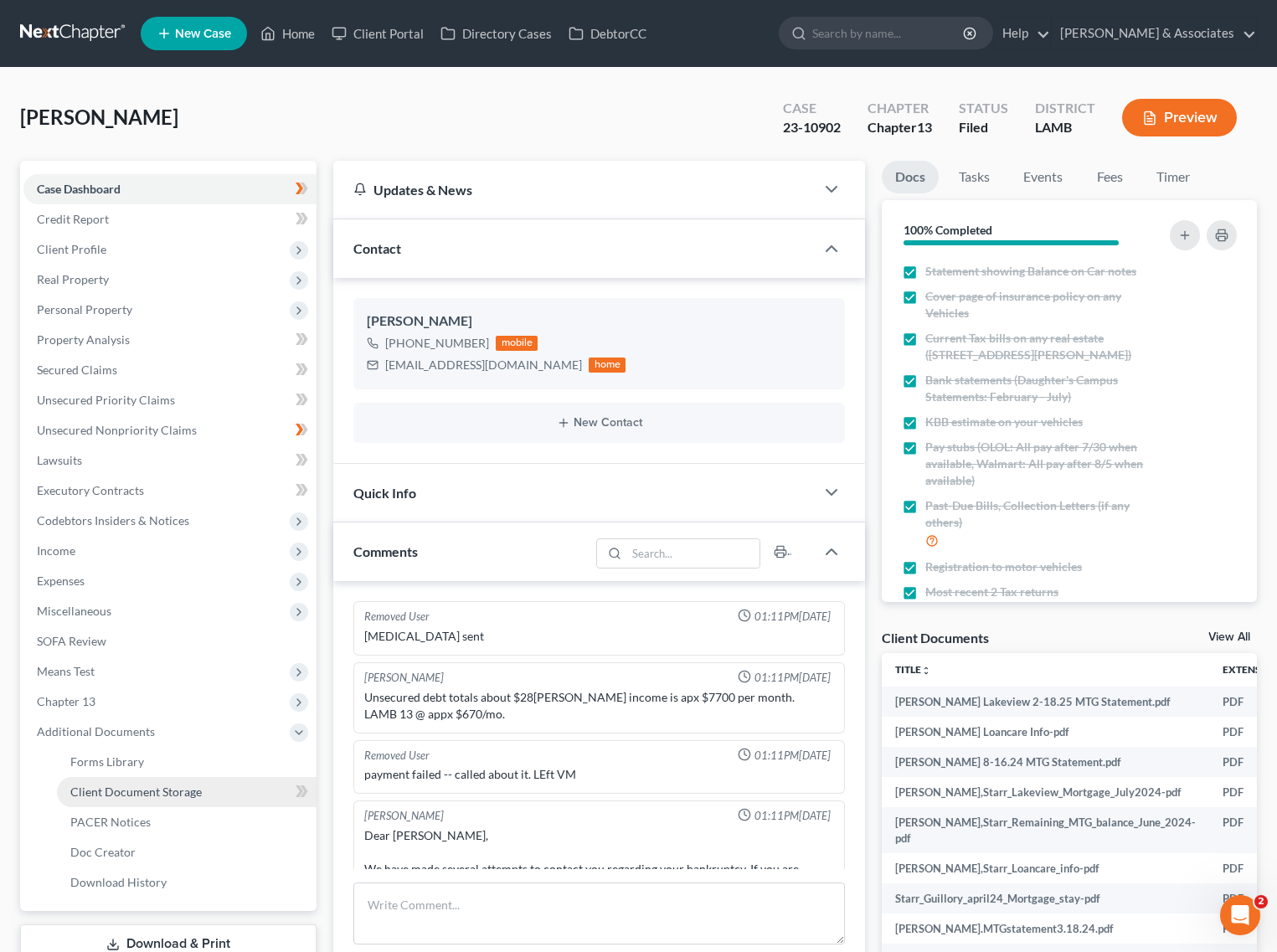
scroll to position [15686, 0]
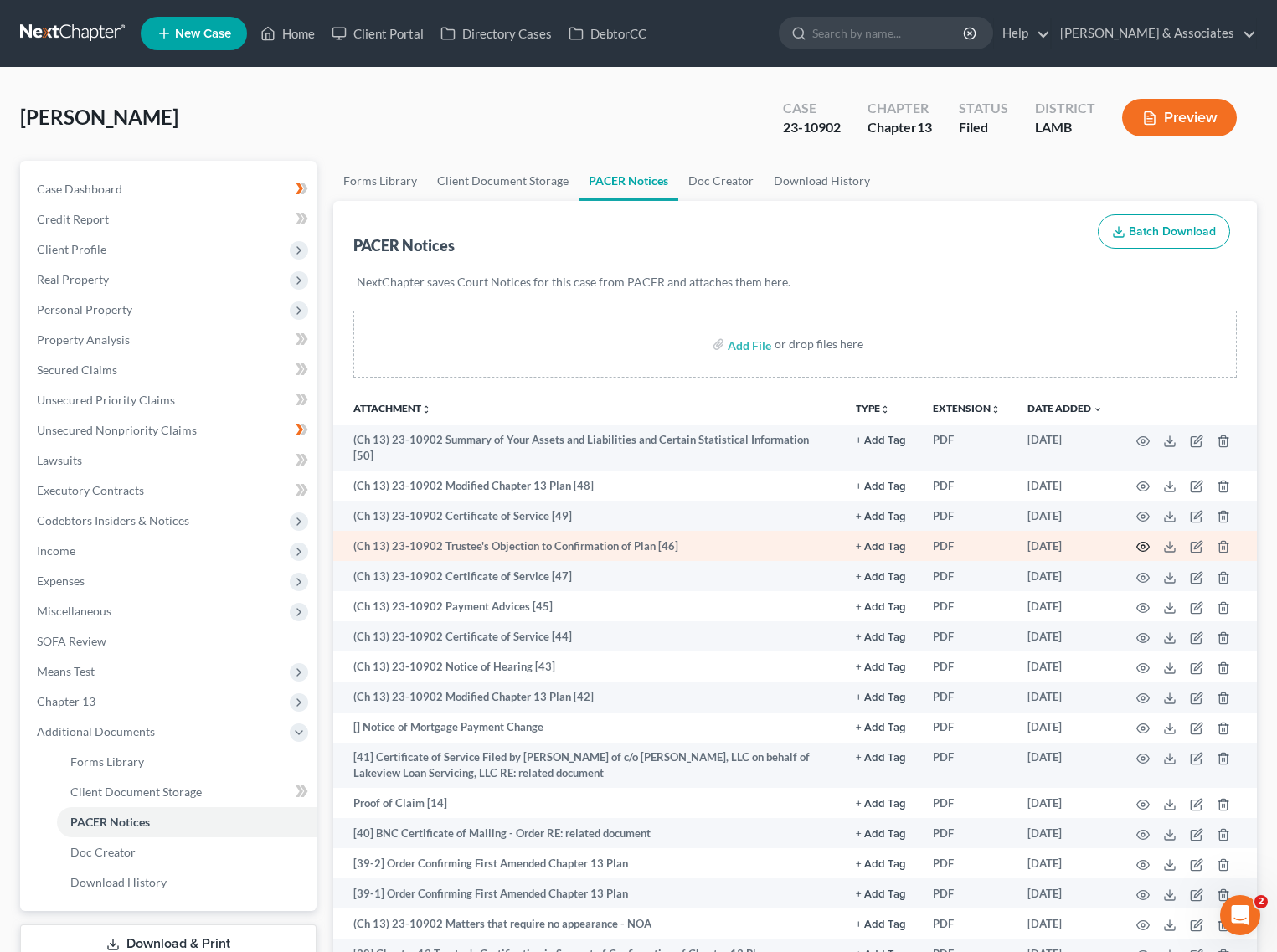
click at [1144, 545] on circle "button" at bounding box center [1143, 547] width 3 height 3
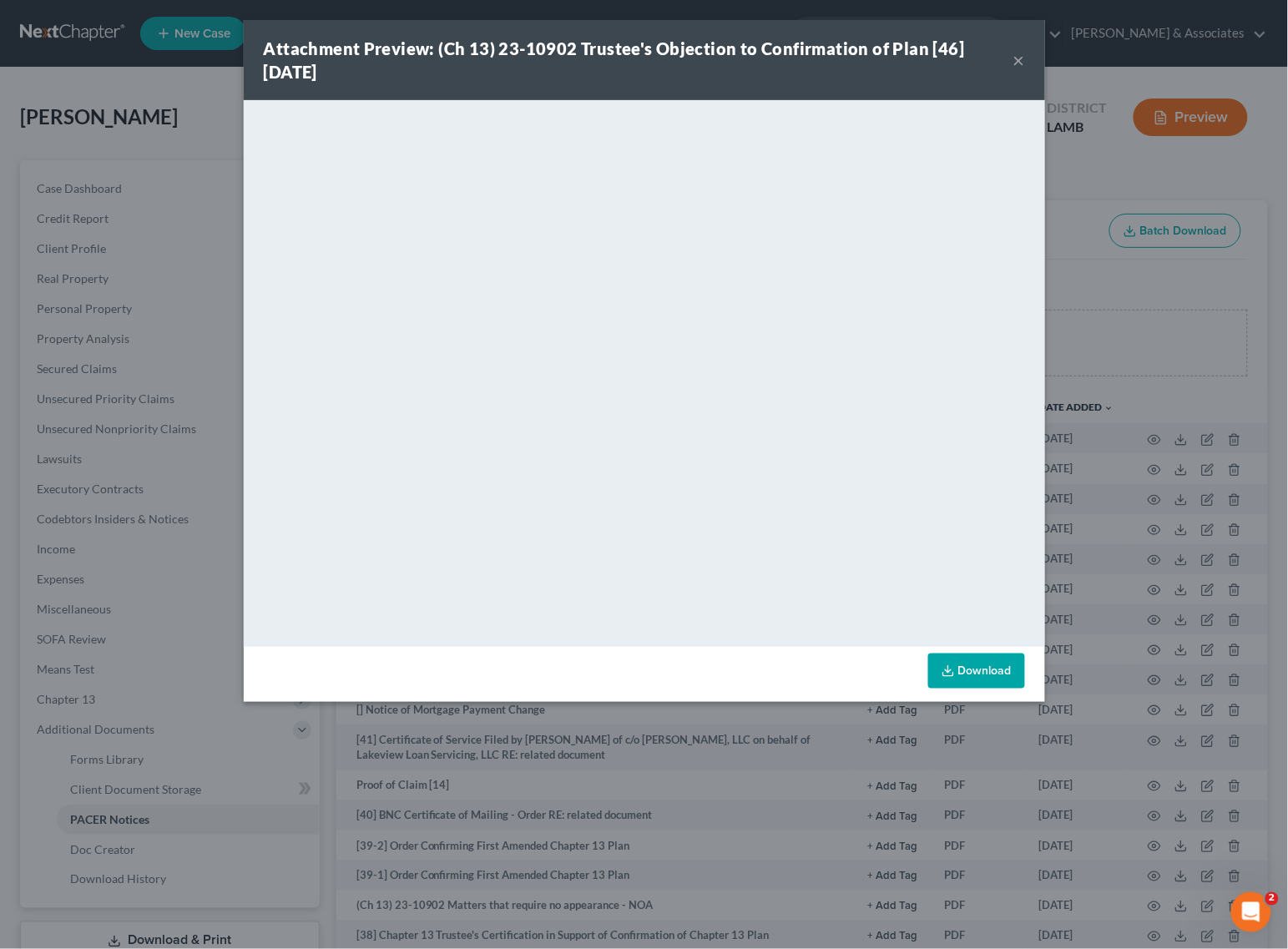
click at [1020, 65] on button "×" at bounding box center [1019, 60] width 12 height 20
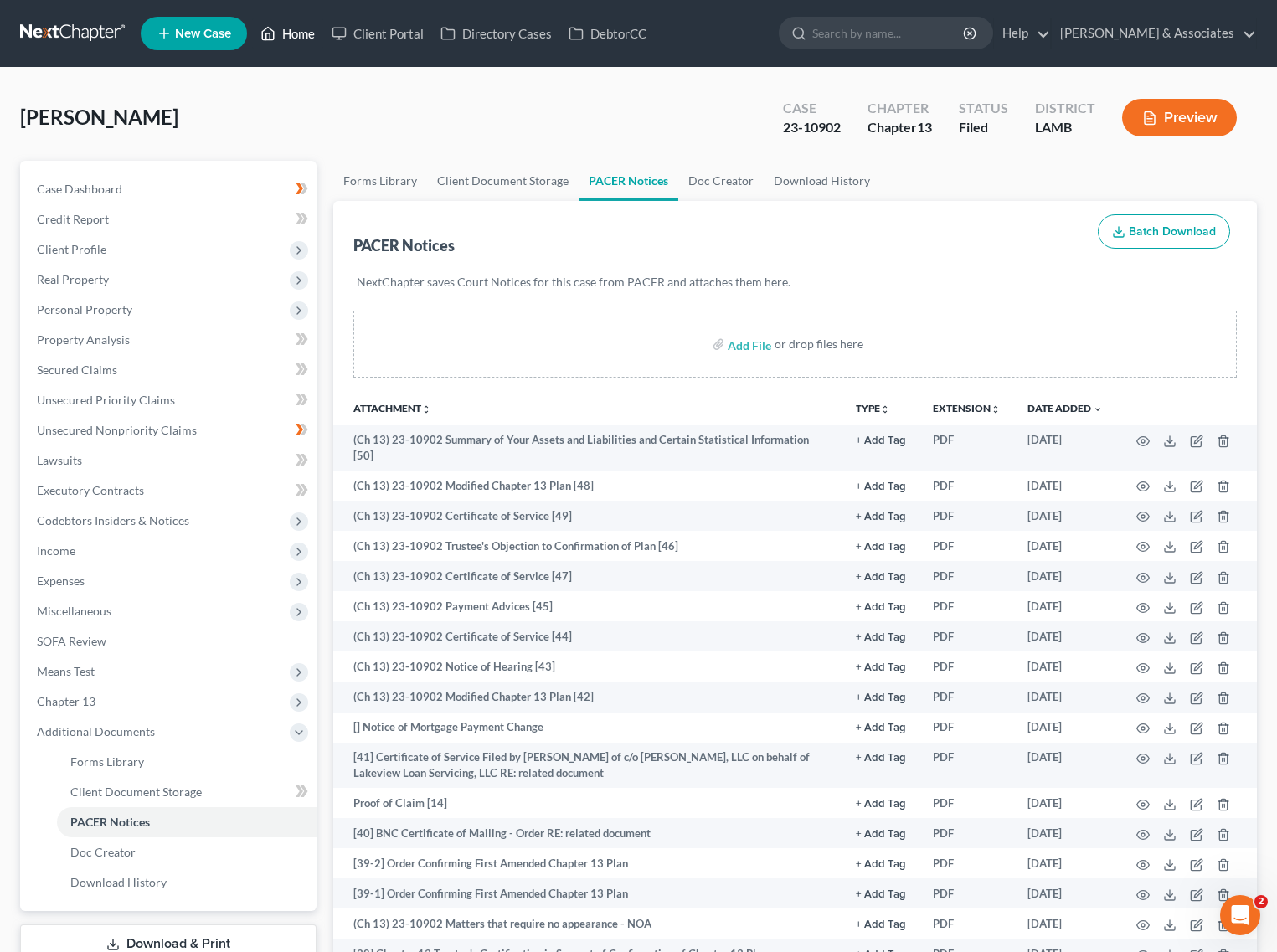
click at [293, 38] on link "Home" at bounding box center [287, 34] width 71 height 30
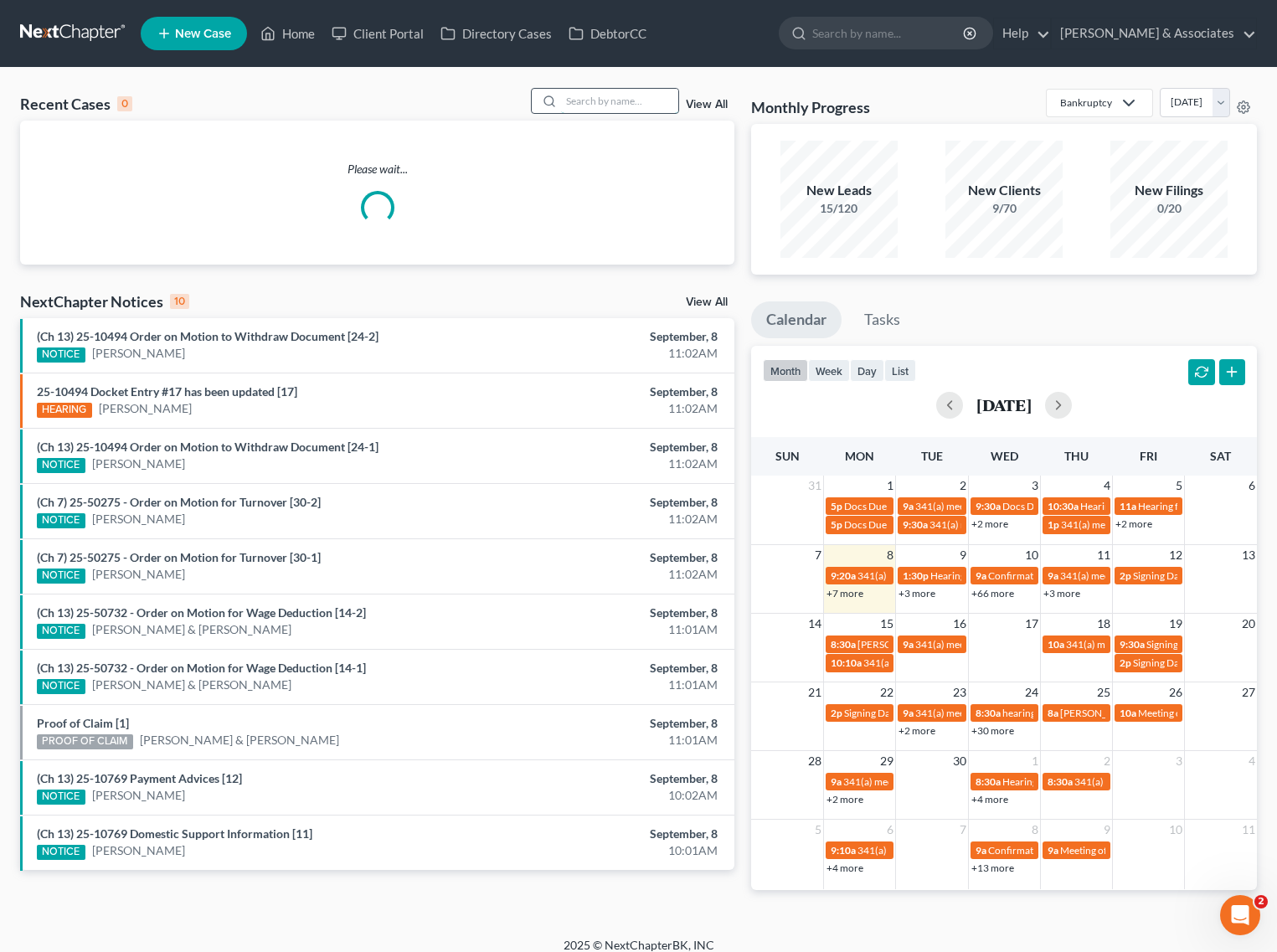
click at [579, 99] on input "search" at bounding box center [620, 101] width 118 height 24
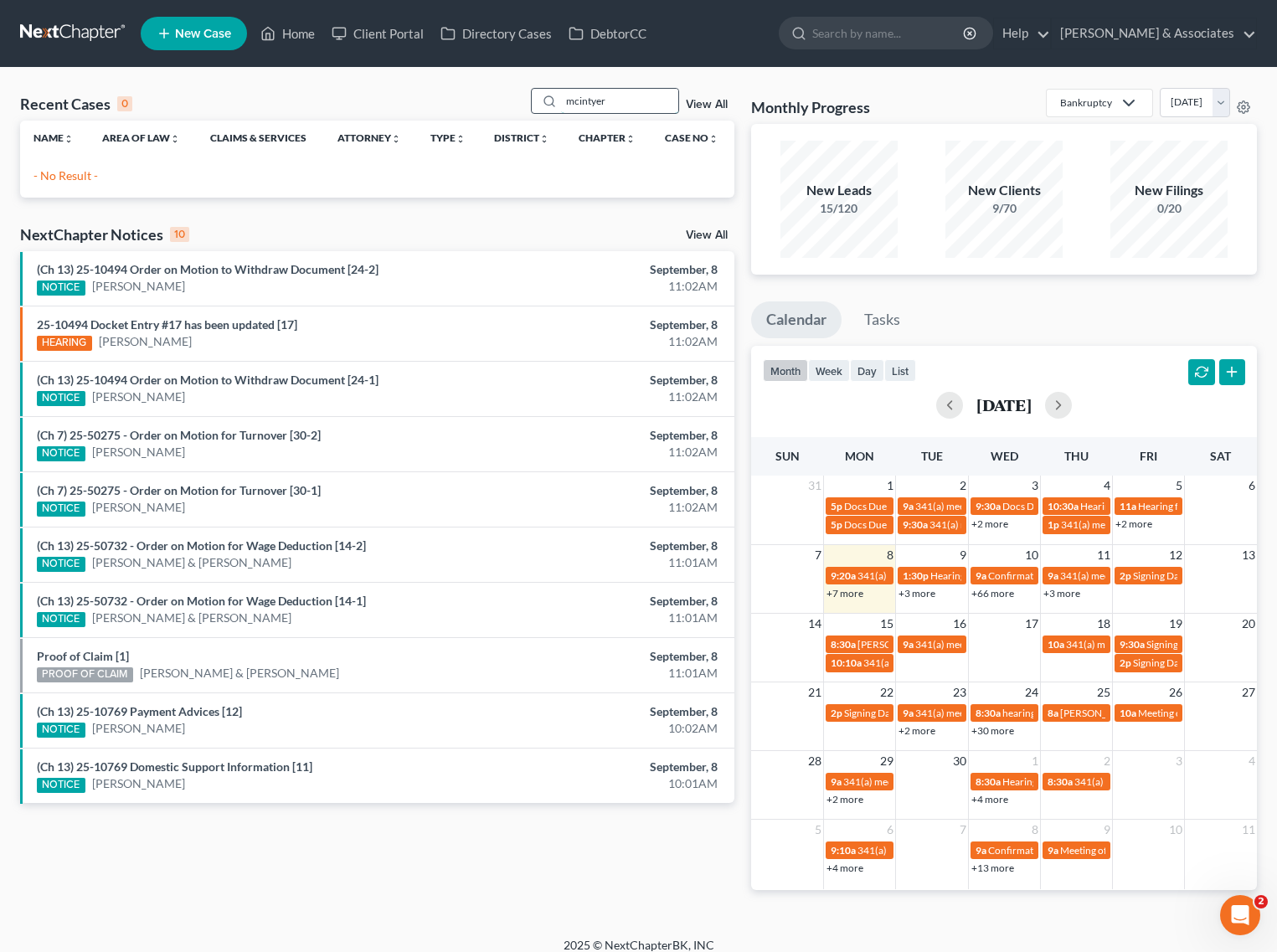
click at [626, 91] on input "mcintyer" at bounding box center [620, 101] width 118 height 24
type input "mcintyre"
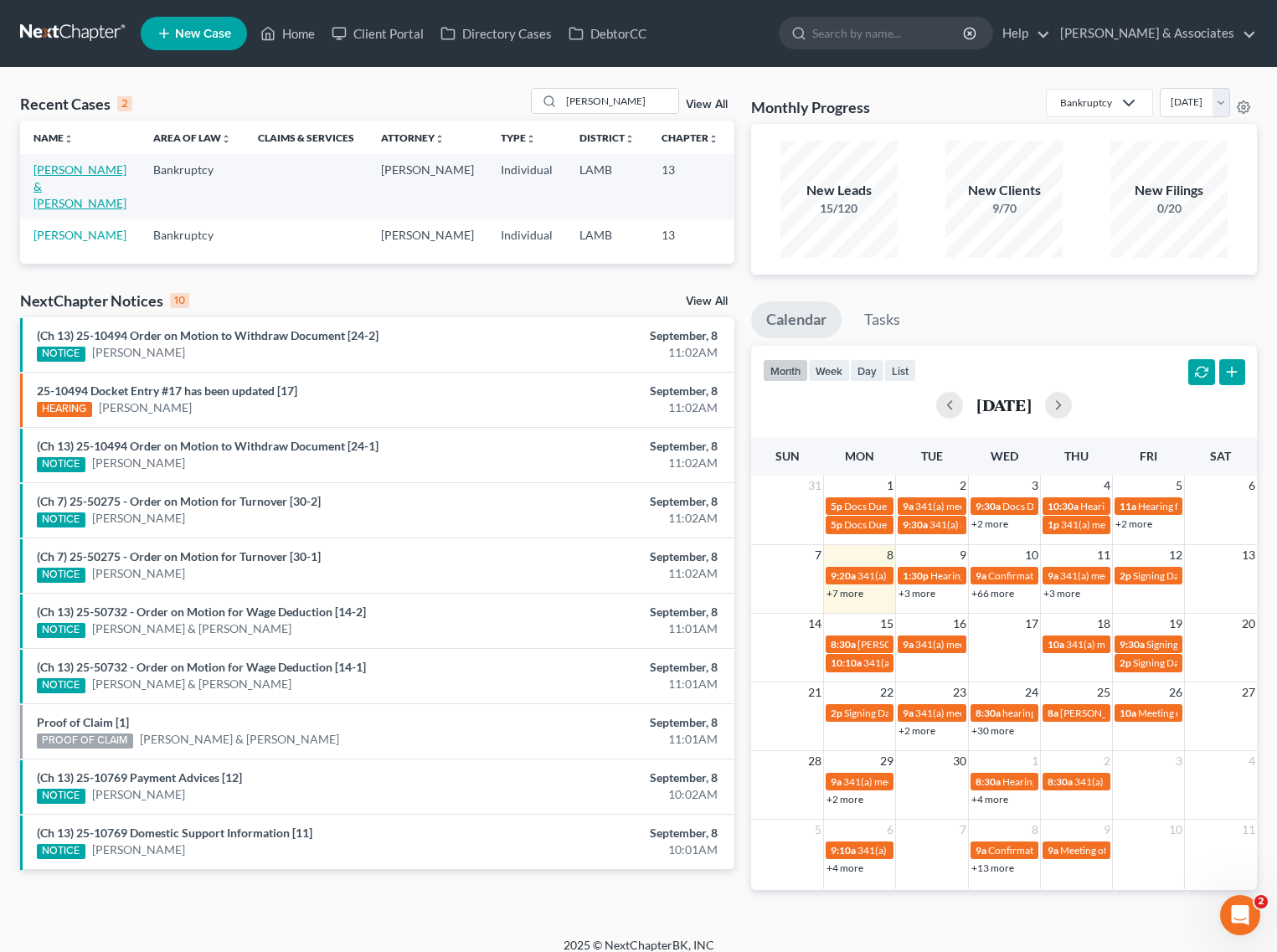
click at [51, 170] on link "[PERSON_NAME] & [PERSON_NAME]" at bounding box center [80, 186] width 93 height 48
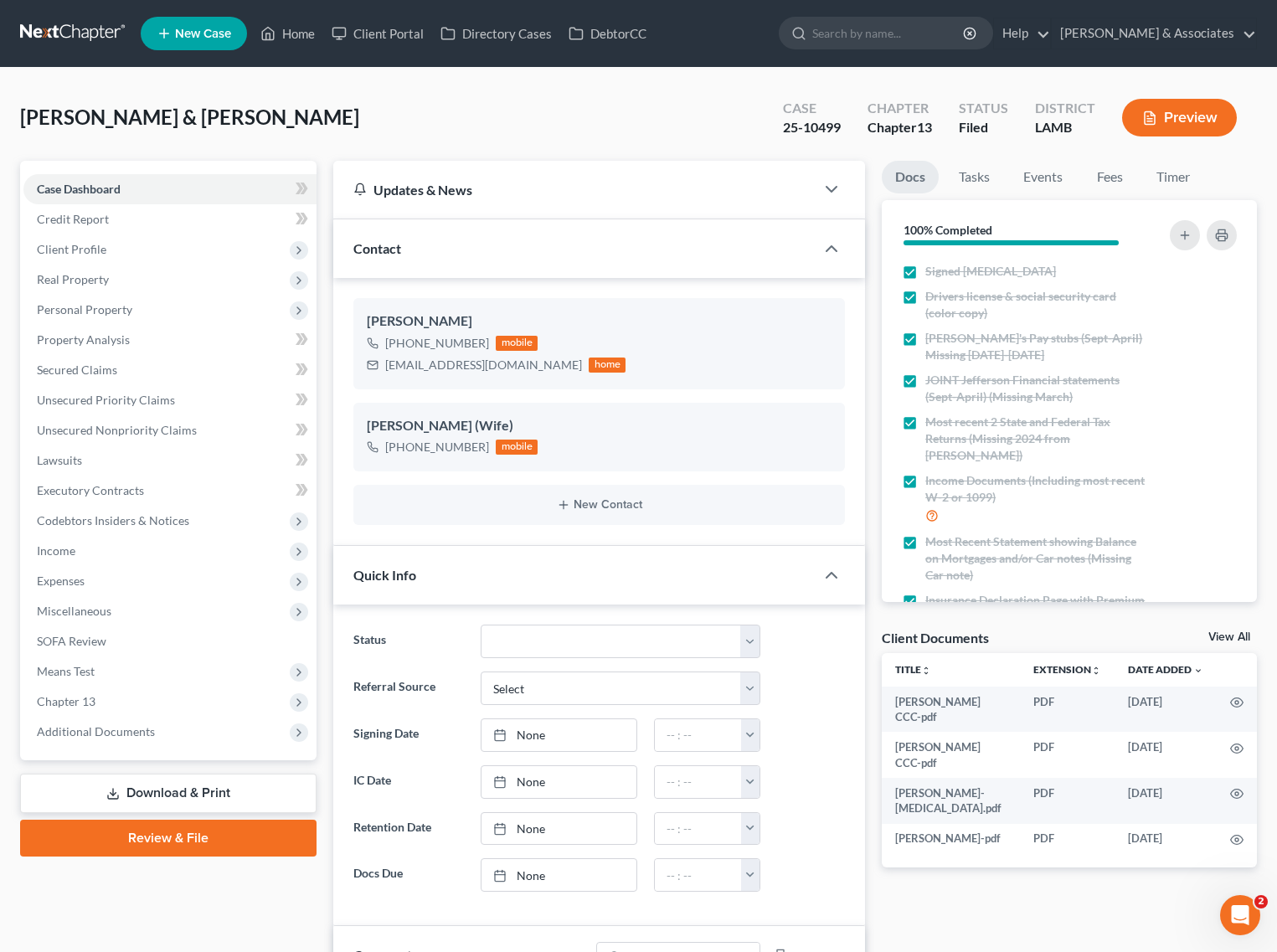
scroll to position [4901, 0]
click at [107, 699] on span "Chapter 13" at bounding box center [170, 702] width 293 height 30
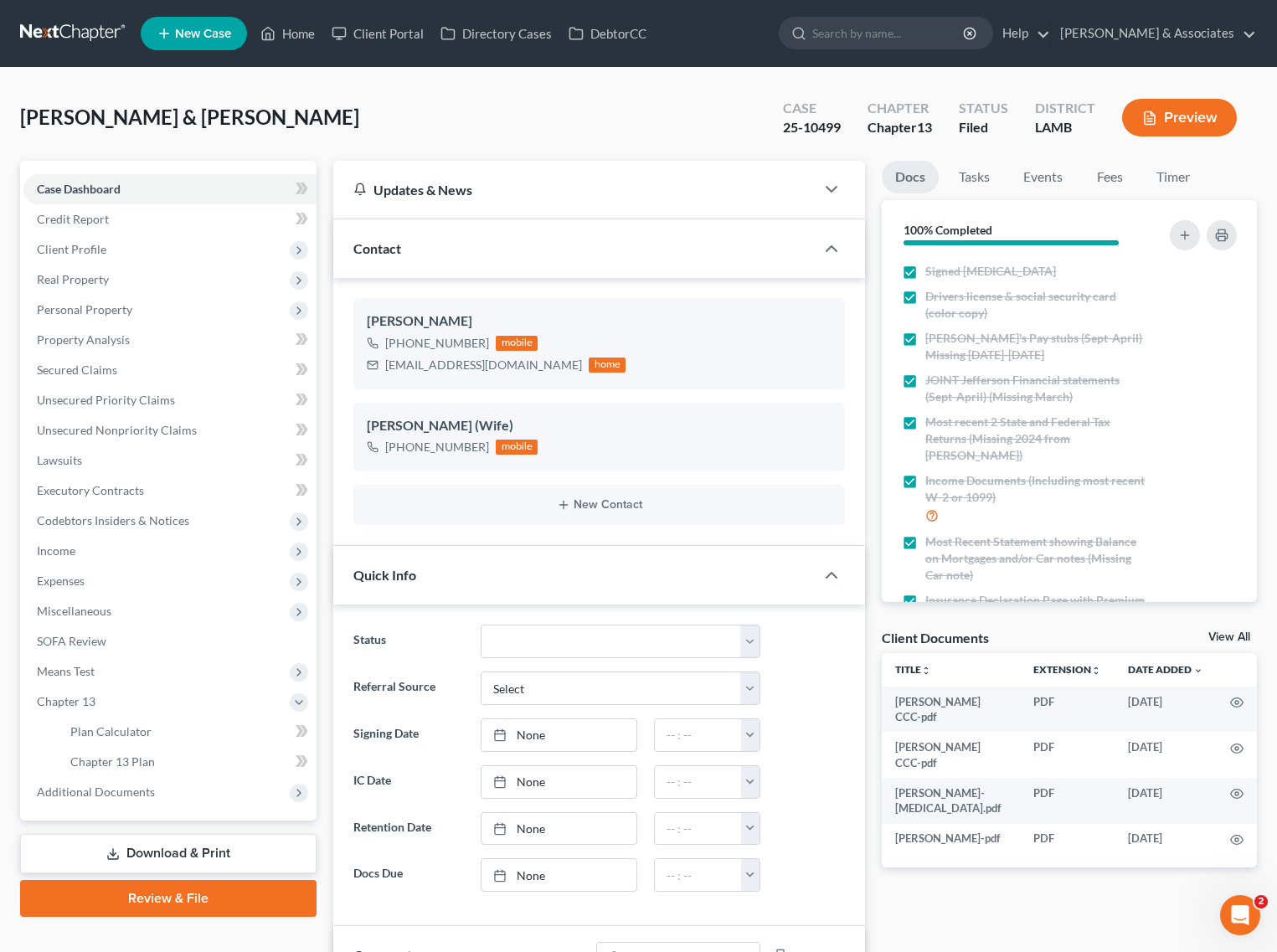
drag, startPoint x: 143, startPoint y: 784, endPoint x: 103, endPoint y: 807, distance: 46.1
click at [143, 785] on span "Additional Documents" at bounding box center [96, 792] width 118 height 14
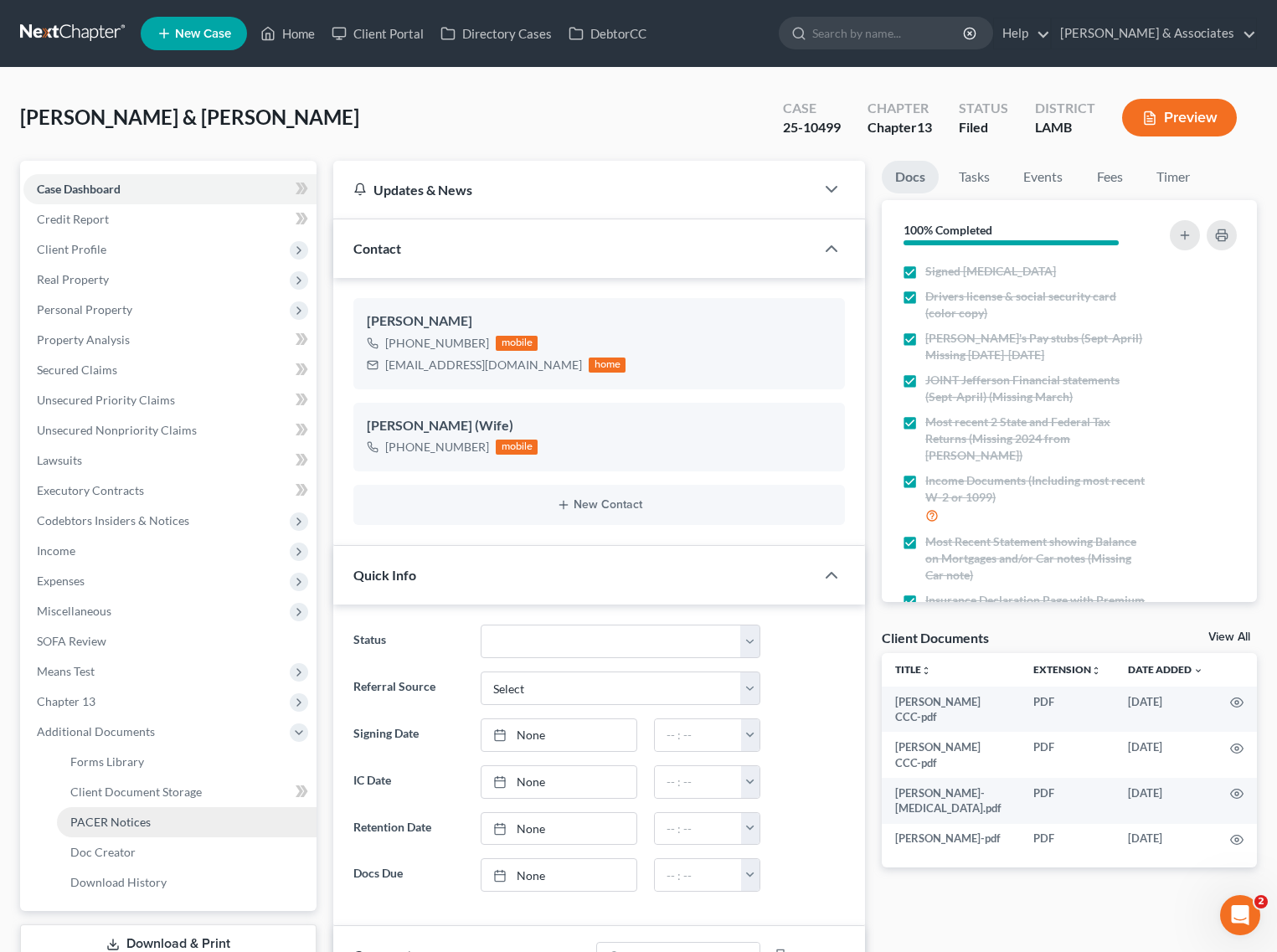
click at [102, 821] on span "PACER Notices" at bounding box center [111, 822] width 81 height 14
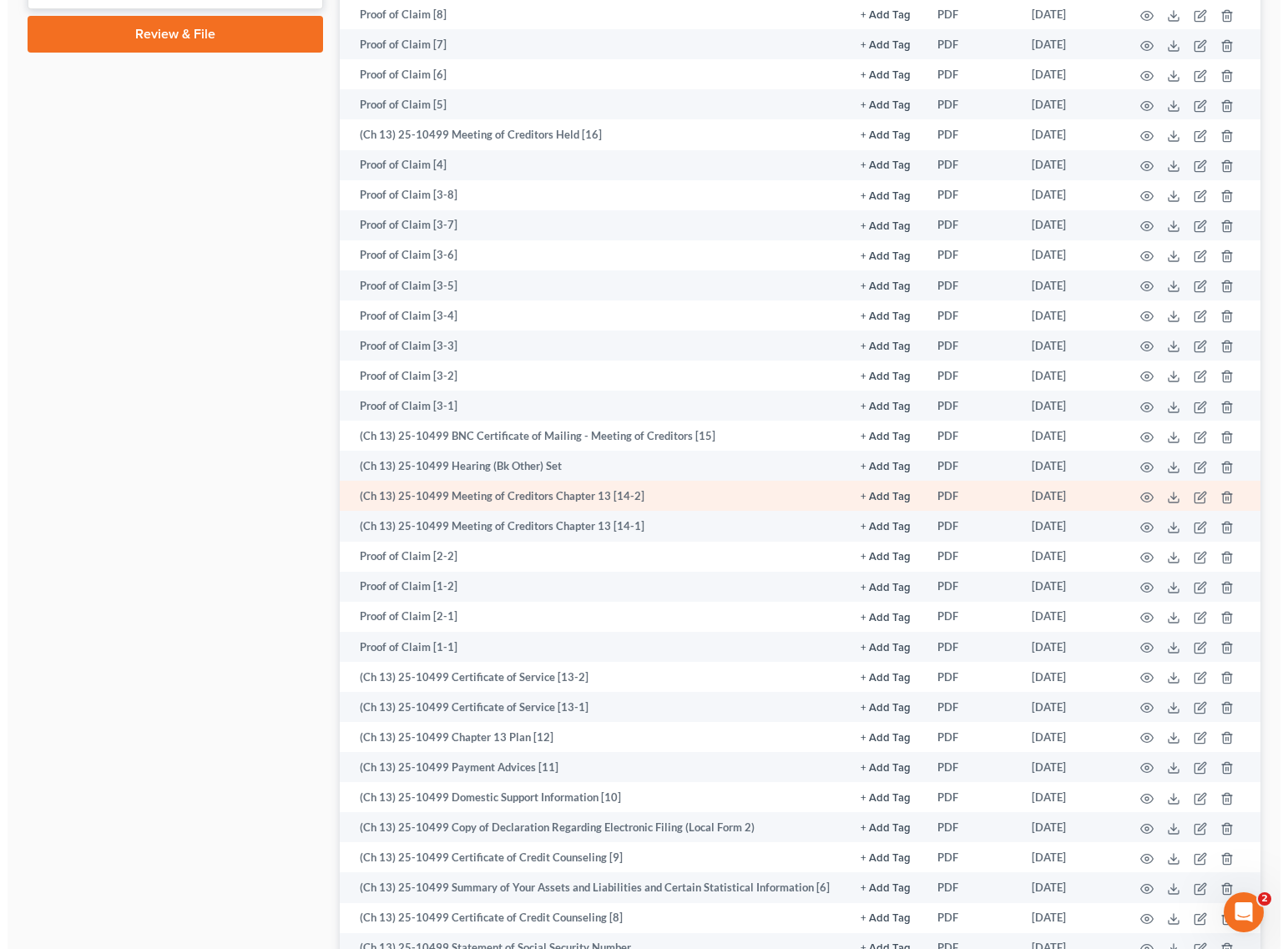
scroll to position [1044, 0]
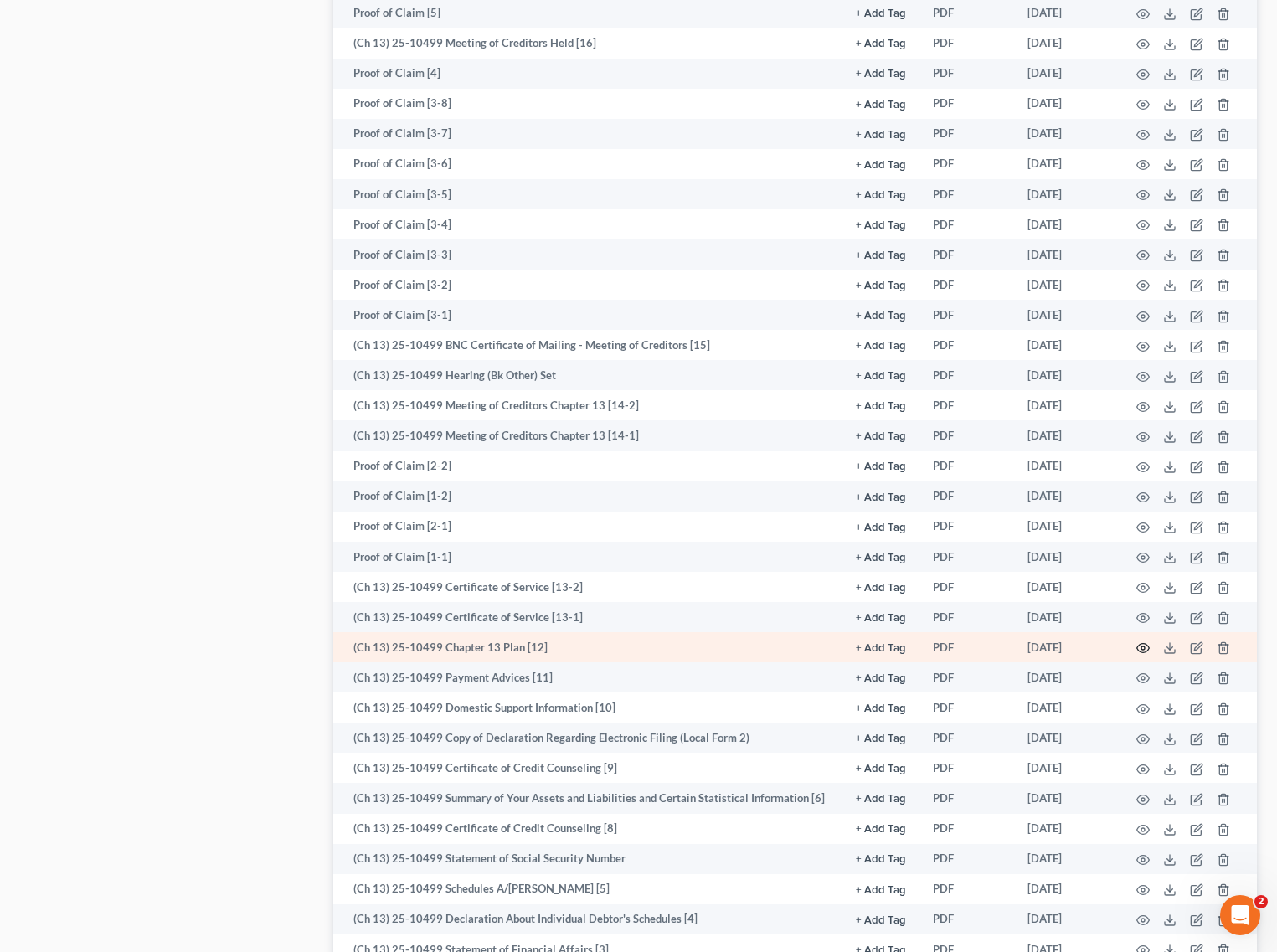
click at [1145, 641] on icon "button" at bounding box center [1143, 648] width 13 height 13
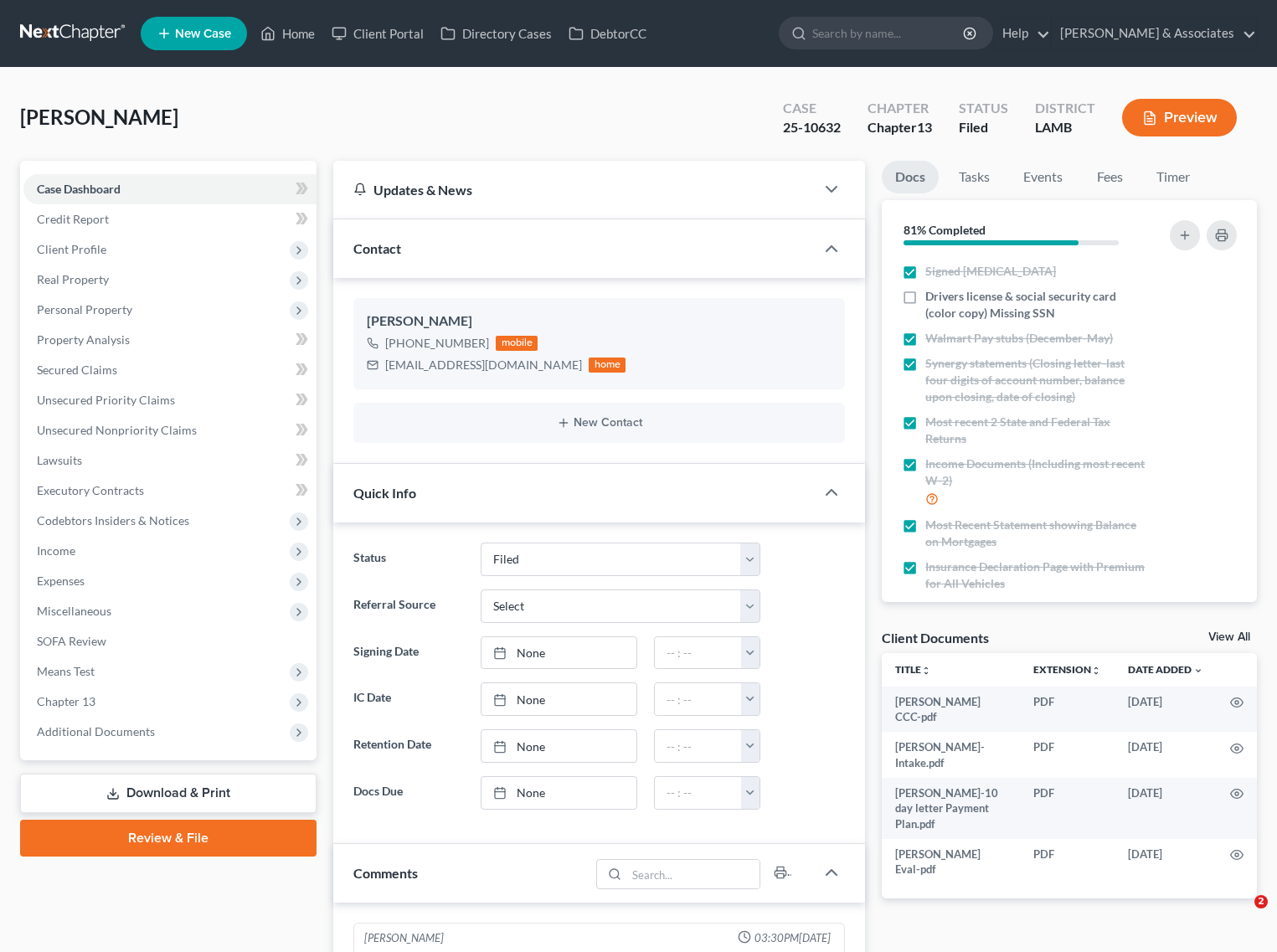
select select "8"
select select "0"
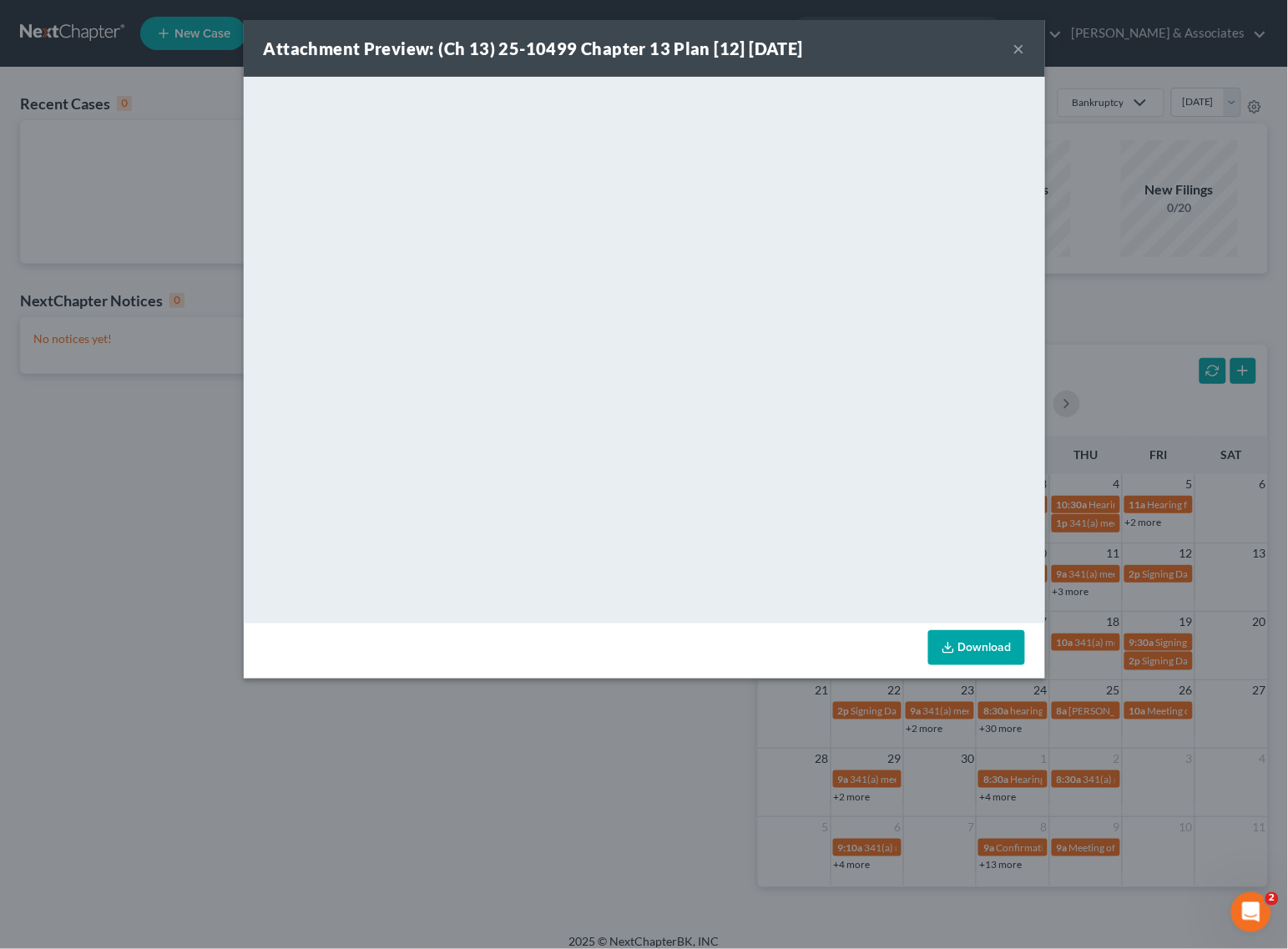
click at [1015, 51] on button "×" at bounding box center [1019, 49] width 12 height 20
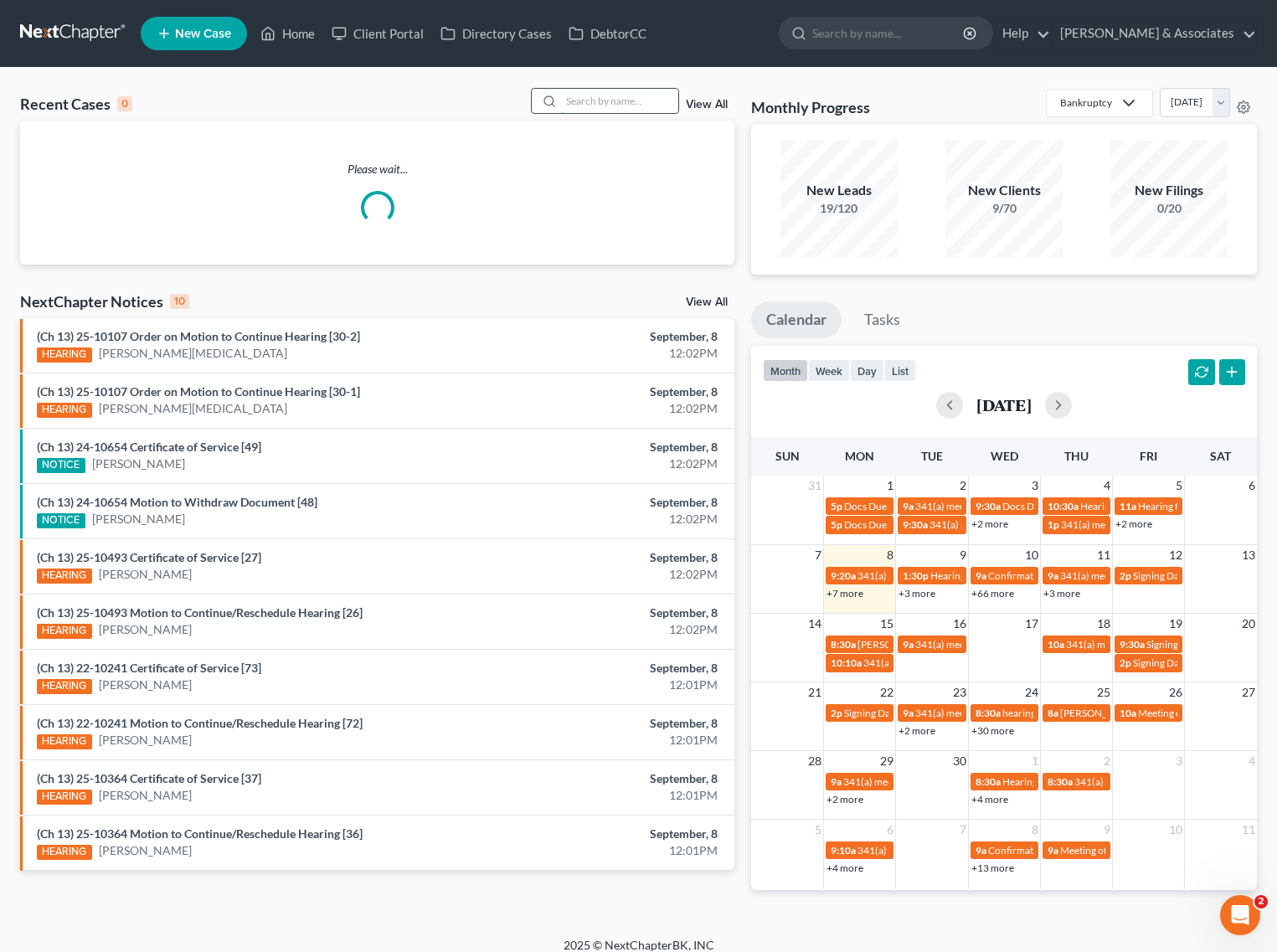
click at [596, 113] on input "search" at bounding box center [620, 101] width 118 height 24
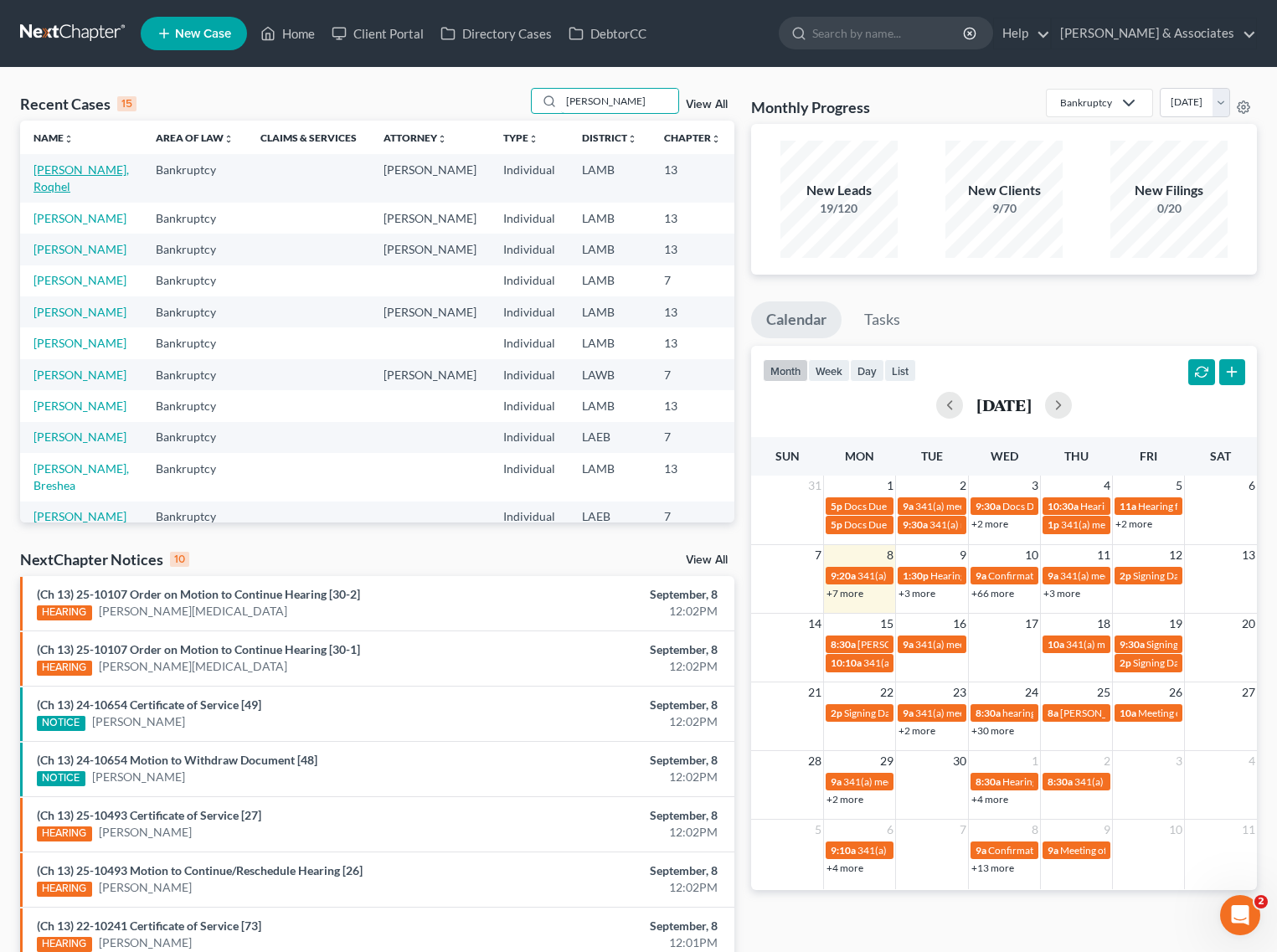
type input "harris"
click at [50, 186] on link "[PERSON_NAME], Roqhel" at bounding box center [81, 177] width 96 height 31
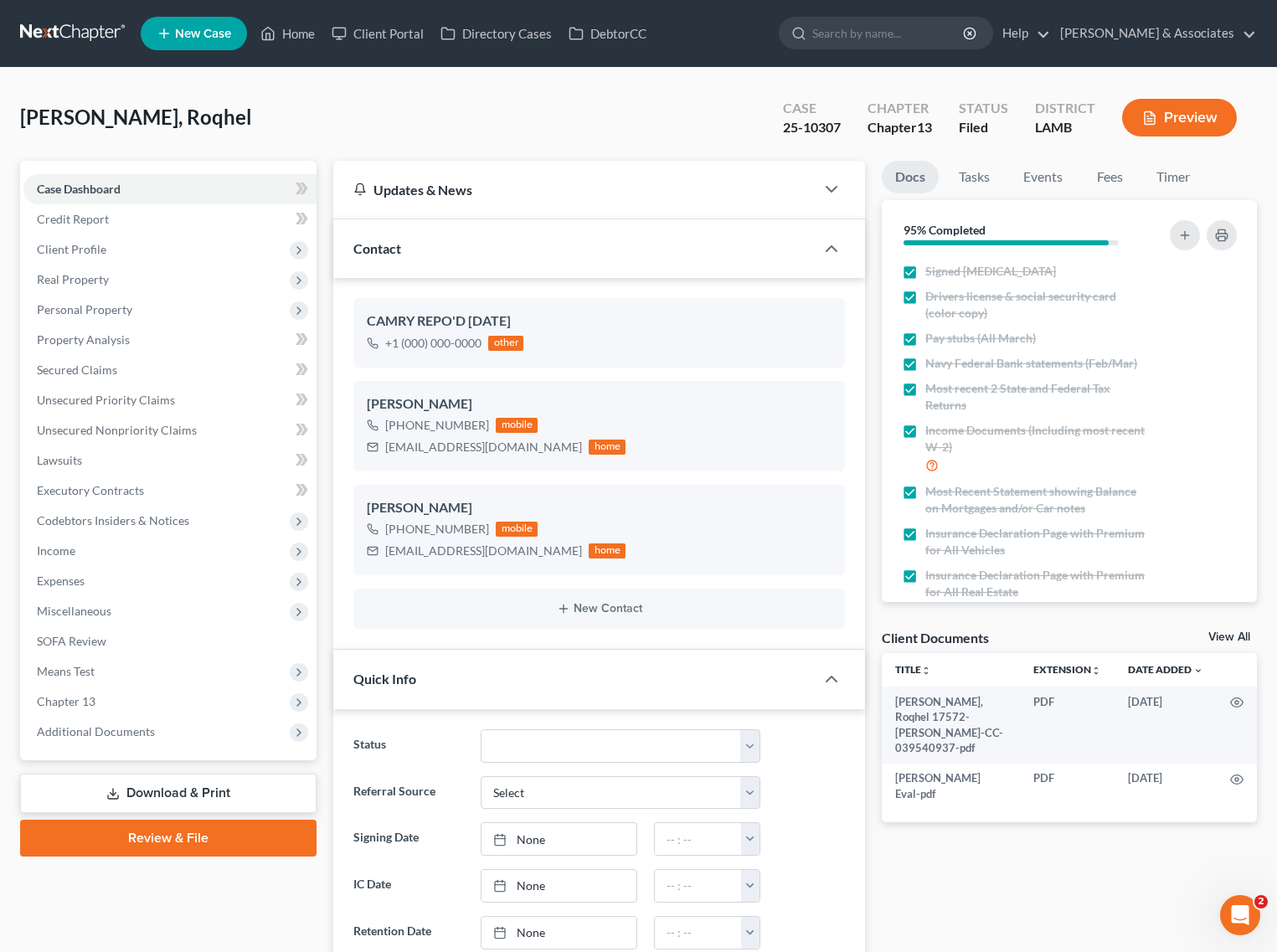
scroll to position [4623, 0]
click at [85, 739] on span "Additional Documents" at bounding box center [170, 732] width 293 height 30
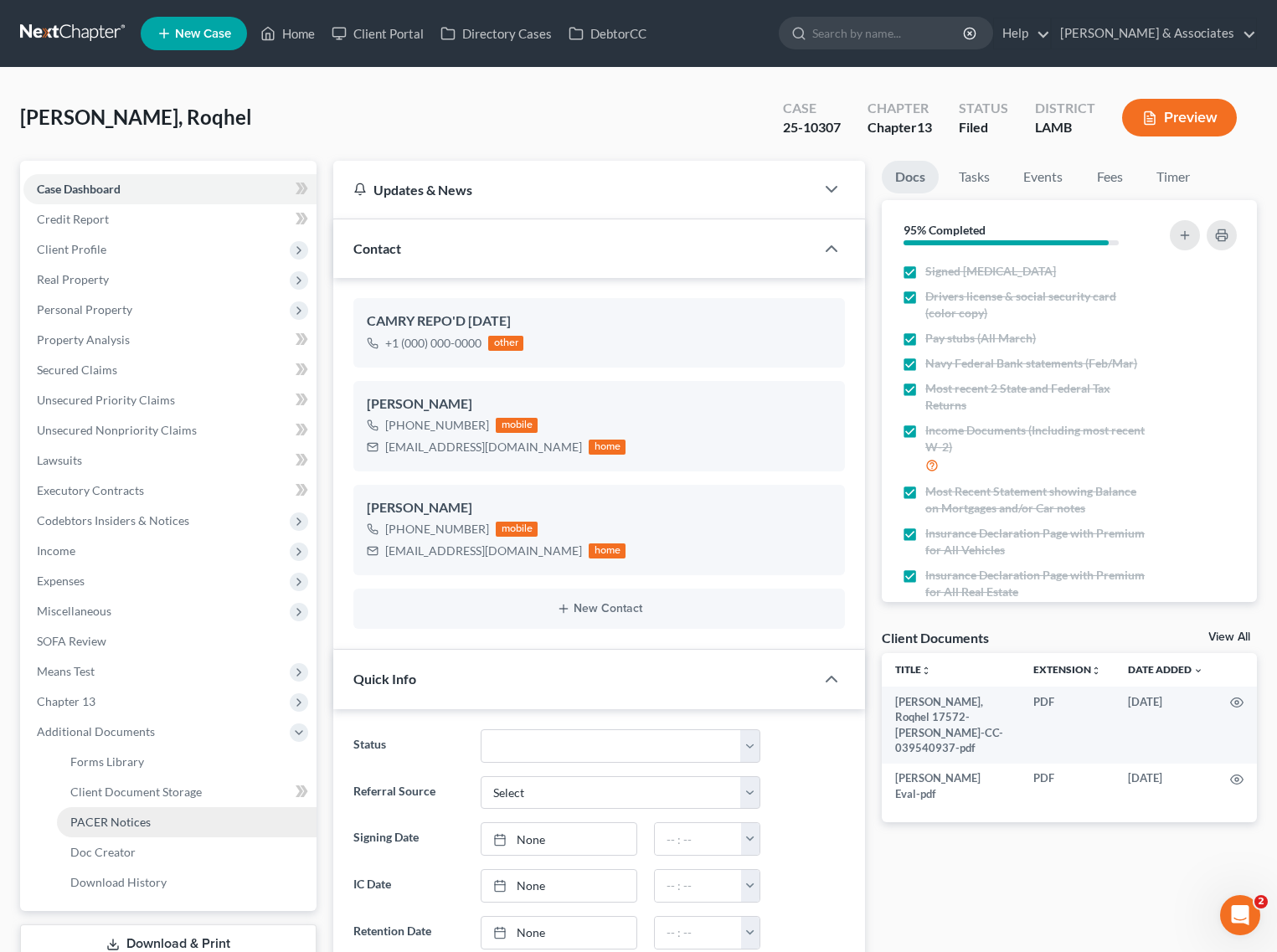
click at [86, 811] on link "PACER Notices" at bounding box center [187, 823] width 260 height 30
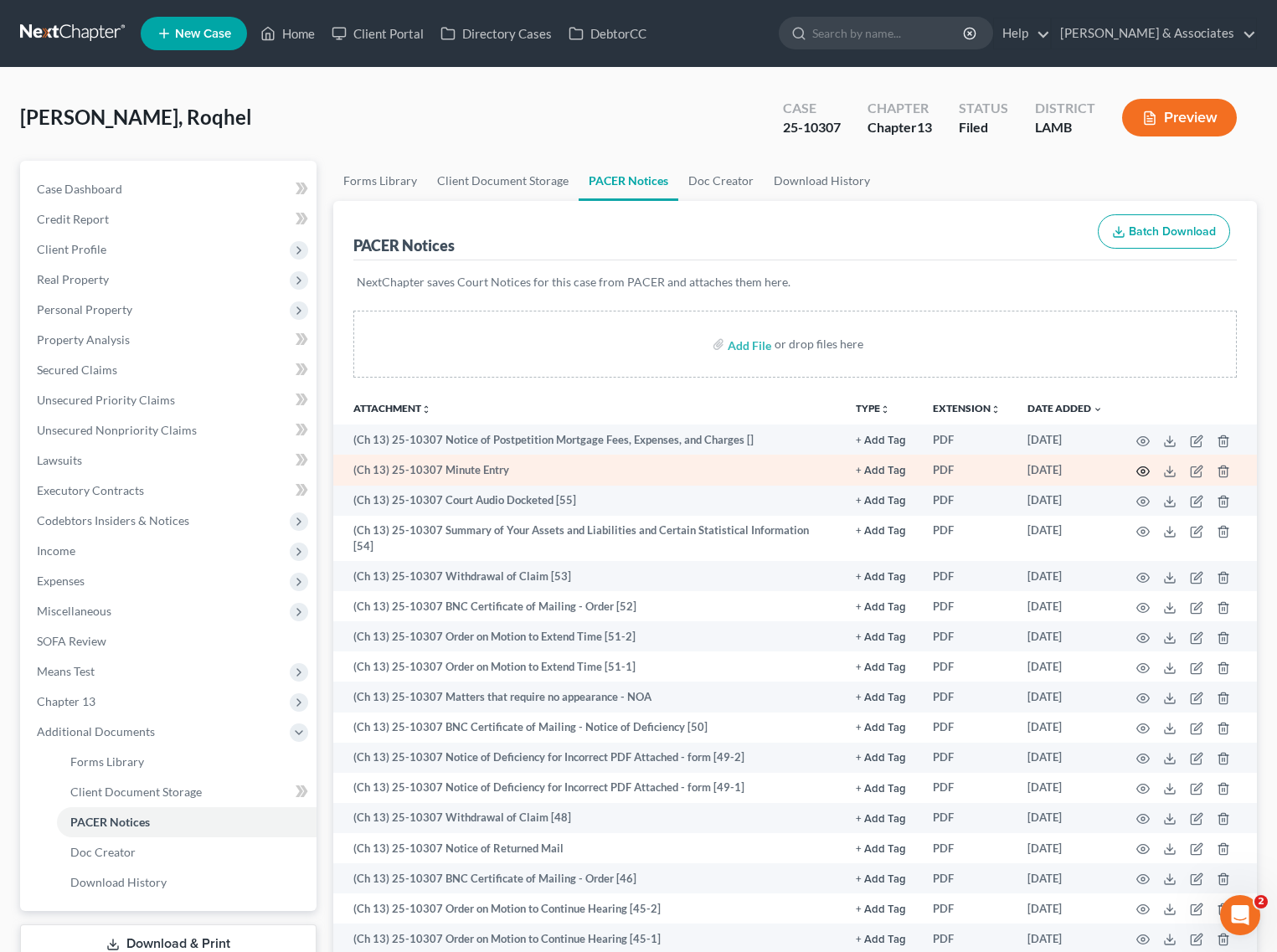
click at [1138, 473] on icon "button" at bounding box center [1143, 471] width 13 height 9
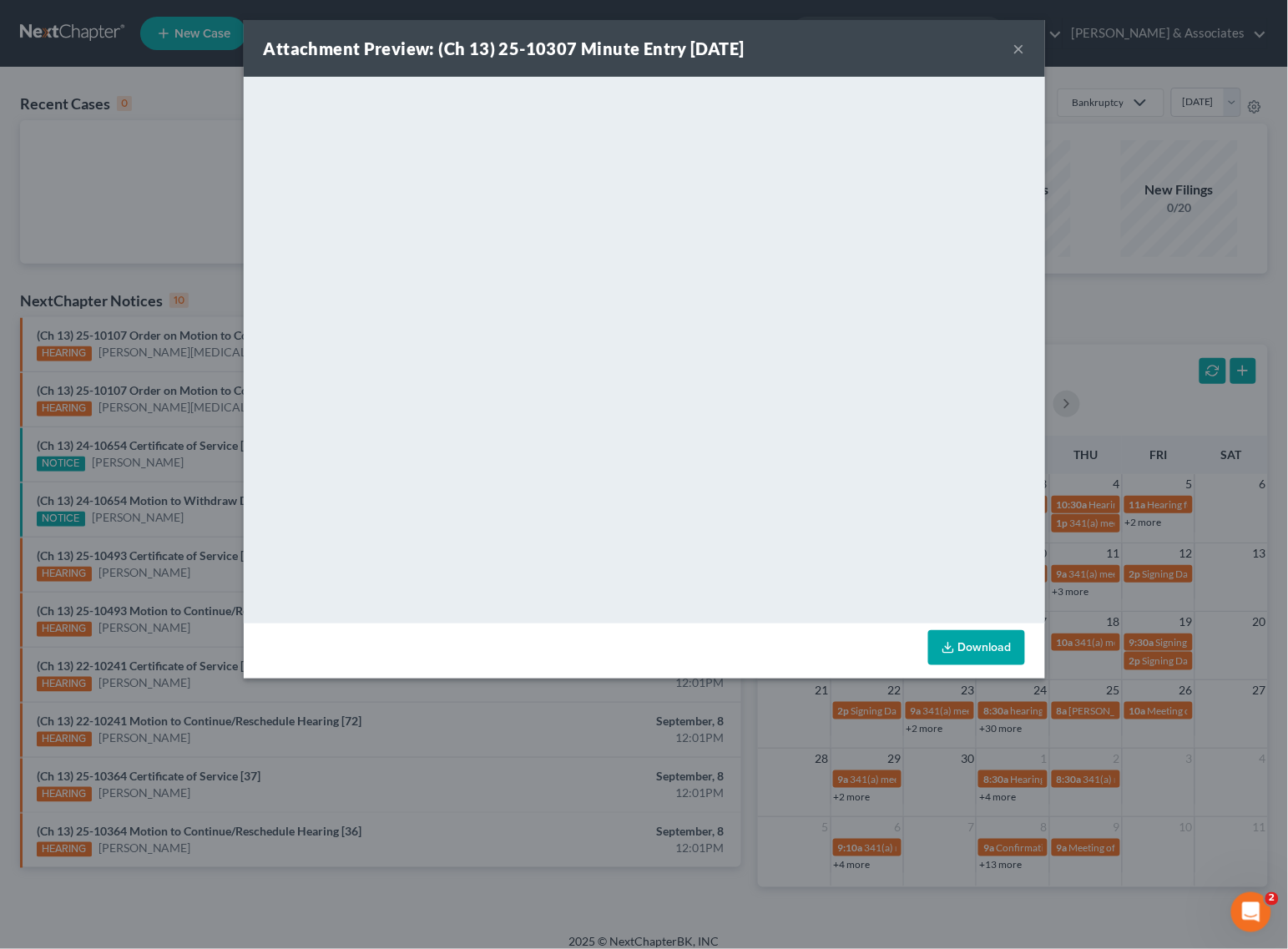
click at [1018, 47] on button "×" at bounding box center [1019, 49] width 12 height 20
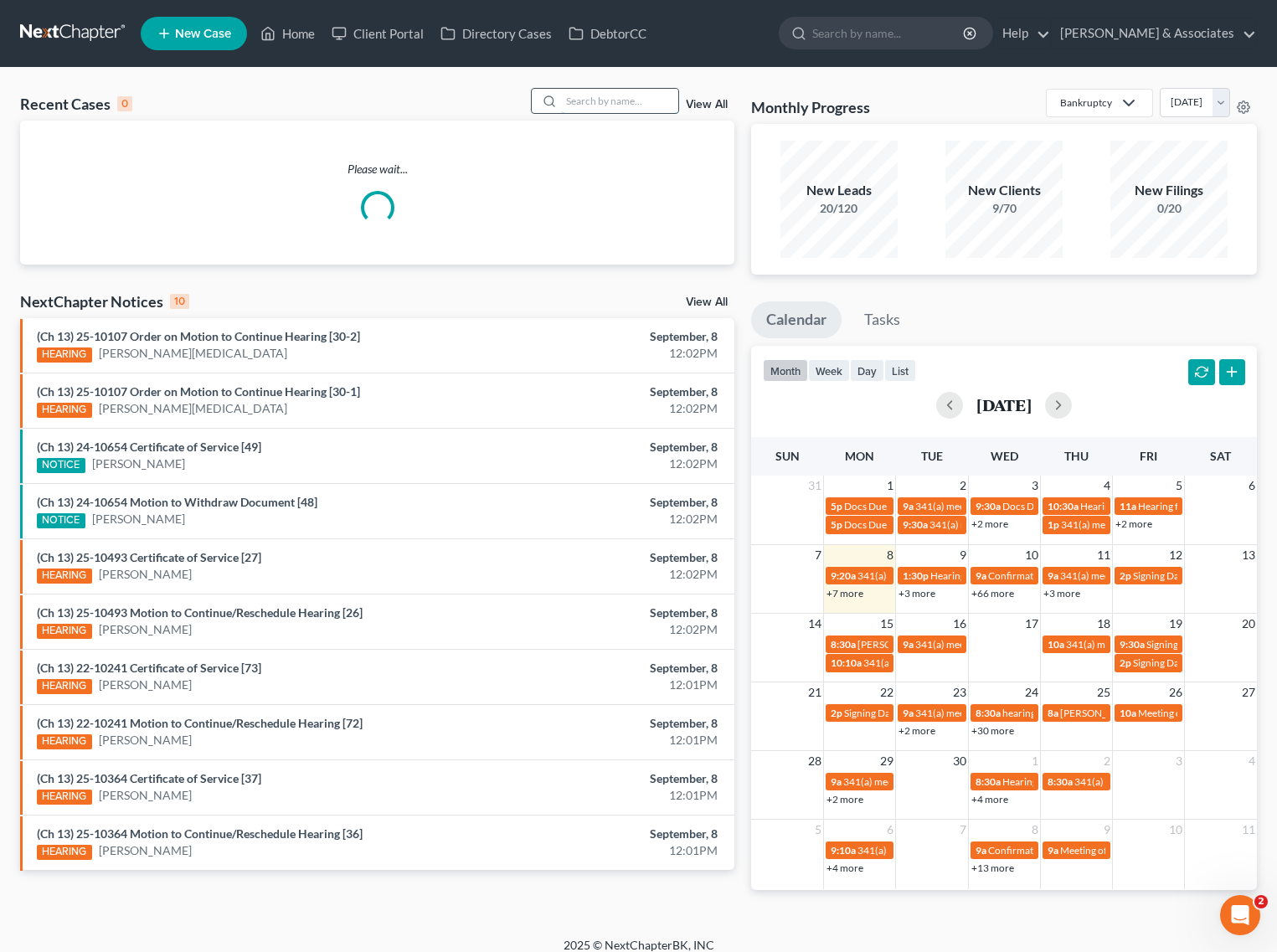
click at [576, 92] on input "search" at bounding box center [620, 101] width 118 height 24
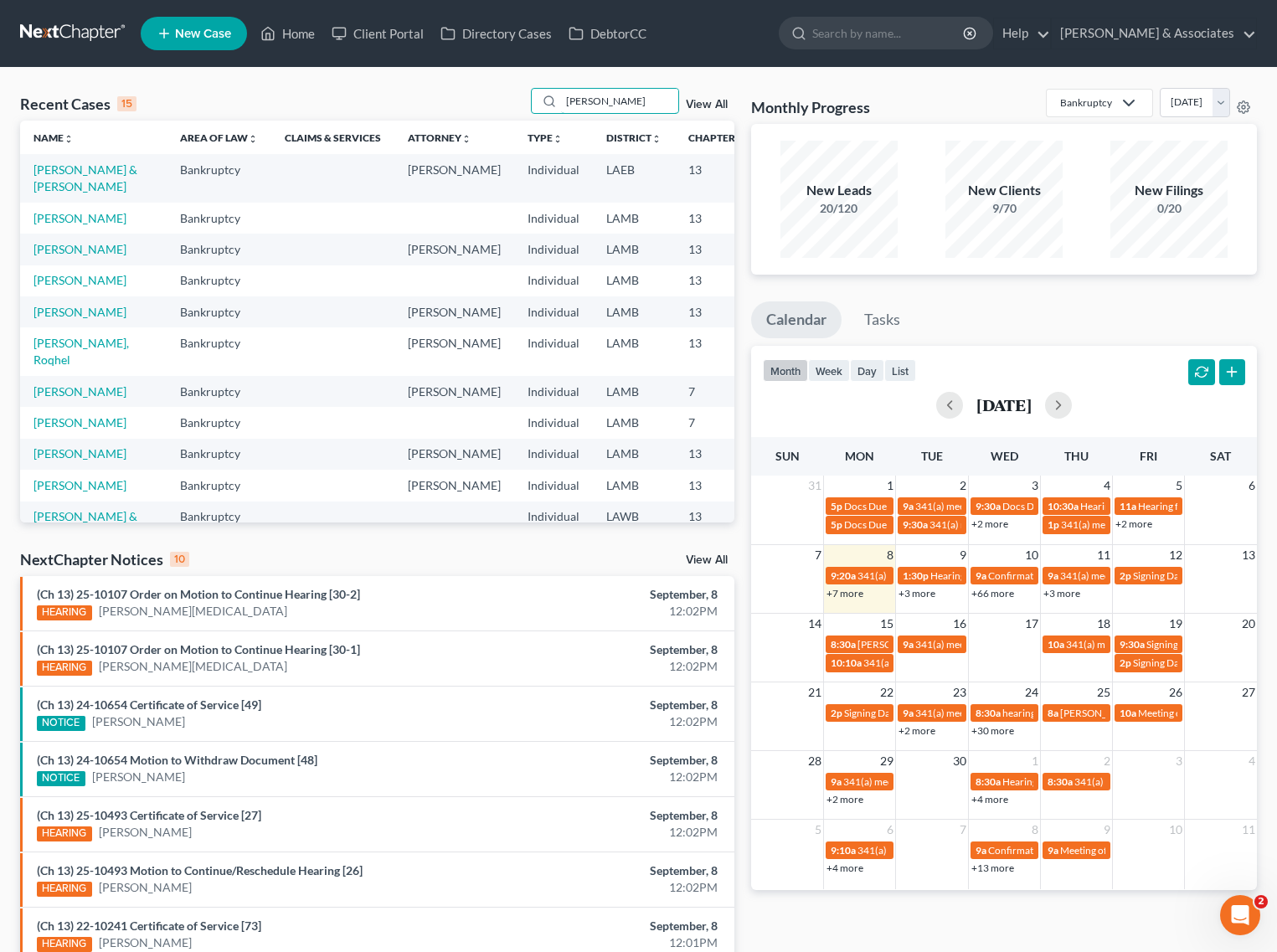
type input "gaines"
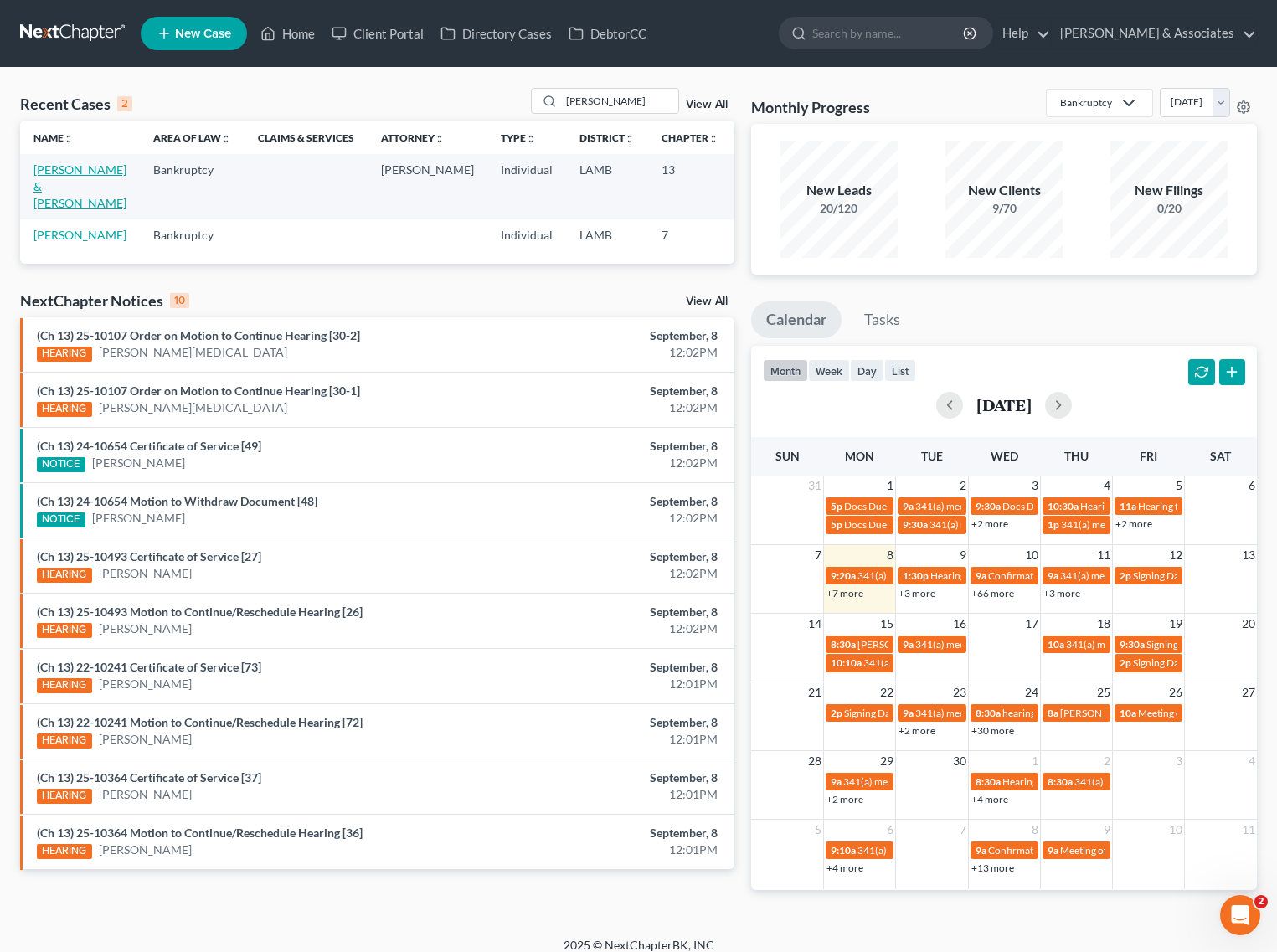
click at [40, 178] on link "[PERSON_NAME] & [PERSON_NAME]" at bounding box center [80, 186] width 93 height 48
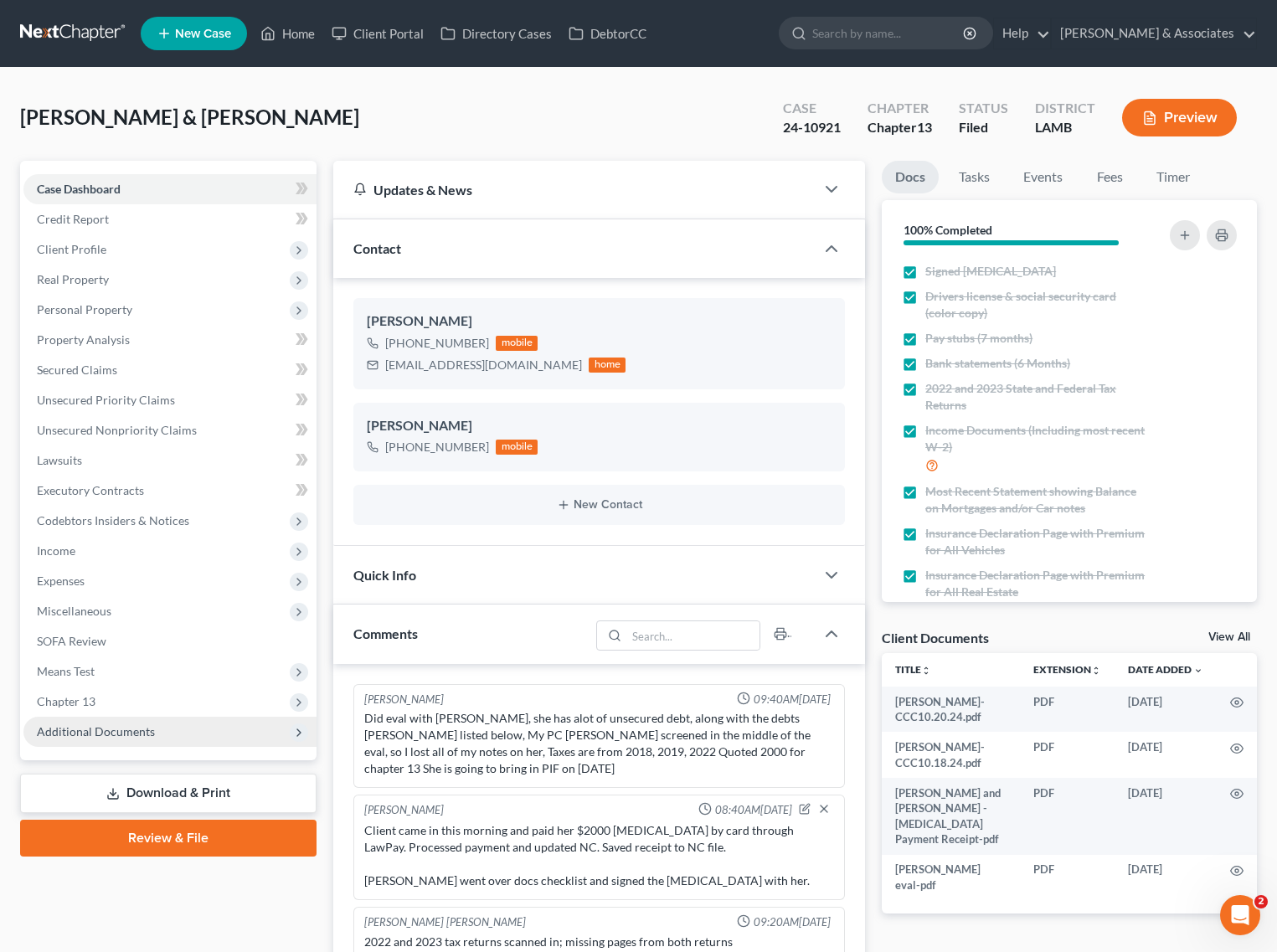
click at [105, 734] on span "Additional Documents" at bounding box center [96, 731] width 118 height 14
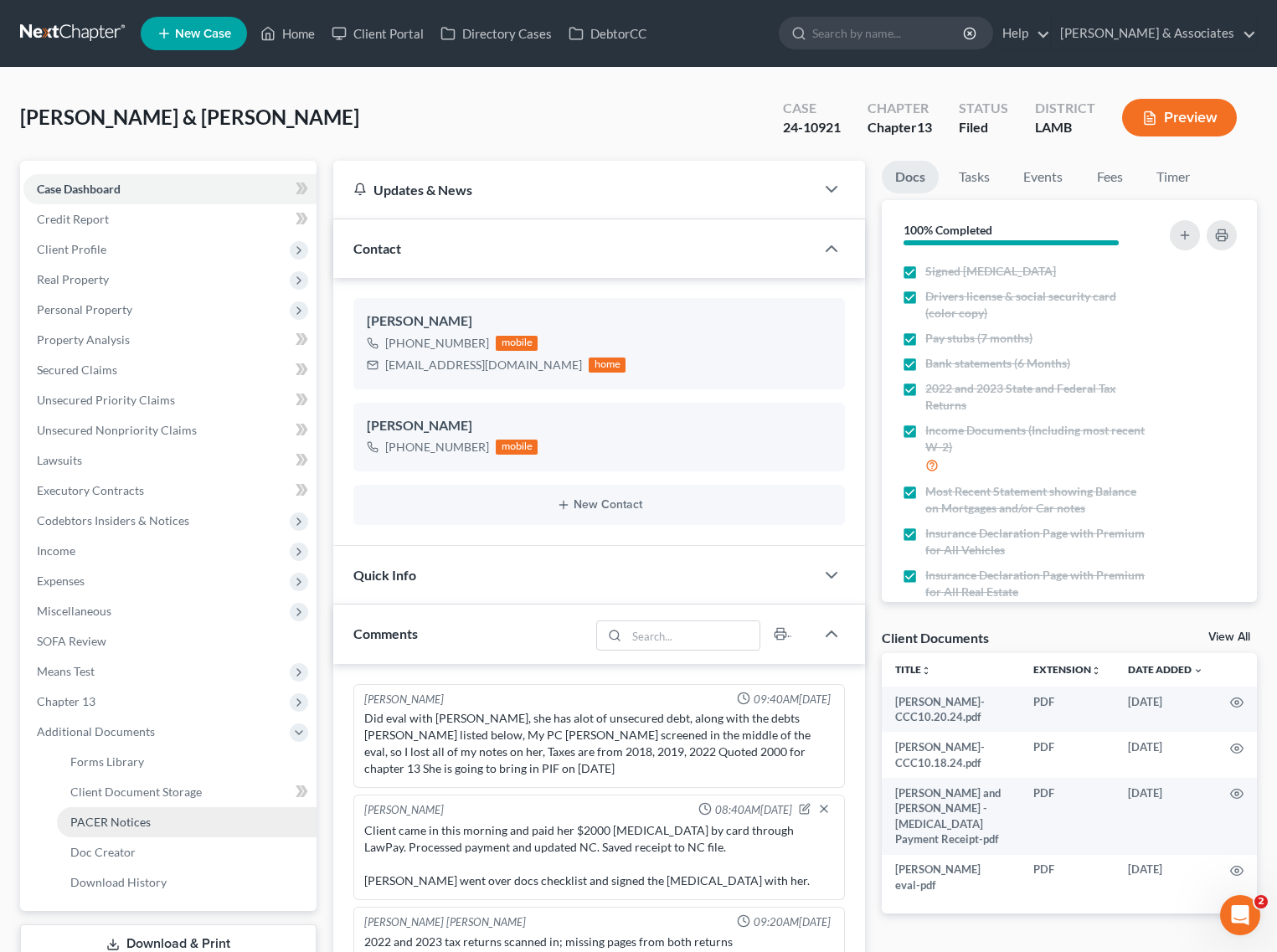
scroll to position [3002, 0]
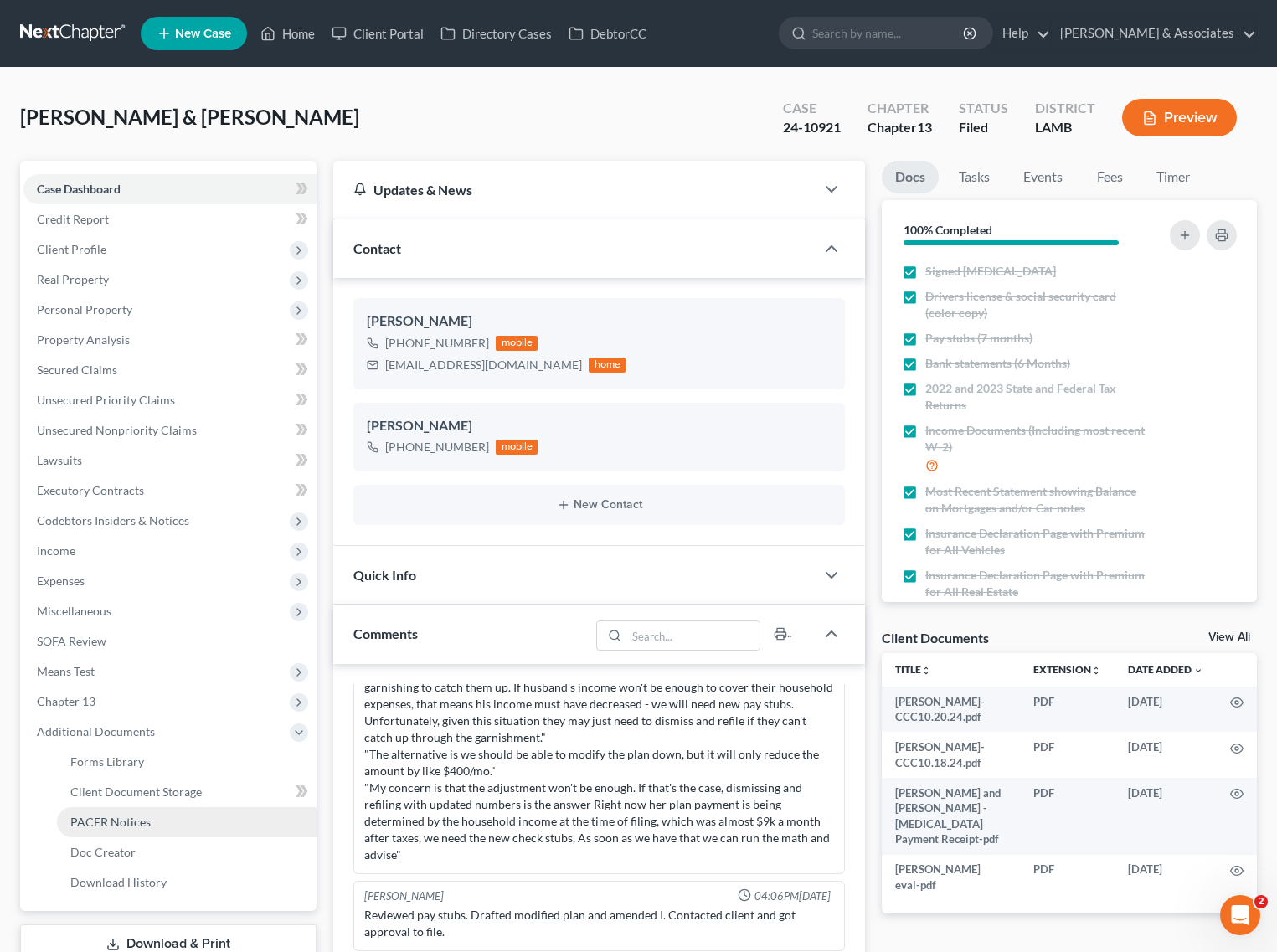
click at [89, 822] on span "PACER Notices" at bounding box center [111, 822] width 81 height 14
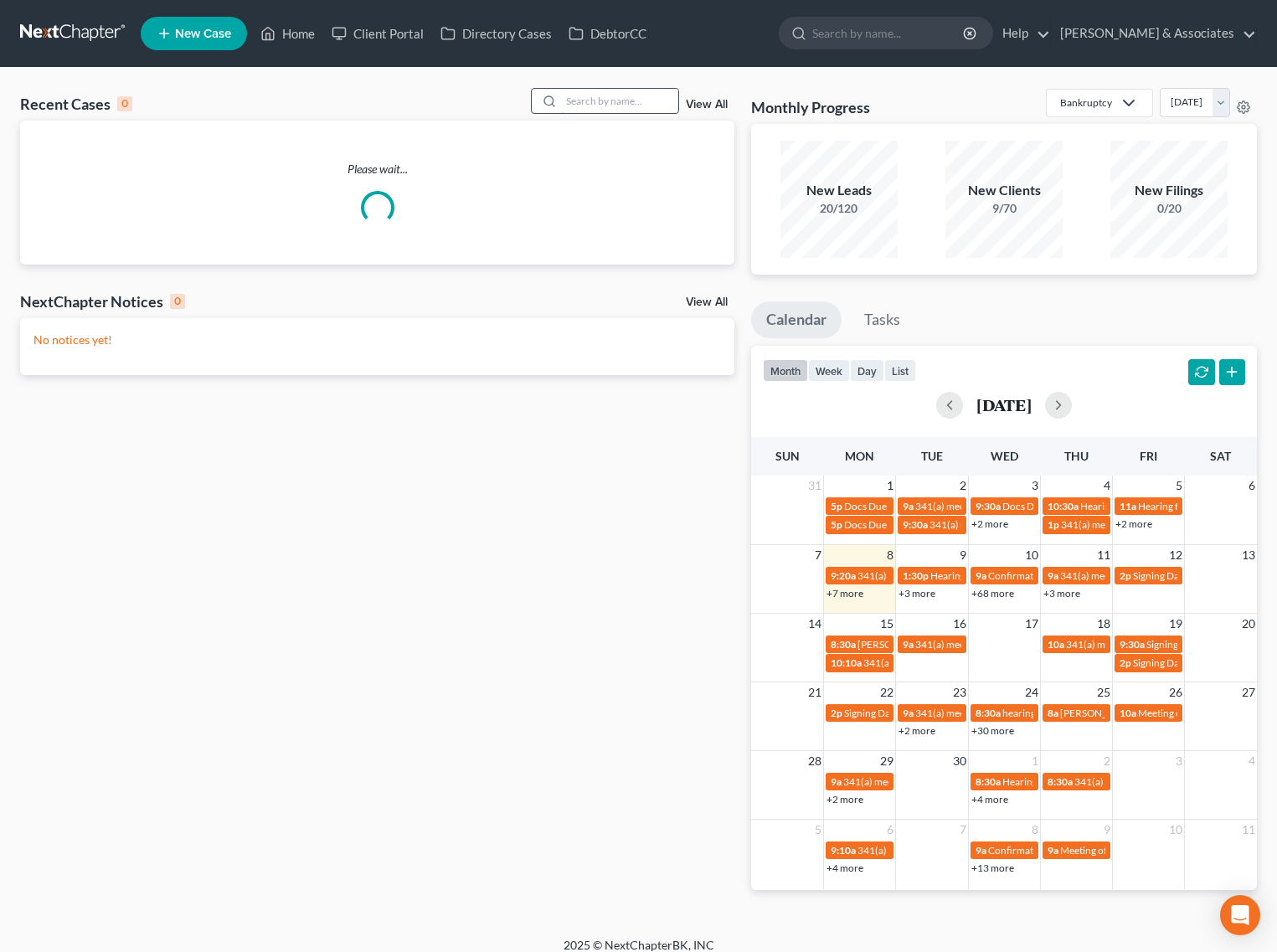
click at [567, 103] on input "search" at bounding box center [620, 101] width 118 height 24
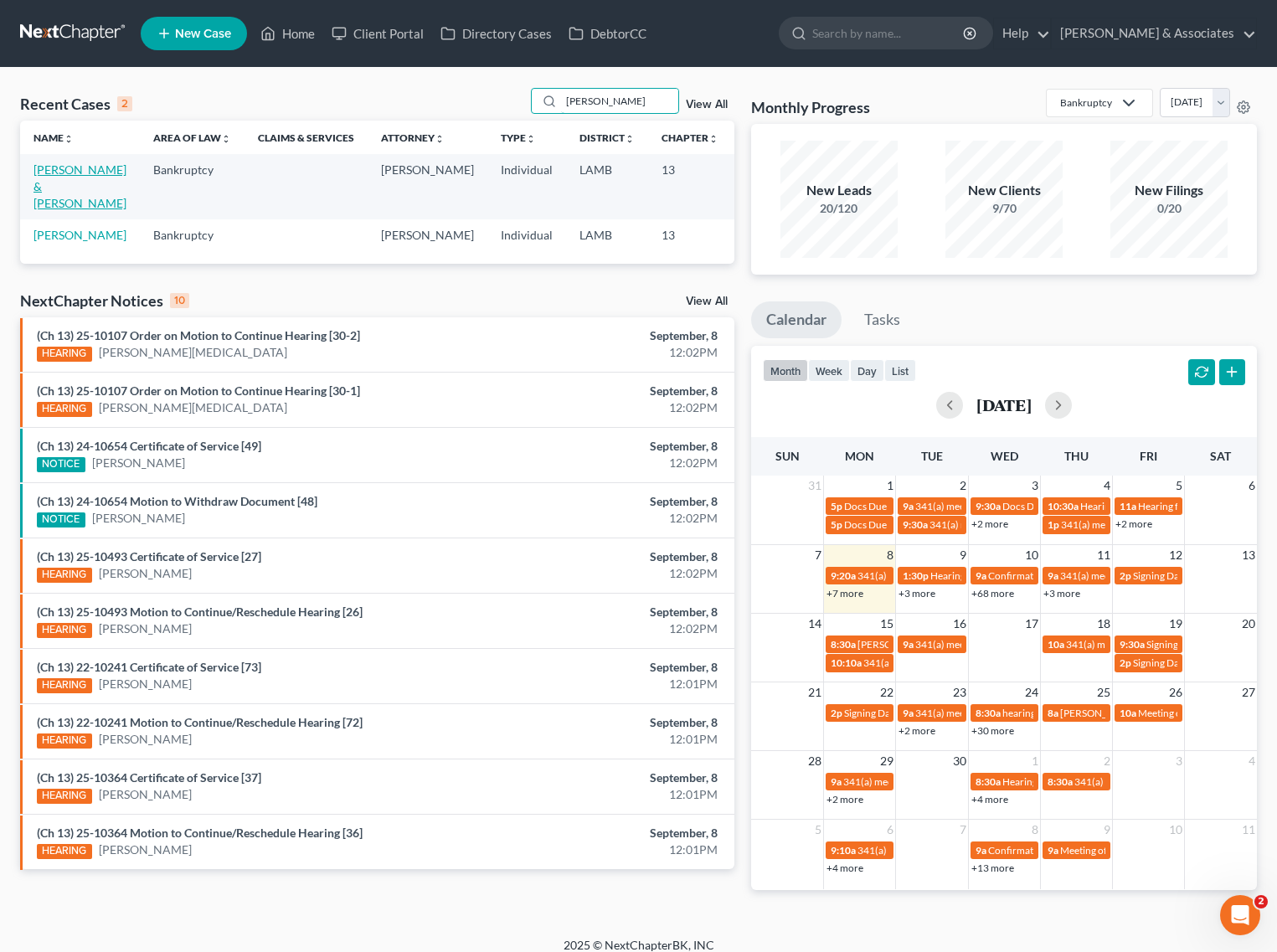
type input "[PERSON_NAME]"
click at [61, 166] on link "[PERSON_NAME] & [PERSON_NAME]" at bounding box center [80, 186] width 93 height 48
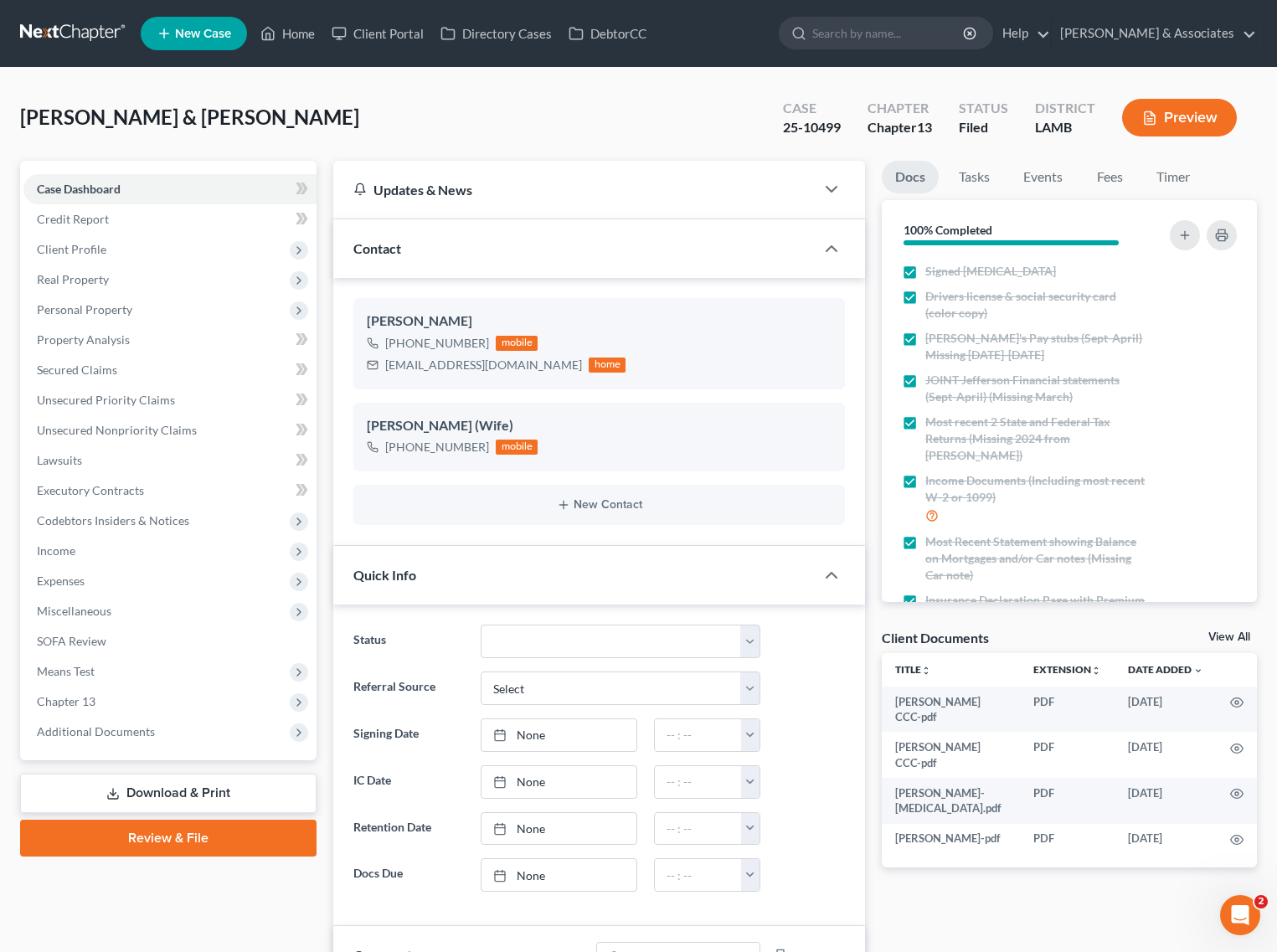
scroll to position [4901, 0]
click at [113, 730] on span "Additional Documents" at bounding box center [96, 731] width 118 height 14
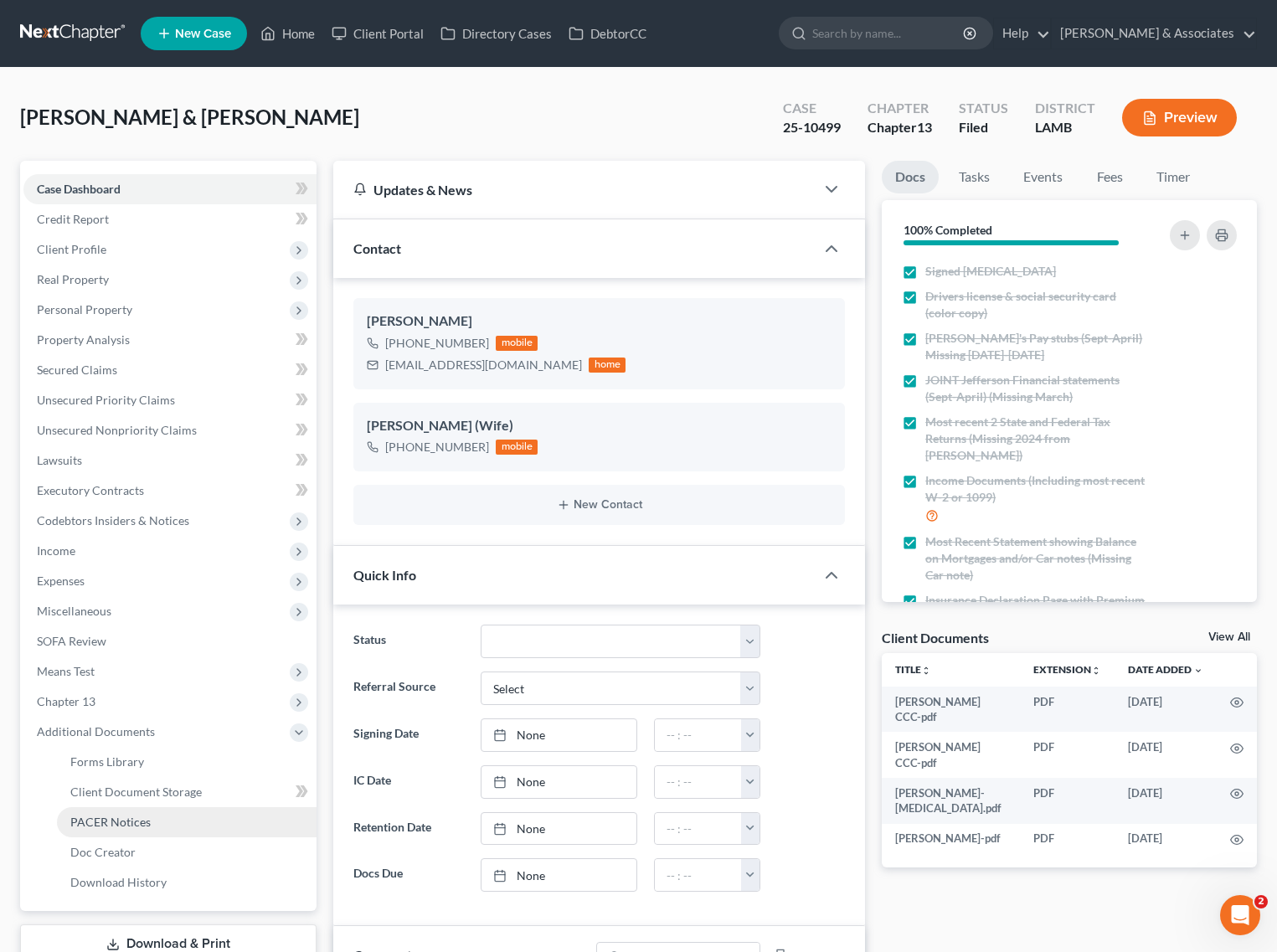
click at [118, 821] on span "PACER Notices" at bounding box center [111, 822] width 81 height 14
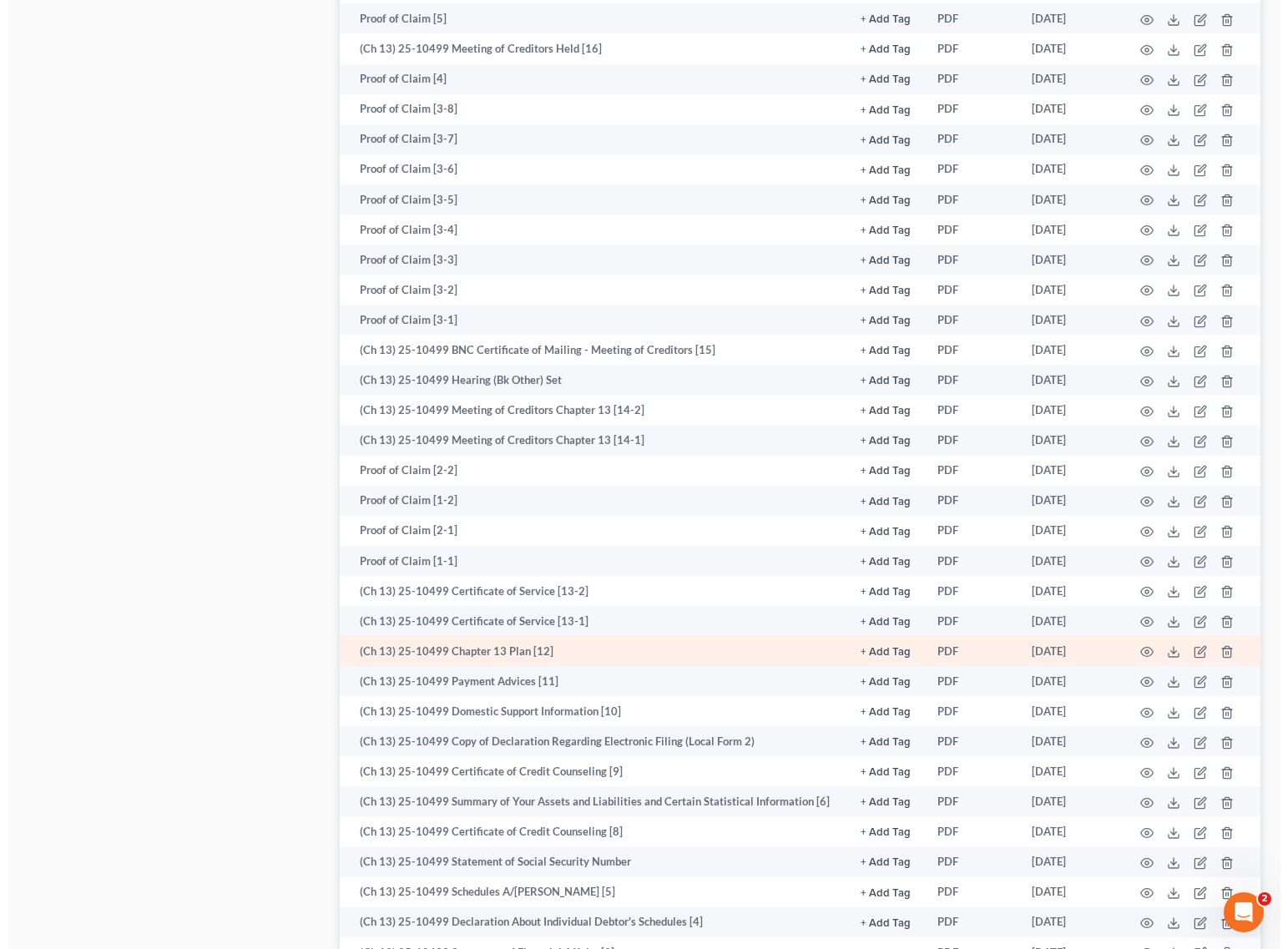
scroll to position [1044, 0]
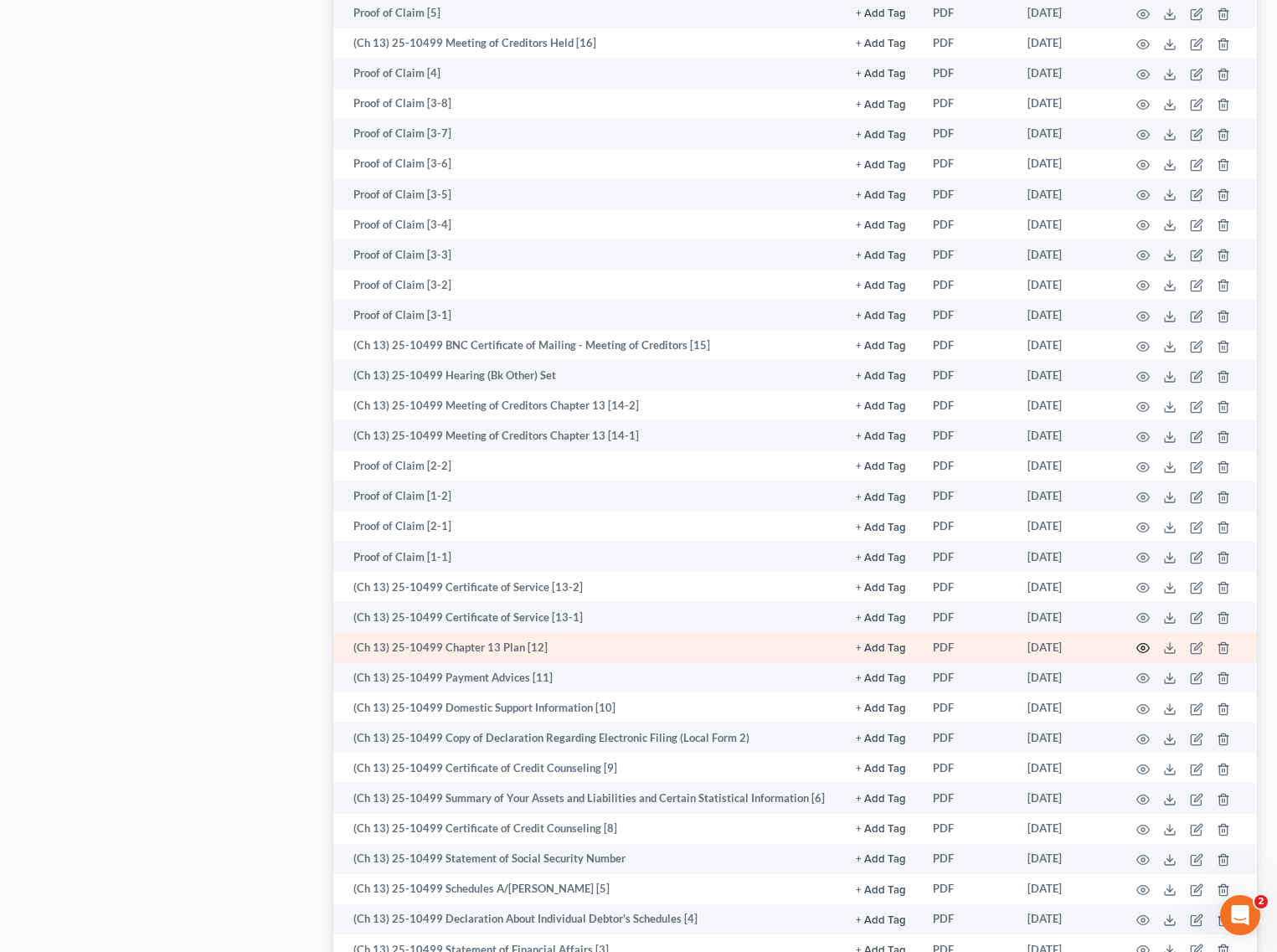
click at [1136, 641] on icon "button" at bounding box center [1143, 648] width 13 height 13
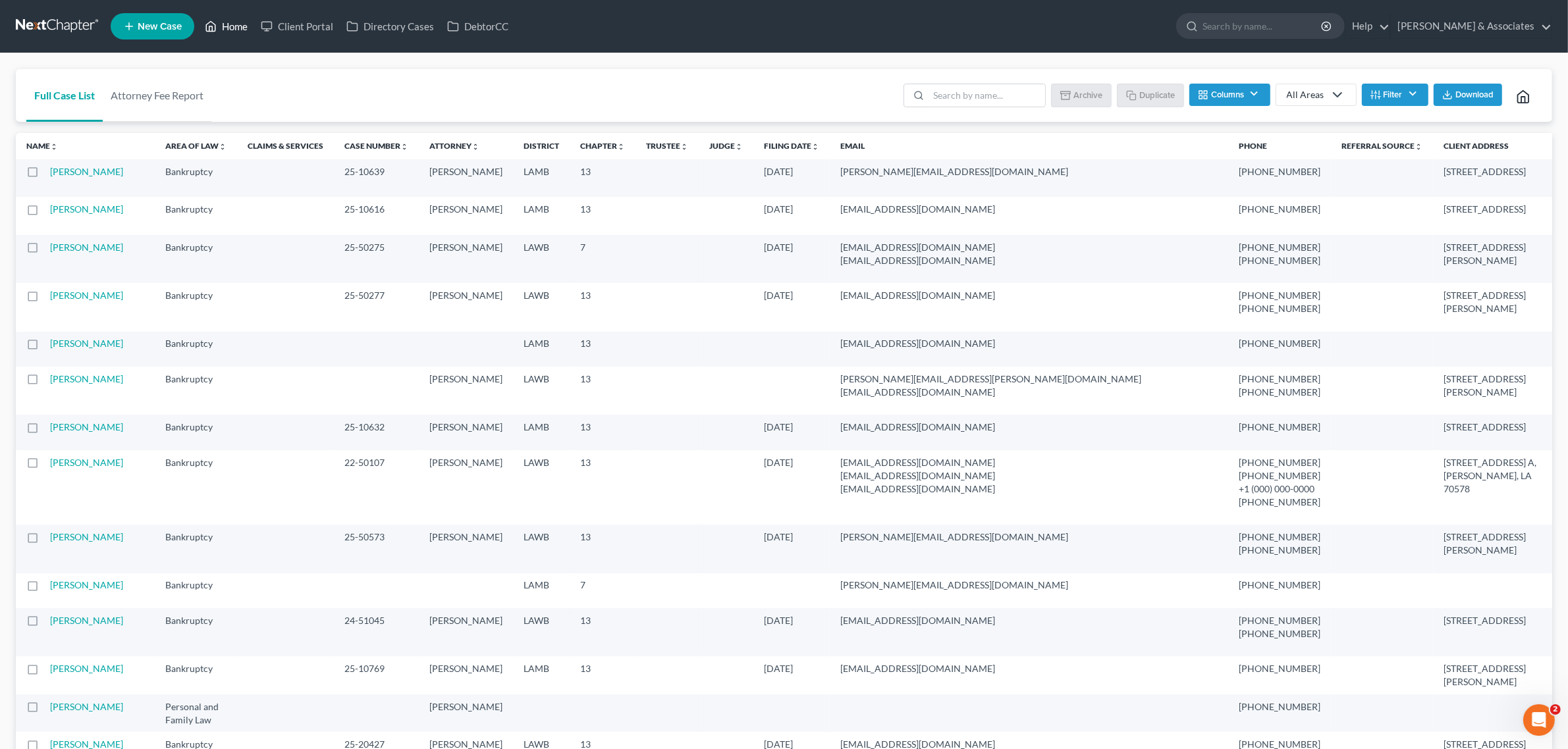
click at [226, 31] on link "Home" at bounding box center [226, 26] width 56 height 24
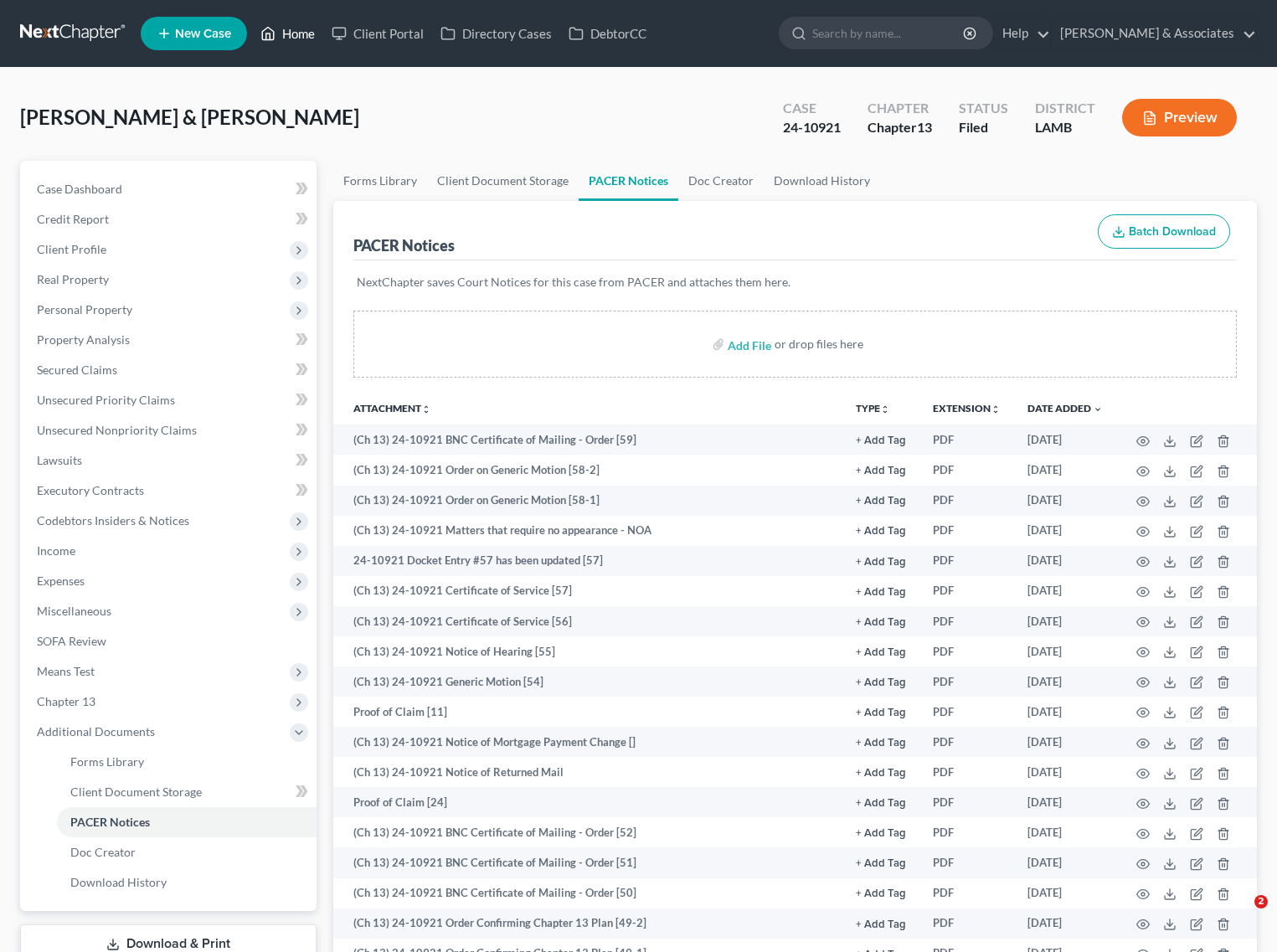
click at [290, 43] on link "Home" at bounding box center [287, 34] width 71 height 30
click at [298, 38] on link "Home" at bounding box center [287, 34] width 71 height 30
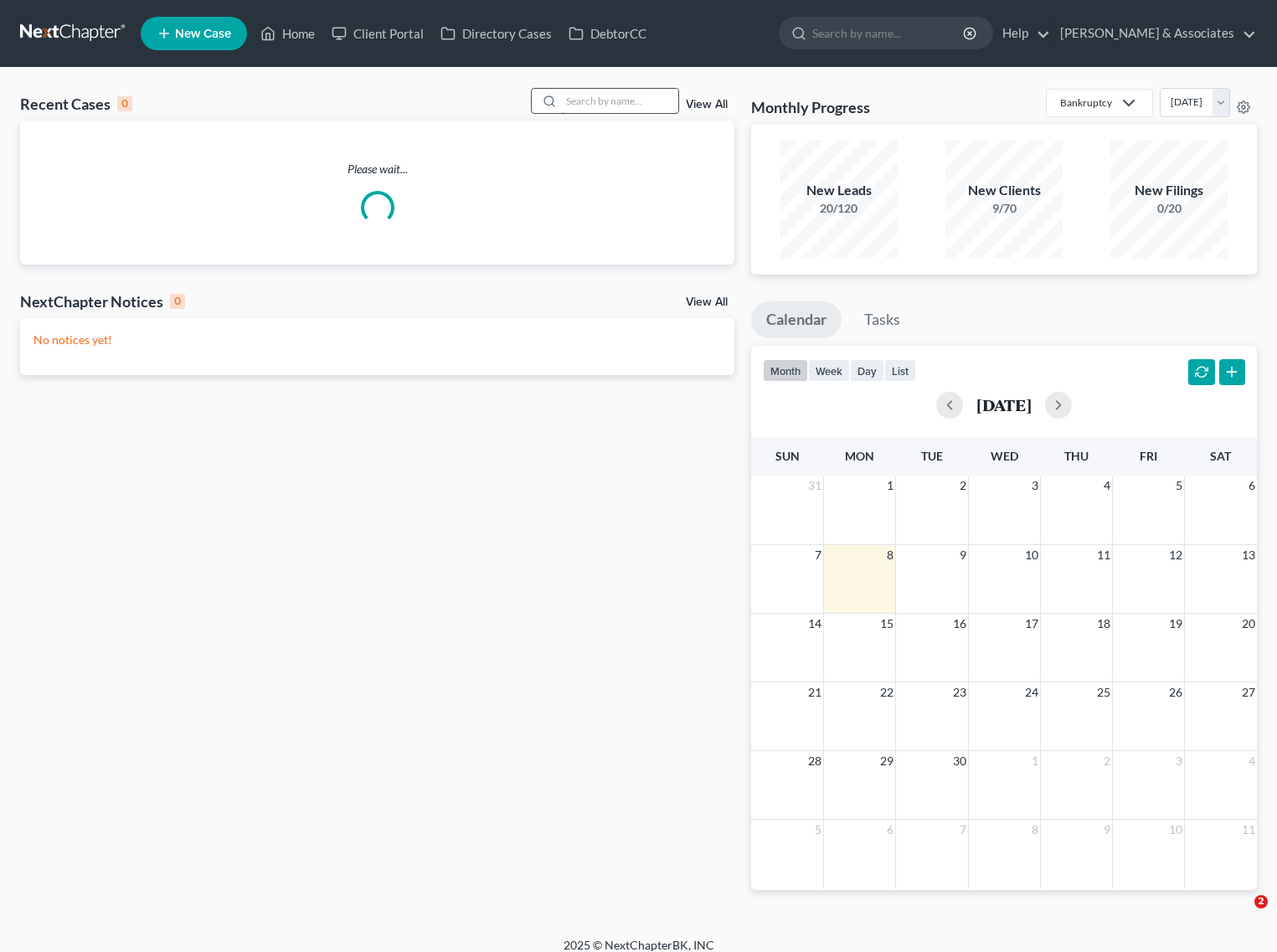
click at [609, 94] on input "search" at bounding box center [620, 101] width 118 height 24
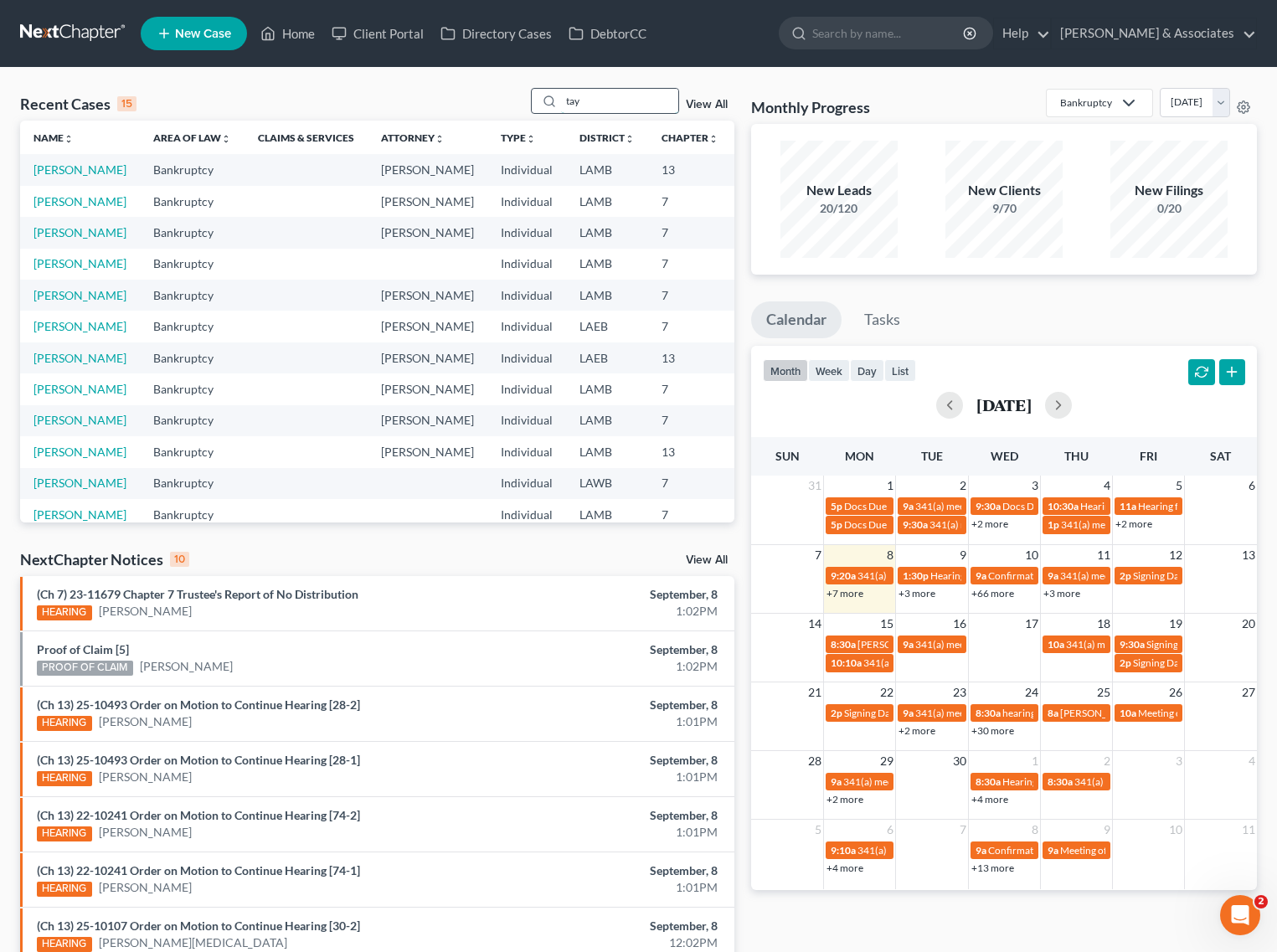
click at [576, 97] on input "tay" at bounding box center [620, 101] width 118 height 24
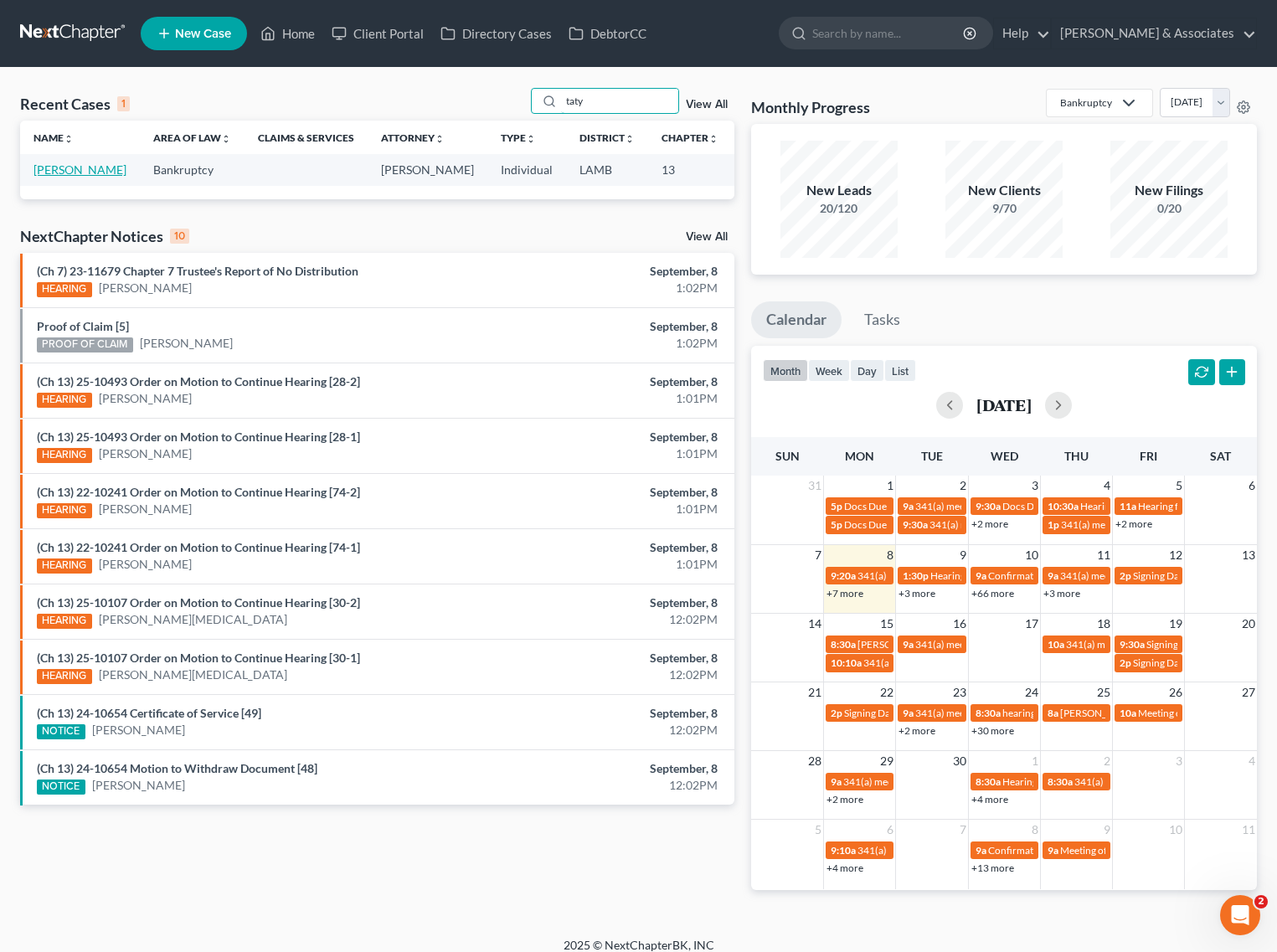
type input "taty"
click at [55, 167] on link "[PERSON_NAME]" at bounding box center [80, 169] width 93 height 14
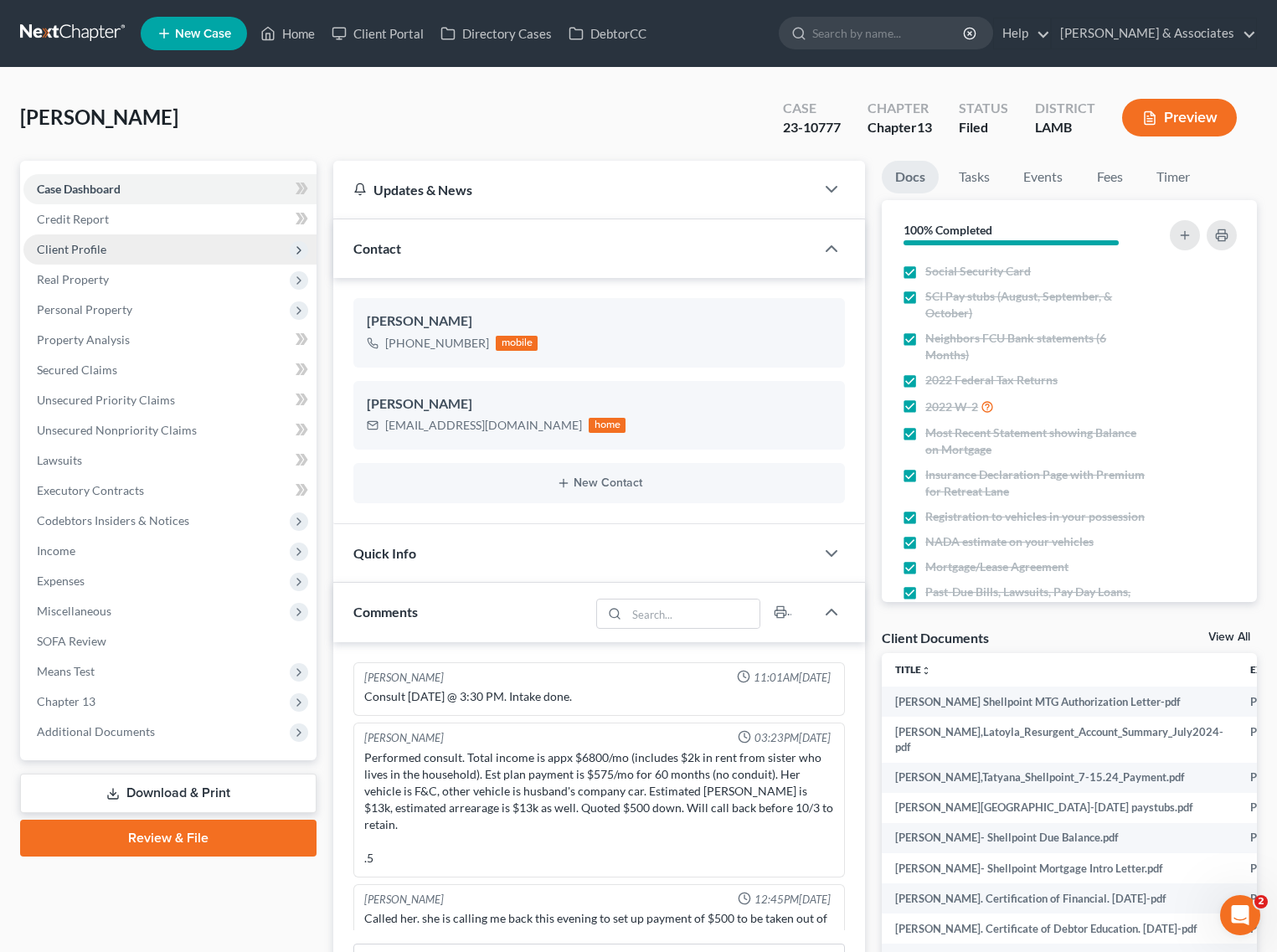
click at [89, 236] on span "Client Profile" at bounding box center [170, 250] width 293 height 30
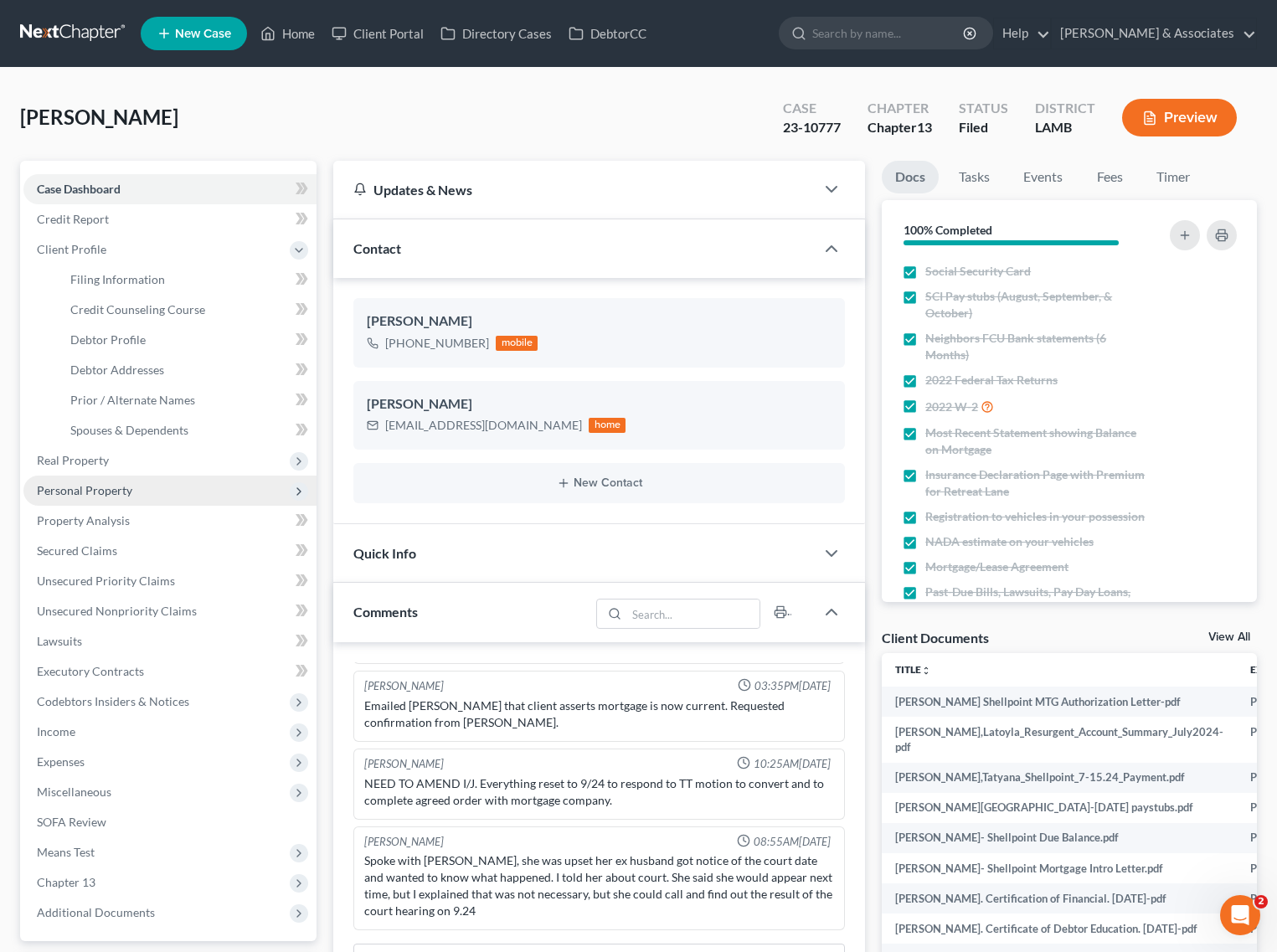
scroll to position [5849, 0]
click at [103, 362] on span "Debtor Addresses" at bounding box center [118, 369] width 94 height 14
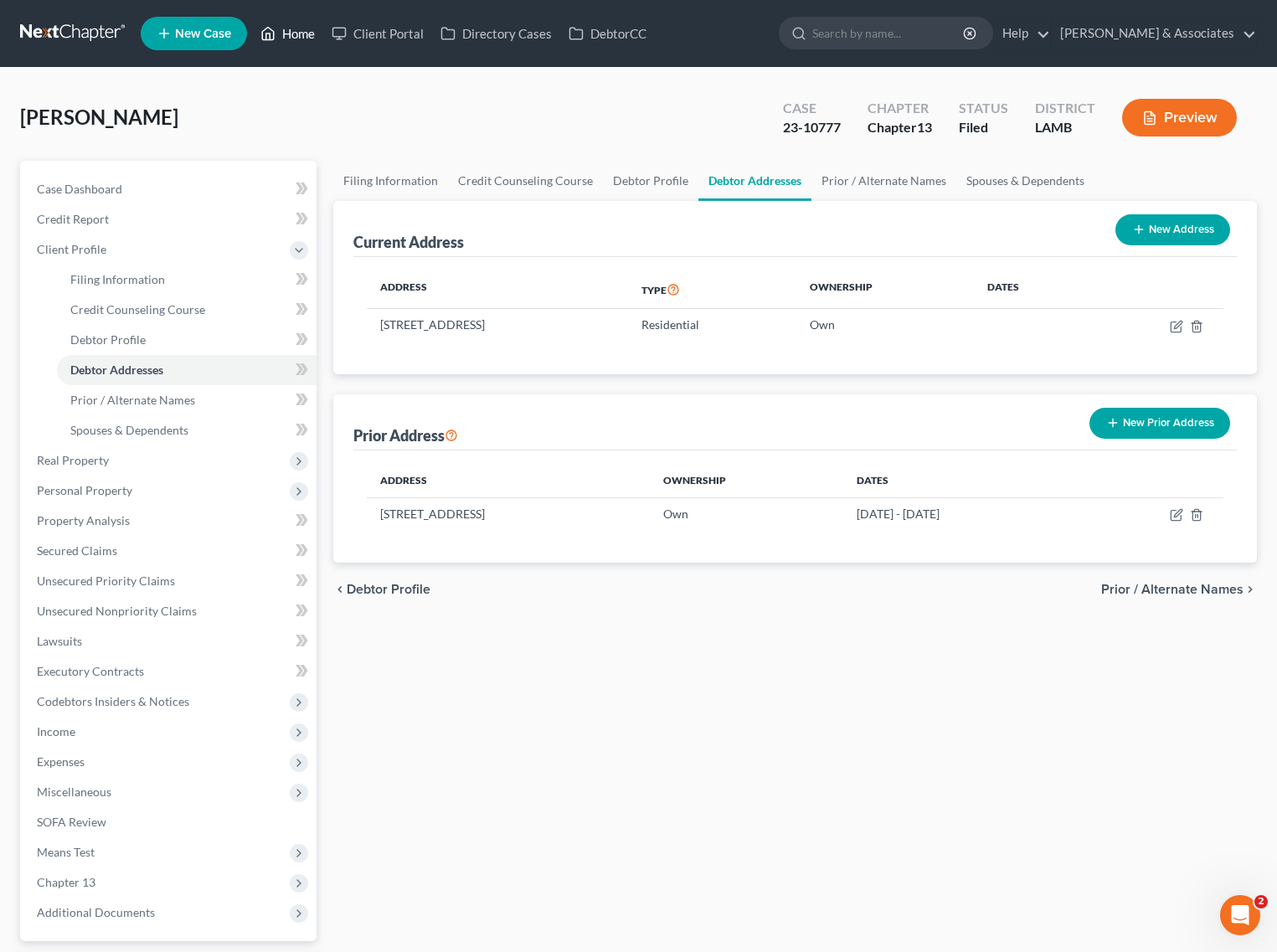
drag, startPoint x: 286, startPoint y: 35, endPoint x: 298, endPoint y: 26, distance: 15.0
click at [286, 35] on link "Home" at bounding box center [287, 34] width 71 height 30
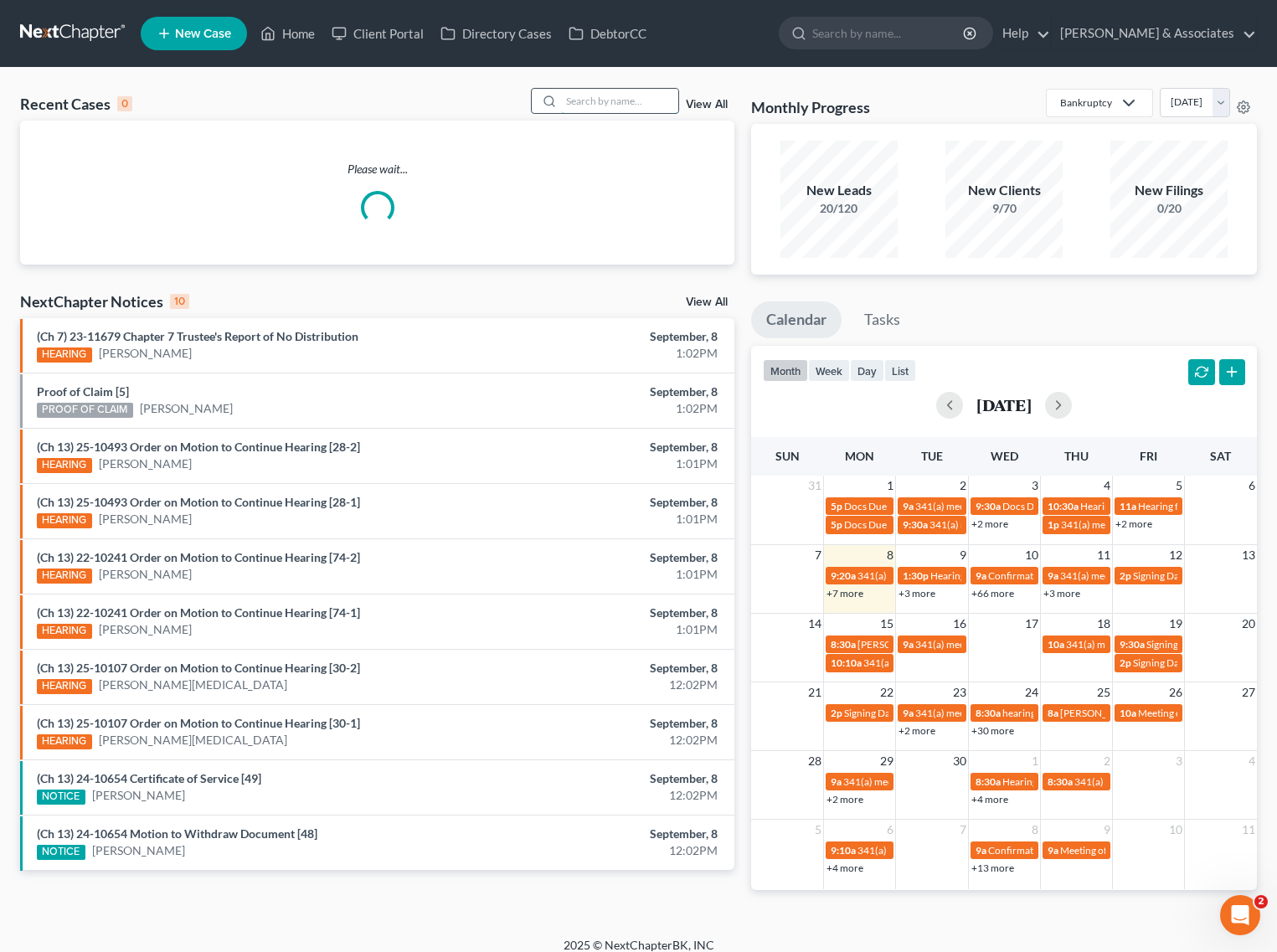
click at [659, 105] on input "search" at bounding box center [620, 101] width 118 height 24
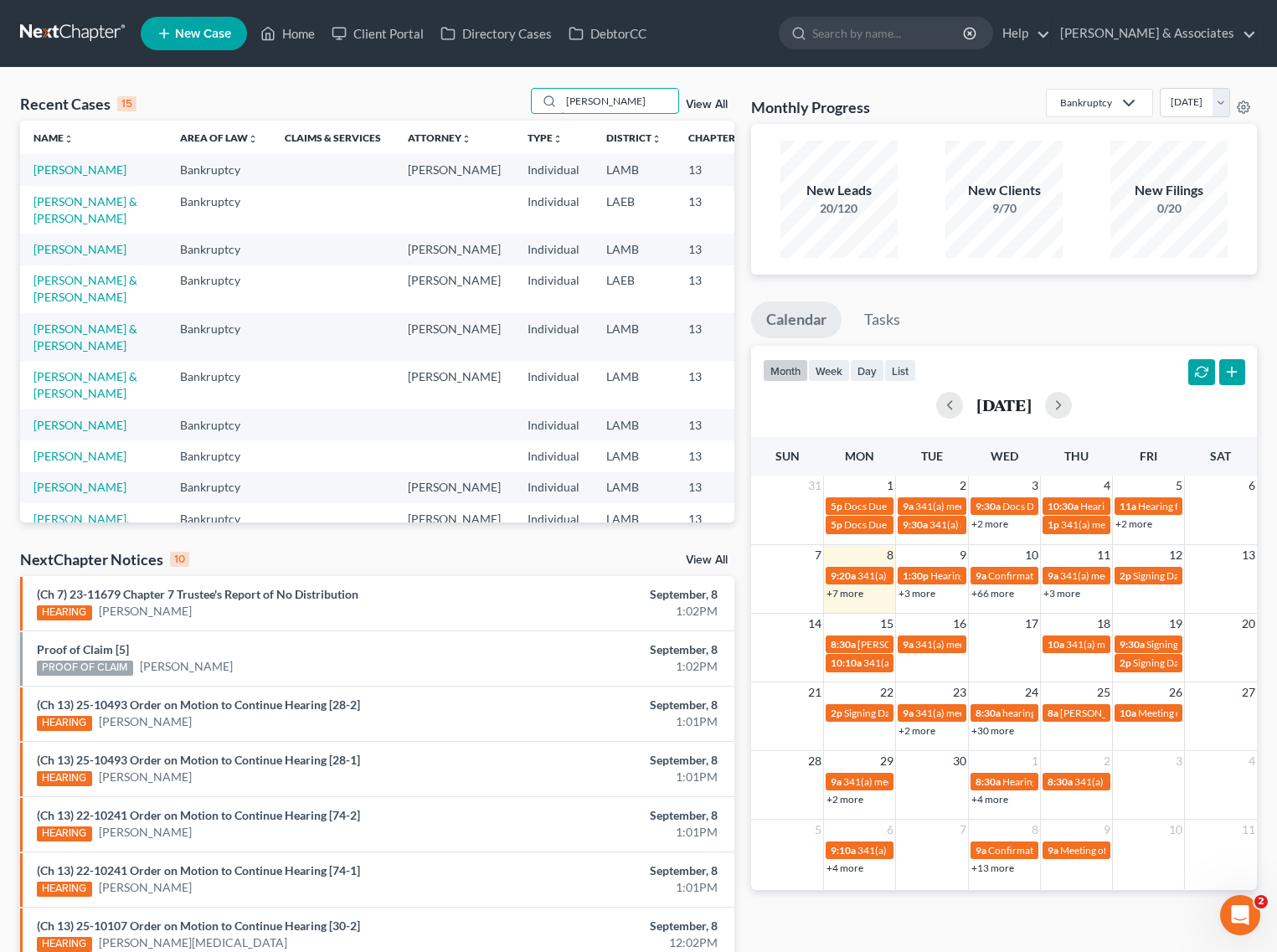
type input "[PERSON_NAME]"
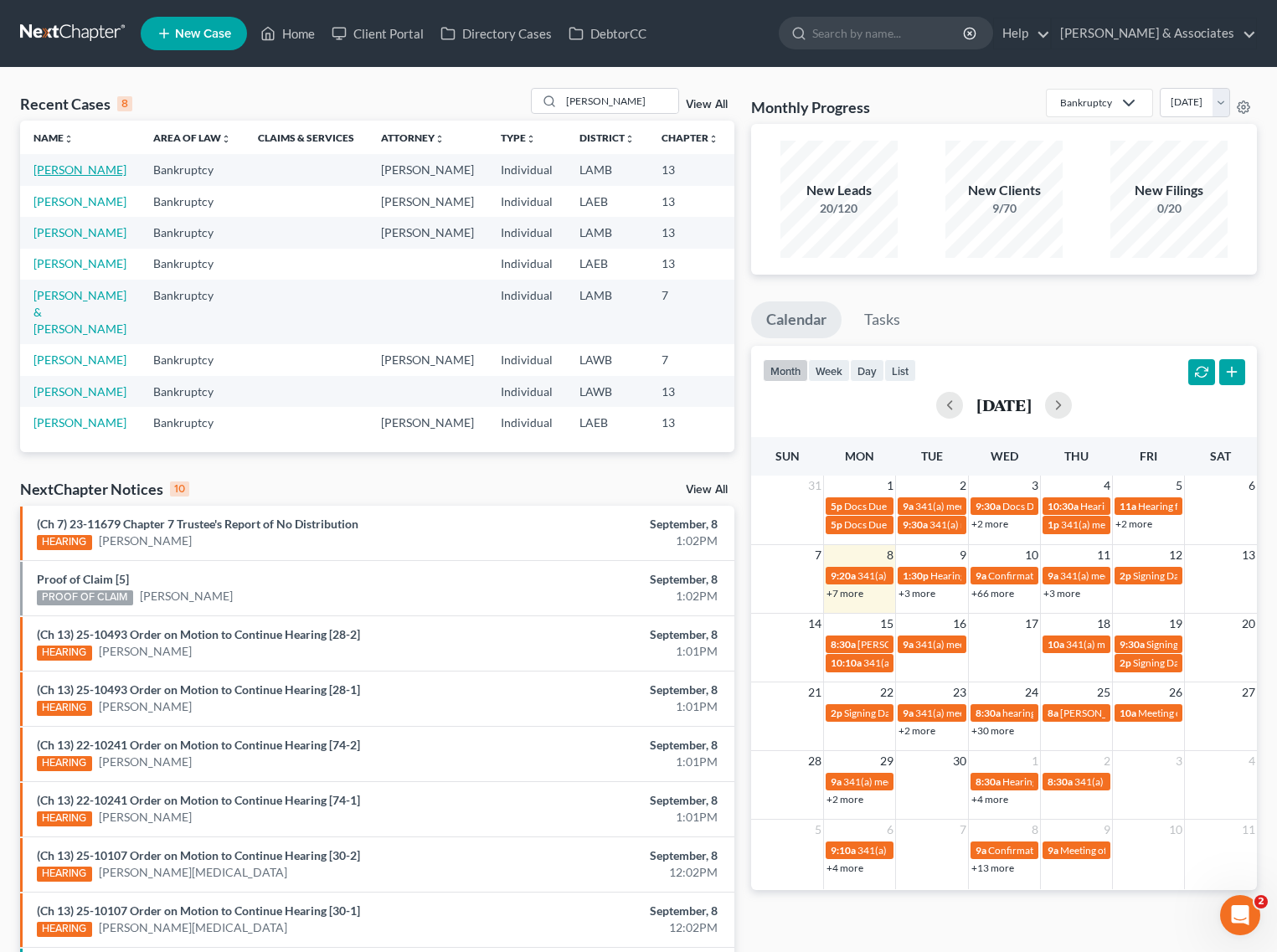
click at [55, 176] on link "[PERSON_NAME]" at bounding box center [80, 169] width 93 height 14
select select "8"
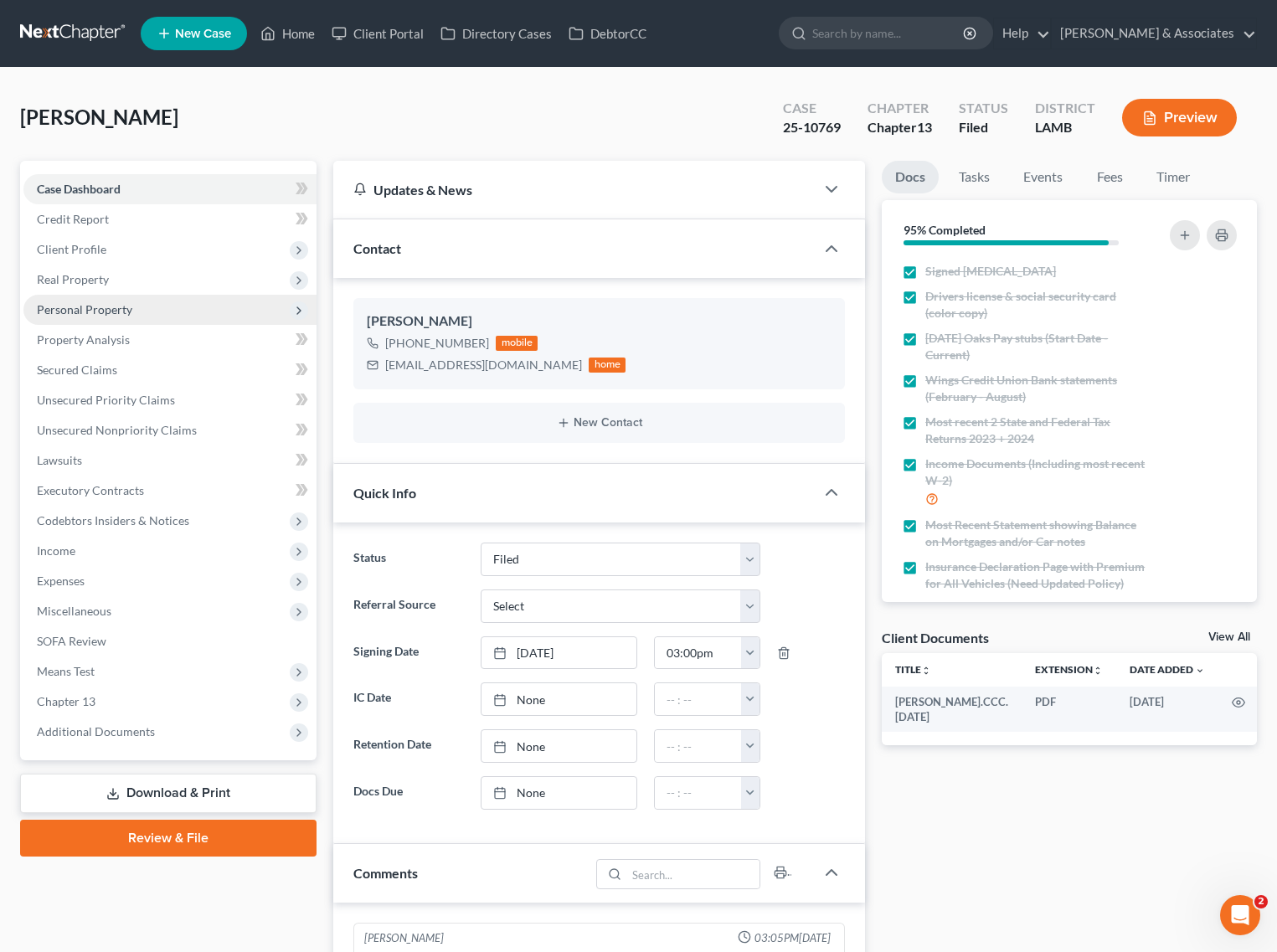
scroll to position [984, 0]
